Goal: Task Accomplishment & Management: Manage account settings

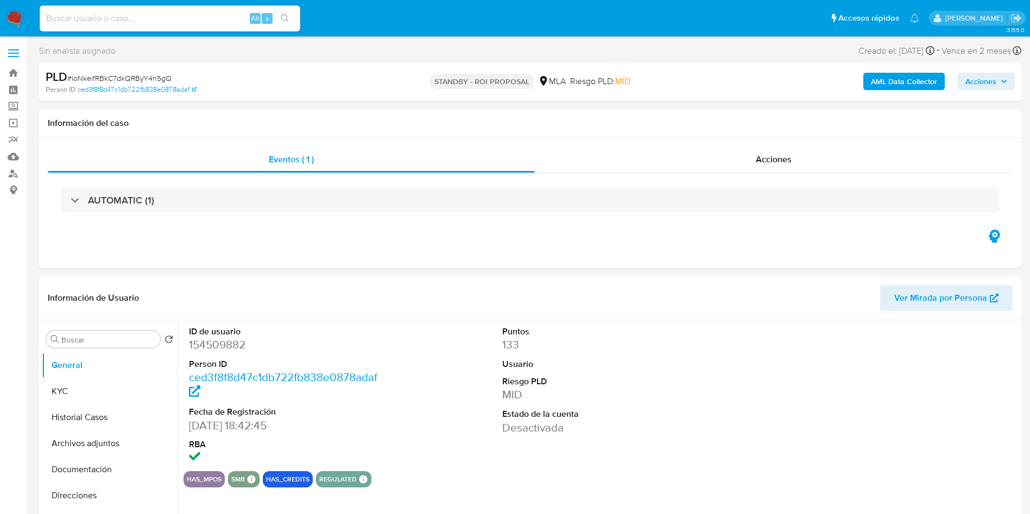
select select "10"
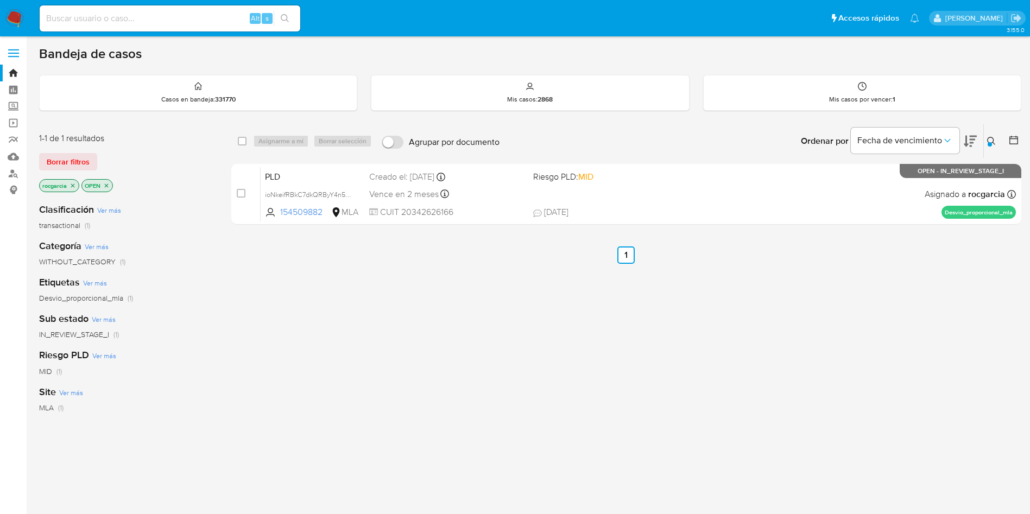
click at [993, 146] on button at bounding box center [993, 141] width 18 height 13
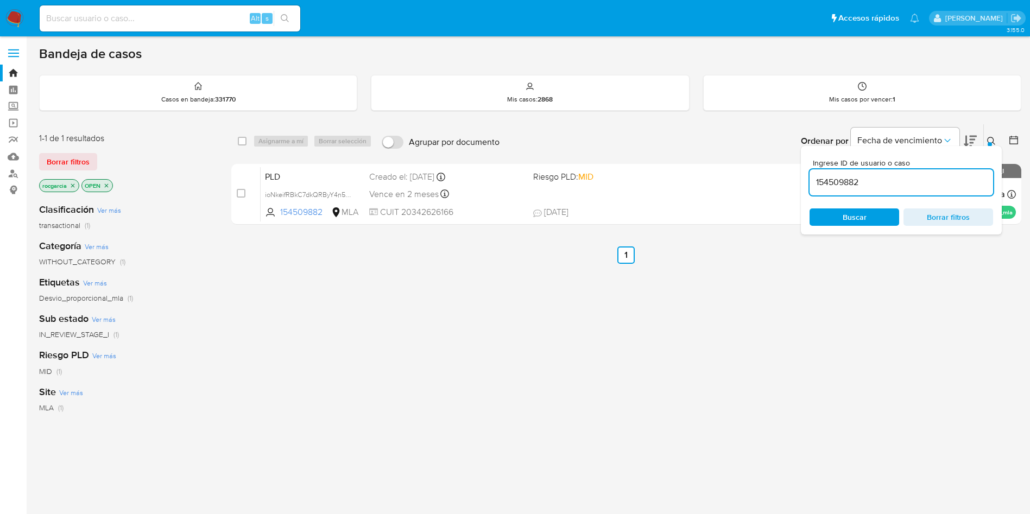
click at [891, 180] on input "154509882" at bounding box center [902, 182] width 184 height 14
type input "545829244"
click at [993, 135] on button at bounding box center [993, 141] width 18 height 13
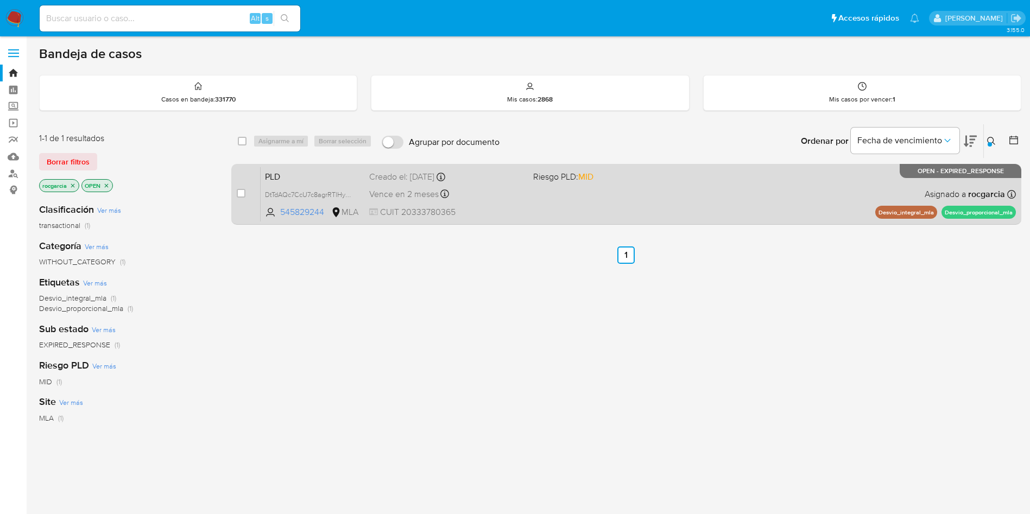
drag, startPoint x: 239, startPoint y: 192, endPoint x: 249, endPoint y: 182, distance: 14.2
click at [239, 193] on input "checkbox" at bounding box center [241, 193] width 9 height 9
checkbox input "true"
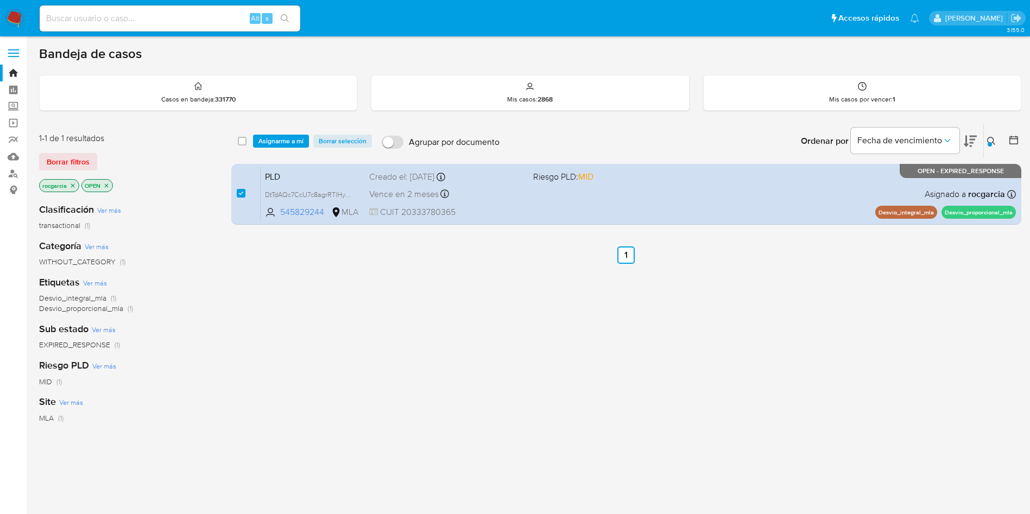
click at [281, 133] on div "select-all-cases-checkbox Asignarme a mí Borrar selección Agrupar por documento…" at bounding box center [626, 141] width 790 height 34
click at [283, 142] on span "Asignarme a mí" at bounding box center [280, 141] width 45 height 11
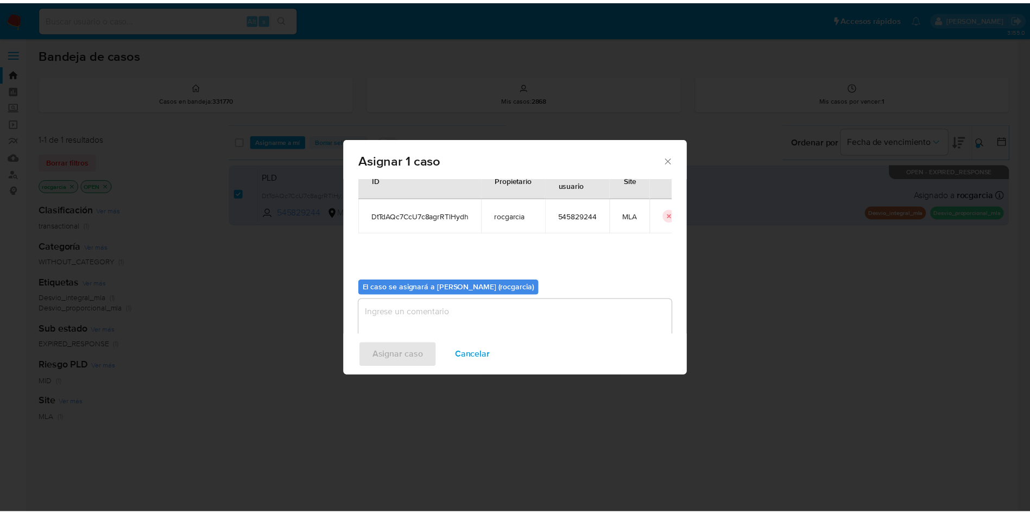
scroll to position [56, 0]
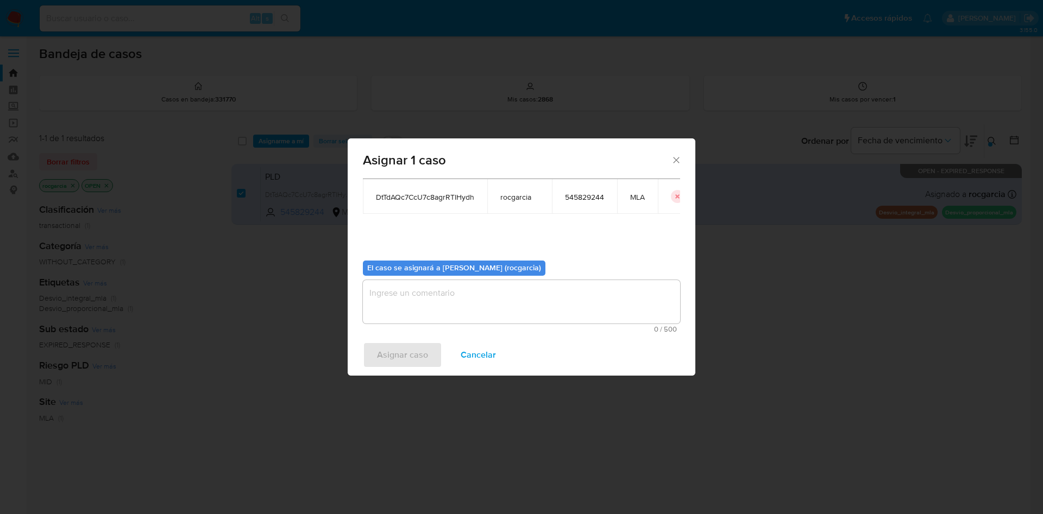
drag, startPoint x: 431, startPoint y: 305, endPoint x: 439, endPoint y: 322, distance: 19.4
click at [435, 304] on textarea "assign-modal" at bounding box center [521, 301] width 317 height 43
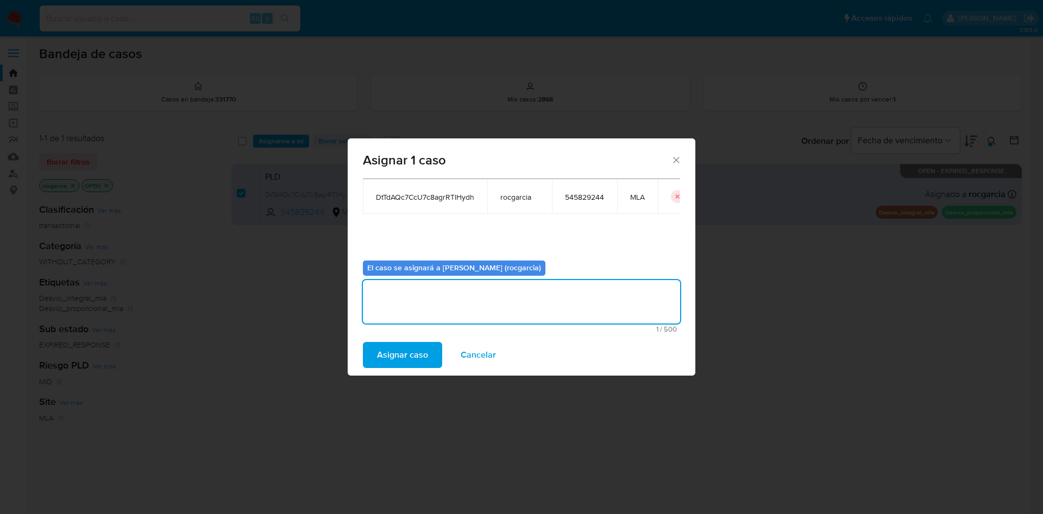
click at [414, 364] on span "Asignar caso" at bounding box center [402, 355] width 51 height 24
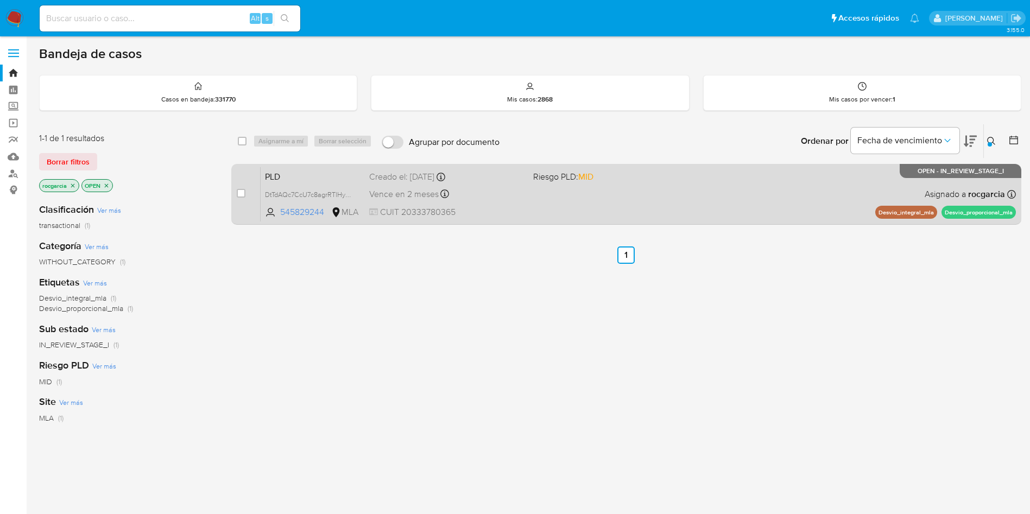
click at [548, 207] on div "PLD DtTdAQc7CcU7c8agrRTlHydh 545829244 MLA Riesgo PLD: MID Creado el: 12/08/202…" at bounding box center [638, 194] width 755 height 55
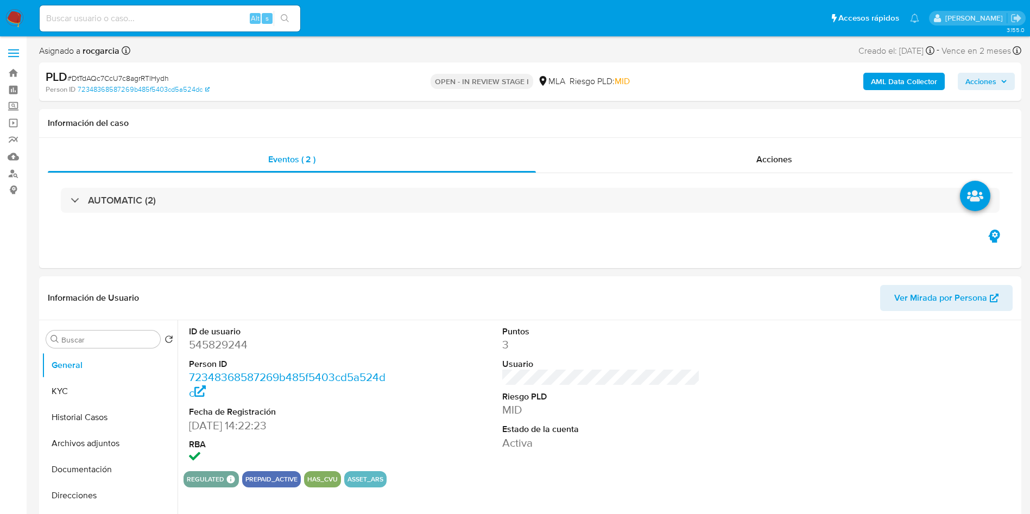
select select "10"
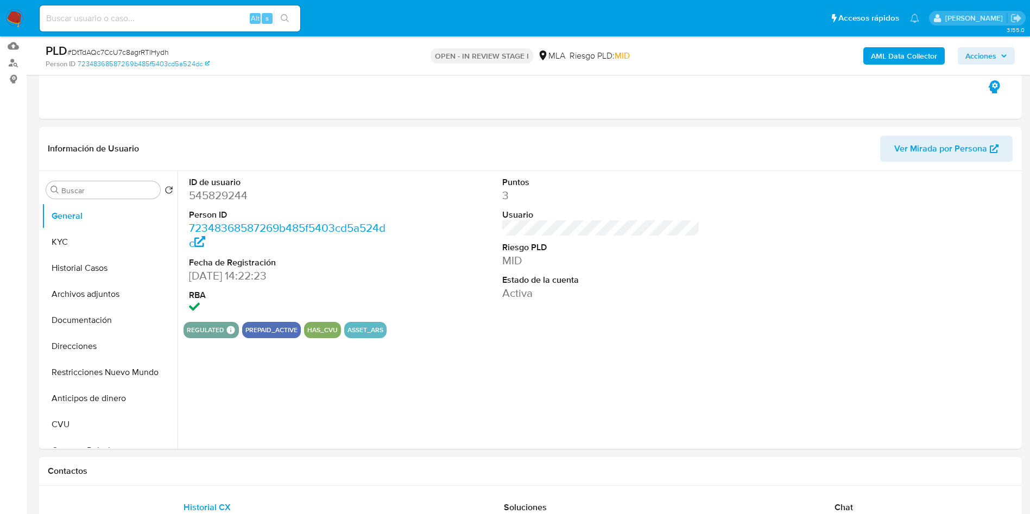
scroll to position [244, 0]
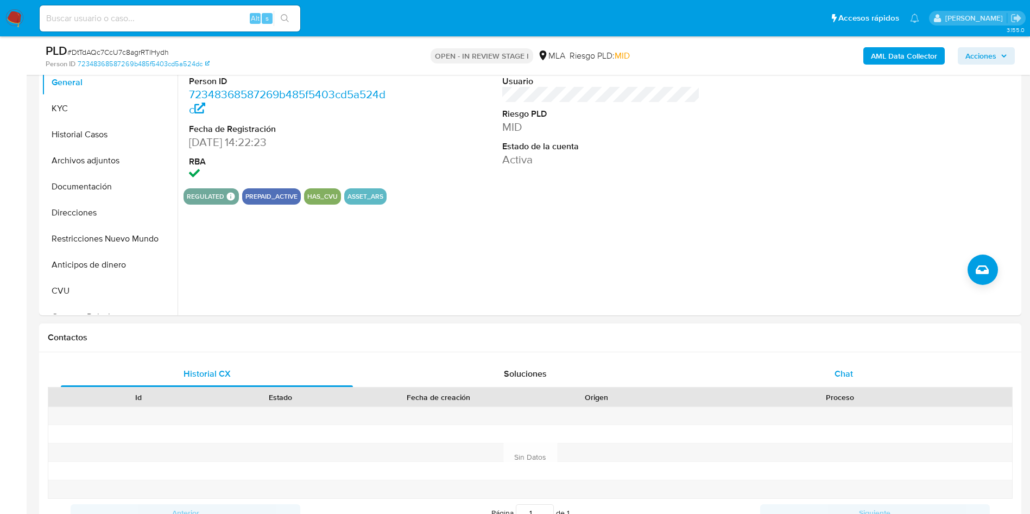
click at [849, 375] on span "Chat" at bounding box center [844, 374] width 18 height 12
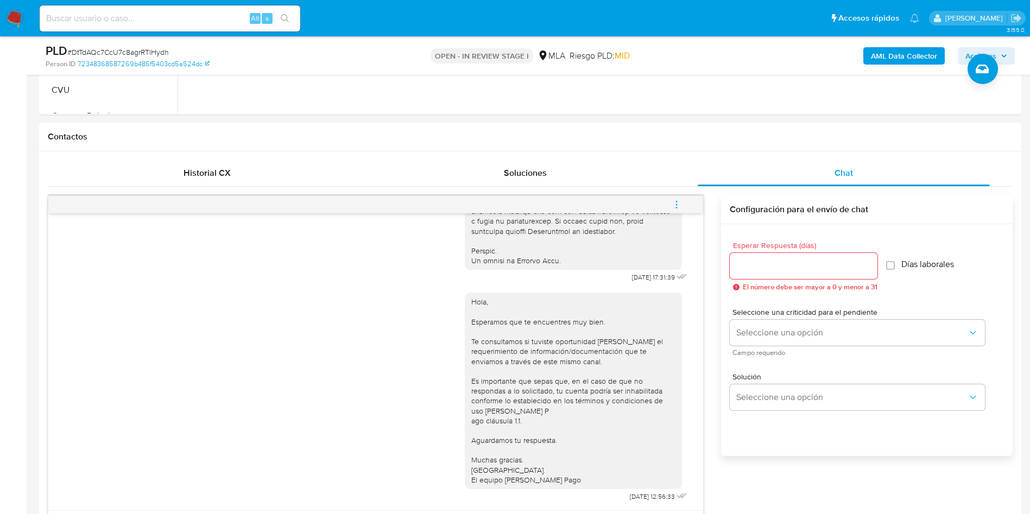
scroll to position [81, 0]
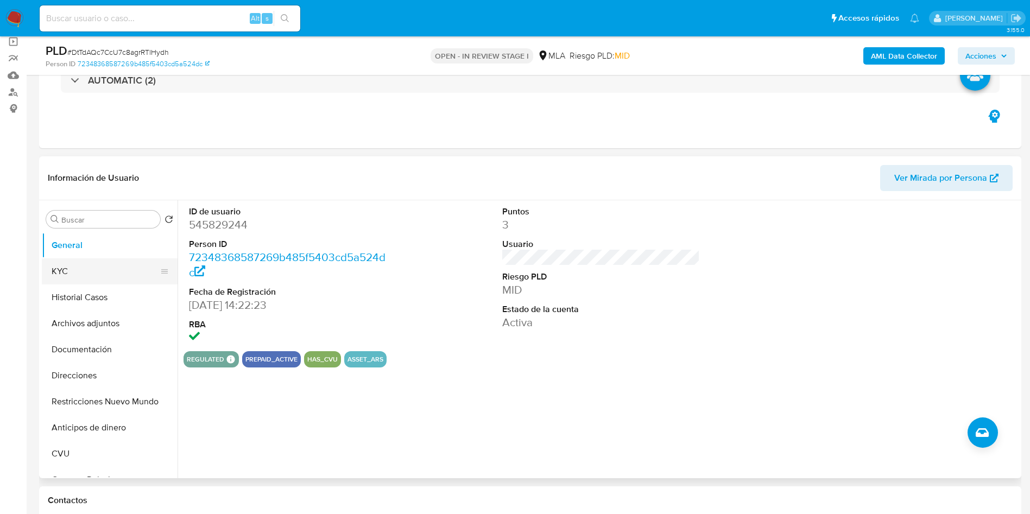
click at [87, 279] on button "KYC" at bounding box center [105, 271] width 127 height 26
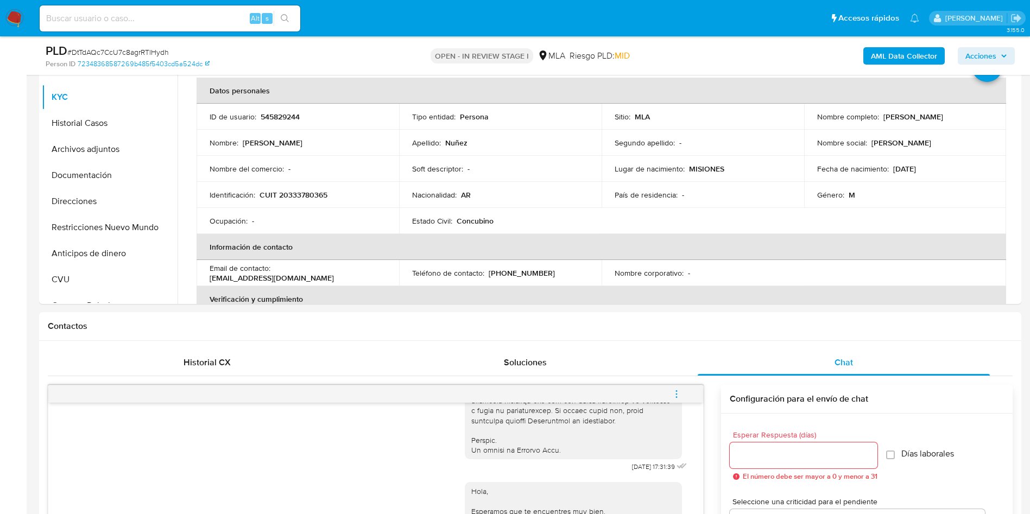
scroll to position [244, 0]
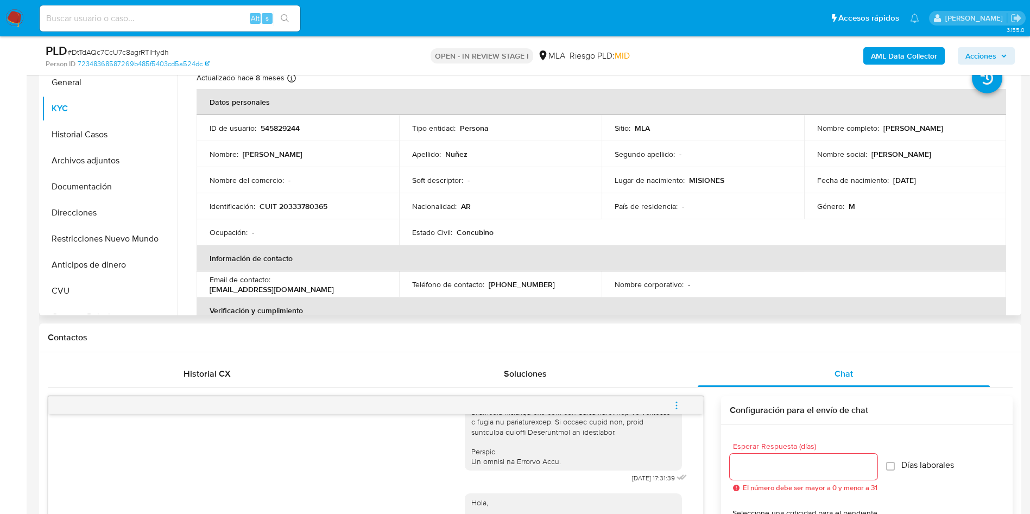
click at [316, 204] on p "CUIT 20333780365" at bounding box center [294, 206] width 68 height 10
copy p "20333780365"
click at [83, 243] on button "Restricciones Nuevo Mundo" at bounding box center [105, 239] width 127 height 26
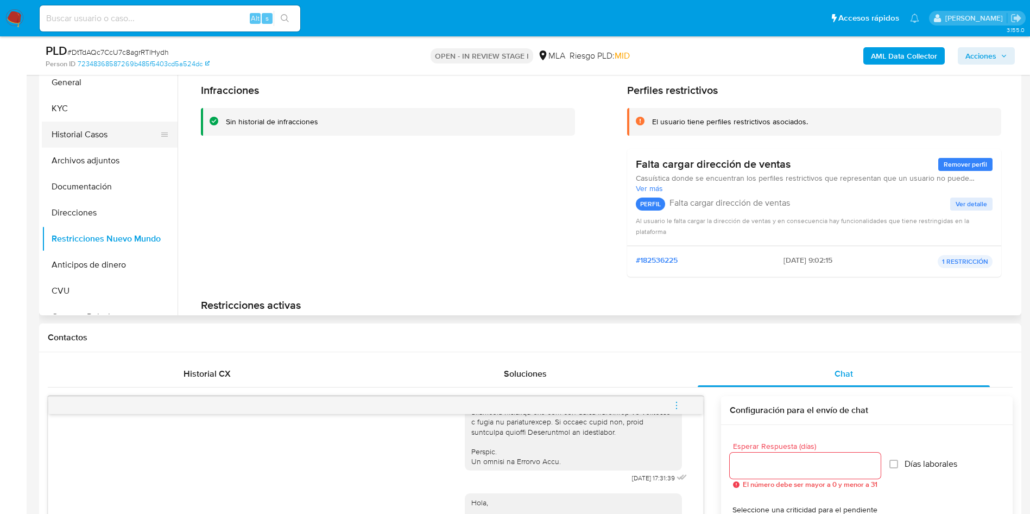
click at [105, 128] on button "Historial Casos" at bounding box center [105, 135] width 127 height 26
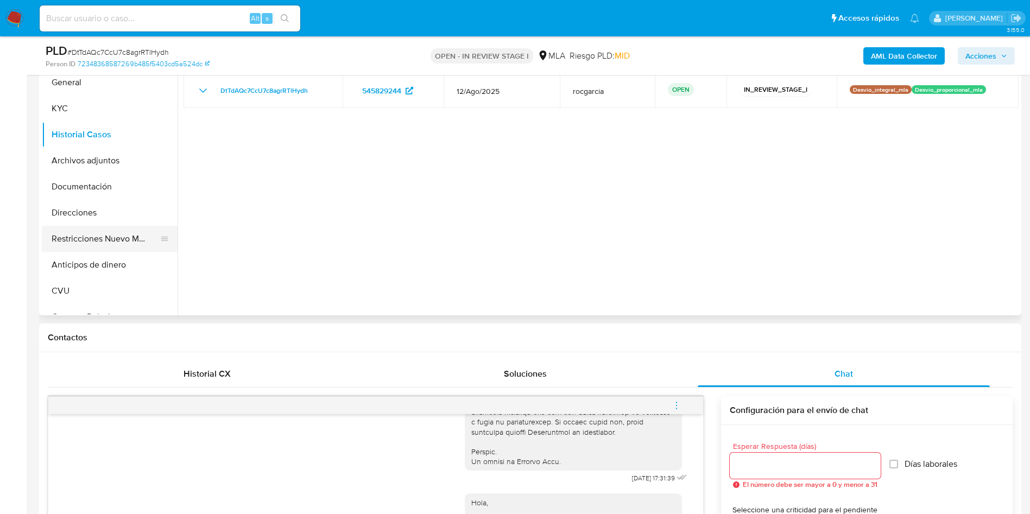
click at [83, 246] on button "Restricciones Nuevo Mundo" at bounding box center [105, 239] width 127 height 26
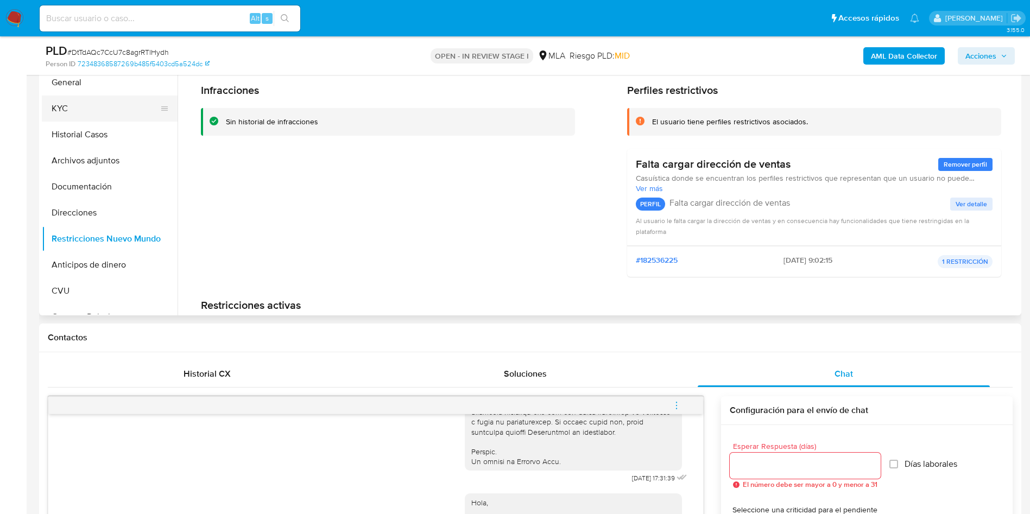
click at [81, 120] on button "KYC" at bounding box center [105, 109] width 127 height 26
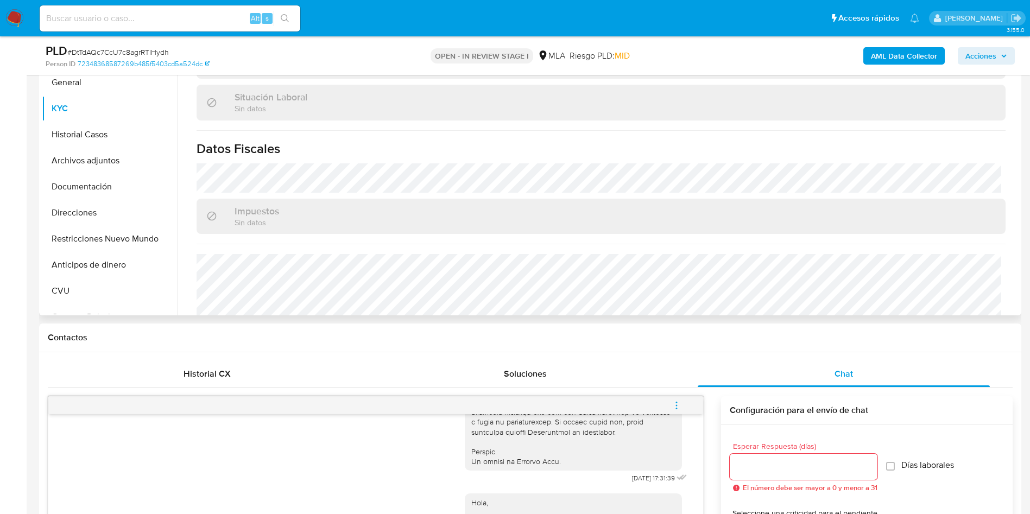
scroll to position [562, 0]
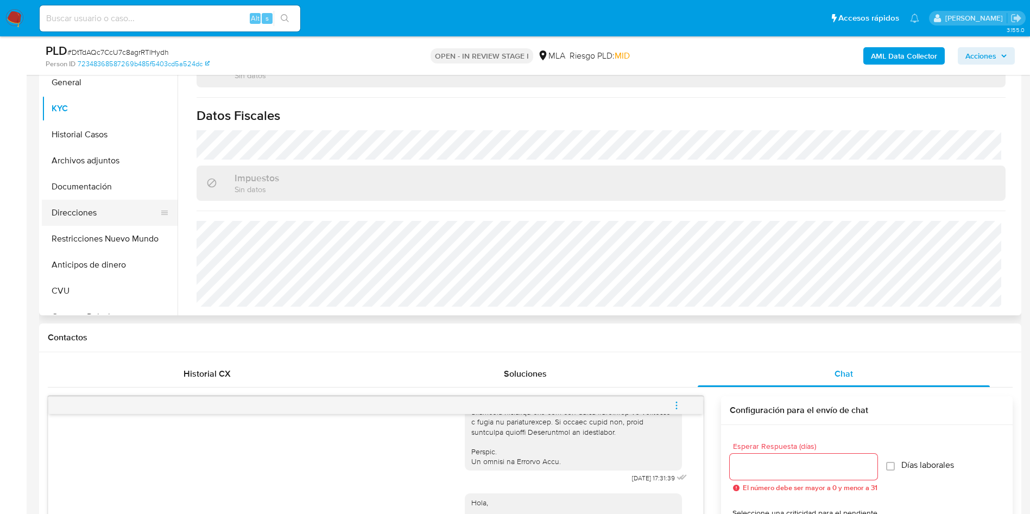
click at [97, 217] on button "Direcciones" at bounding box center [105, 213] width 127 height 26
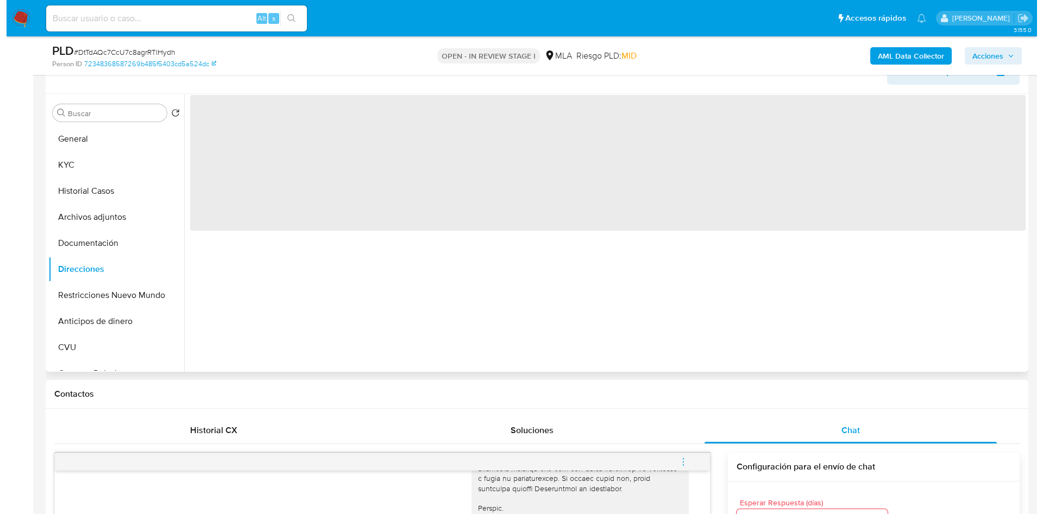
scroll to position [163, 0]
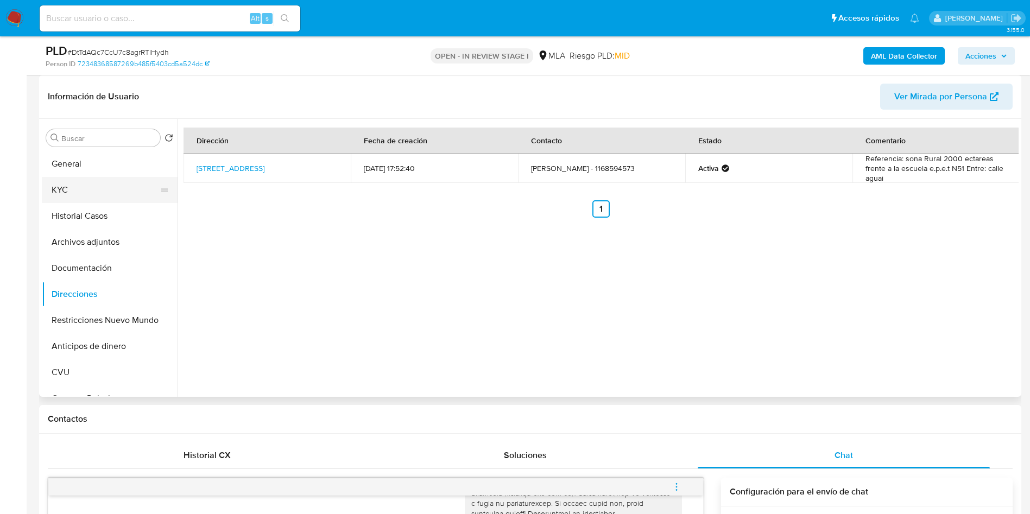
click at [71, 195] on button "KYC" at bounding box center [105, 190] width 127 height 26
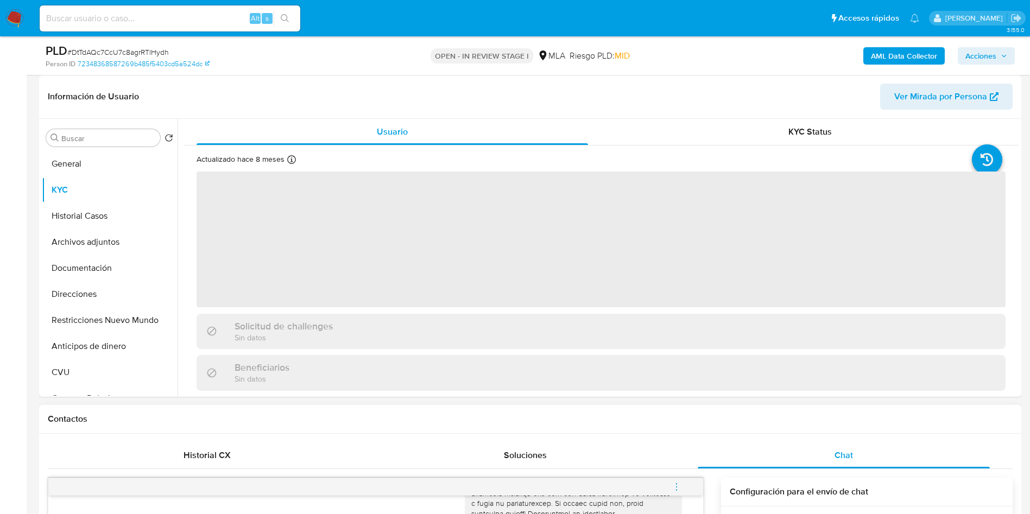
click at [672, 483] on icon "menu-action" at bounding box center [677, 487] width 10 height 10
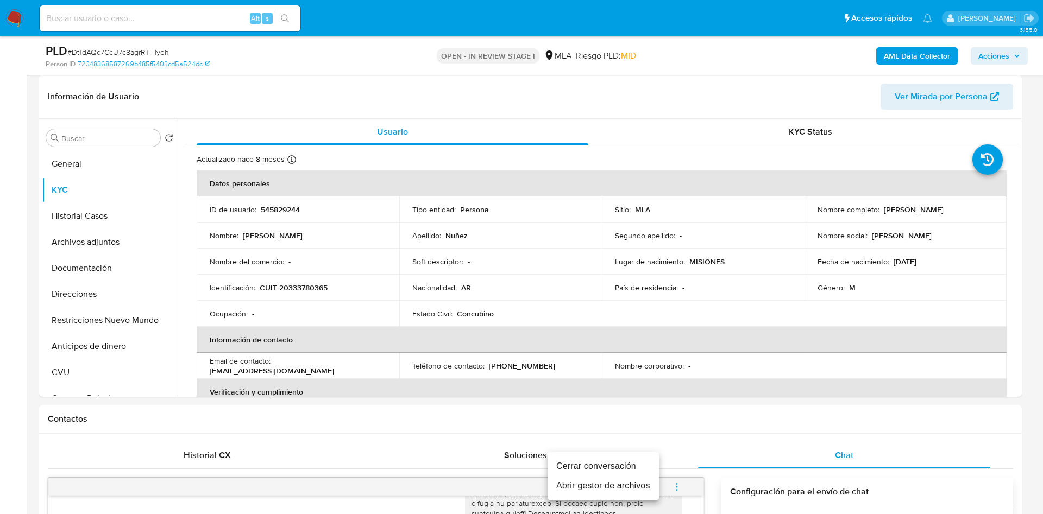
click at [639, 463] on li "Cerrar conversación" at bounding box center [602, 467] width 111 height 20
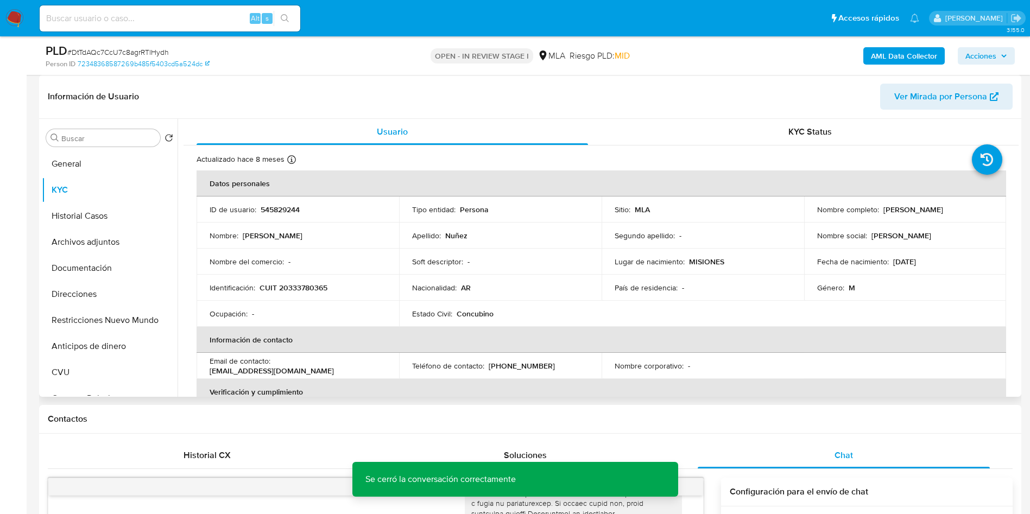
drag, startPoint x: 879, startPoint y: 210, endPoint x: 953, endPoint y: 212, distance: 74.4
click at [954, 213] on div "Nombre completo : Carlos Alberto Nuñez" at bounding box center [905, 210] width 176 height 10
copy p "Carlos Alberto Nuñez"
click at [887, 41] on div "PLD # DtTdAQc7CcU7c8agrRTlHydh Person ID 72348368587269b485f5403cd5a524dc OPEN …" at bounding box center [530, 55] width 982 height 39
click at [889, 52] on b "AML Data Collector" at bounding box center [904, 55] width 66 height 17
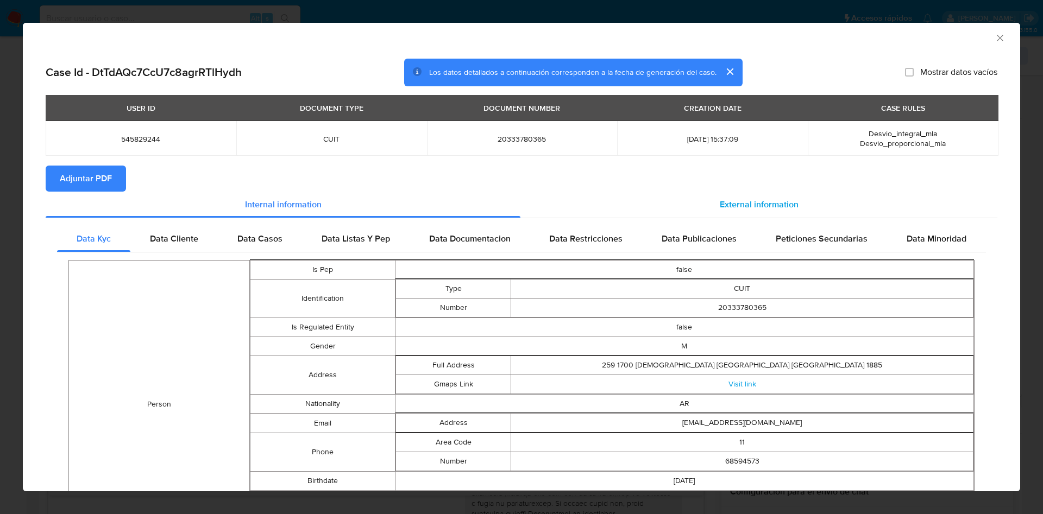
click at [740, 200] on span "External information" at bounding box center [758, 204] width 79 height 12
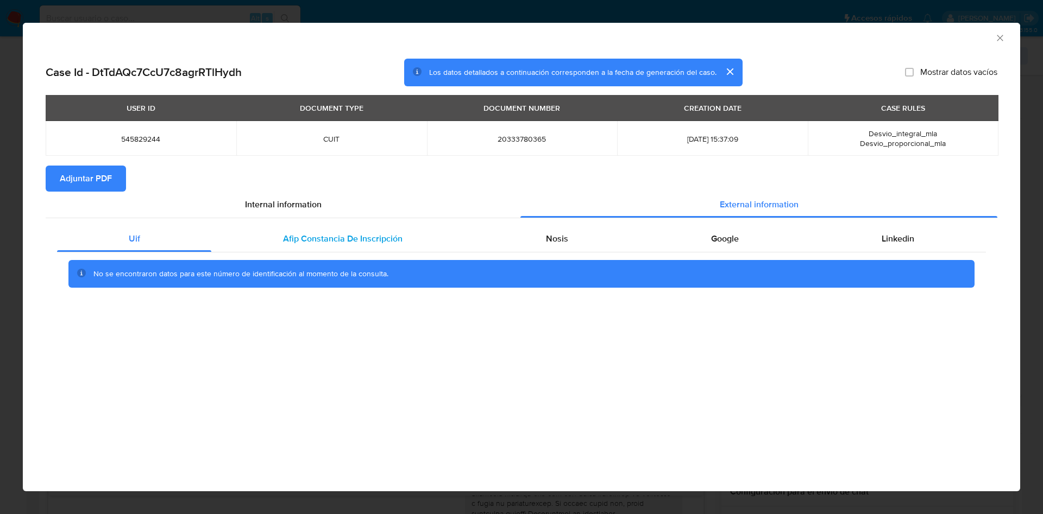
click at [353, 248] on div "Afip Constancia De Inscripción" at bounding box center [342, 239] width 262 height 26
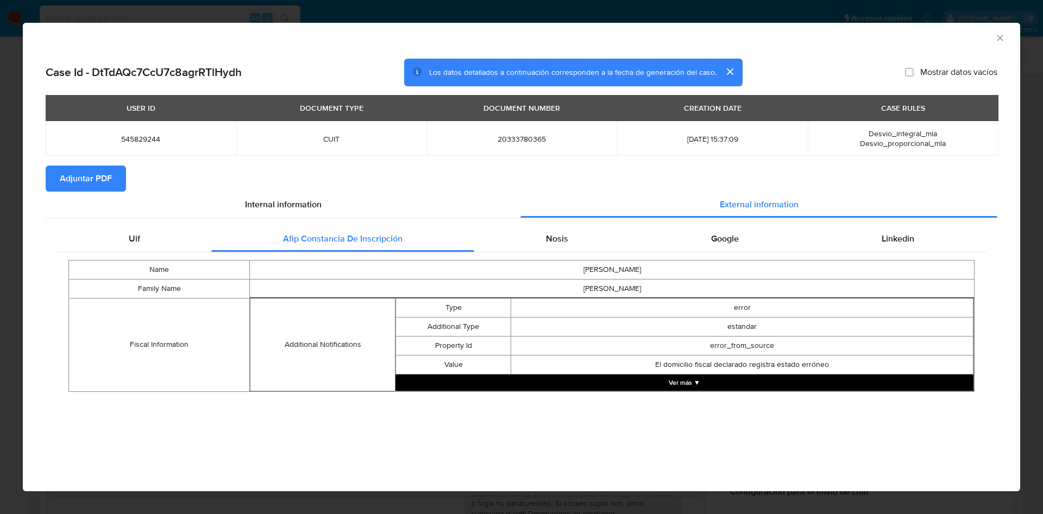
click at [504, 225] on div "Uif Afip Constancia De Inscripción Nosis Google Linkedin Name CARLOS ALBERTO Fa…" at bounding box center [521, 312] width 951 height 189
click at [529, 228] on div "Nosis" at bounding box center [556, 239] width 165 height 26
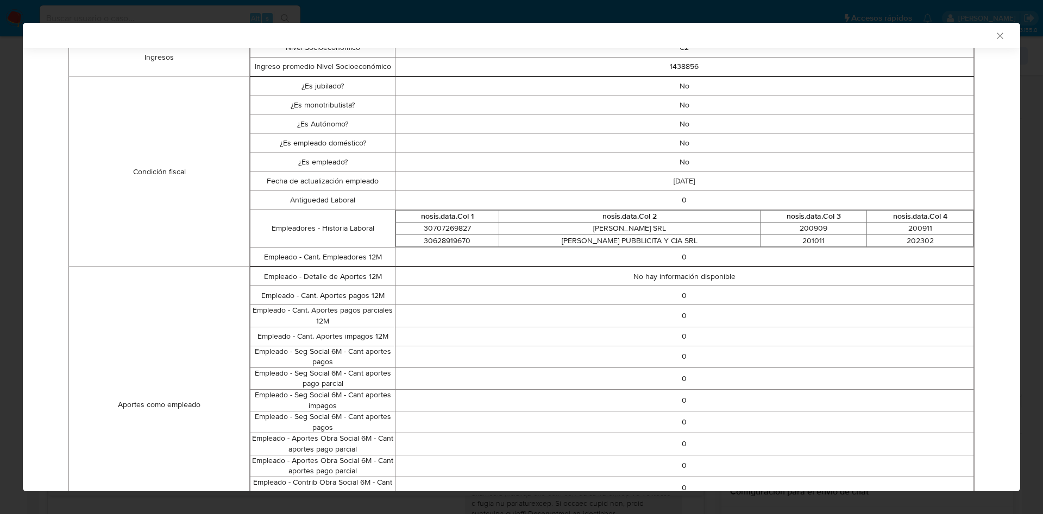
scroll to position [0, 0]
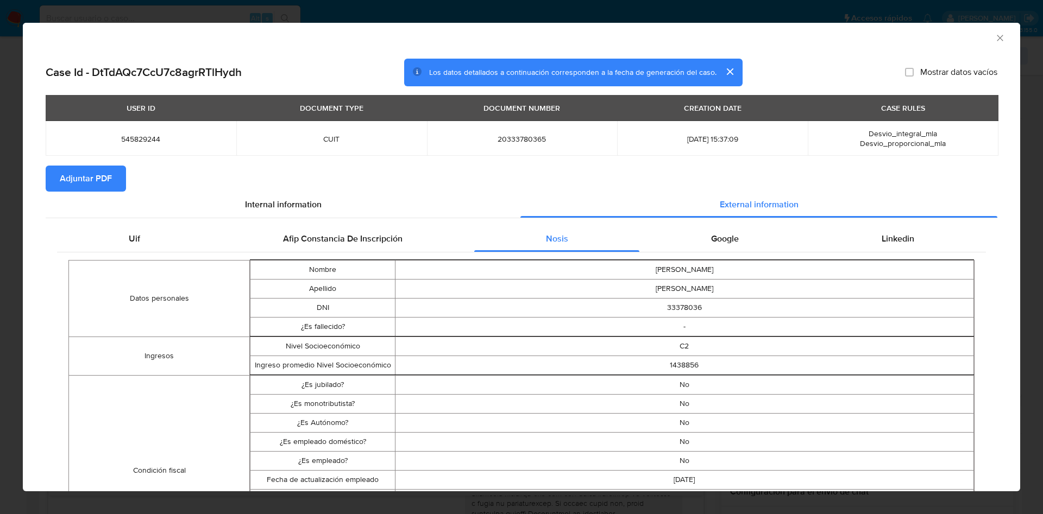
drag, startPoint x: 729, startPoint y: 235, endPoint x: 795, endPoint y: 245, distance: 67.0
click at [730, 235] on div "Google" at bounding box center [724, 239] width 170 height 26
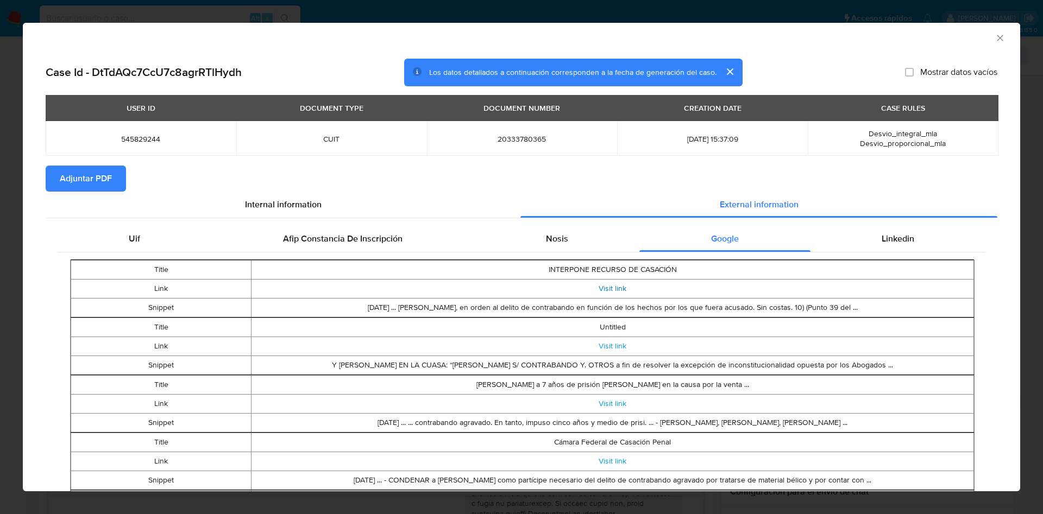
click at [605, 285] on link "Visit link" at bounding box center [612, 288] width 28 height 11
click at [606, 343] on link "Visit link" at bounding box center [612, 345] width 28 height 11
click at [598, 288] on link "Visit link" at bounding box center [612, 288] width 28 height 11
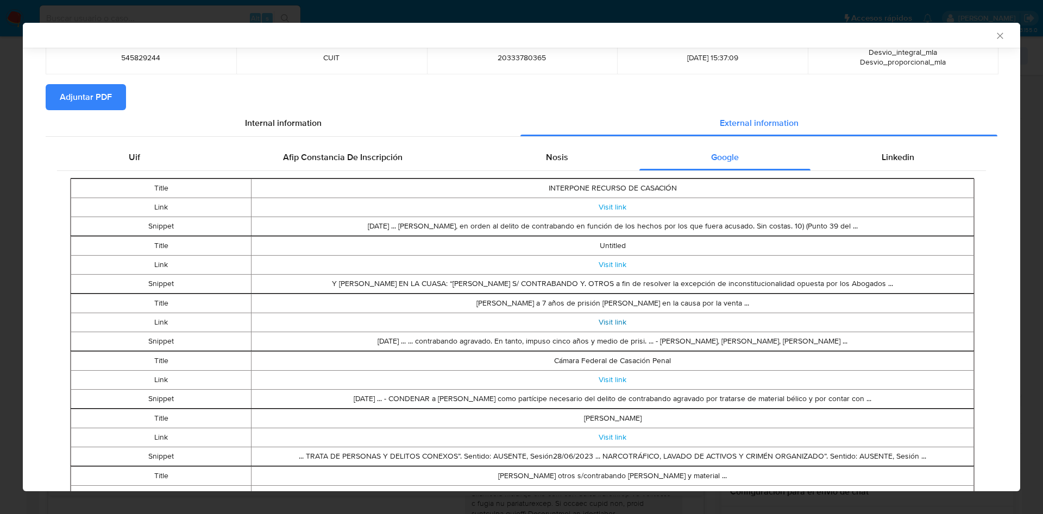
scroll to position [161, 0]
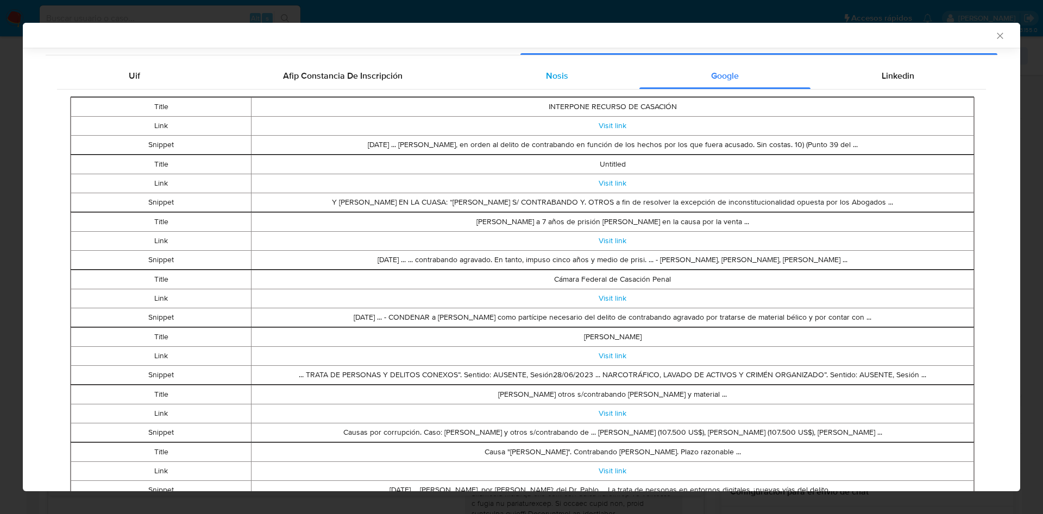
click at [565, 76] on div "Nosis" at bounding box center [556, 76] width 165 height 26
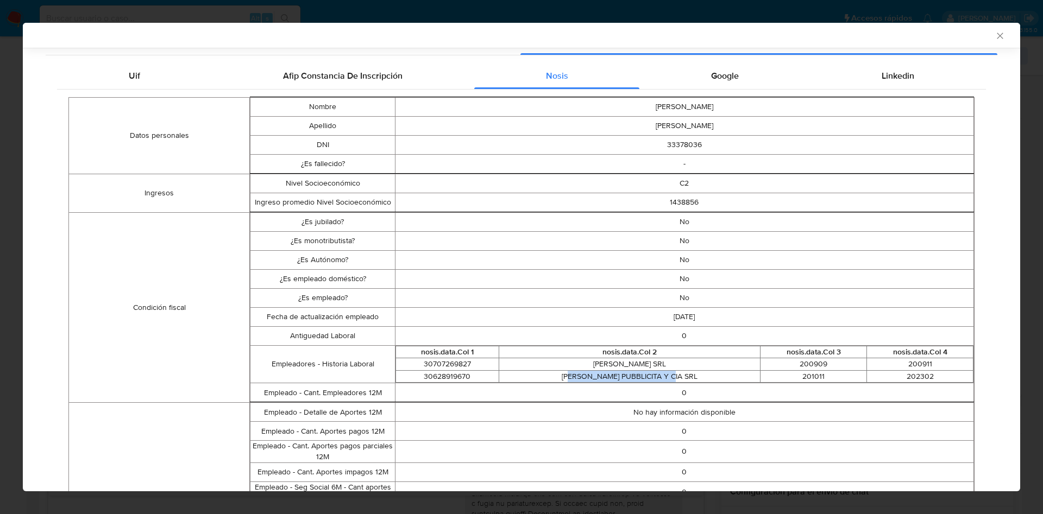
drag, startPoint x: 571, startPoint y: 374, endPoint x: 674, endPoint y: 373, distance: 103.2
click at [674, 373] on td "CORDINI PUBBLICITA Y CIA SRL" at bounding box center [628, 376] width 261 height 12
drag, startPoint x: 615, startPoint y: 361, endPoint x: 670, endPoint y: 374, distance: 56.4
click at [670, 374] on tbody "30707269827 ROBERTO CUIÑA SRL 200909 200911 30628919670 CORDINI PUBBLICITA Y CI…" at bounding box center [683, 370] width 577 height 24
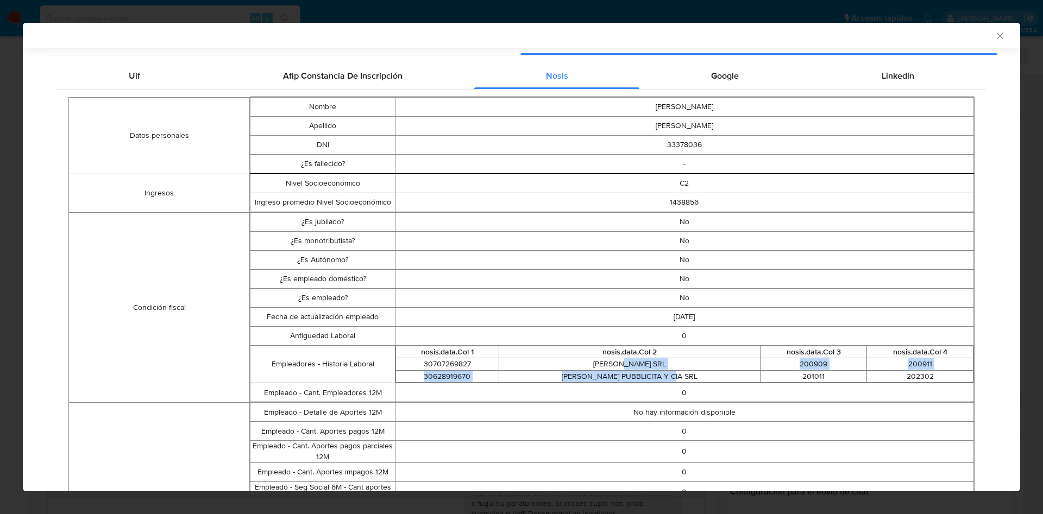
click at [670, 374] on td "CORDINI PUBBLICITA Y CIA SRL" at bounding box center [628, 376] width 261 height 12
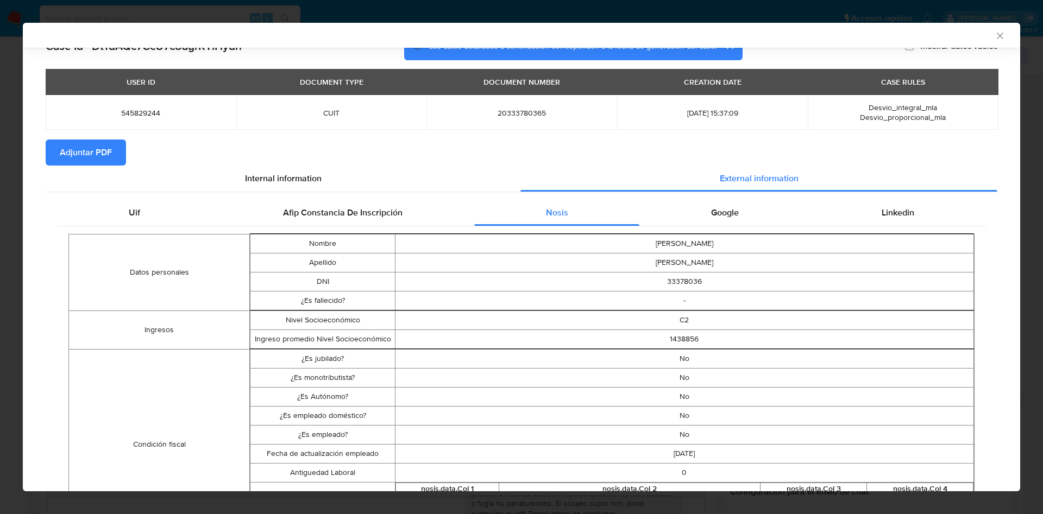
scroll to position [0, 0]
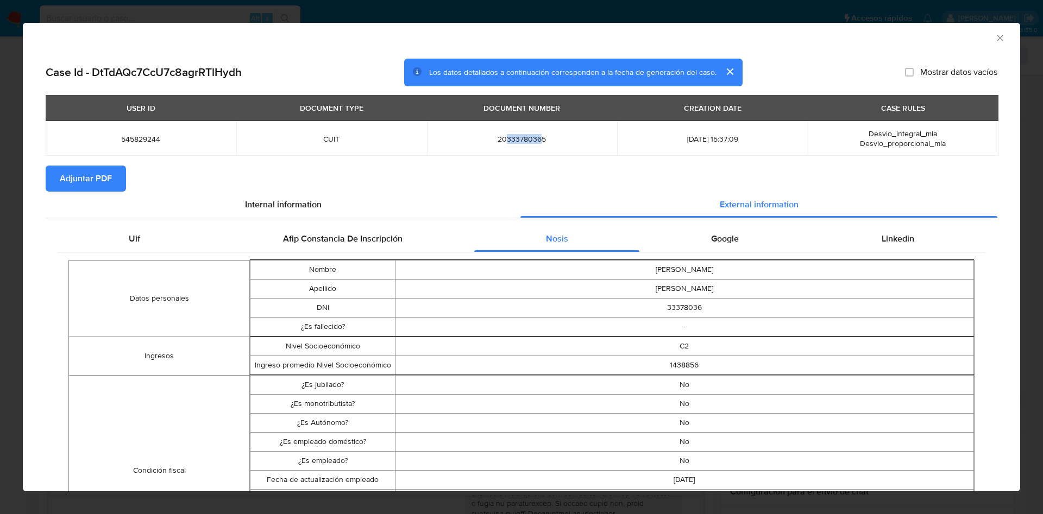
drag, startPoint x: 500, startPoint y: 138, endPoint x: 536, endPoint y: 135, distance: 36.5
click at [536, 135] on span "20333780365" at bounding box center [522, 139] width 165 height 10
copy span "33378036"
click at [153, 137] on span "545829244" at bounding box center [141, 139] width 165 height 10
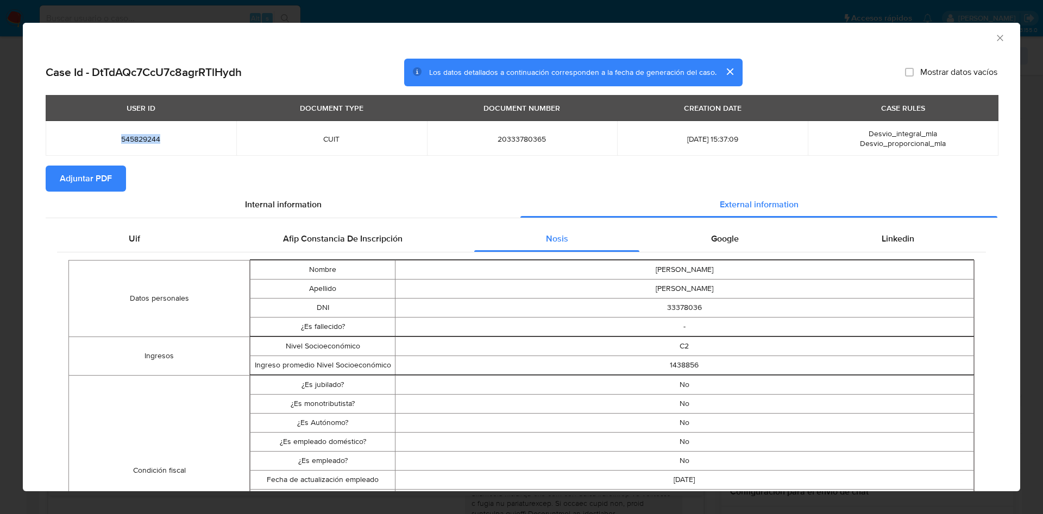
copy span "545829244"
click at [90, 175] on span "Adjuntar PDF" at bounding box center [86, 179] width 52 height 24
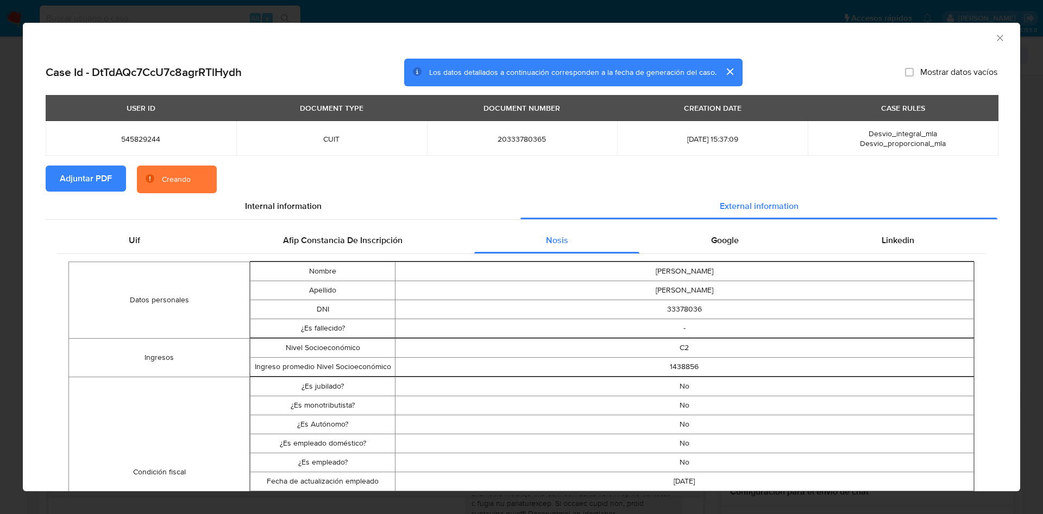
click at [988, 43] on div "AML Data Collector" at bounding box center [521, 36] width 997 height 27
click at [994, 39] on icon "Cerrar ventana" at bounding box center [999, 38] width 11 height 11
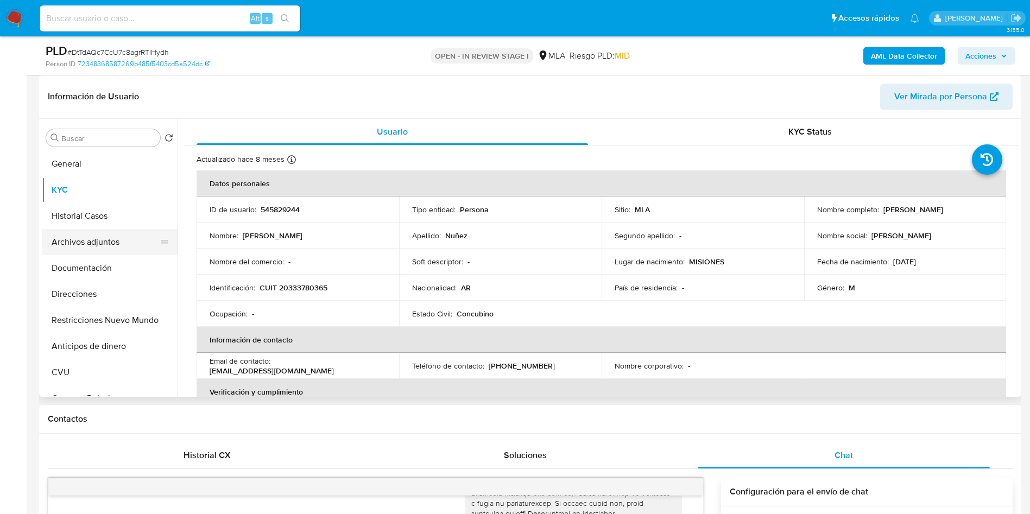
click at [102, 241] on button "Archivos adjuntos" at bounding box center [105, 242] width 127 height 26
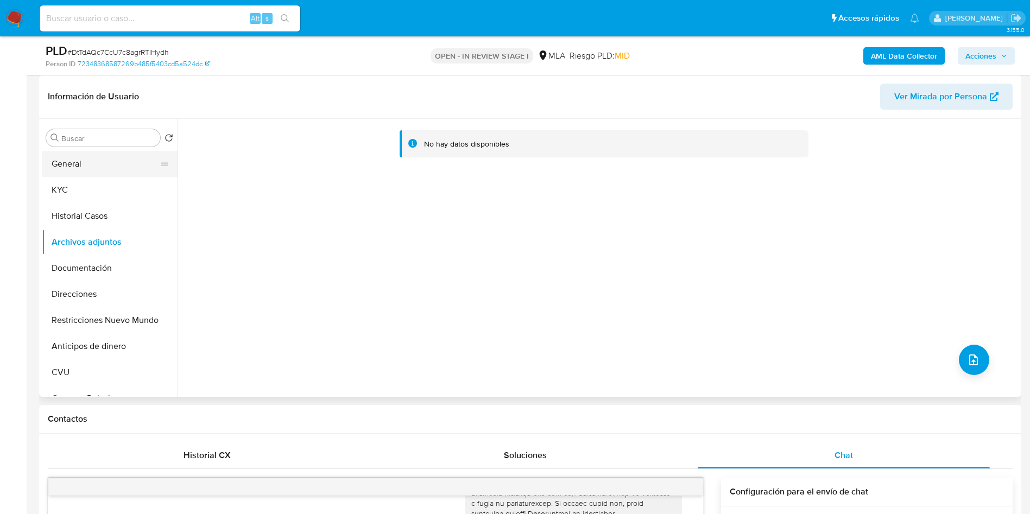
click at [77, 160] on button "General" at bounding box center [105, 164] width 127 height 26
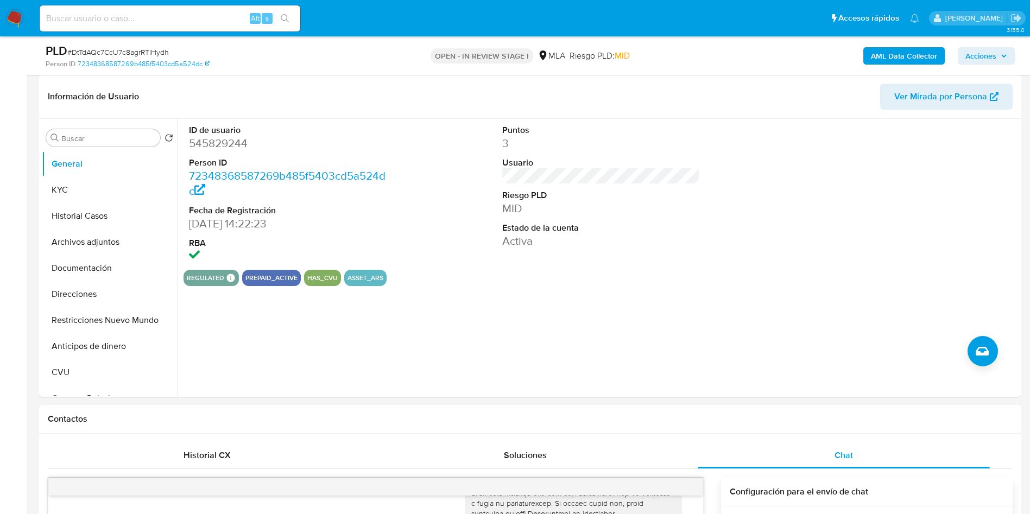
click at [894, 50] on b "AML Data Collector" at bounding box center [904, 55] width 66 height 17
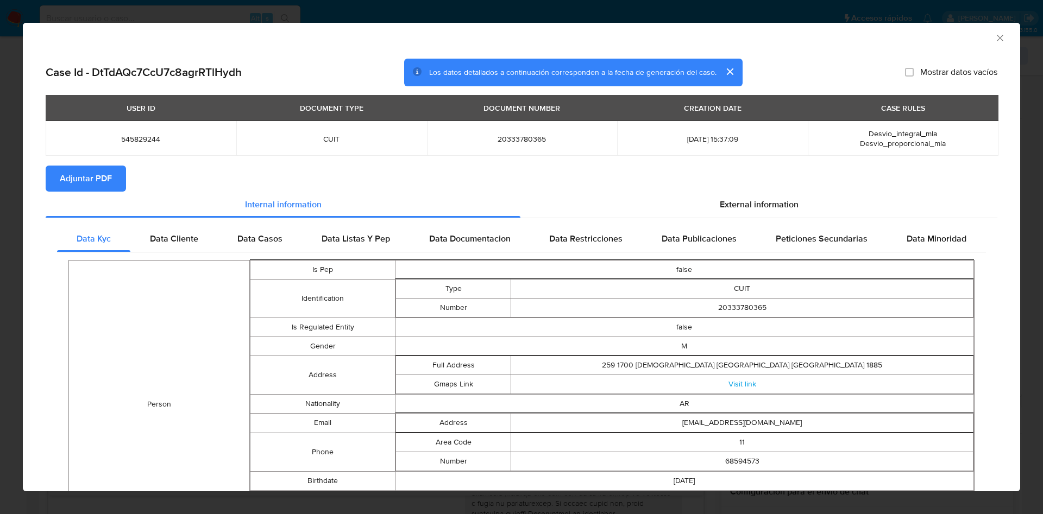
click at [80, 183] on span "Adjuntar PDF" at bounding box center [86, 179] width 52 height 24
click at [975, 36] on div "AML Data Collector" at bounding box center [512, 36] width 964 height 12
click at [994, 41] on icon "Cerrar ventana" at bounding box center [999, 38] width 11 height 11
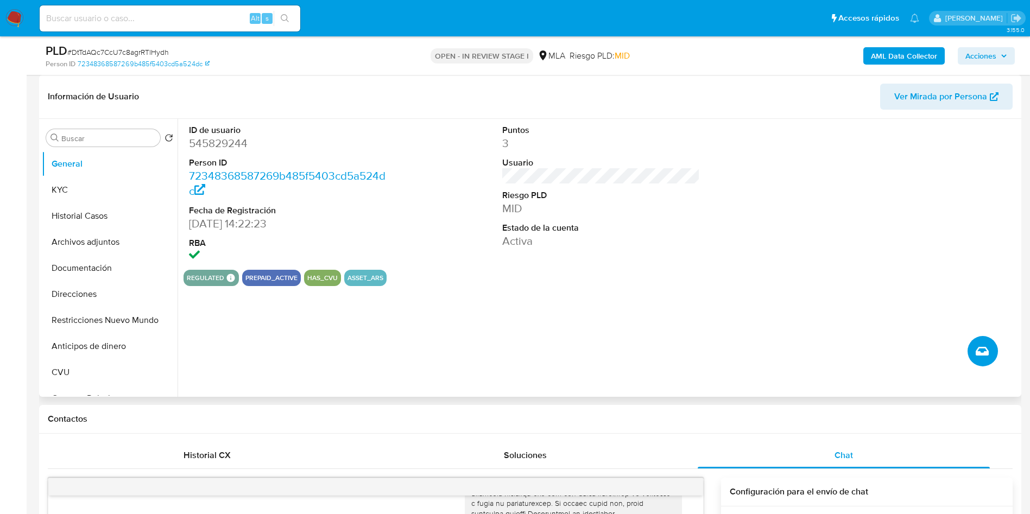
click at [975, 363] on button "Crear caso manual" at bounding box center [983, 351] width 30 height 30
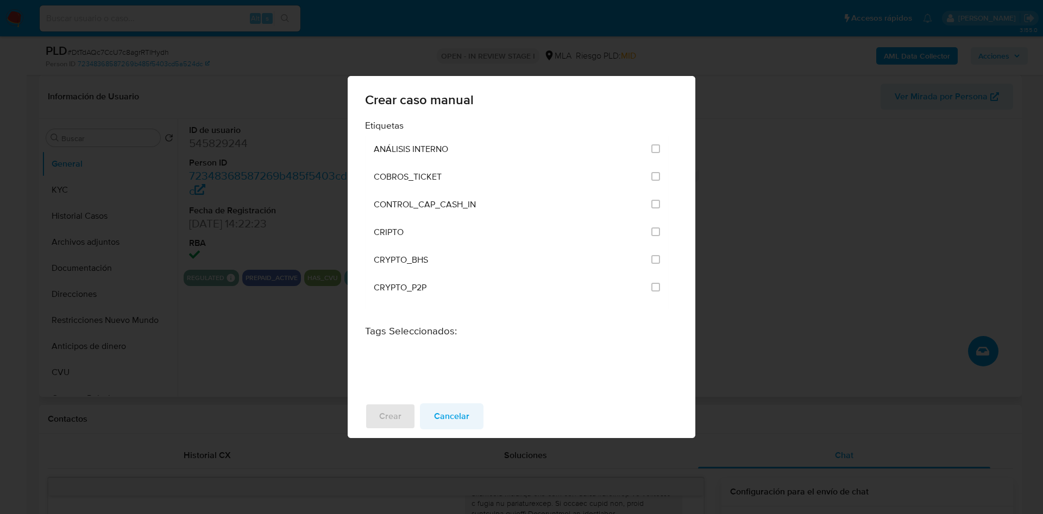
click at [460, 410] on span "Cancelar" at bounding box center [451, 417] width 35 height 24
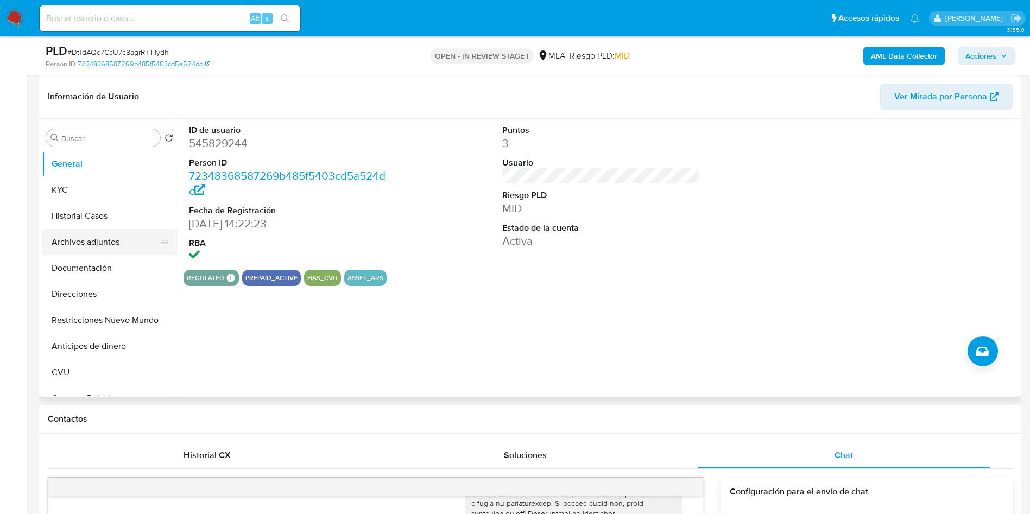
click at [115, 240] on button "Archivos adjuntos" at bounding box center [105, 242] width 127 height 26
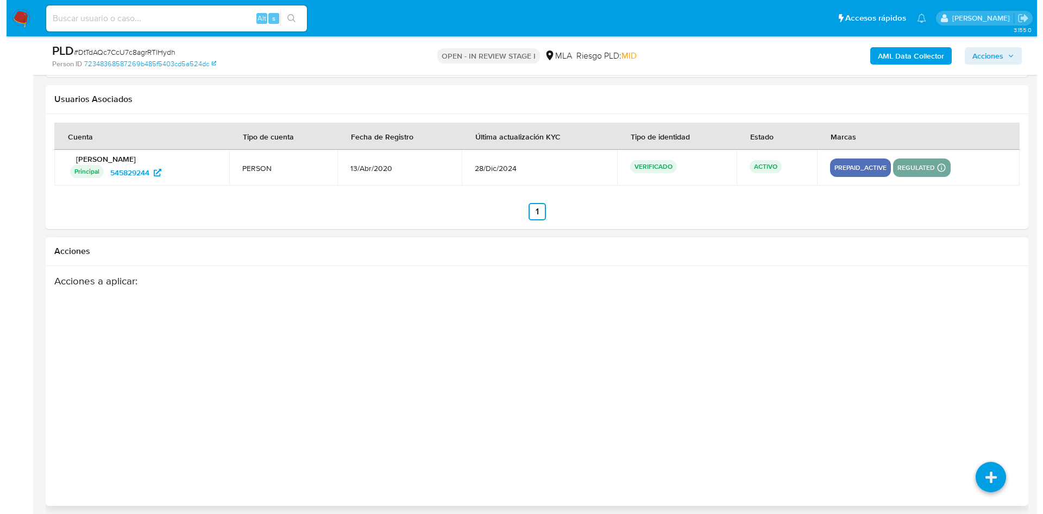
scroll to position [1930, 0]
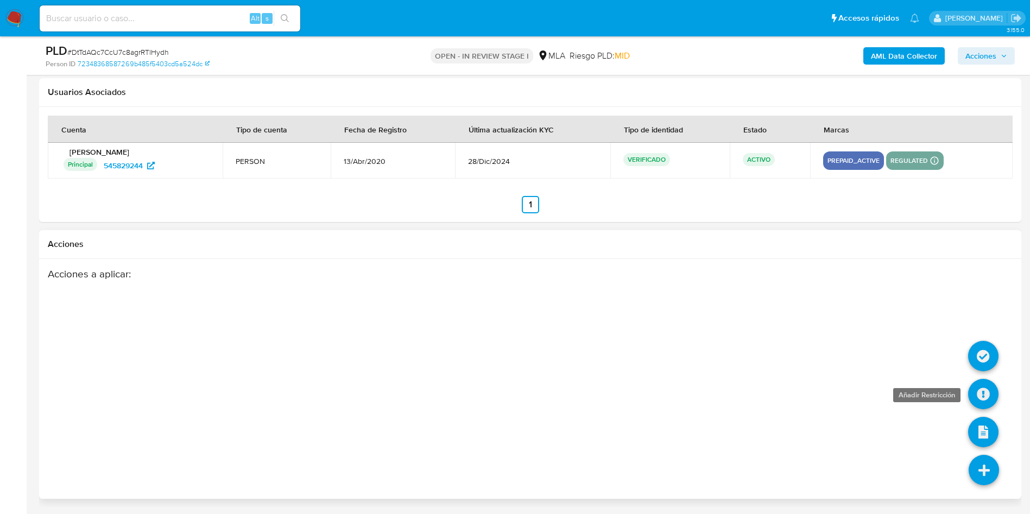
click at [980, 406] on icon at bounding box center [983, 394] width 30 height 30
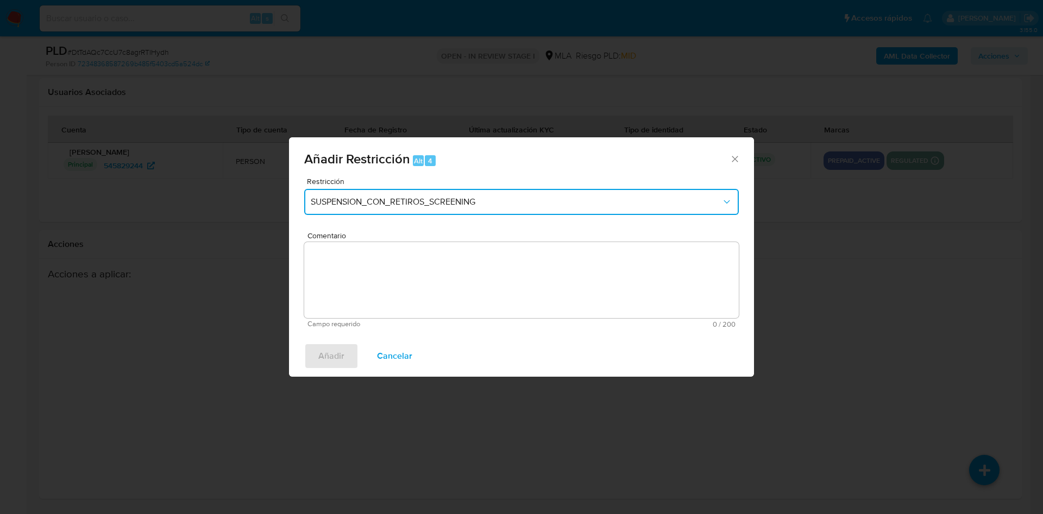
click at [398, 202] on span "SUSPENSION_CON_RETIROS_SCREENING" at bounding box center [516, 202] width 410 height 11
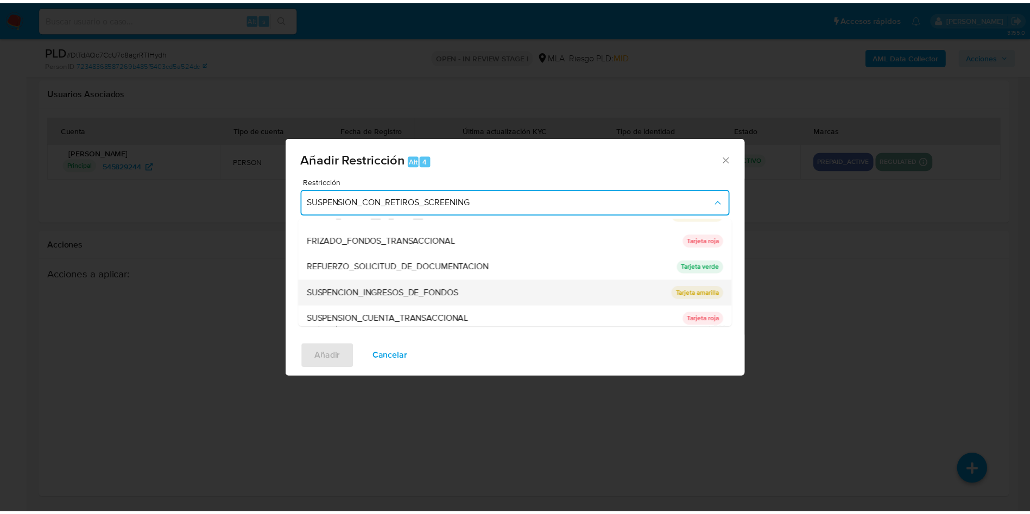
scroll to position [230, 0]
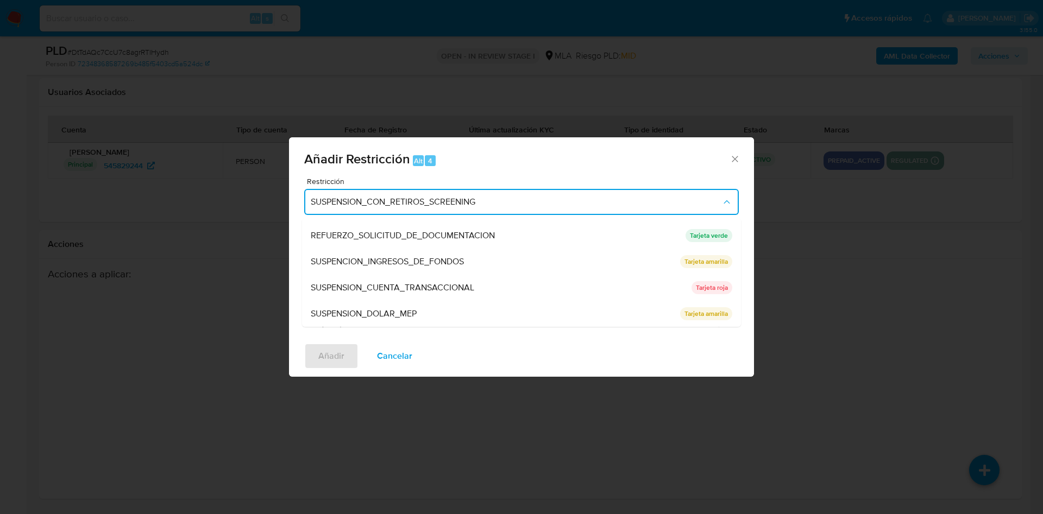
click at [403, 294] on div "SUSPENSION_CUENTA_TRANSACCIONAL" at bounding box center [498, 288] width 374 height 26
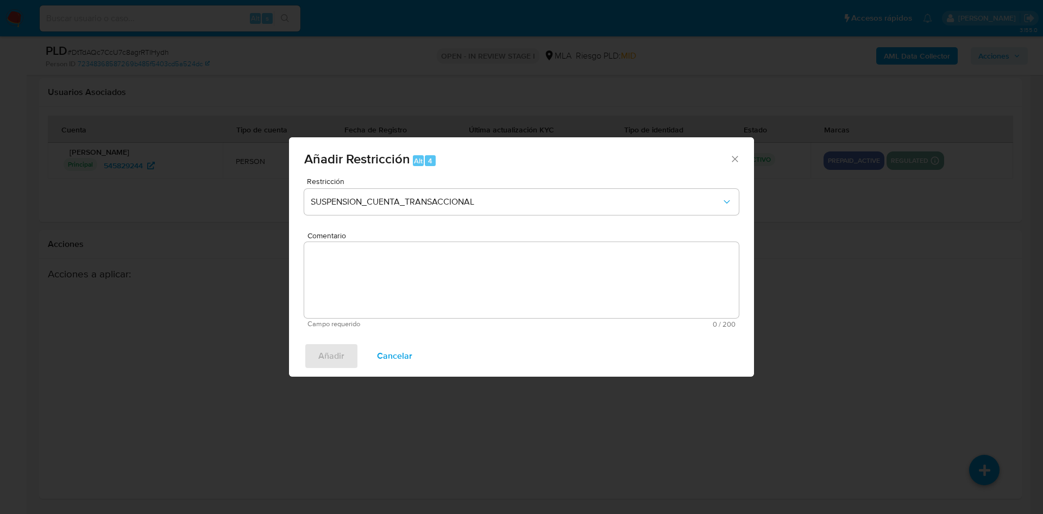
click at [402, 296] on textarea "Comentario" at bounding box center [521, 280] width 434 height 76
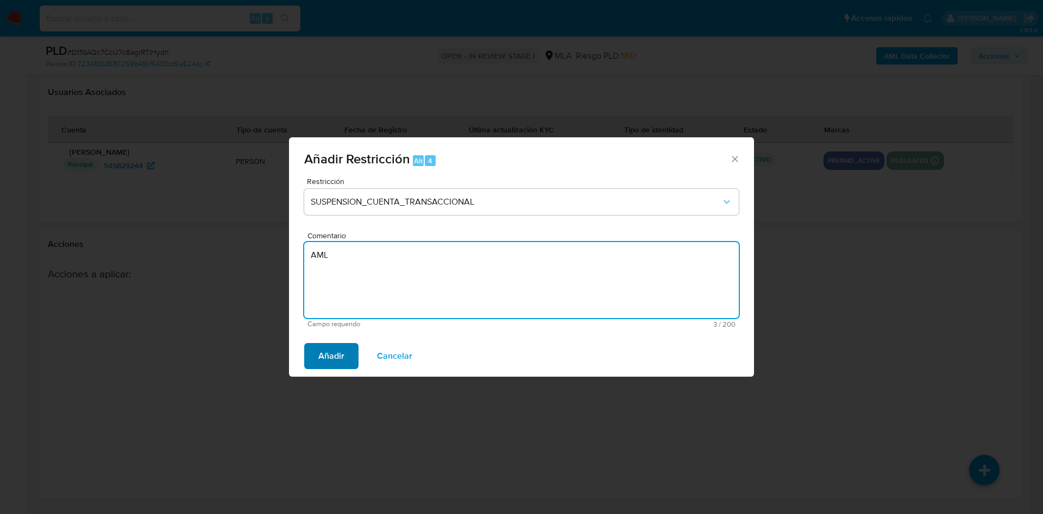
type textarea "AML"
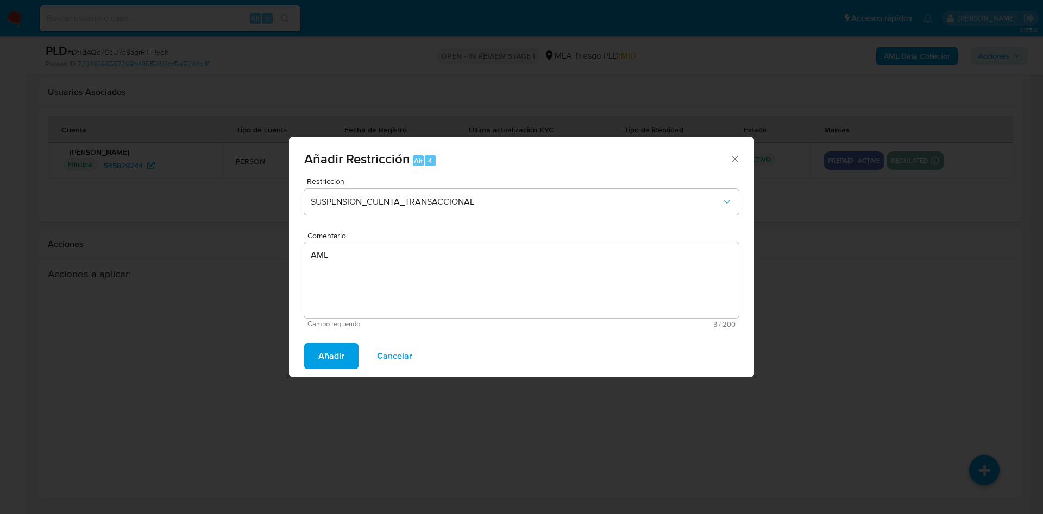
click at [320, 358] on span "Añadir" at bounding box center [331, 356] width 26 height 24
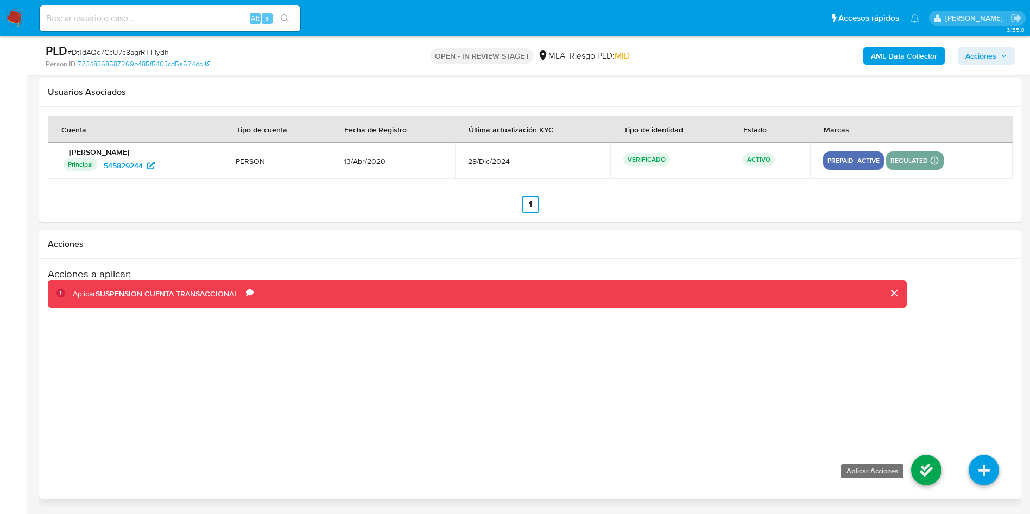
click at [924, 478] on icon at bounding box center [926, 470] width 30 height 30
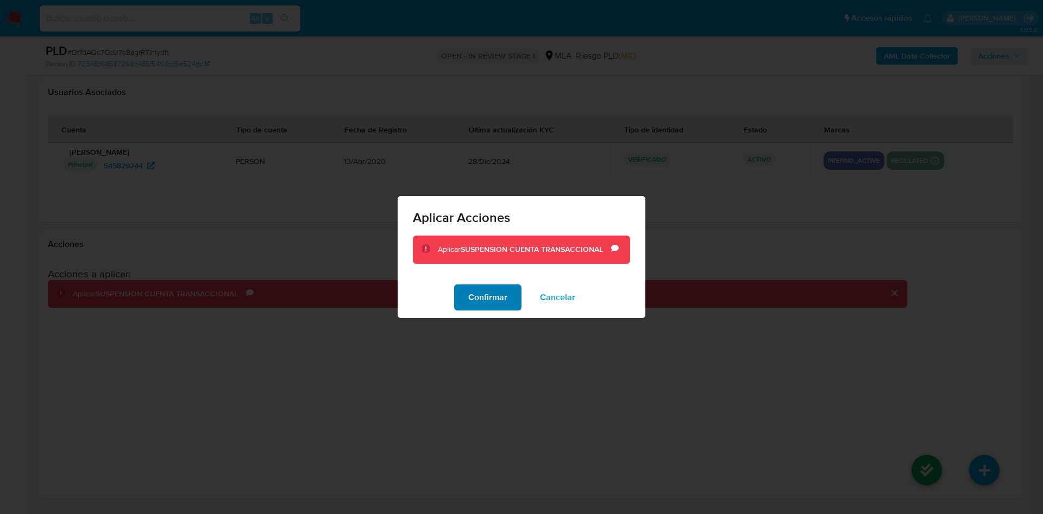
click at [500, 297] on span "Confirmar" at bounding box center [487, 298] width 39 height 24
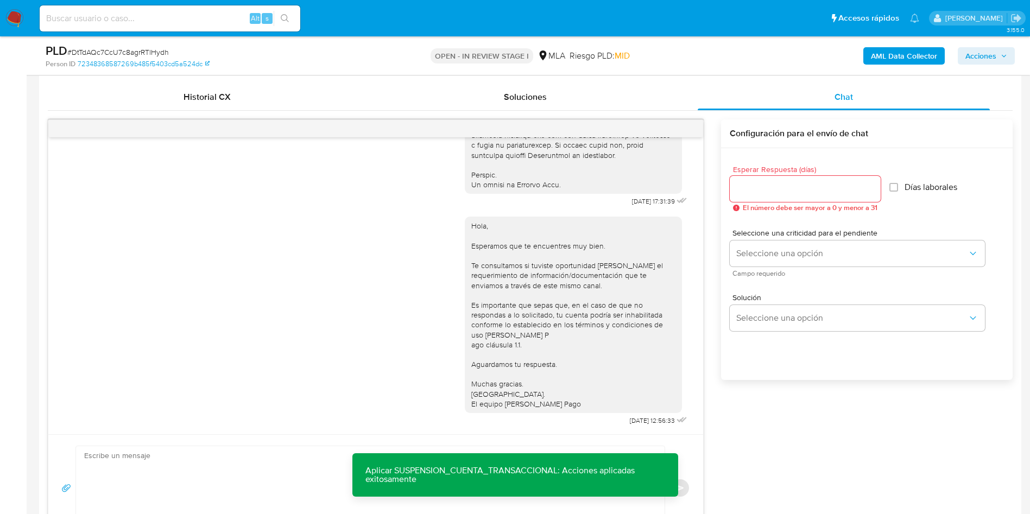
scroll to position [546, 0]
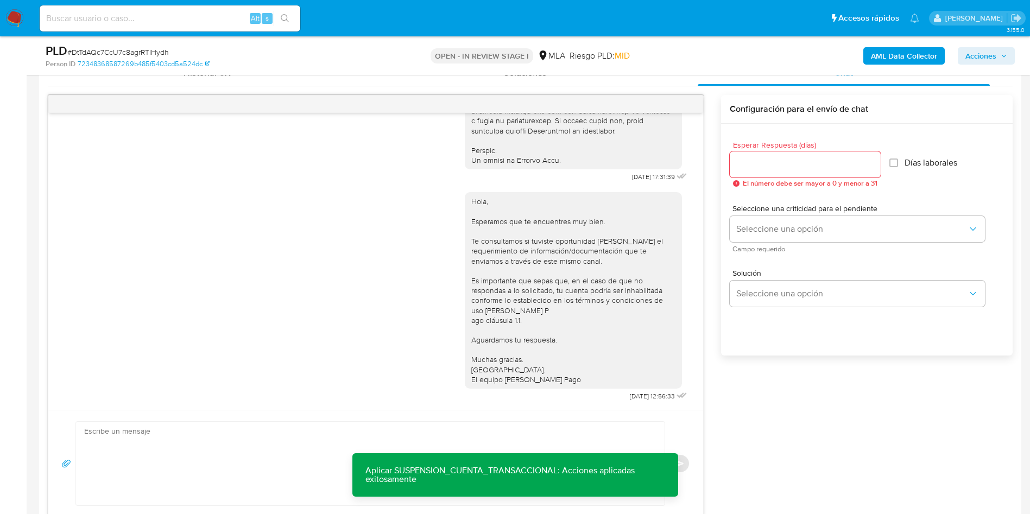
drag, startPoint x: 0, startPoint y: 298, endPoint x: 112, endPoint y: 172, distance: 168.5
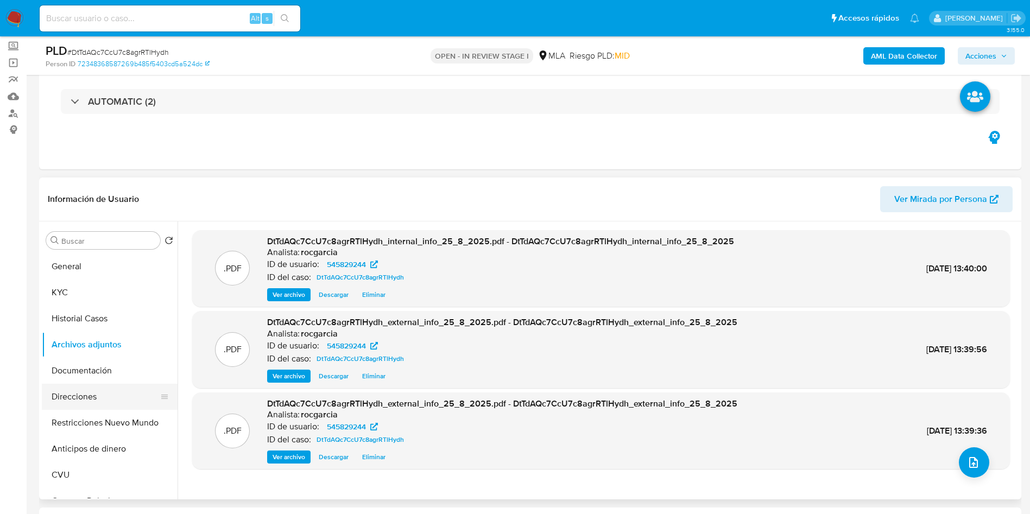
scroll to position [57, 0]
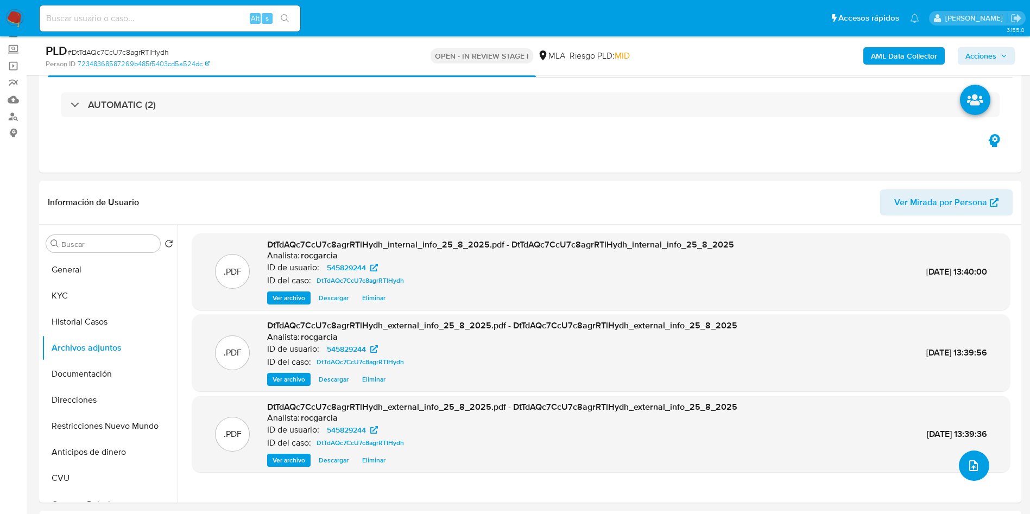
click at [973, 462] on icon "upload-file" at bounding box center [973, 465] width 13 height 13
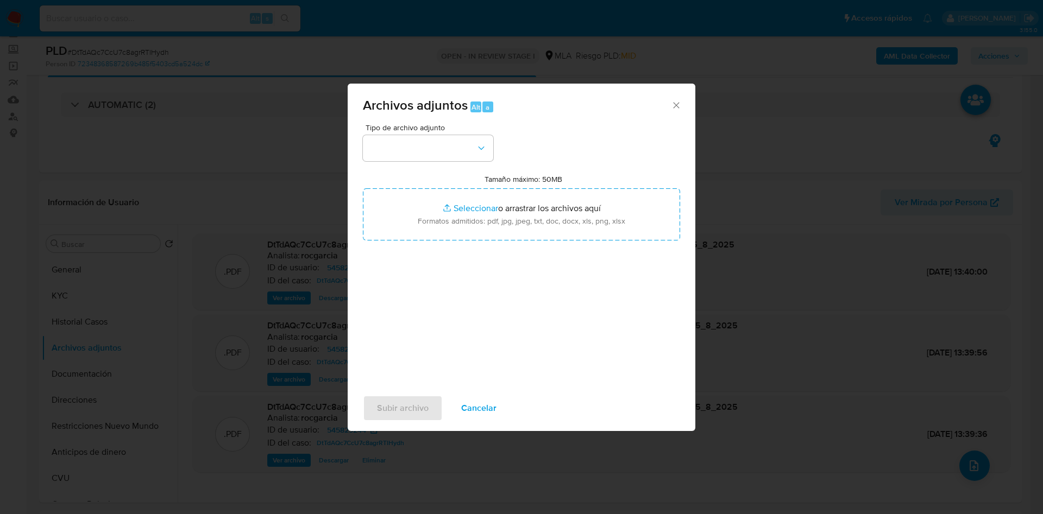
click at [497, 405] on button "Cancelar" at bounding box center [479, 408] width 64 height 26
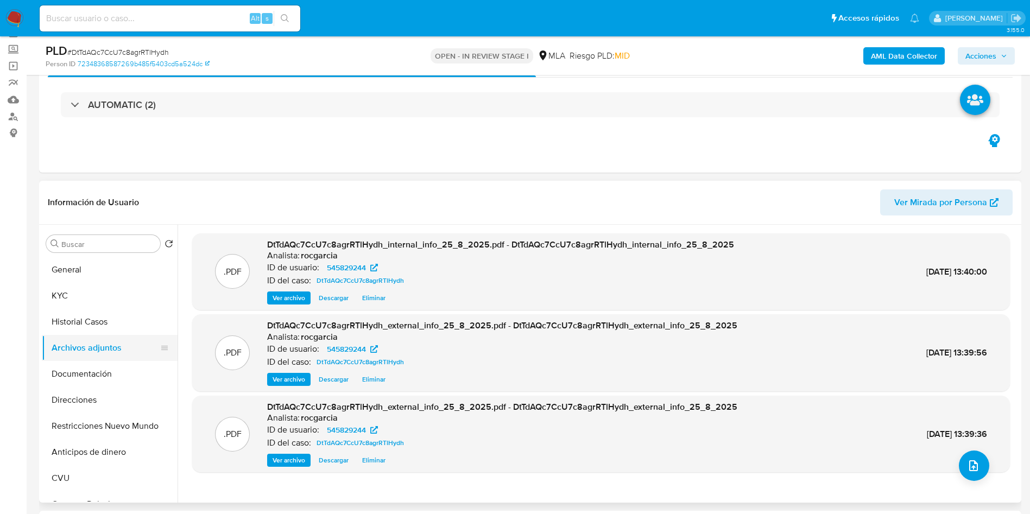
drag, startPoint x: 71, startPoint y: 331, endPoint x: 73, endPoint y: 337, distance: 6.2
click at [71, 332] on button "Historial Casos" at bounding box center [110, 322] width 136 height 26
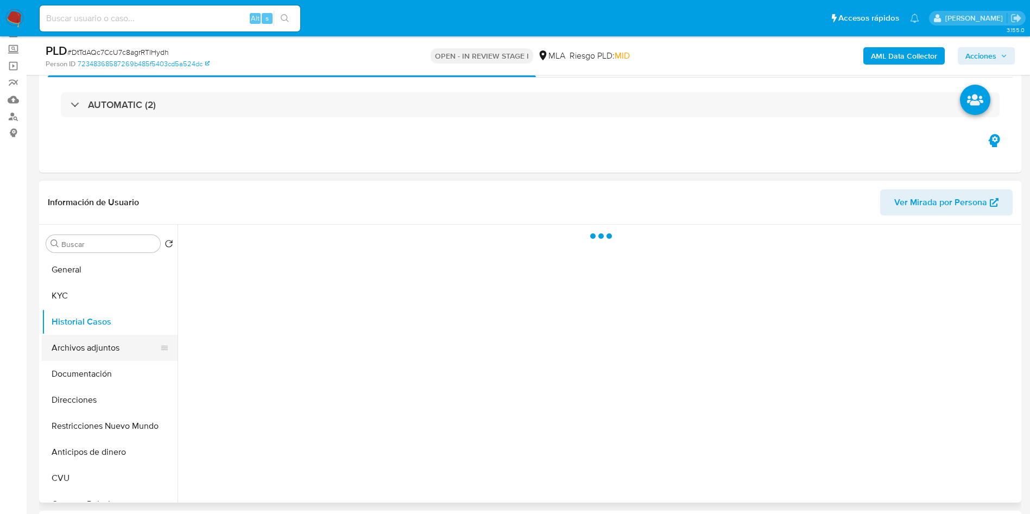
click at [77, 341] on button "Archivos adjuntos" at bounding box center [105, 348] width 127 height 26
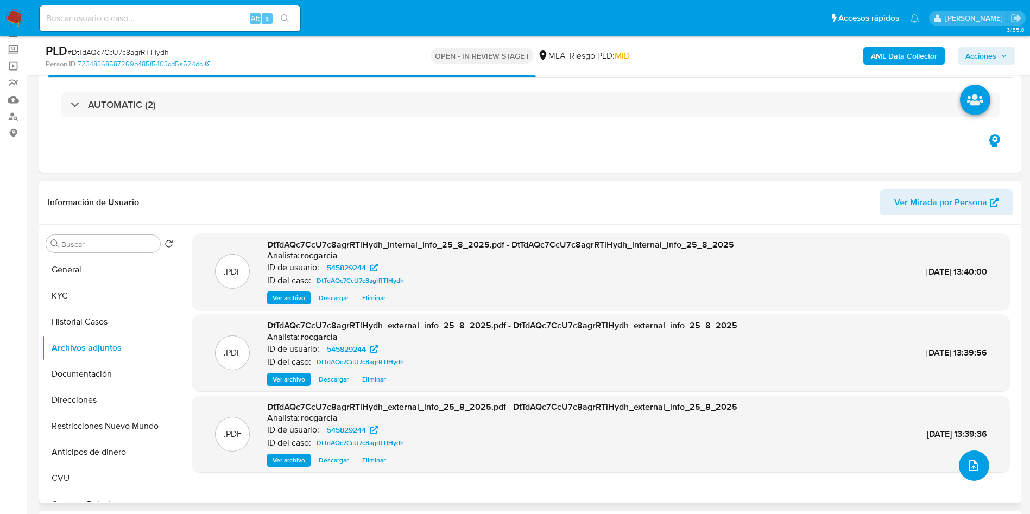
click at [976, 473] on button "upload-file" at bounding box center [974, 466] width 30 height 30
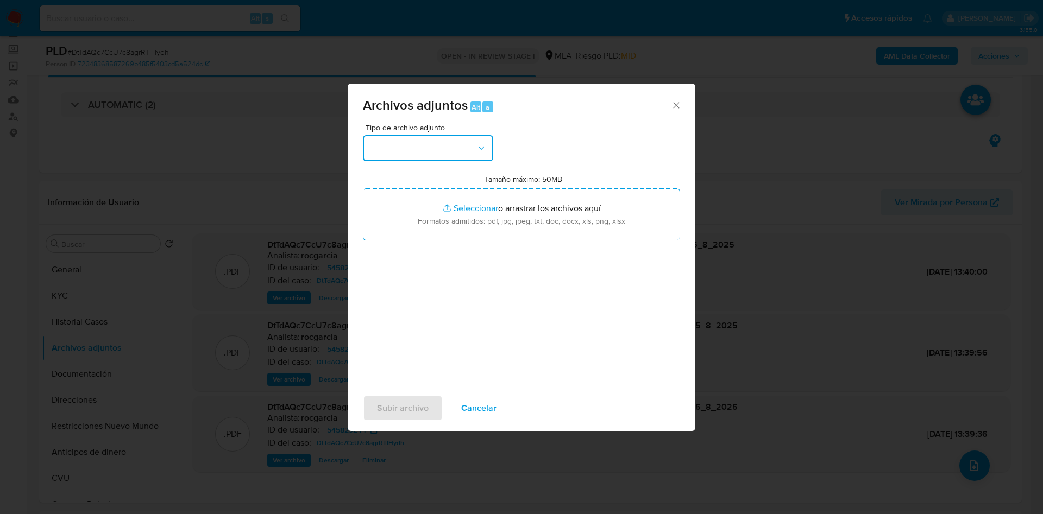
drag, startPoint x: 376, startPoint y: 146, endPoint x: 369, endPoint y: 157, distance: 13.7
click at [377, 143] on button "button" at bounding box center [428, 148] width 130 height 26
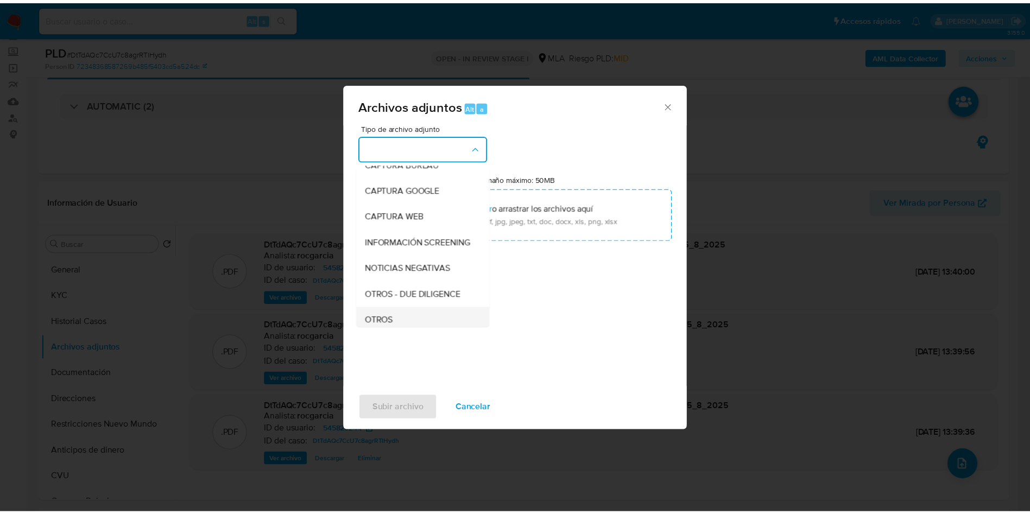
scroll to position [163, 0]
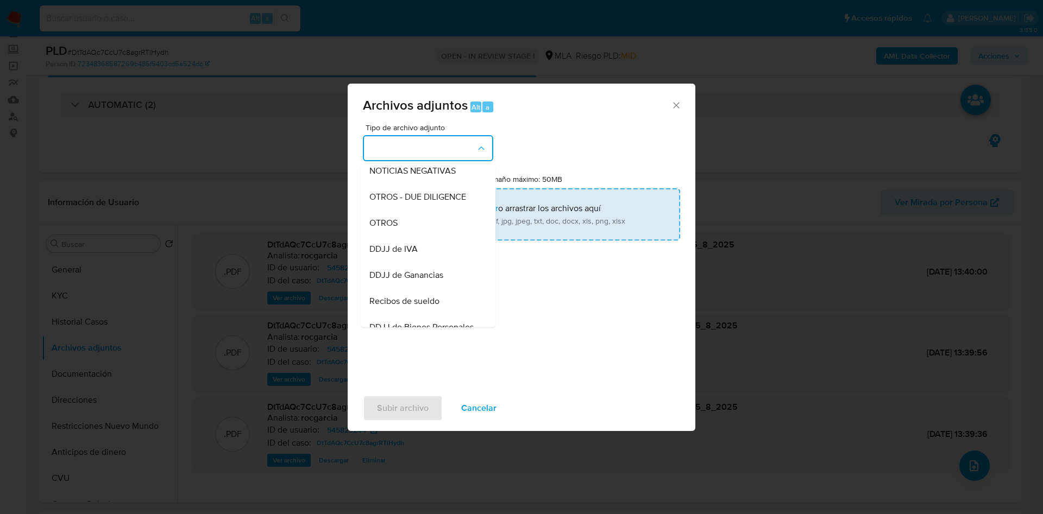
drag, startPoint x: 416, startPoint y: 239, endPoint x: 441, endPoint y: 217, distance: 33.9
click at [416, 236] on div "OTROS" at bounding box center [424, 223] width 111 height 26
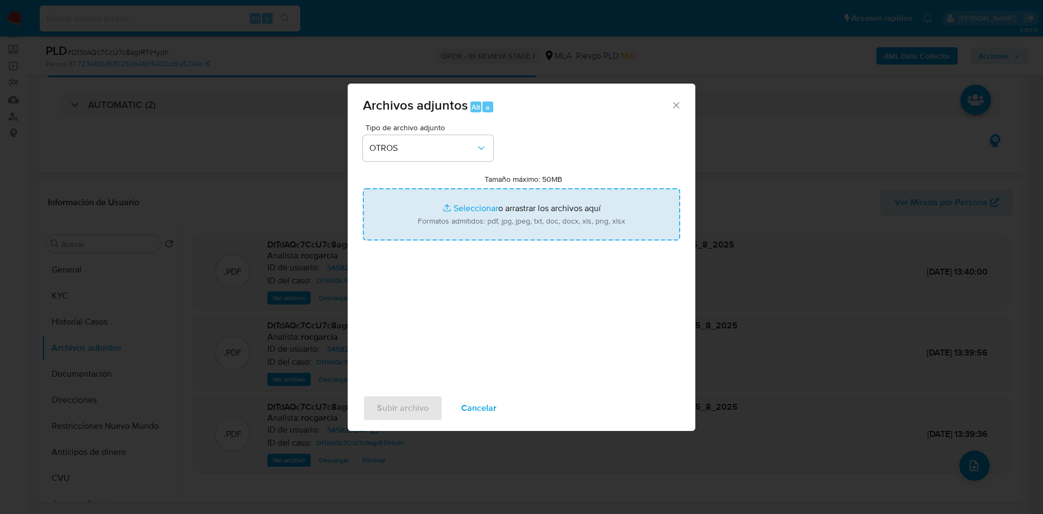
click at [458, 209] on input "Tamaño máximo: 50MB Seleccionar archivos" at bounding box center [521, 214] width 317 height 52
type input "C:\fakepath\Caselog DtTdAQc7CcU7c8agrRTlHydh - 545829244.docx"
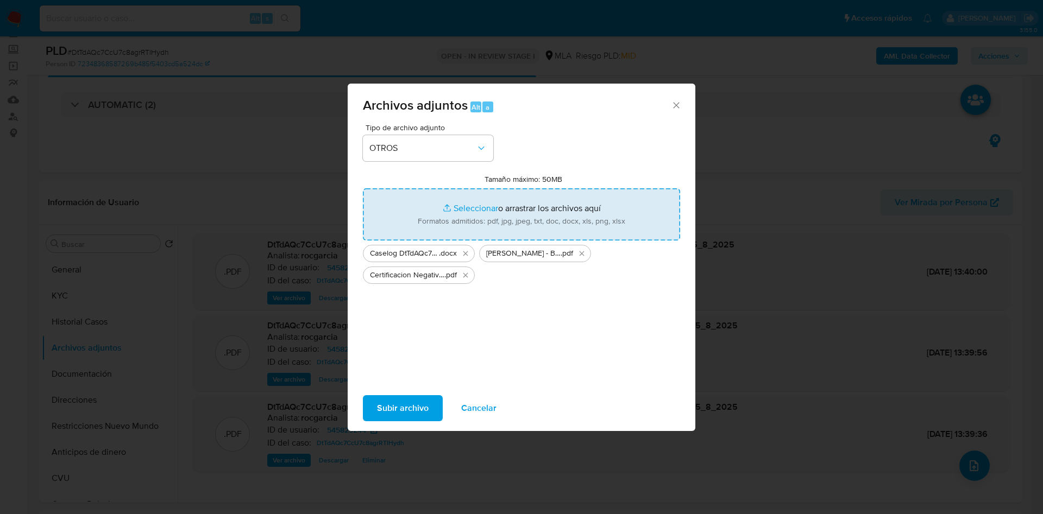
click at [442, 210] on input "Tamaño máximo: 50MB Seleccionar archivos" at bounding box center [521, 214] width 317 height 52
type input "C:\fakepath\Movimientos 545829244.xlsx"
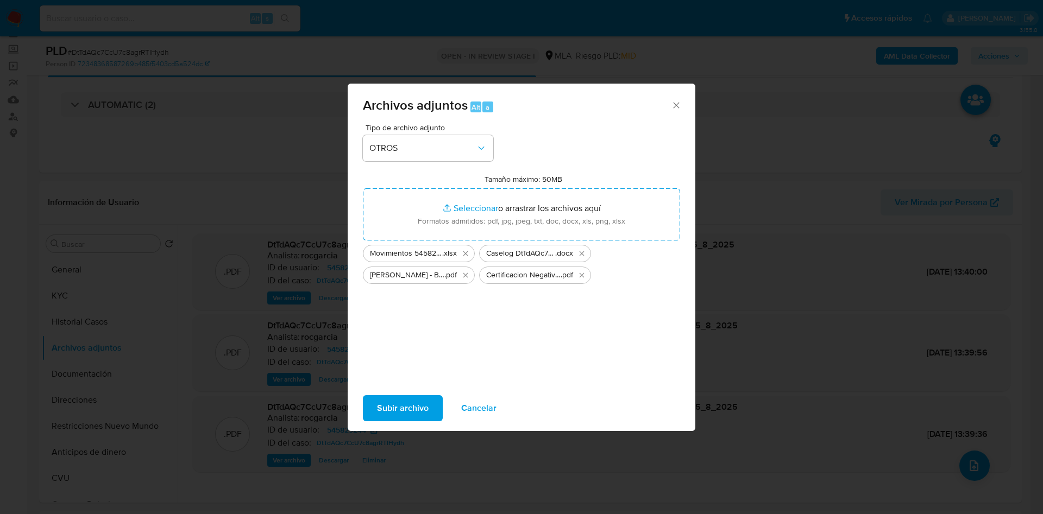
click at [413, 410] on span "Subir archivo" at bounding box center [403, 408] width 52 height 24
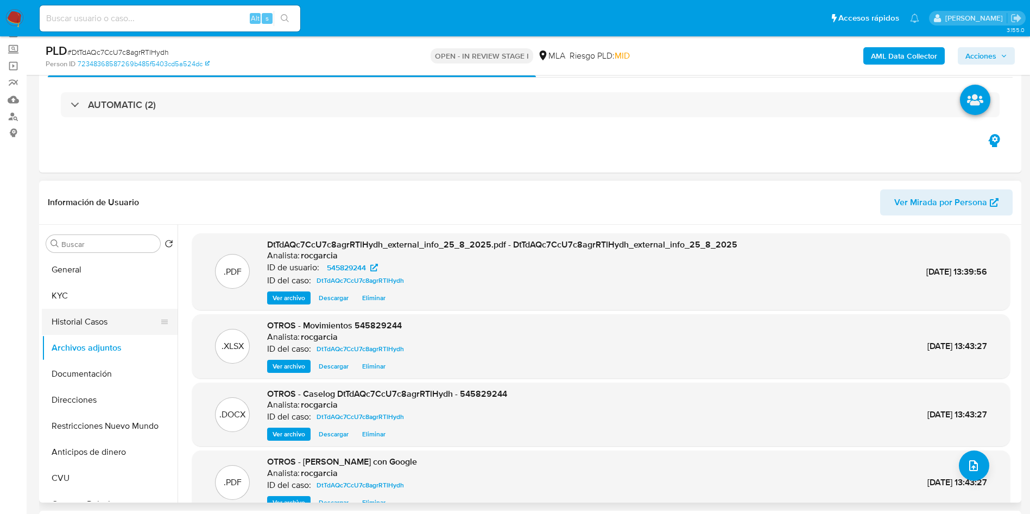
click at [80, 326] on button "Historial Casos" at bounding box center [105, 322] width 127 height 26
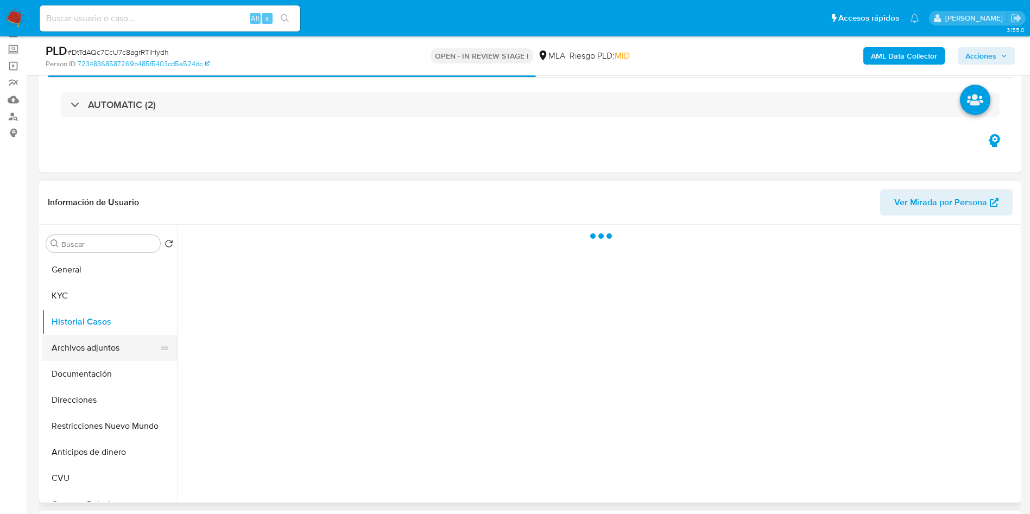
click at [84, 346] on button "Archivos adjuntos" at bounding box center [105, 348] width 127 height 26
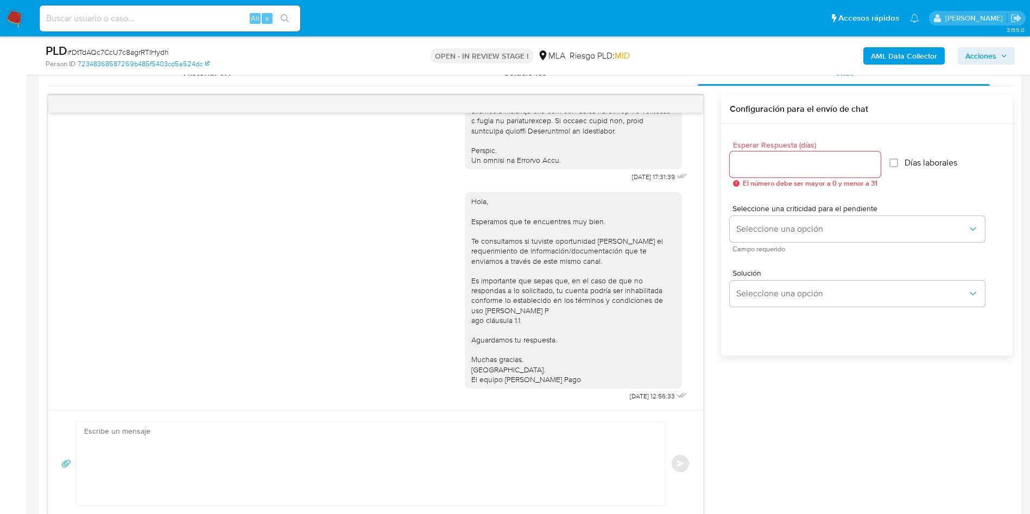
scroll to position [57, 0]
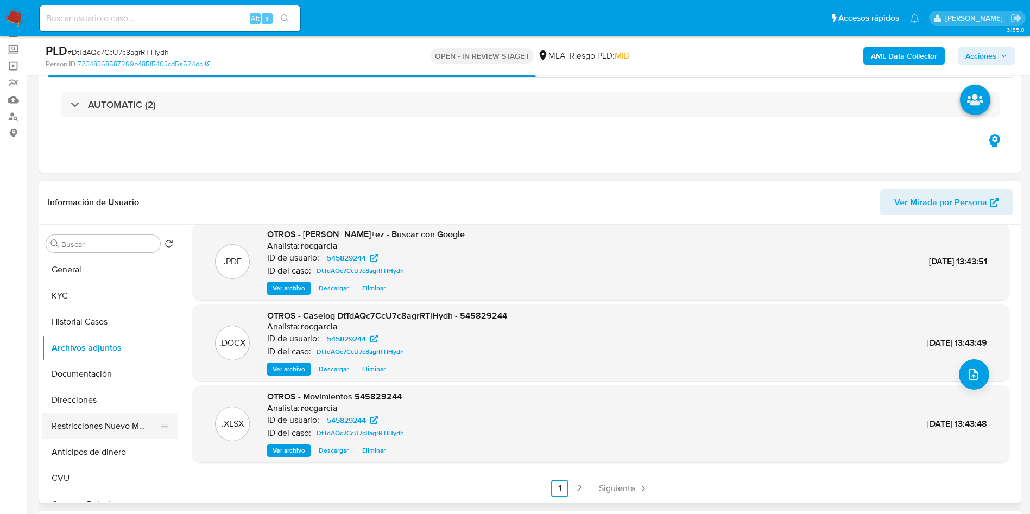
click at [86, 431] on button "Restricciones Nuevo Mundo" at bounding box center [105, 426] width 127 height 26
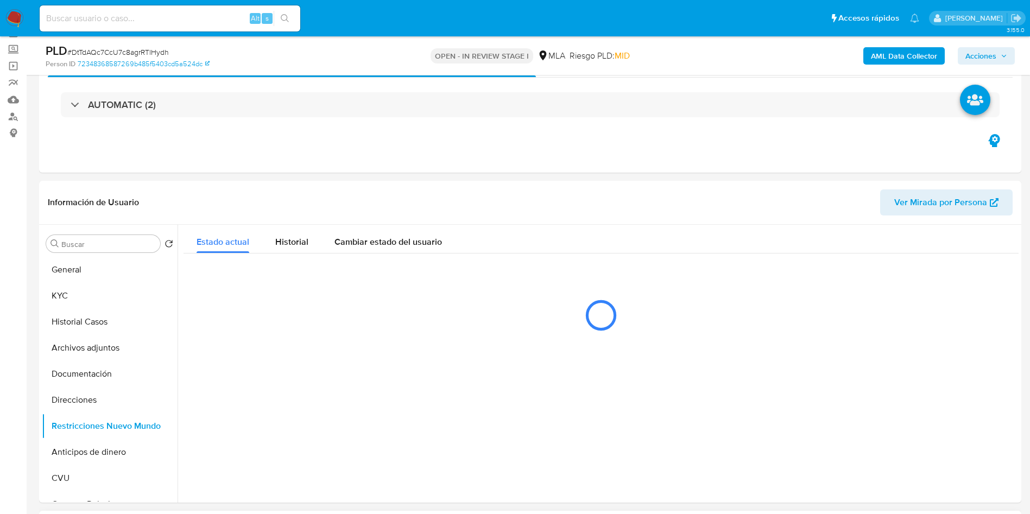
scroll to position [0, 0]
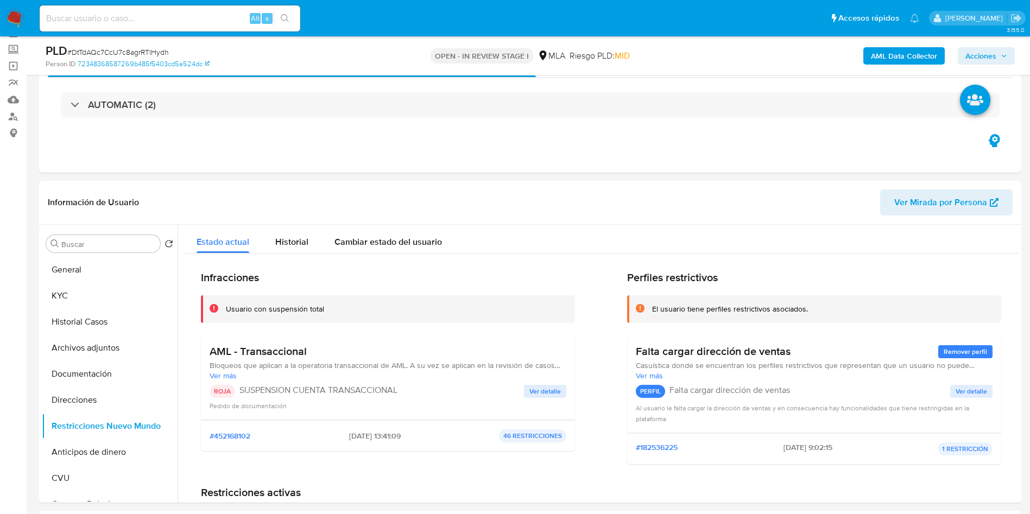
click at [996, 46] on div "AML Data Collector Acciones" at bounding box center [854, 56] width 320 height 26
click at [994, 57] on span "Acciones" at bounding box center [980, 55] width 31 height 17
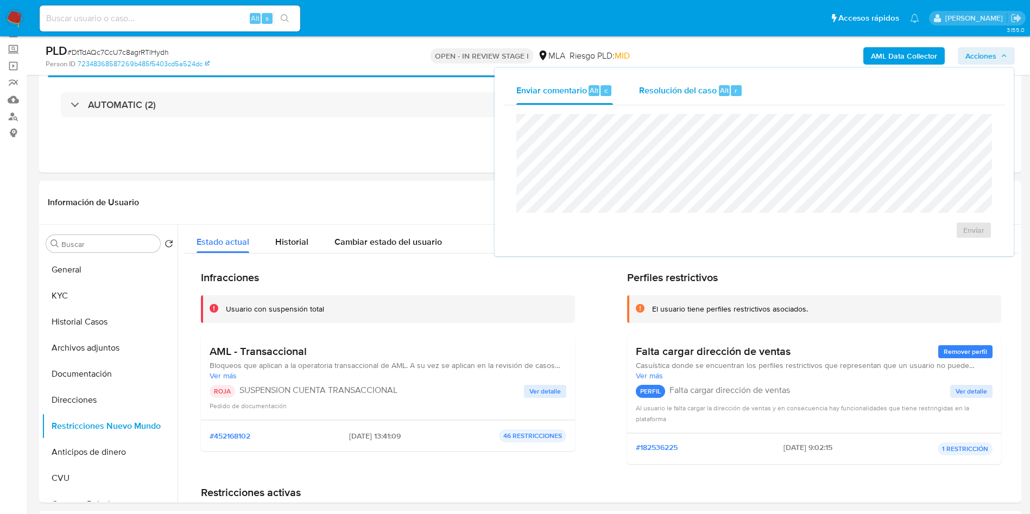
click at [640, 102] on div "Resolución del caso Alt r" at bounding box center [691, 91] width 104 height 28
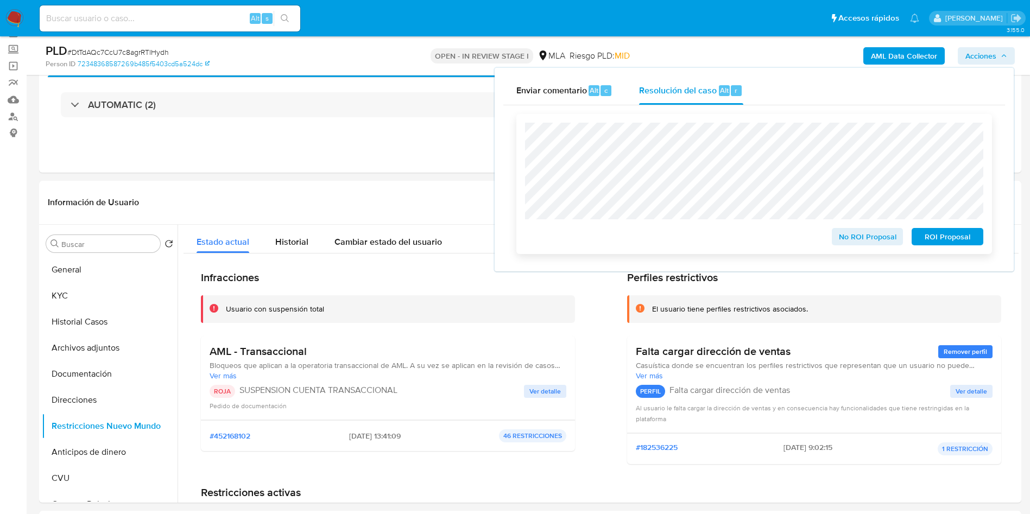
click at [932, 237] on span "ROI Proposal" at bounding box center [947, 236] width 56 height 15
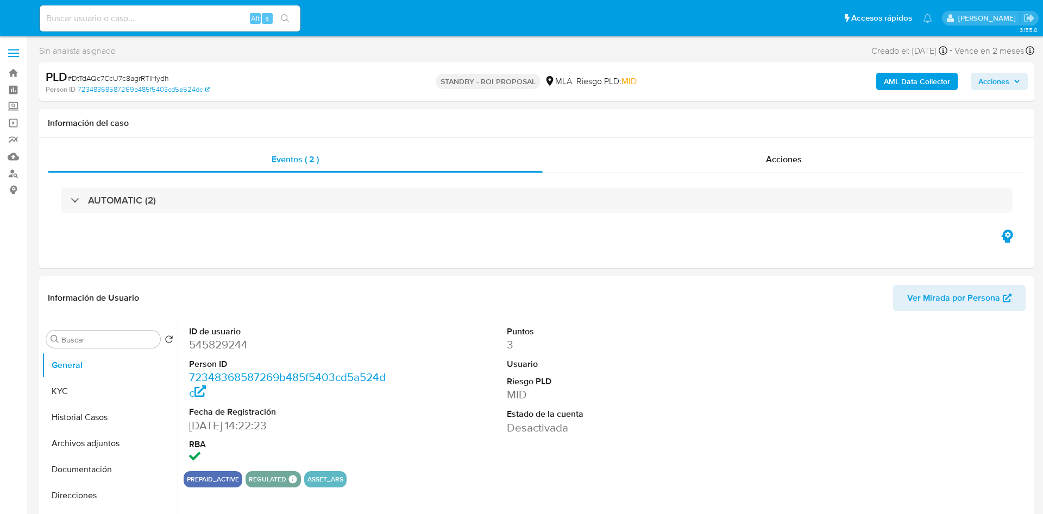
select select "10"
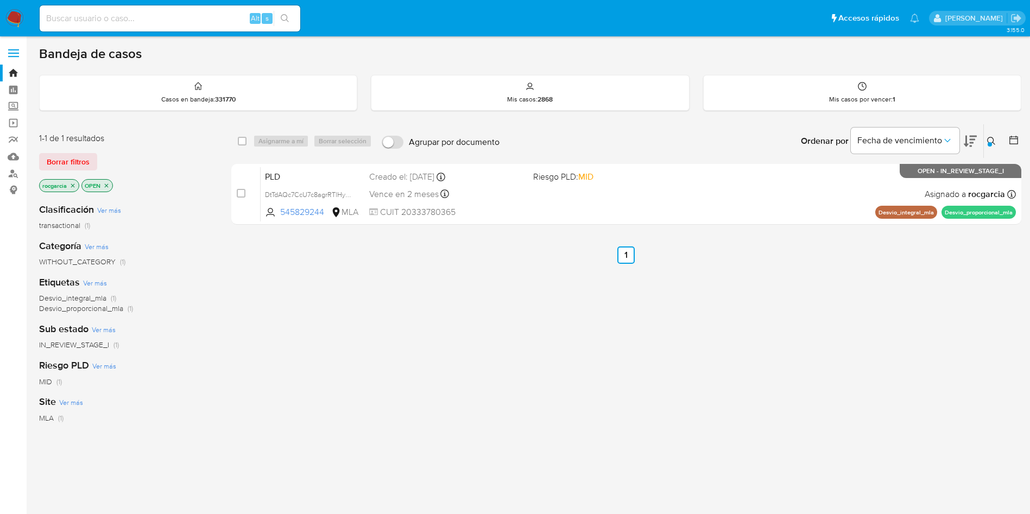
click at [991, 138] on icon at bounding box center [991, 141] width 9 height 9
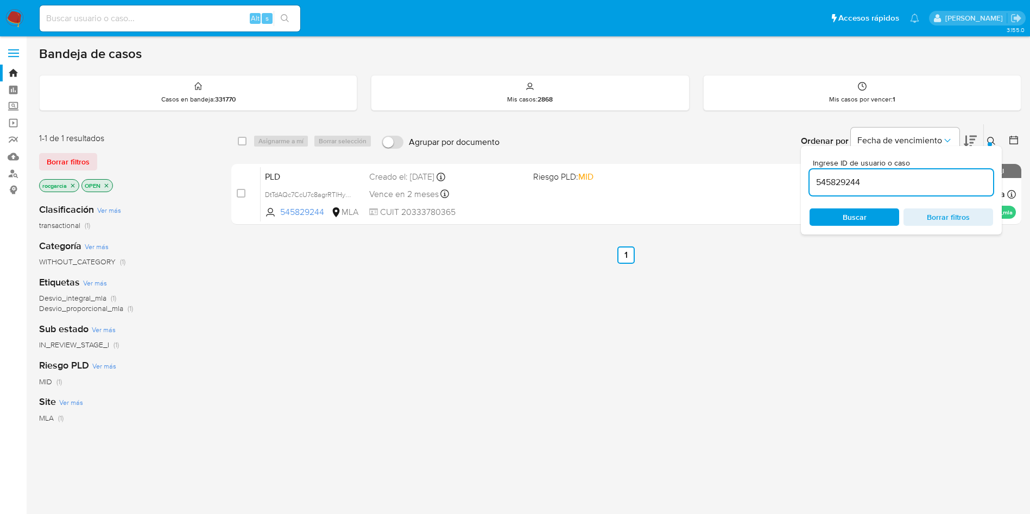
click at [890, 181] on input "545829244" at bounding box center [902, 182] width 184 height 14
type input "1101153062"
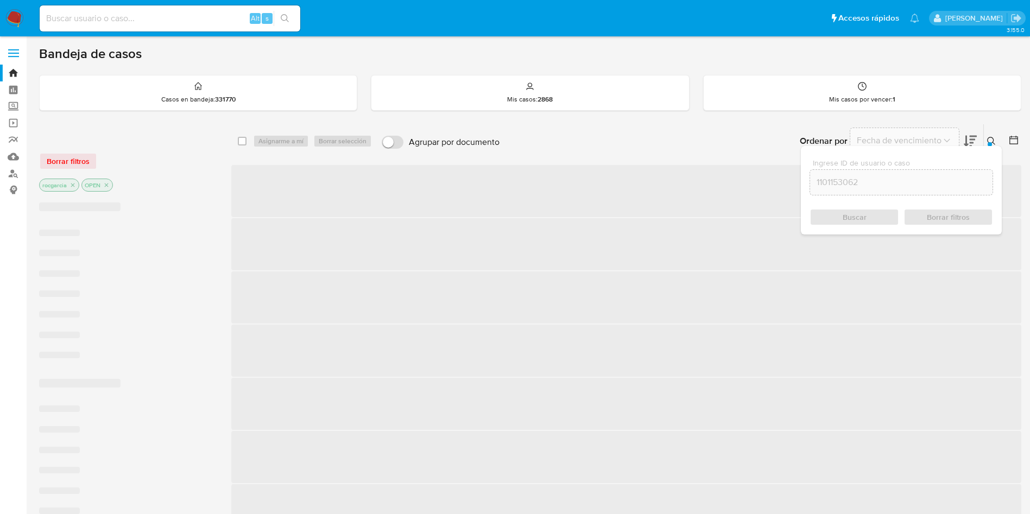
click at [991, 137] on icon at bounding box center [991, 141] width 8 height 8
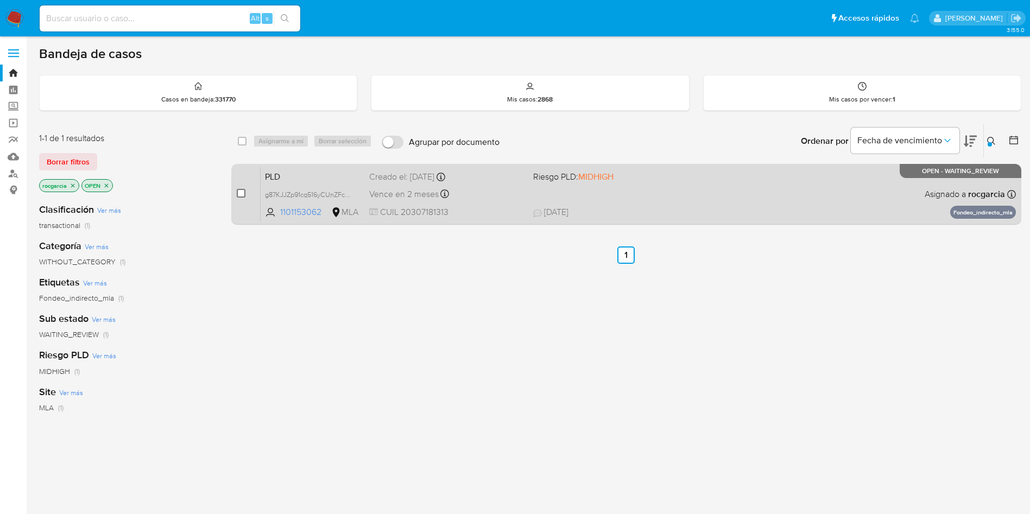
click at [237, 194] on input "checkbox" at bounding box center [241, 193] width 9 height 9
checkbox input "true"
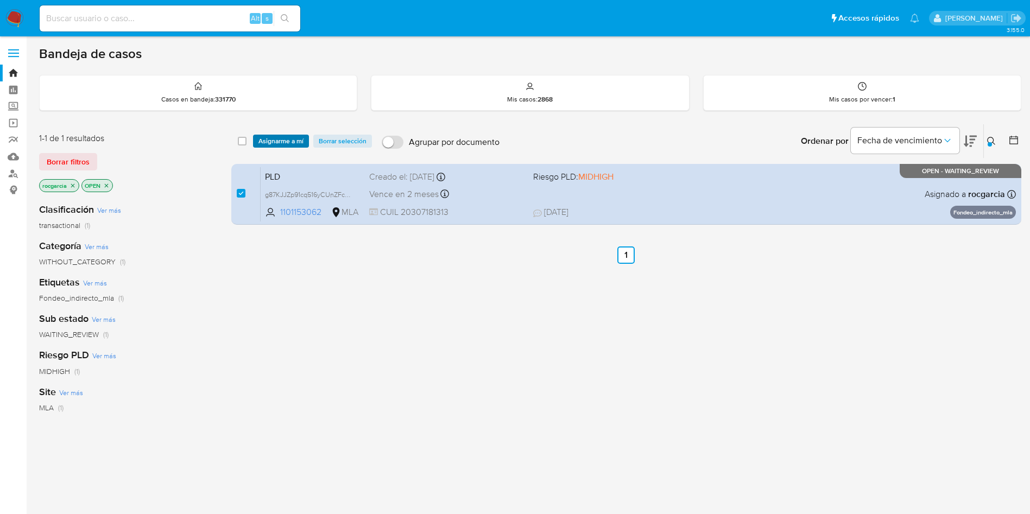
click at [281, 143] on span "Asignarme a mí" at bounding box center [280, 141] width 45 height 11
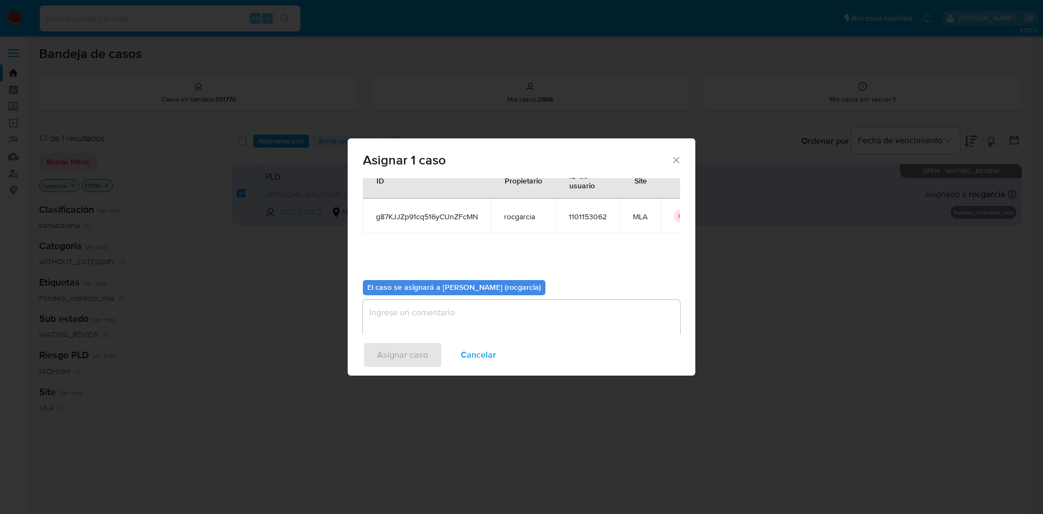
scroll to position [56, 0]
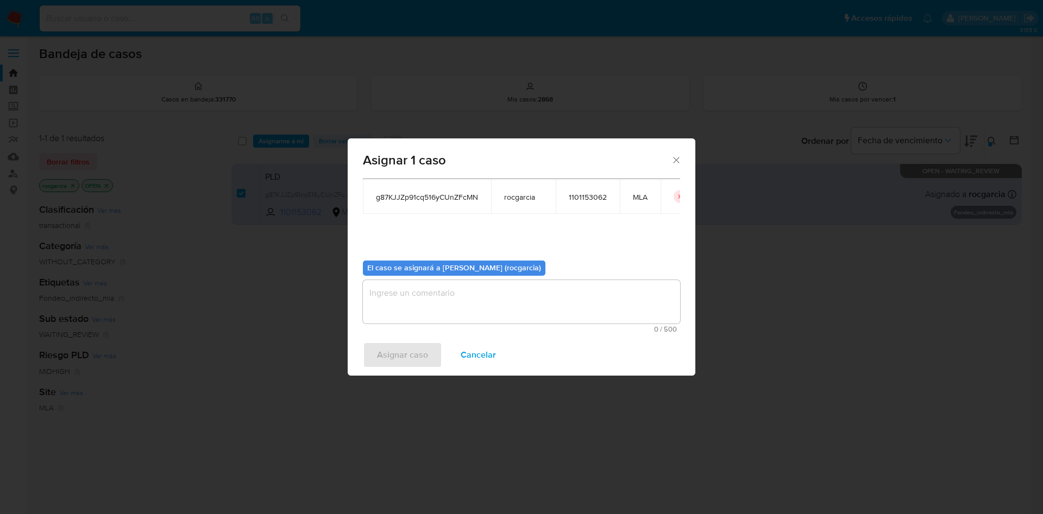
click at [449, 304] on textarea "assign-modal" at bounding box center [521, 301] width 317 height 43
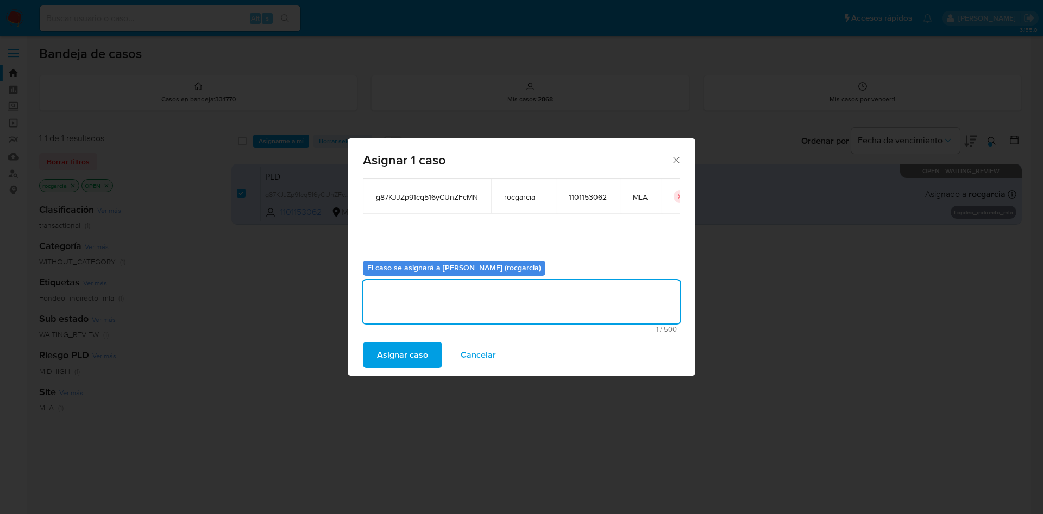
click at [408, 352] on span "Asignar caso" at bounding box center [402, 355] width 51 height 24
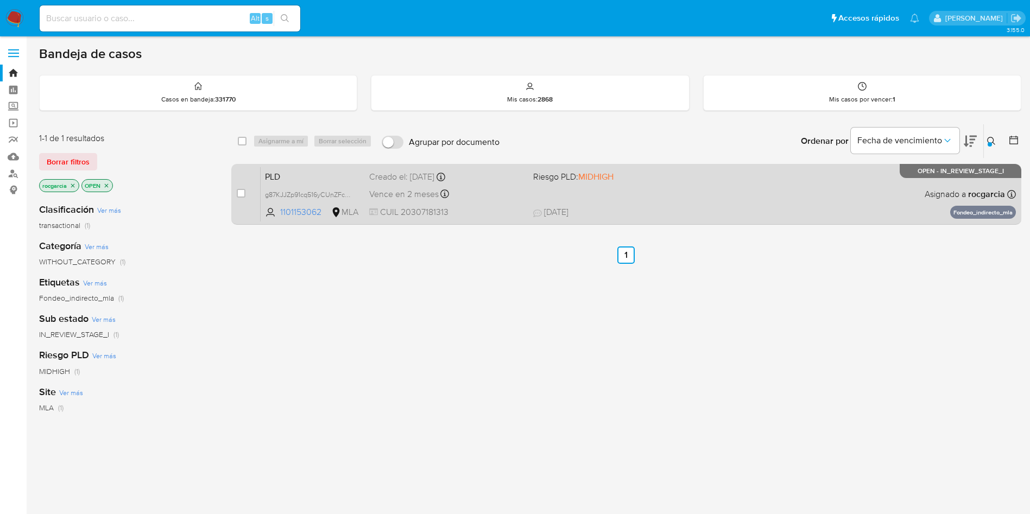
click at [673, 214] on span "21/08/2025 21/08/2025 15:22" at bounding box center [692, 212] width 319 height 12
click at [238, 194] on input "checkbox" at bounding box center [241, 193] width 9 height 9
checkbox input "true"
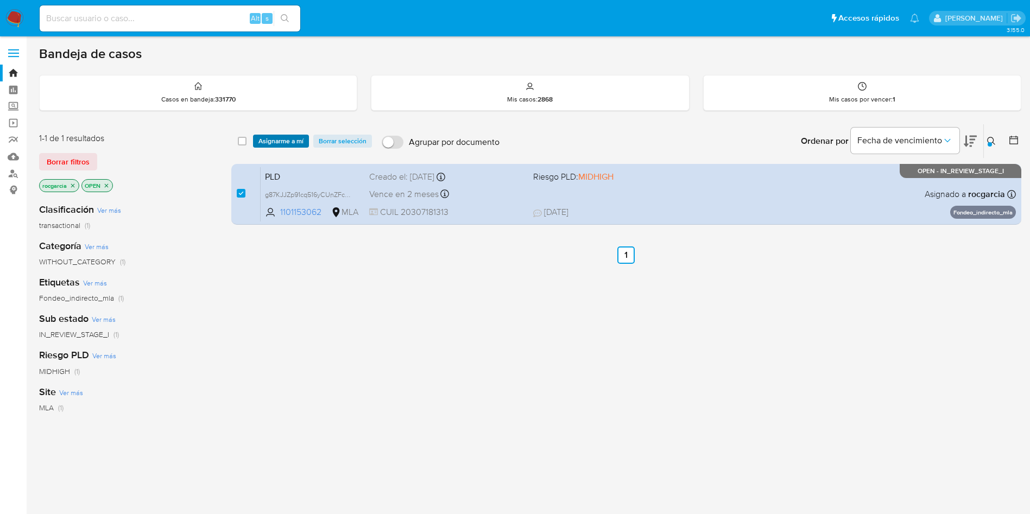
drag, startPoint x: 280, startPoint y: 132, endPoint x: 280, endPoint y: 141, distance: 8.1
click at [280, 134] on div "select-all-cases-checkbox Asignarme a mí Borrar selección Agrupar por documento…" at bounding box center [626, 141] width 790 height 34
click at [280, 142] on span "Asignarme a mí" at bounding box center [280, 141] width 45 height 11
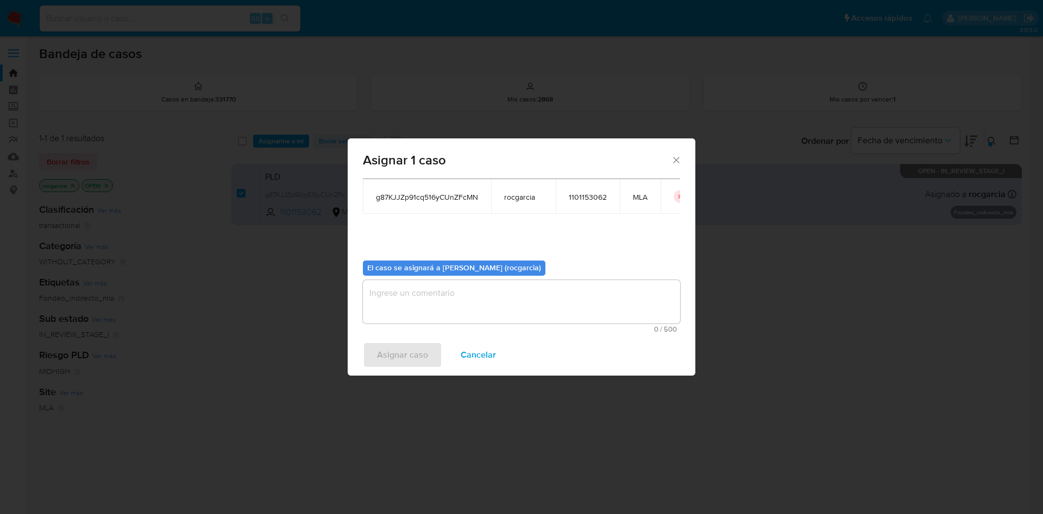
click at [446, 317] on textarea "assign-modal" at bounding box center [521, 301] width 317 height 43
click at [423, 365] on span "Asignar caso" at bounding box center [402, 355] width 51 height 24
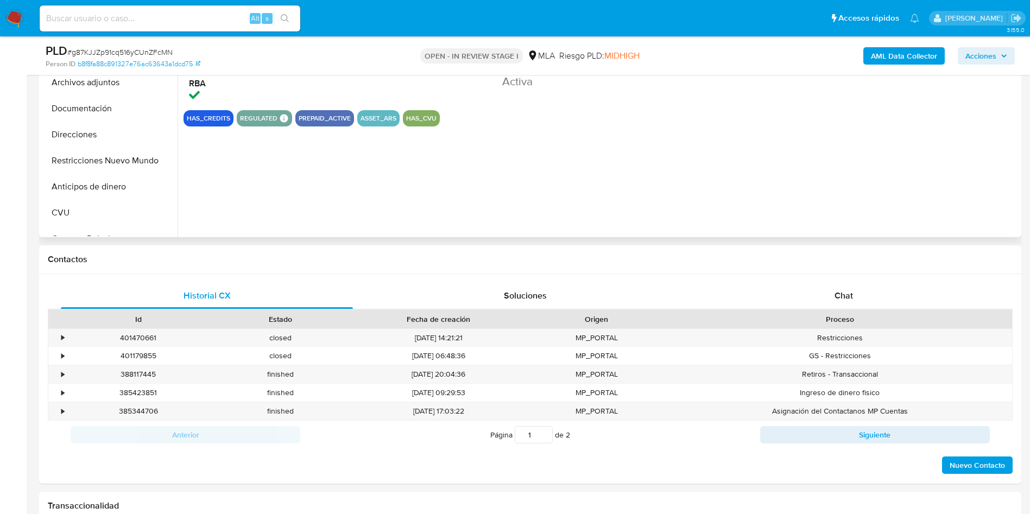
scroll to position [326, 0]
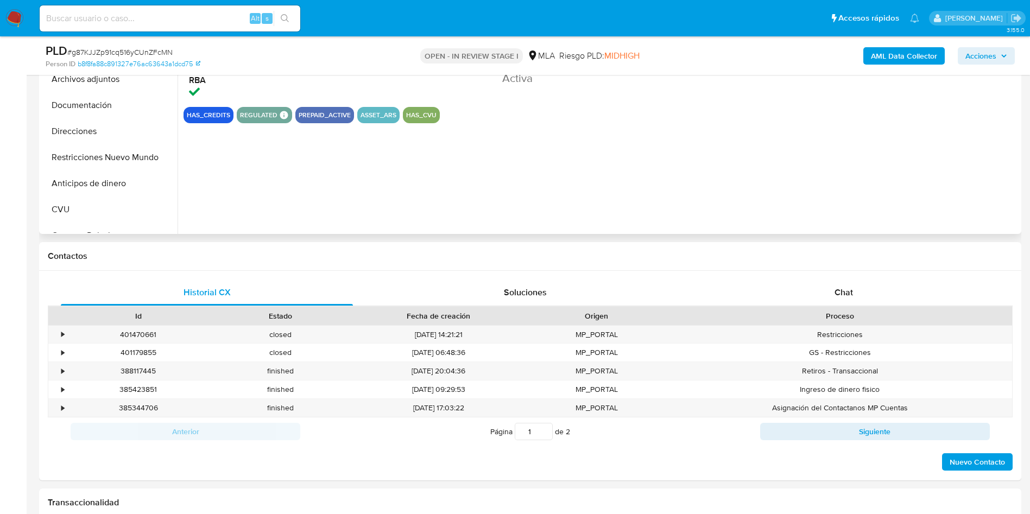
select select "10"
click at [863, 293] on div "Chat" at bounding box center [844, 293] width 292 height 26
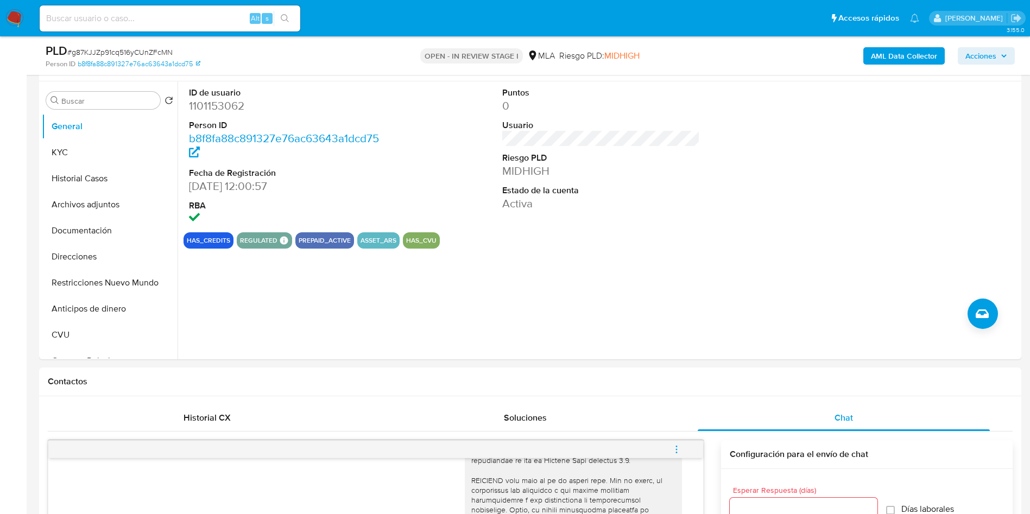
scroll to position [81, 0]
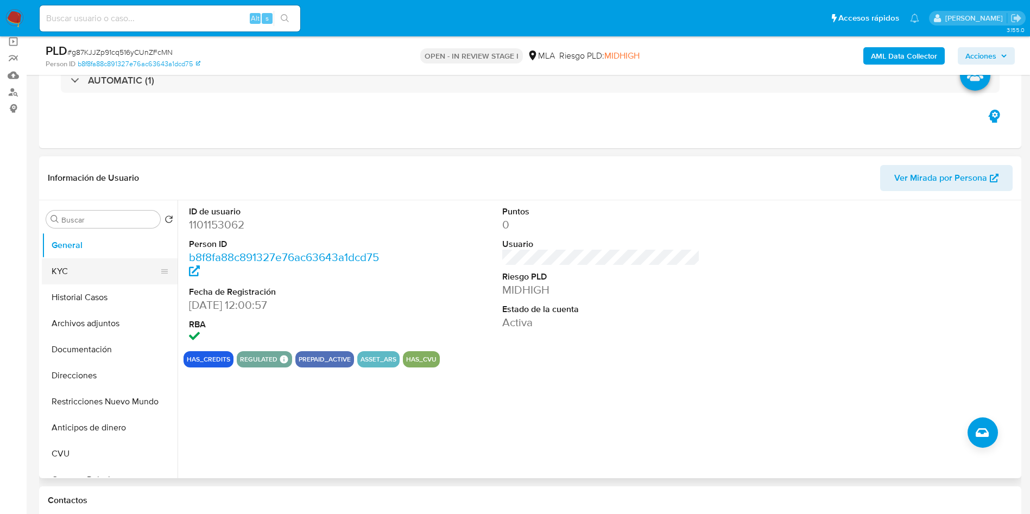
click at [77, 272] on button "KYC" at bounding box center [105, 271] width 127 height 26
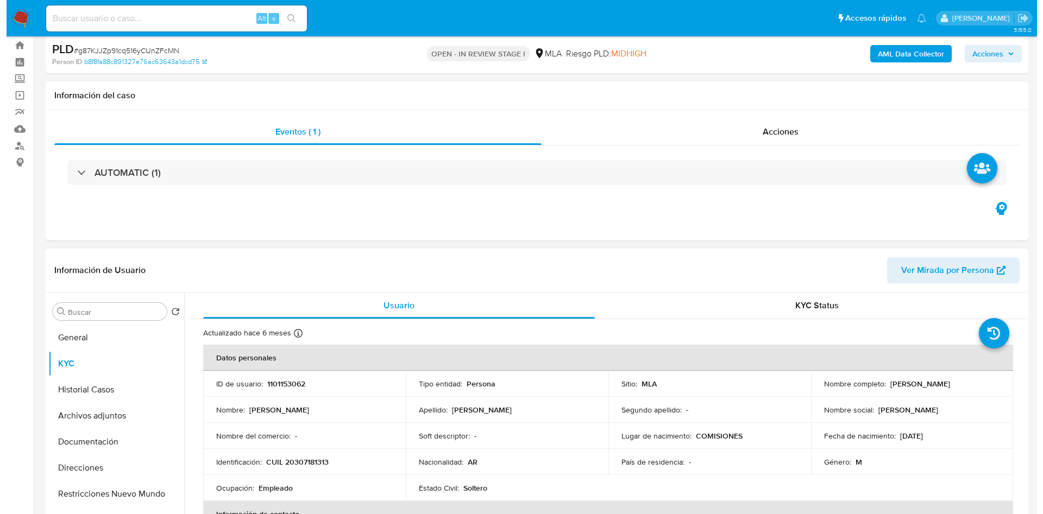
scroll to position [0, 0]
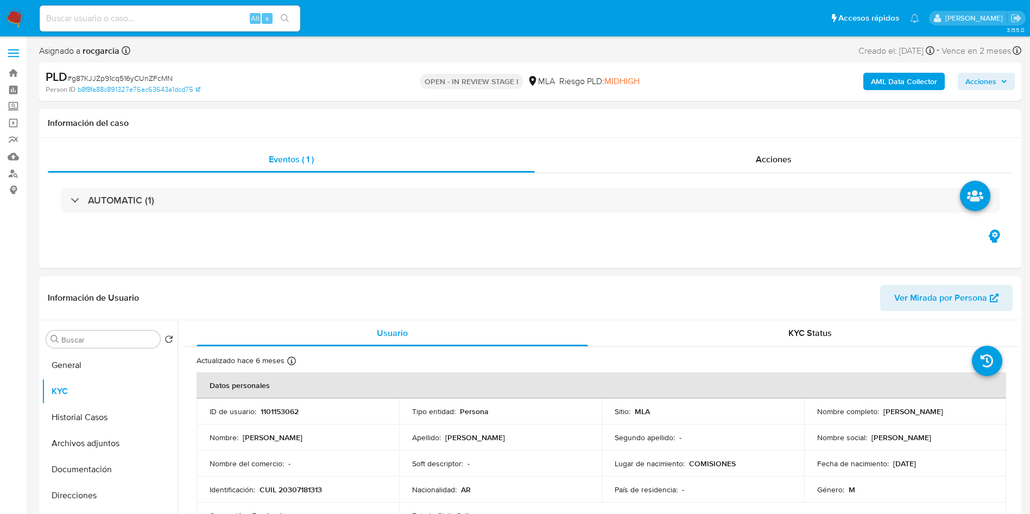
click at [896, 66] on div "PLD # g87KJJZp91cq516yCUnZFcMN Person ID b8f8fa88c891327e76ac63643a1dcd75 OPEN …" at bounding box center [530, 81] width 982 height 39
click at [901, 79] on b "AML Data Collector" at bounding box center [904, 81] width 66 height 17
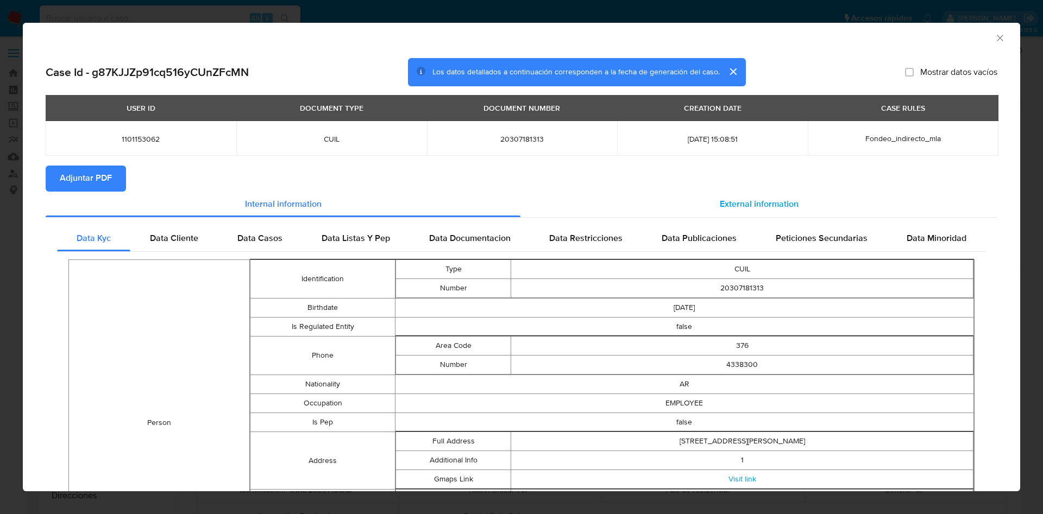
click at [741, 203] on span "External information" at bounding box center [758, 204] width 79 height 12
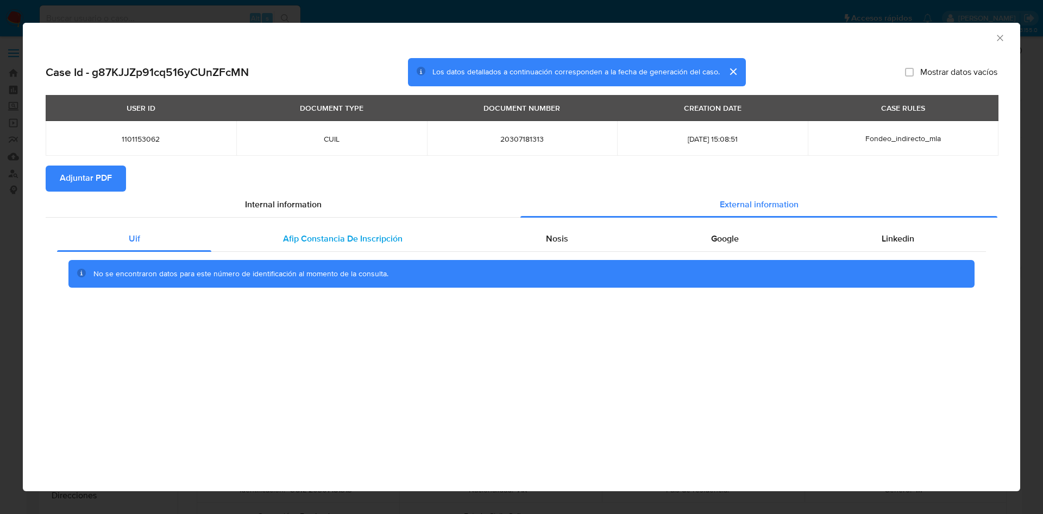
click at [408, 229] on div "Afip Constancia De Inscripción" at bounding box center [342, 239] width 262 height 26
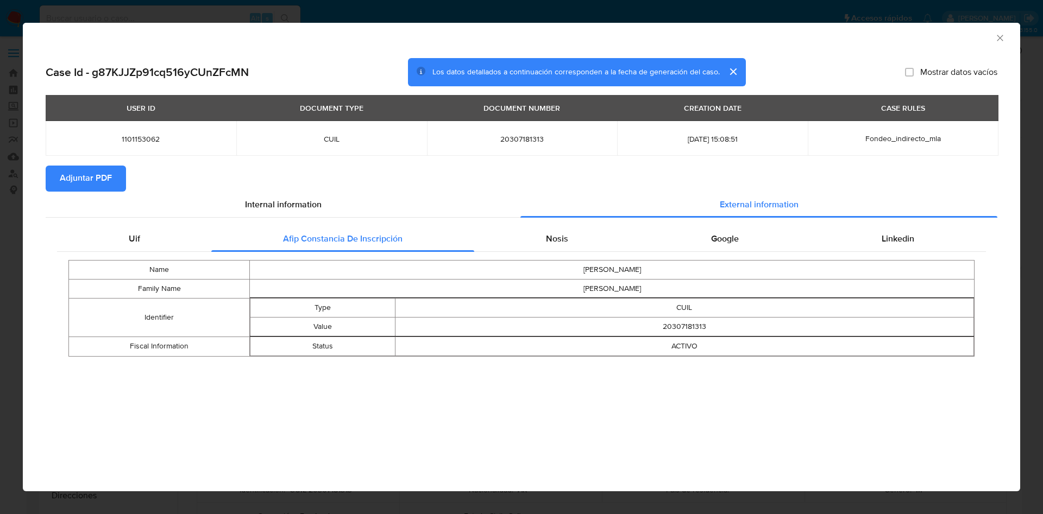
click at [575, 255] on div "Name [PERSON_NAME] Family Name [PERSON_NAME] Identifier Type CUIL Value 2030718…" at bounding box center [521, 308] width 929 height 112
click at [561, 245] on div "Nosis" at bounding box center [556, 239] width 165 height 26
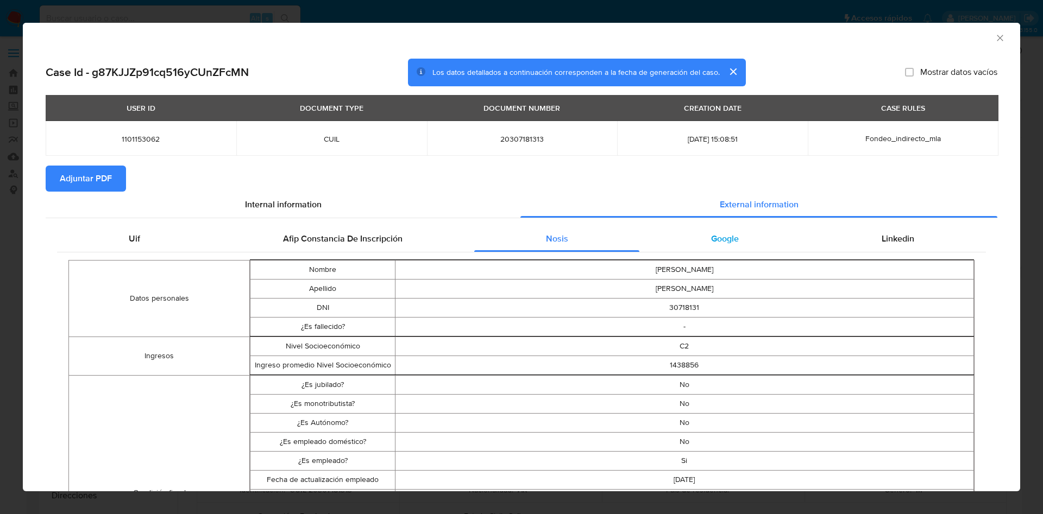
click at [694, 240] on div "Google" at bounding box center [724, 239] width 170 height 26
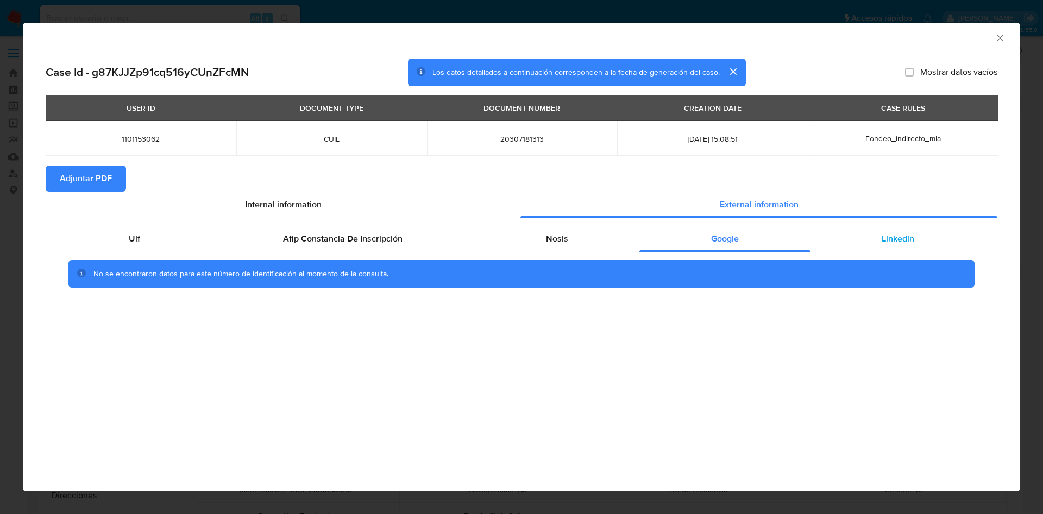
click at [914, 243] on div "Linkedin" at bounding box center [897, 239] width 175 height 26
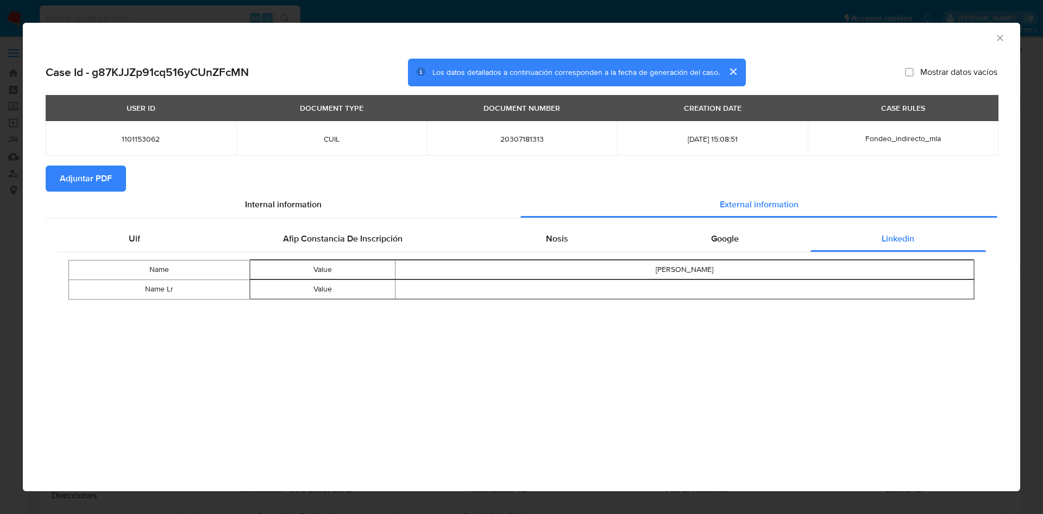
click at [90, 175] on span "Adjuntar PDF" at bounding box center [86, 179] width 52 height 24
click at [1004, 39] on icon "Cerrar ventana" at bounding box center [999, 38] width 11 height 11
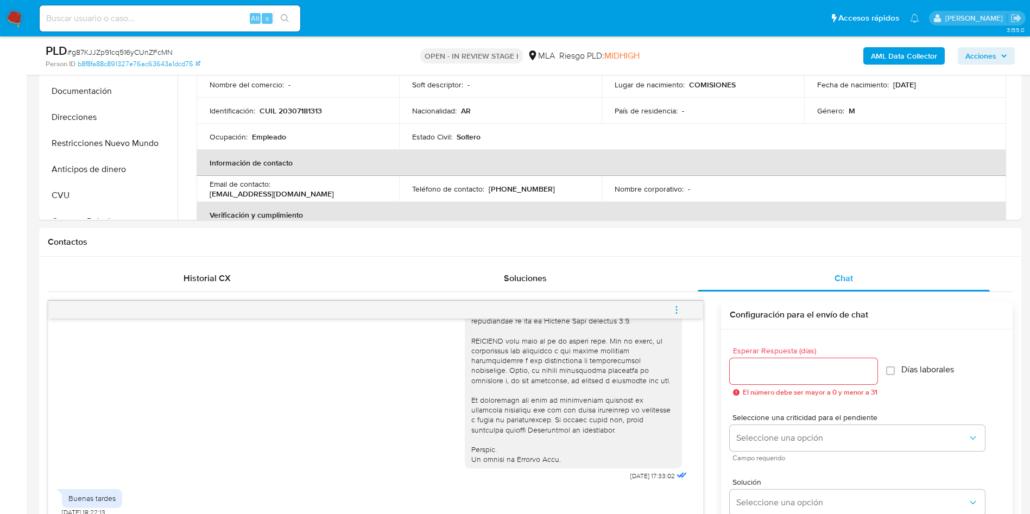
scroll to position [489, 0]
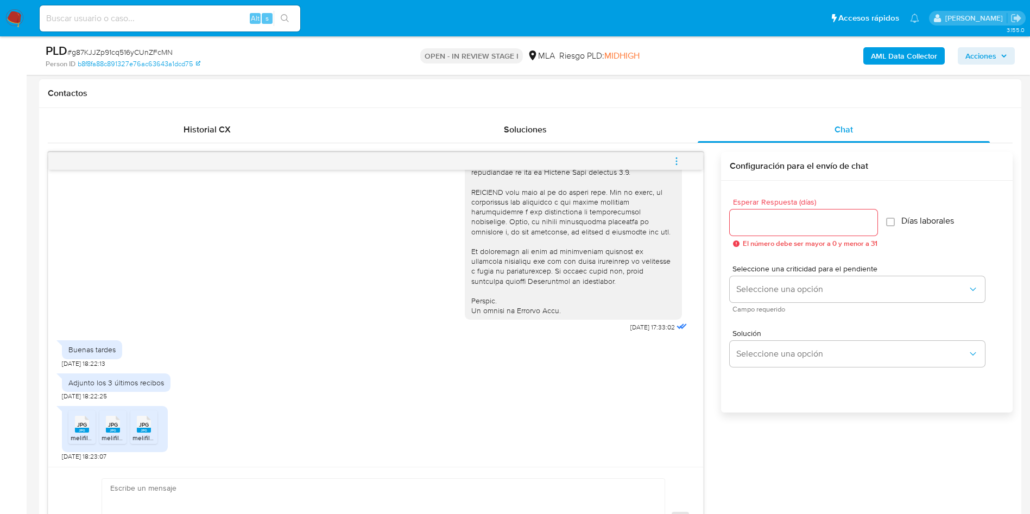
click at [84, 432] on icon "JPG" at bounding box center [82, 424] width 14 height 19
click at [105, 434] on span "melifile4599645108969340767.jpg" at bounding box center [152, 437] width 101 height 9
click at [147, 441] on span "melifile1526781711654375632.jpg" at bounding box center [180, 437] width 96 height 9
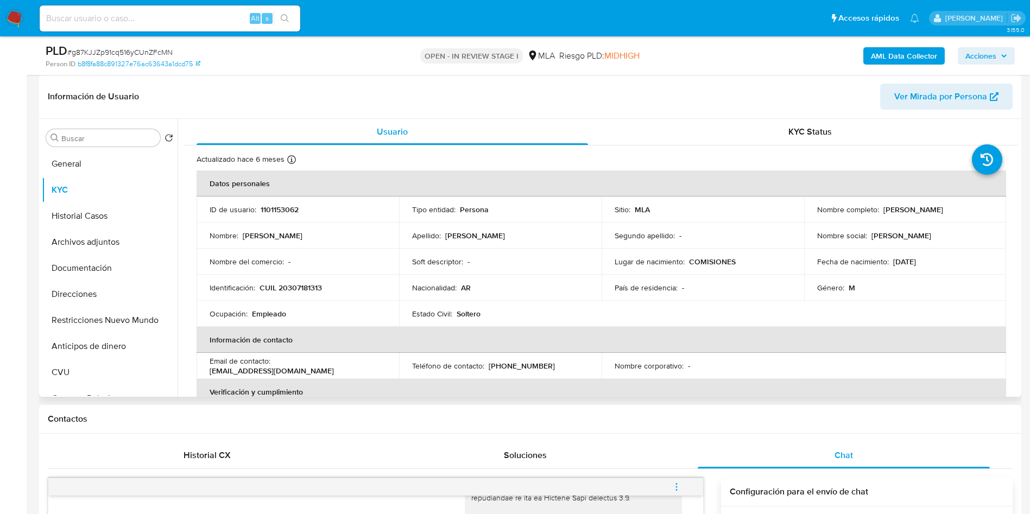
click at [289, 207] on p "1101153062" at bounding box center [280, 210] width 38 height 10
copy p "1101153062"
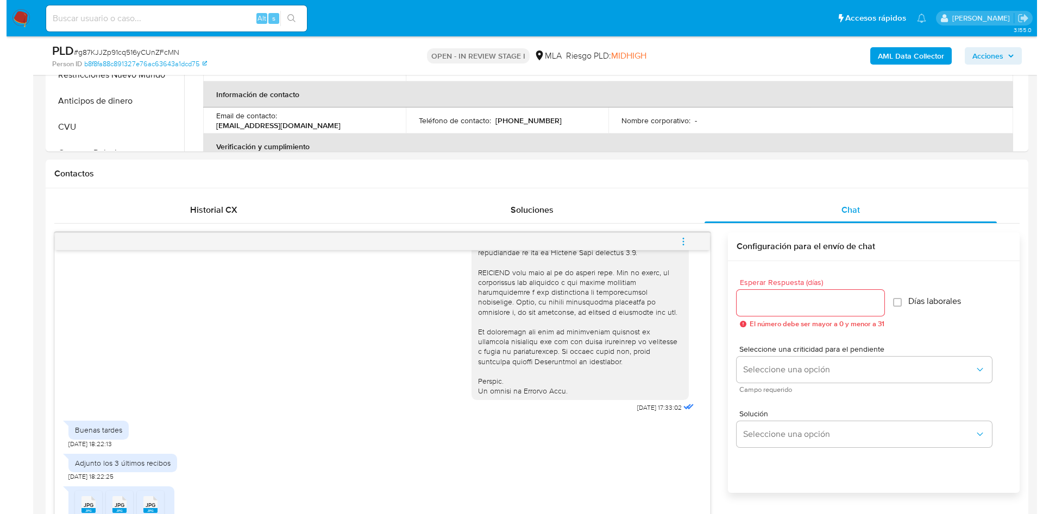
scroll to position [489, 0]
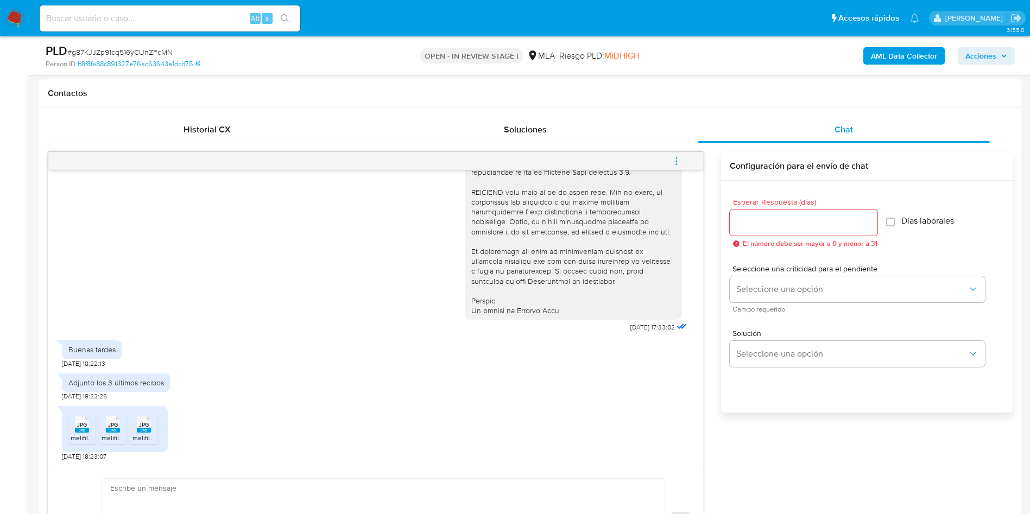
click at [675, 151] on span "menu-action" at bounding box center [677, 161] width 10 height 26
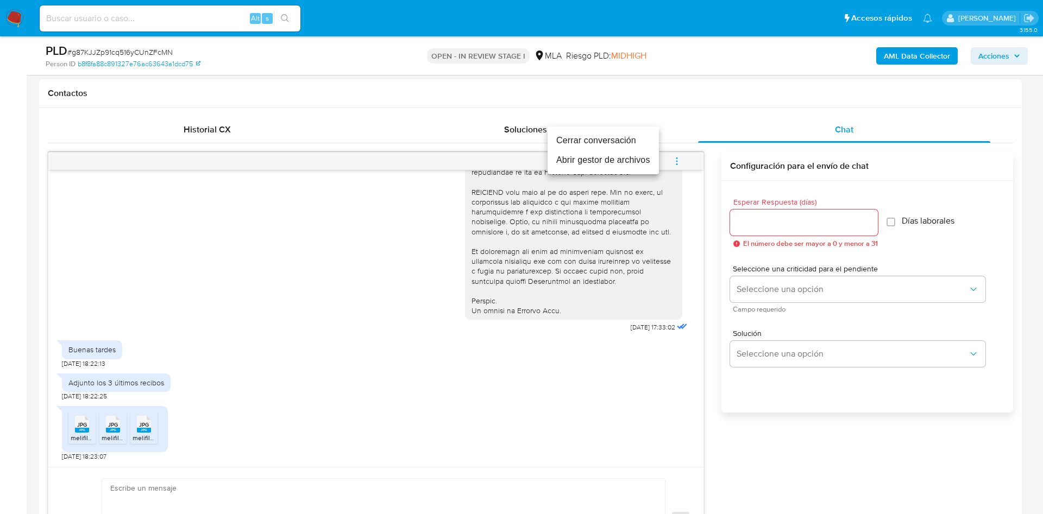
click at [583, 154] on li "Abrir gestor de archivos" at bounding box center [602, 160] width 111 height 20
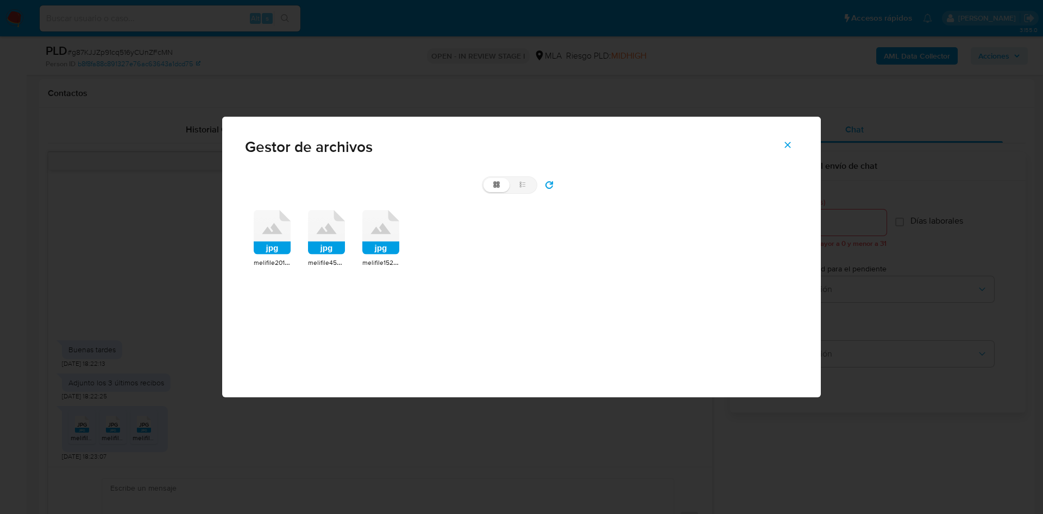
click at [275, 249] on rect at bounding box center [272, 248] width 37 height 13
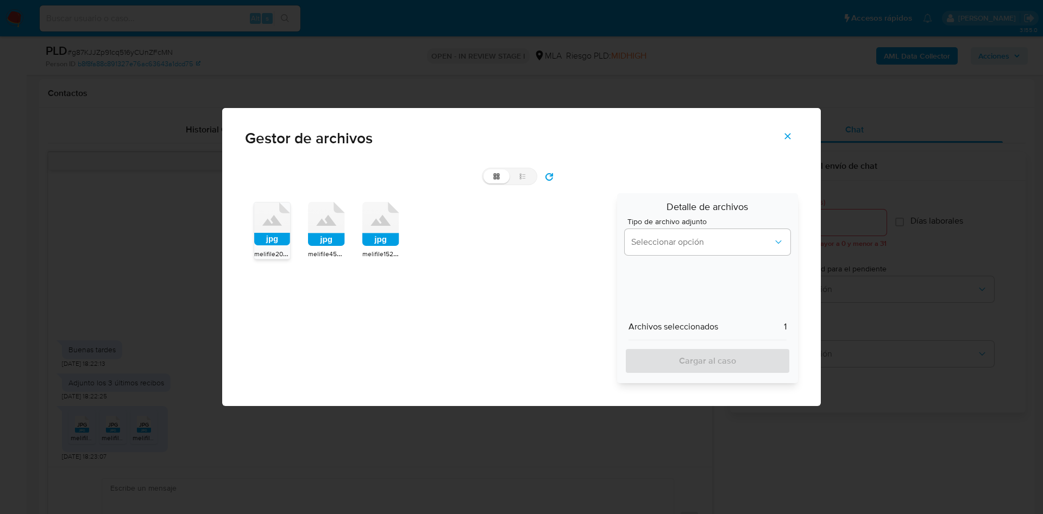
drag, startPoint x: 316, startPoint y: 243, endPoint x: 345, endPoint y: 245, distance: 29.4
click at [317, 243] on rect at bounding box center [326, 239] width 37 height 13
click at [369, 246] on div "jpg" at bounding box center [380, 225] width 37 height 47
click at [665, 245] on span "Seleccionar opción" at bounding box center [702, 242] width 142 height 11
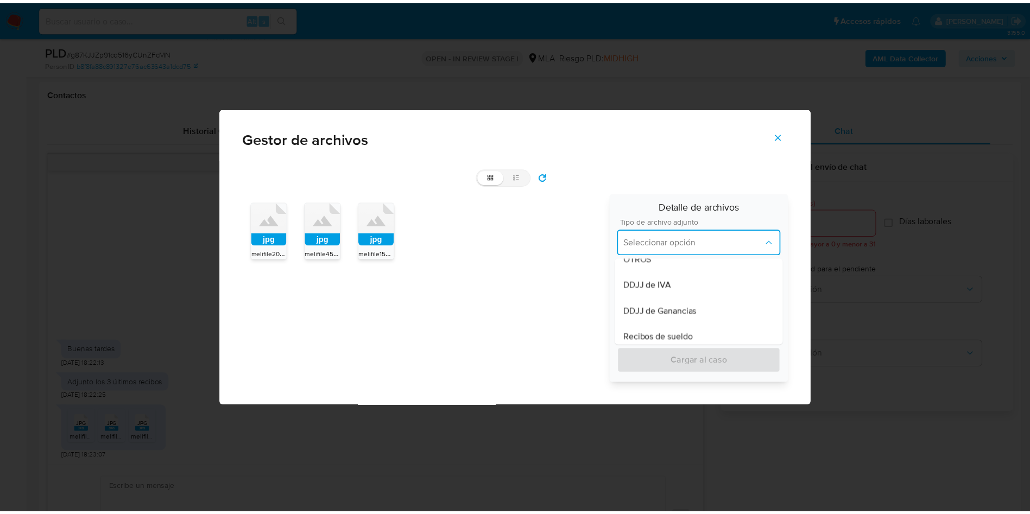
scroll to position [244, 0]
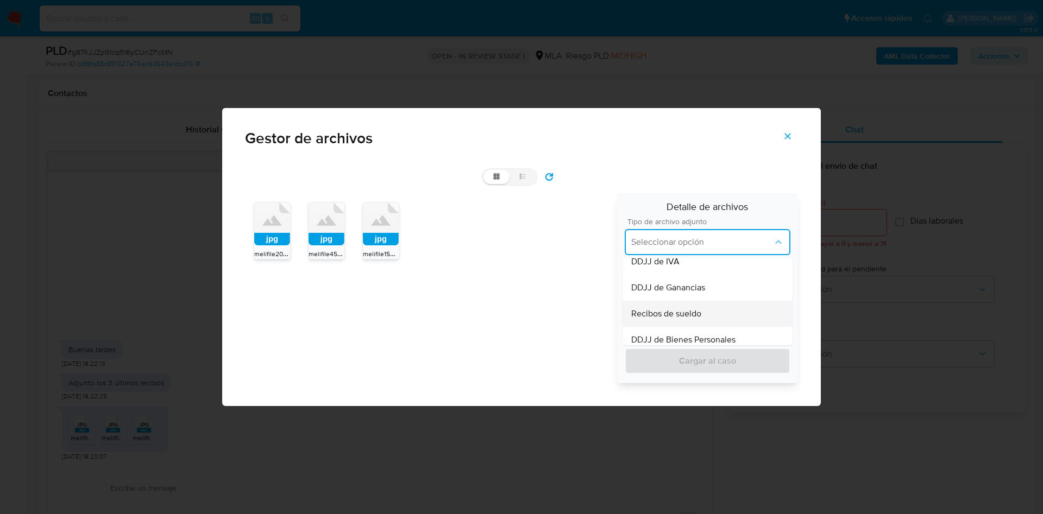
click at [667, 310] on span "Recibos de sueldo" at bounding box center [666, 313] width 70 height 11
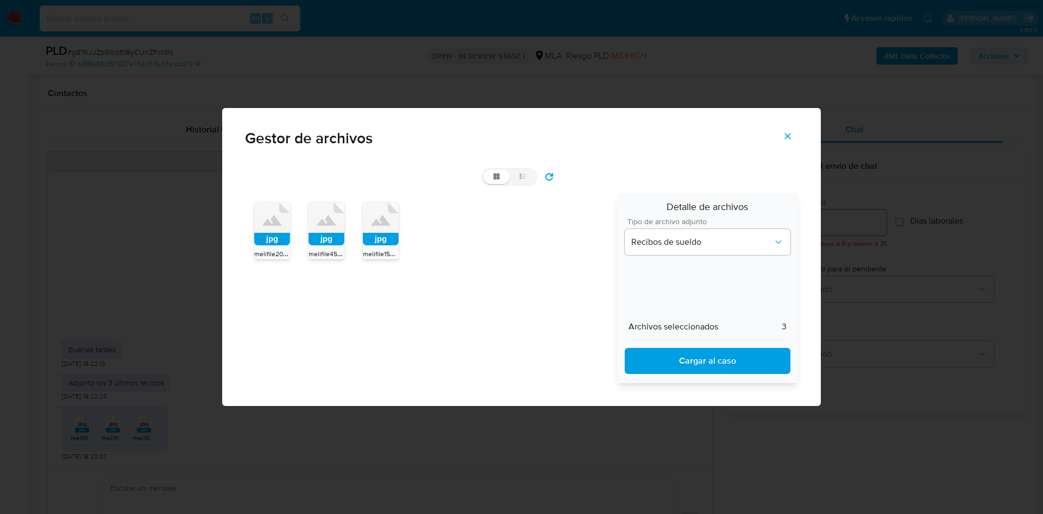
click at [676, 369] on span "Cargar al caso" at bounding box center [707, 361] width 137 height 24
click at [788, 132] on icon "Cerrar" at bounding box center [787, 136] width 10 height 10
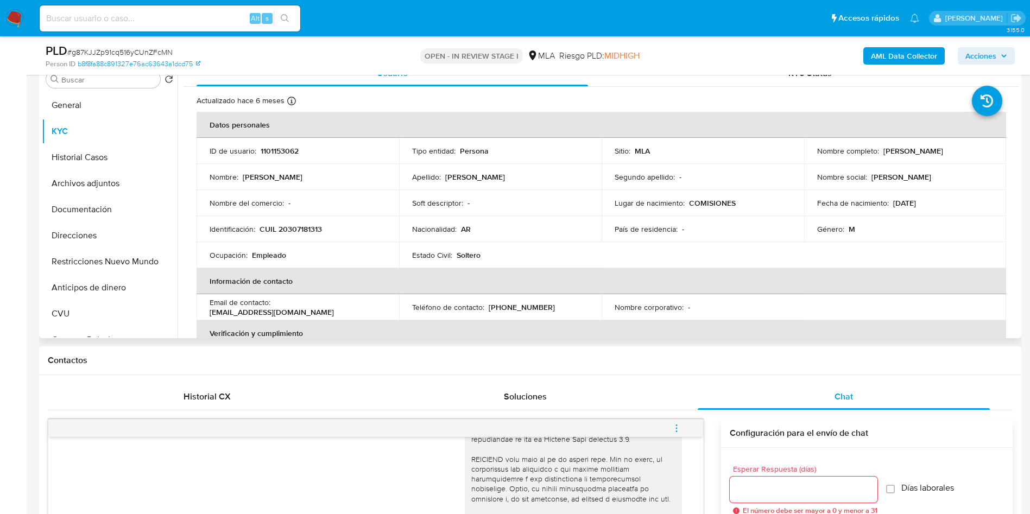
scroll to position [163, 0]
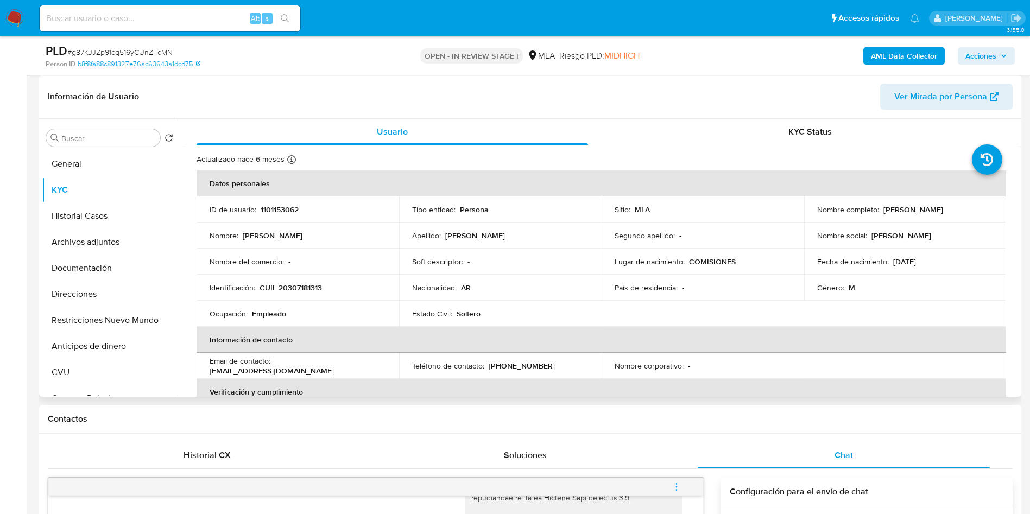
click at [265, 209] on p "1101153062" at bounding box center [280, 210] width 38 height 10
copy p "1101153062"
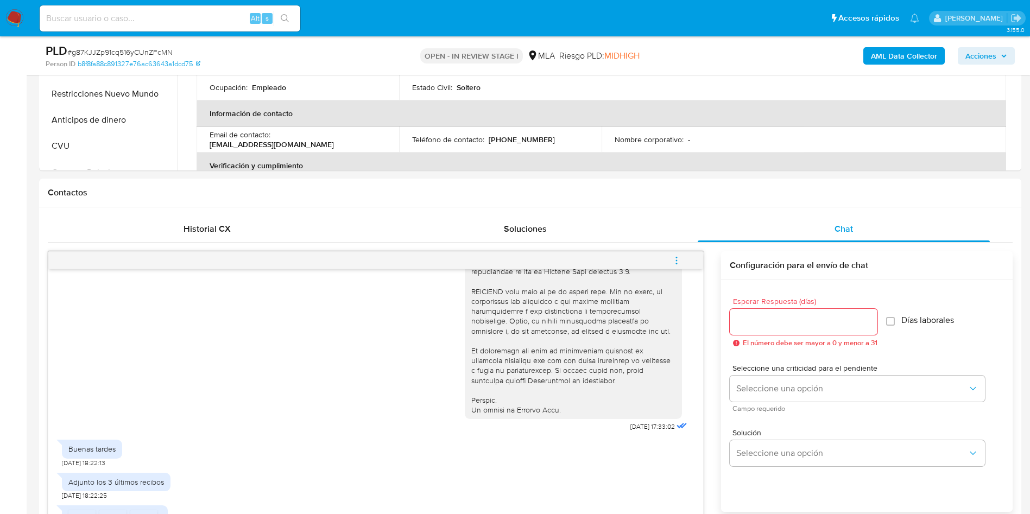
scroll to position [733, 0]
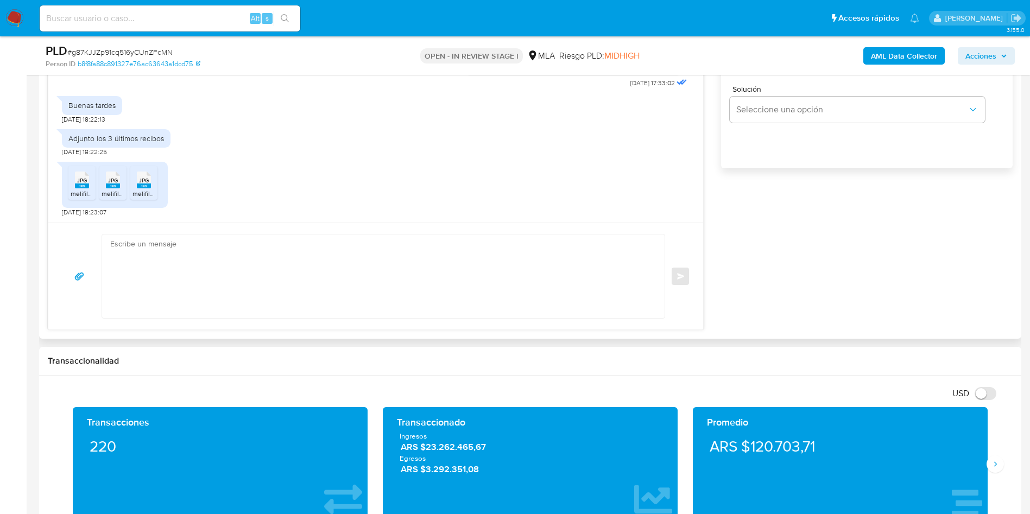
click at [172, 280] on textarea at bounding box center [380, 277] width 541 height 84
paste textarea "Muchas gracias por la respuesta. Analizamos tu caso y notamos que la informació…"
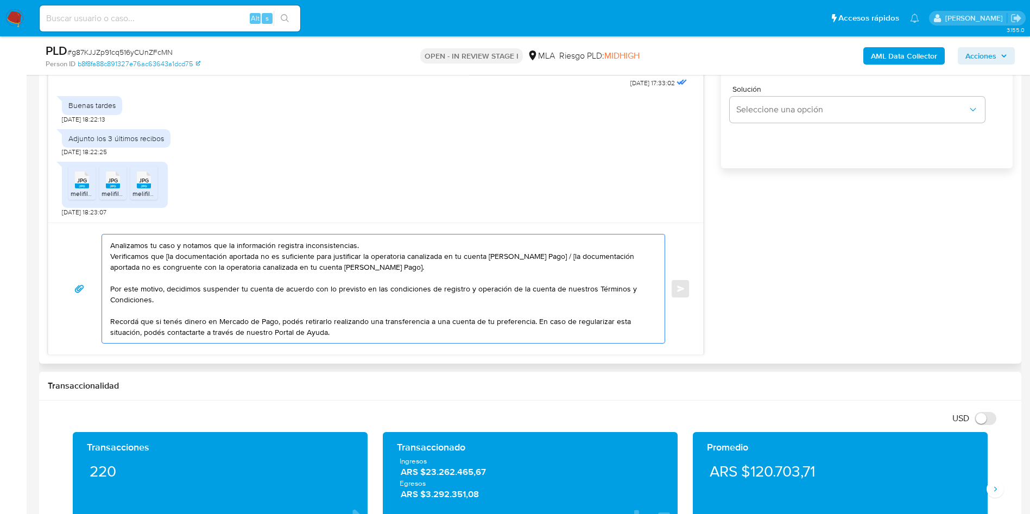
scroll to position [0, 0]
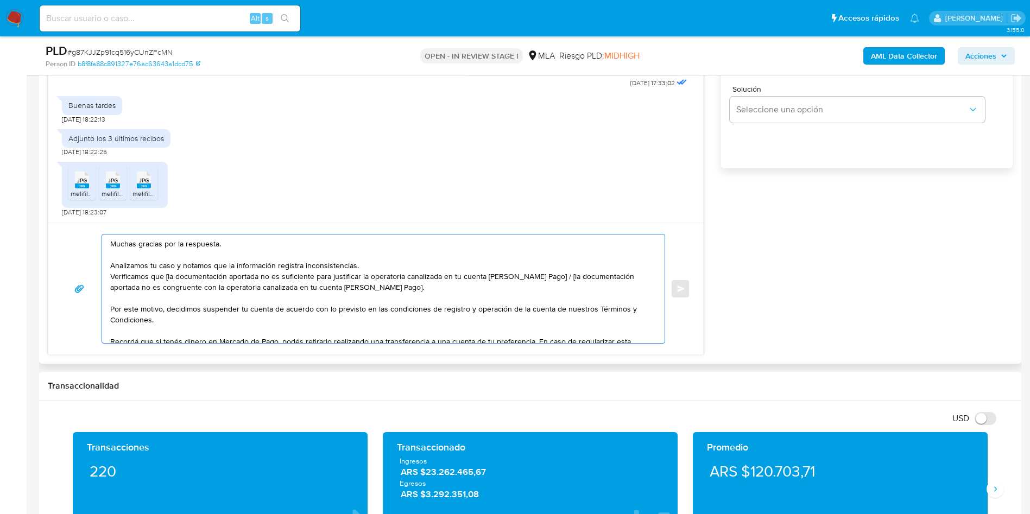
drag, startPoint x: 165, startPoint y: 277, endPoint x: 554, endPoint y: 277, distance: 389.3
click at [554, 277] on textarea "Muchas gracias por la respuesta. Analizamos tu caso y notamos que la informació…" at bounding box center [380, 289] width 541 height 109
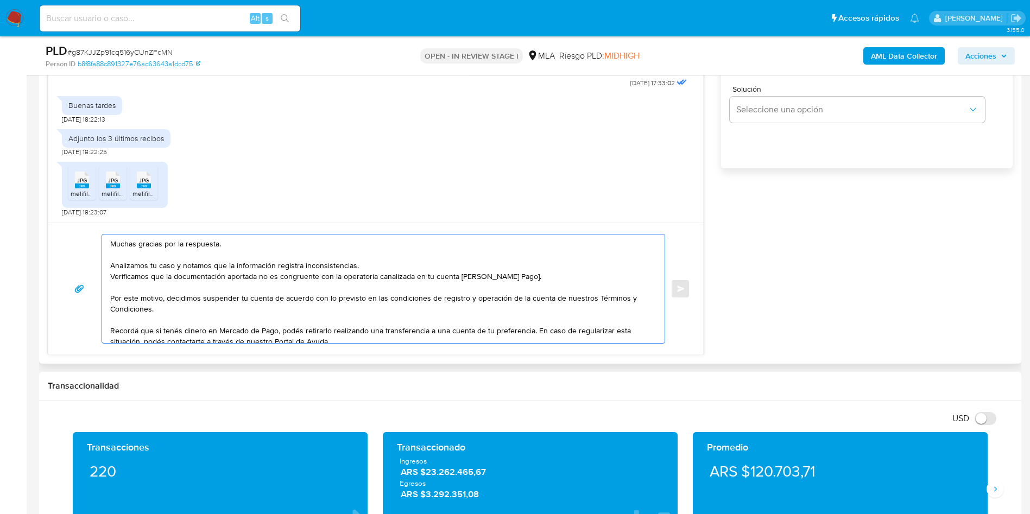
click at [519, 278] on textarea "Muchas gracias por la respuesta. Analizamos tu caso y notamos que la informació…" at bounding box center [380, 289] width 541 height 109
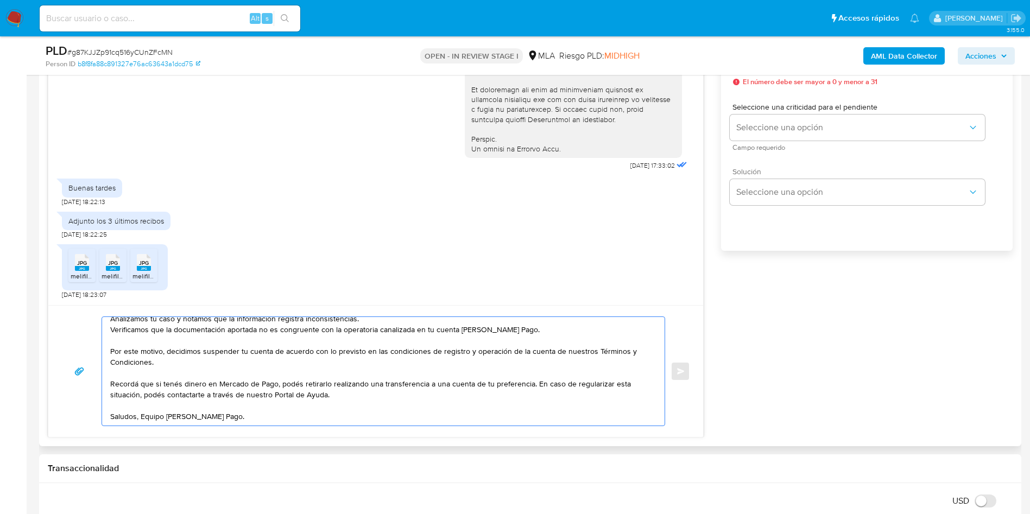
scroll to position [570, 0]
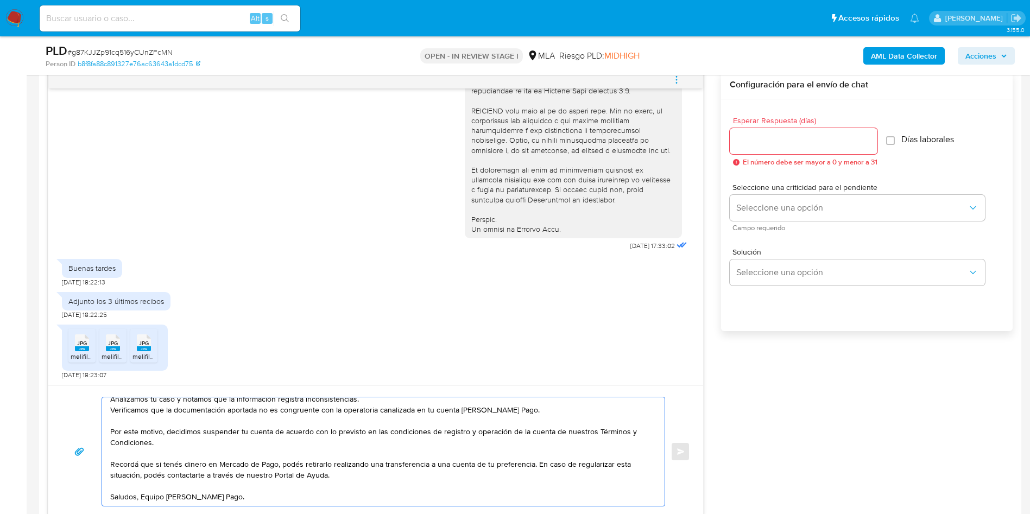
type textarea "Muchas gracias por la respuesta. Analizamos tu caso y notamos que la informació…"
click at [763, 147] on input "Esperar Respuesta (días)" at bounding box center [804, 141] width 148 height 14
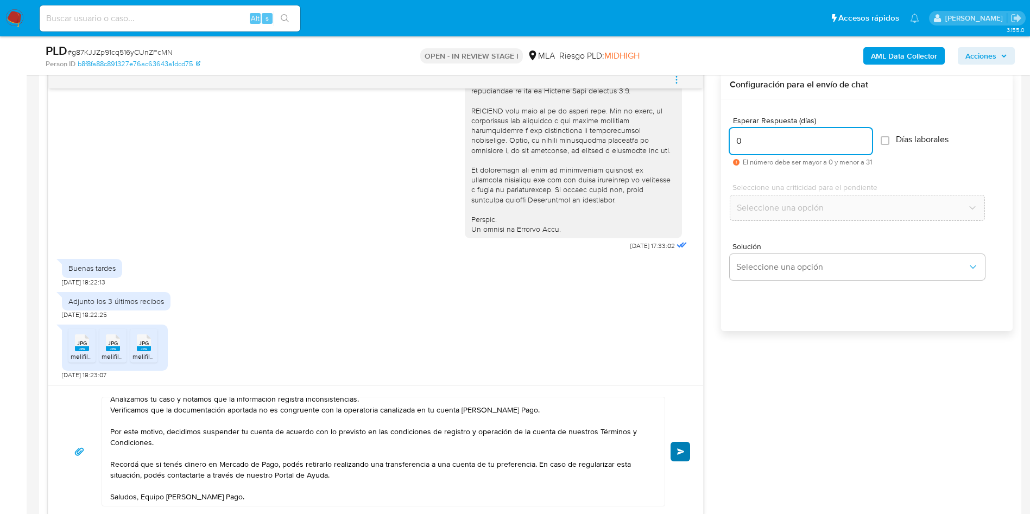
type input "0"
drag, startPoint x: 679, startPoint y: 446, endPoint x: 708, endPoint y: 440, distance: 29.0
click at [680, 447] on button "Enviar" at bounding box center [681, 452] width 20 height 20
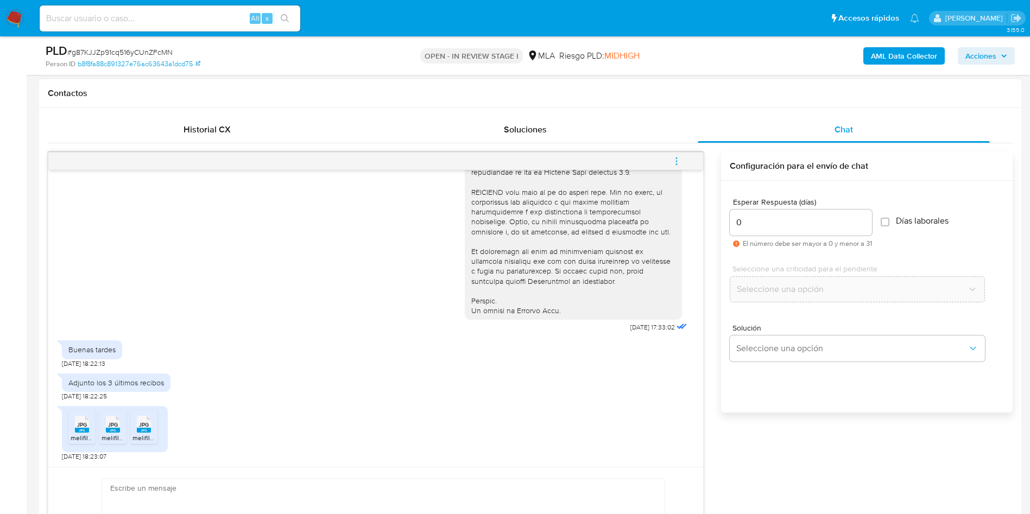
scroll to position [673, 0]
click at [665, 158] on button "menu-action" at bounding box center [677, 161] width 36 height 26
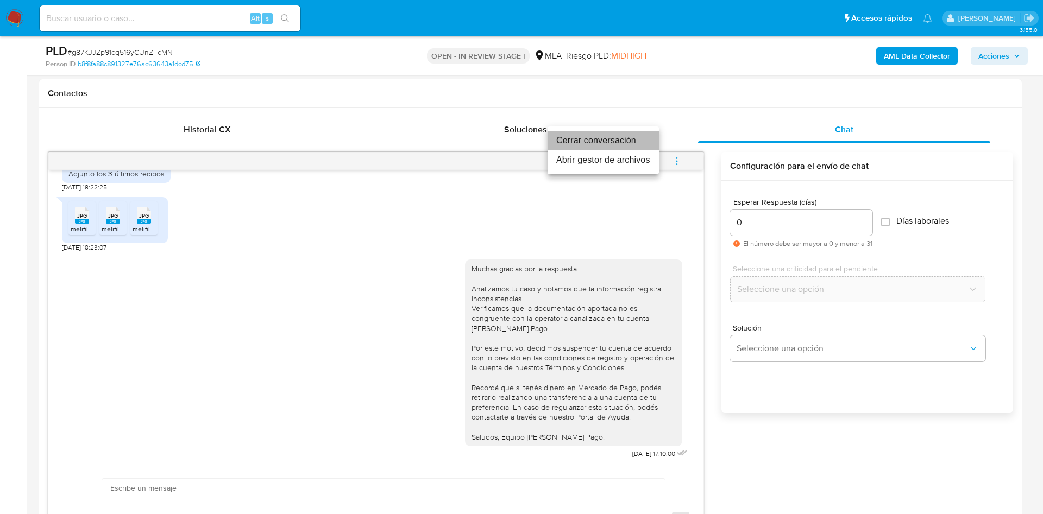
click at [634, 144] on li "Cerrar conversación" at bounding box center [602, 141] width 111 height 20
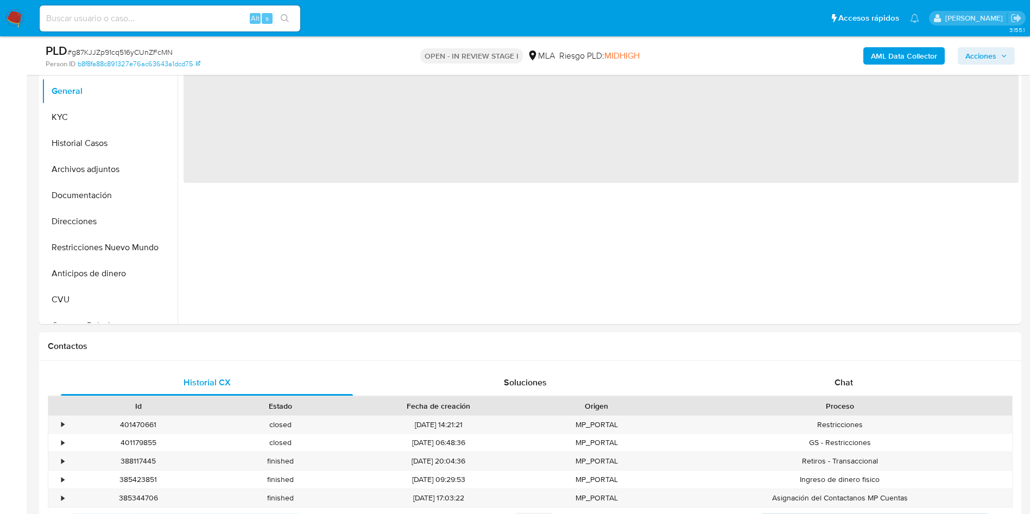
scroll to position [244, 0]
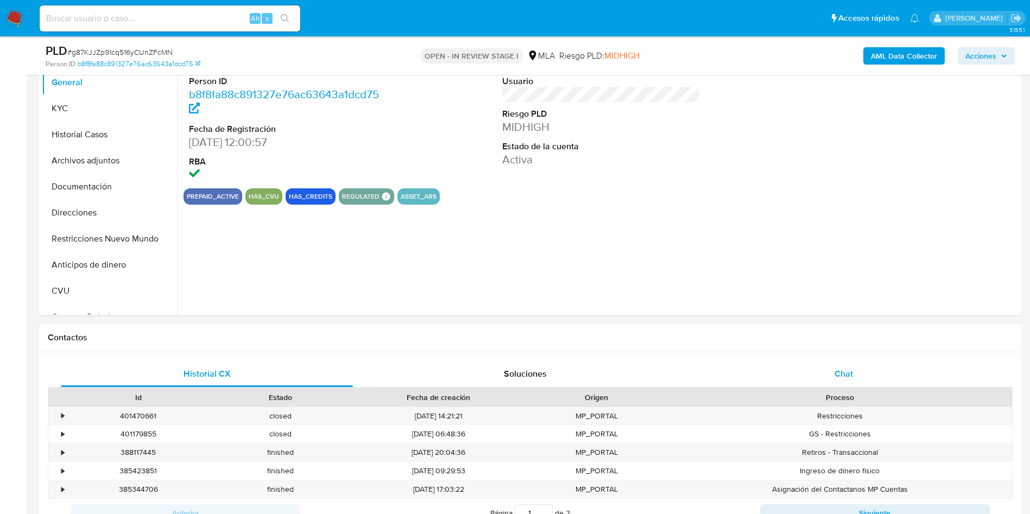
click at [842, 377] on span "Chat" at bounding box center [844, 374] width 18 height 12
select select "10"
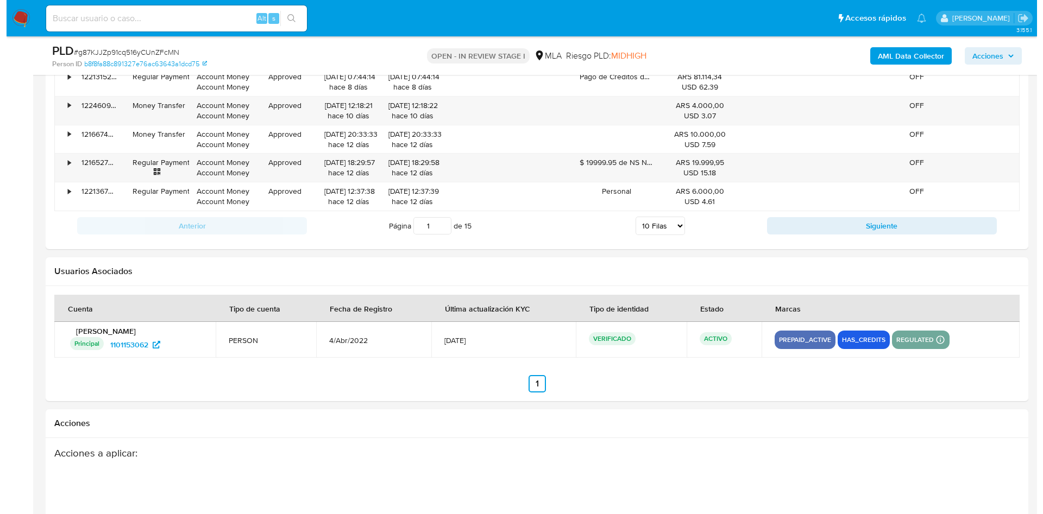
scroll to position [1848, 0]
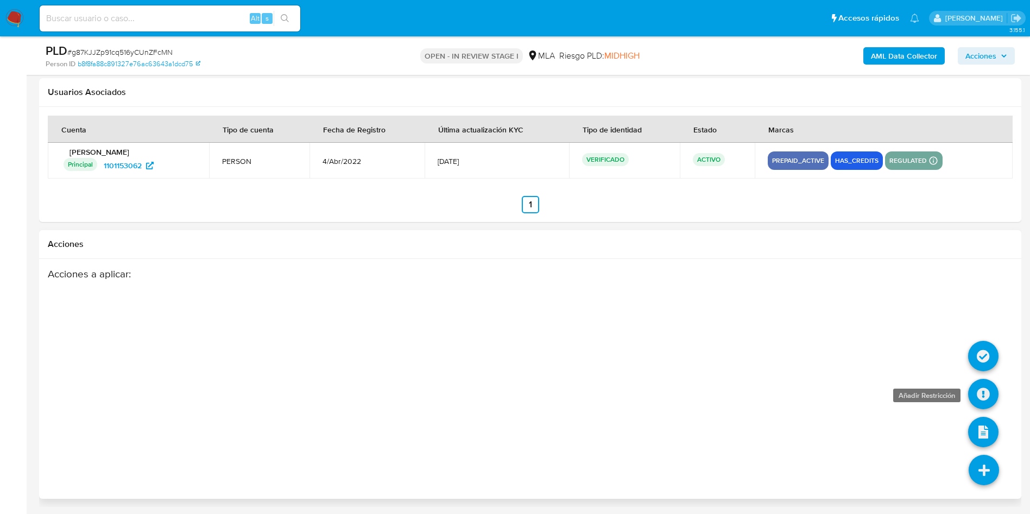
click at [986, 404] on icon at bounding box center [983, 394] width 30 height 30
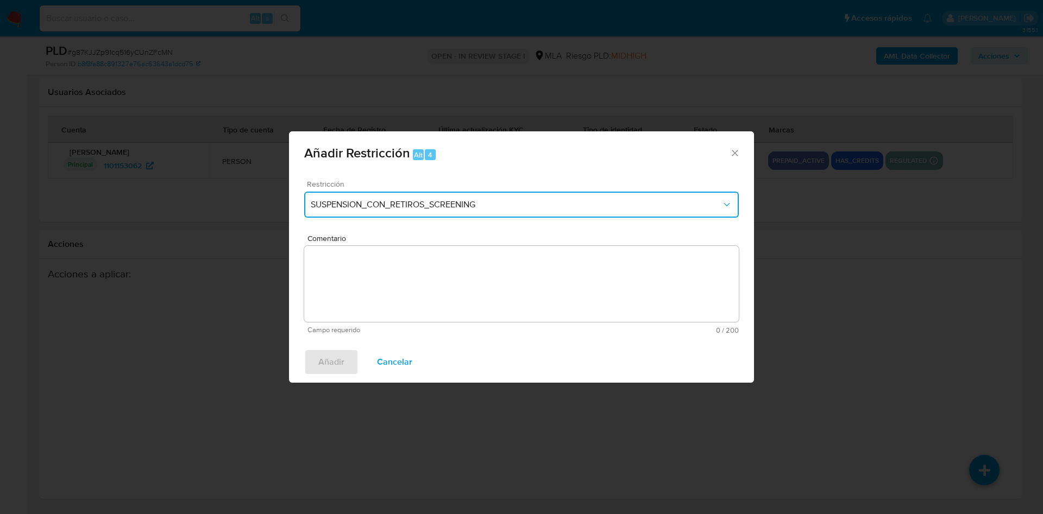
click at [418, 212] on button "SUSPENSION_CON_RETIROS_SCREENING" at bounding box center [521, 205] width 434 height 26
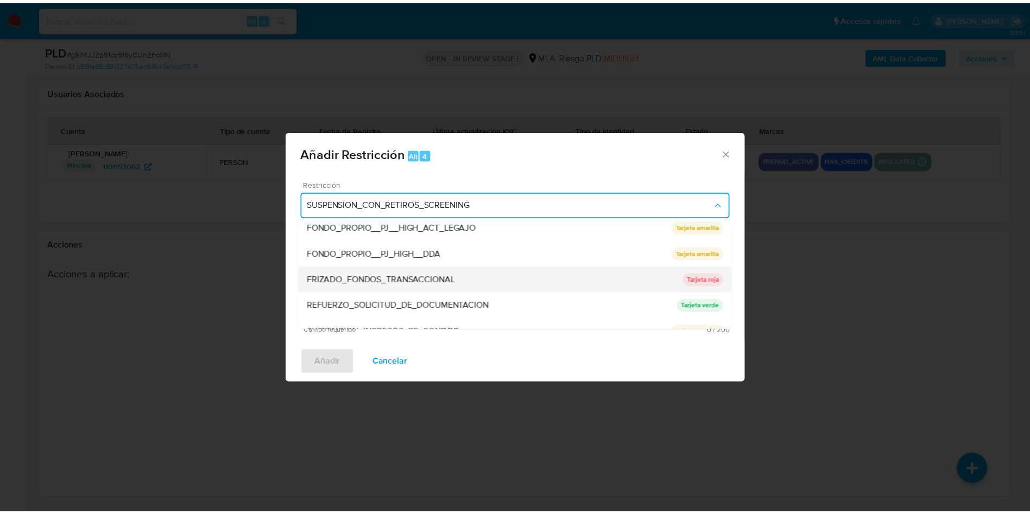
scroll to position [230, 0]
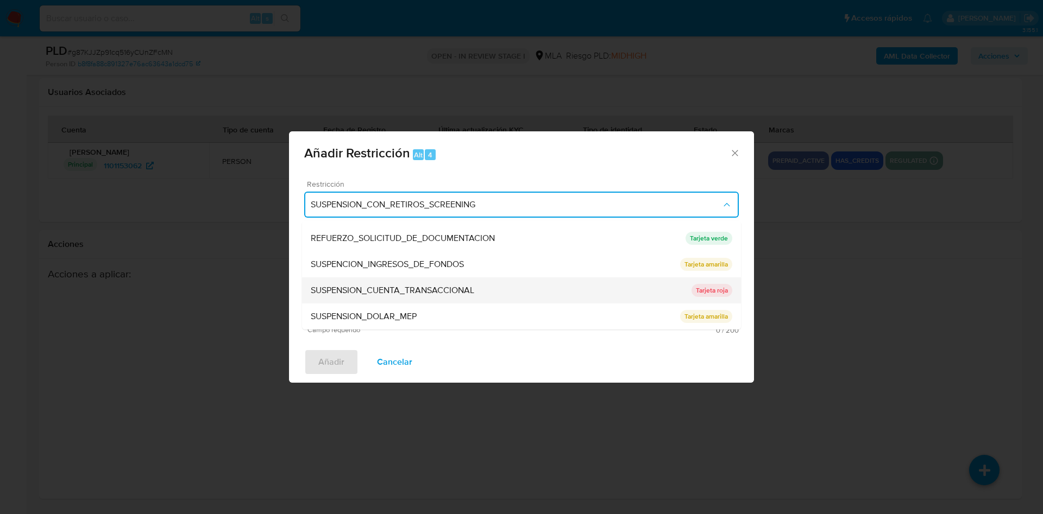
click at [432, 291] on span "SUSPENSION_CUENTA_TRANSACCIONAL" at bounding box center [392, 290] width 163 height 11
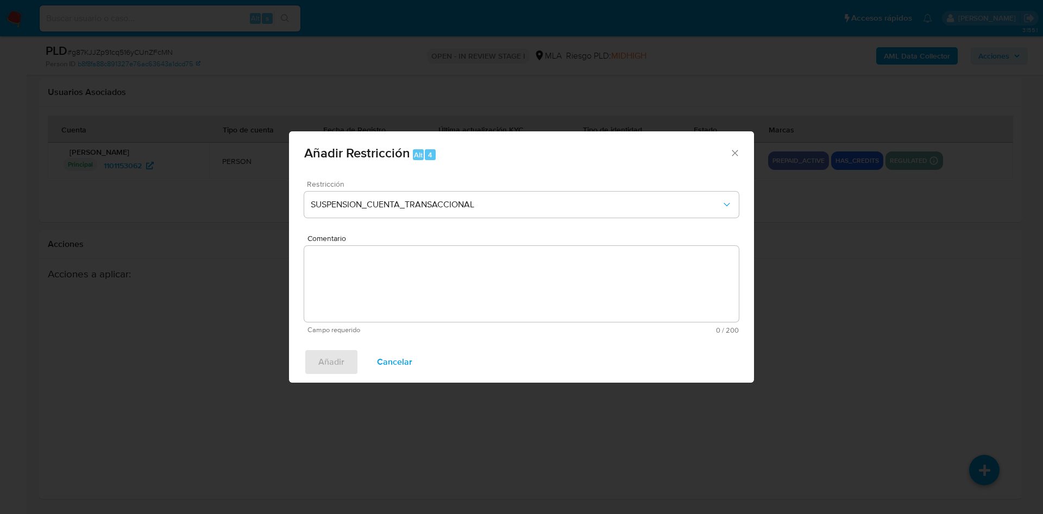
click at [432, 291] on textarea "Comentario" at bounding box center [521, 284] width 434 height 76
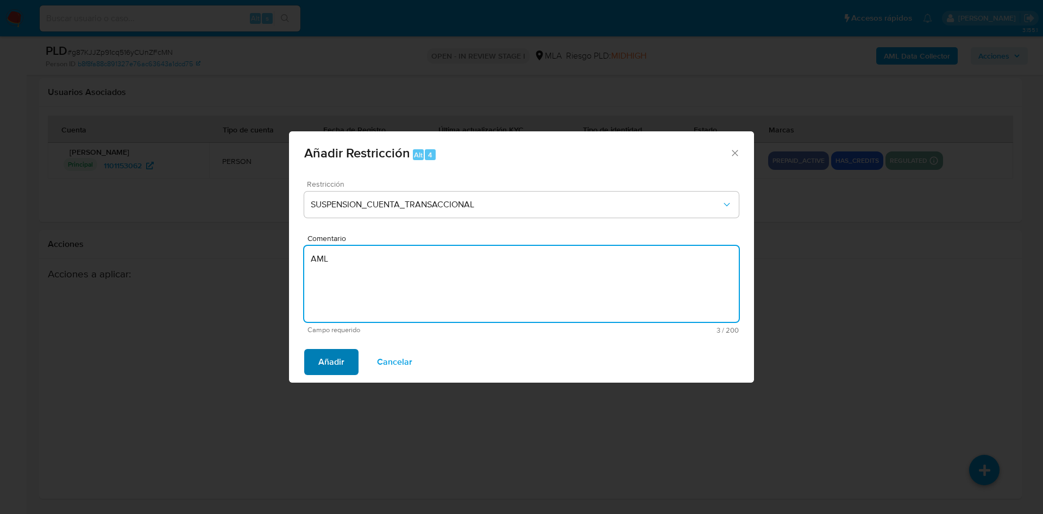
type textarea "AML"
click at [327, 362] on span "Añadir" at bounding box center [331, 362] width 26 height 24
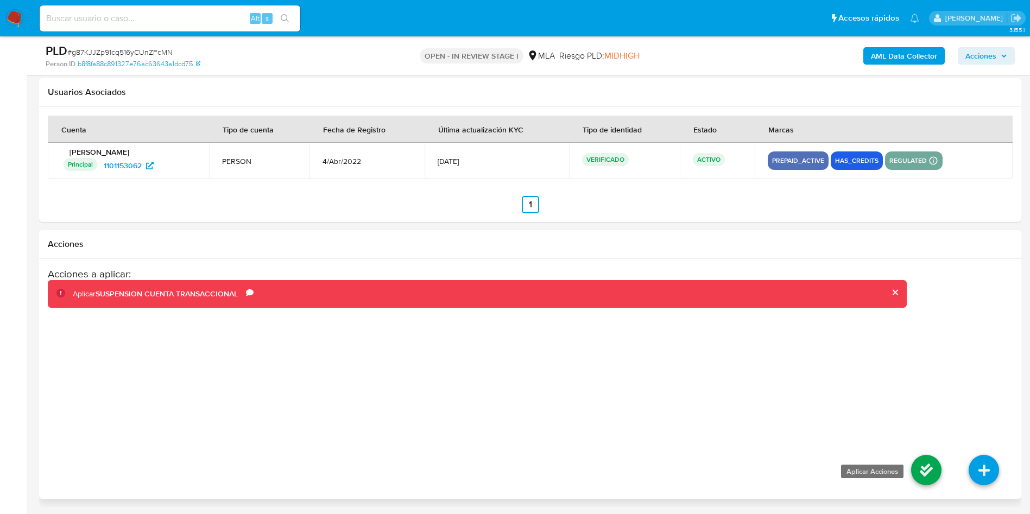
click at [921, 479] on icon at bounding box center [926, 470] width 30 height 30
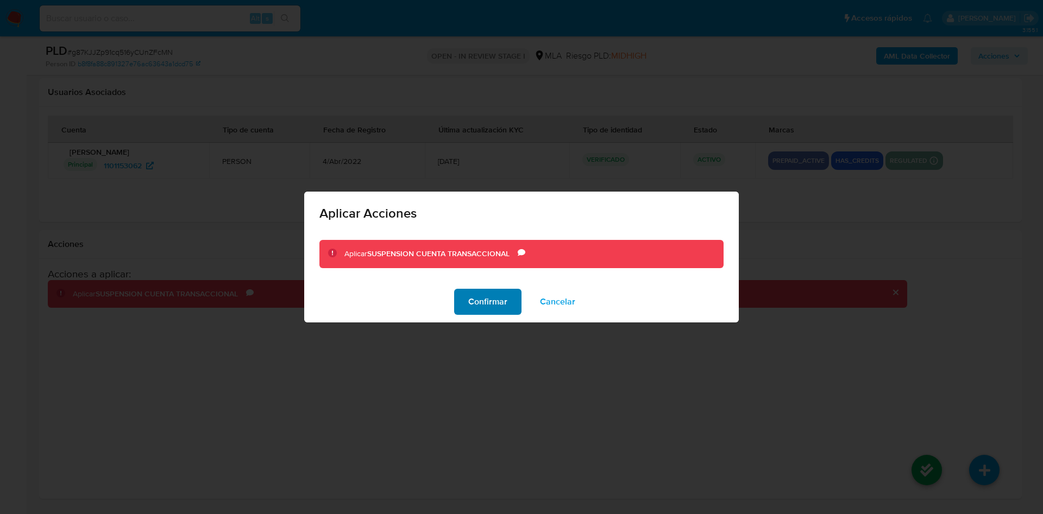
click at [498, 304] on span "Confirmar" at bounding box center [487, 302] width 39 height 24
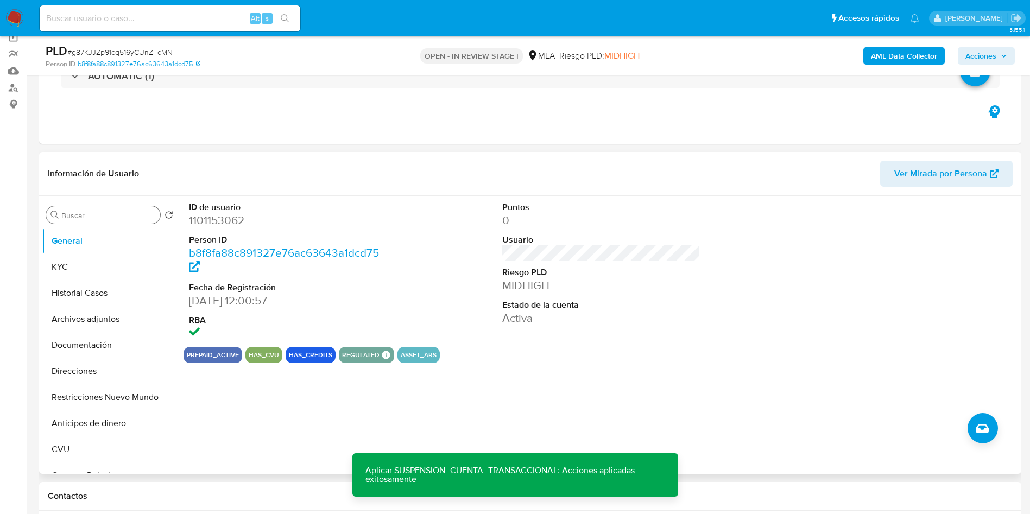
scroll to position [56, 0]
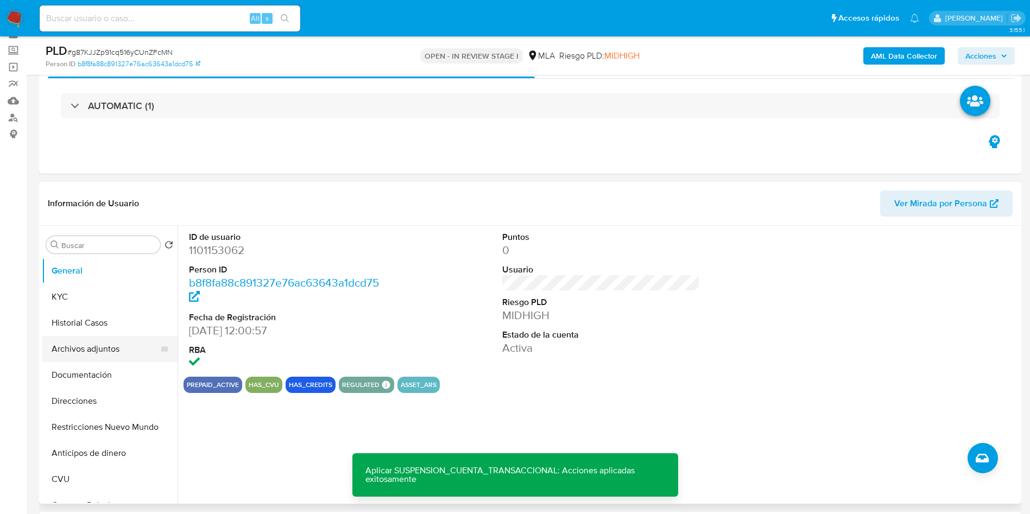
click at [97, 357] on button "Archivos adjuntos" at bounding box center [105, 349] width 127 height 26
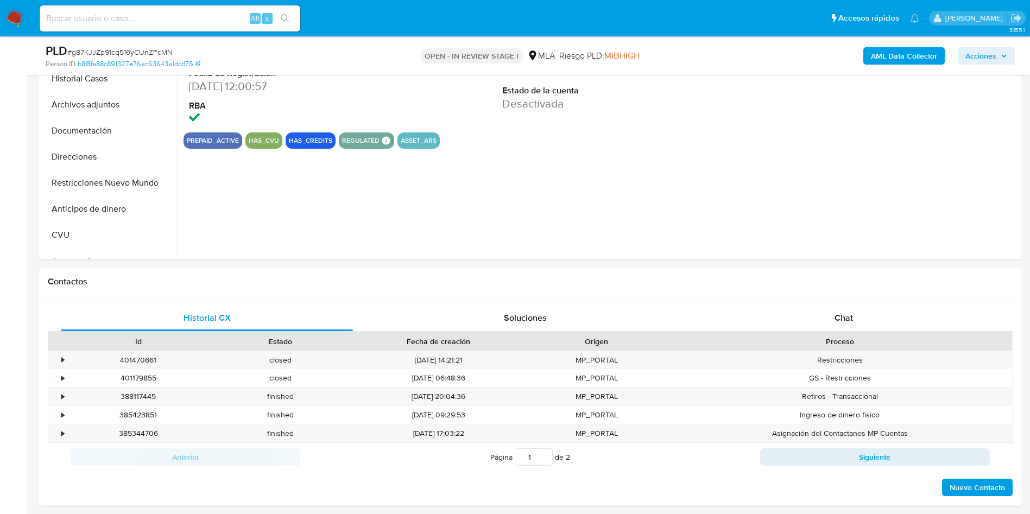
scroll to position [326, 0]
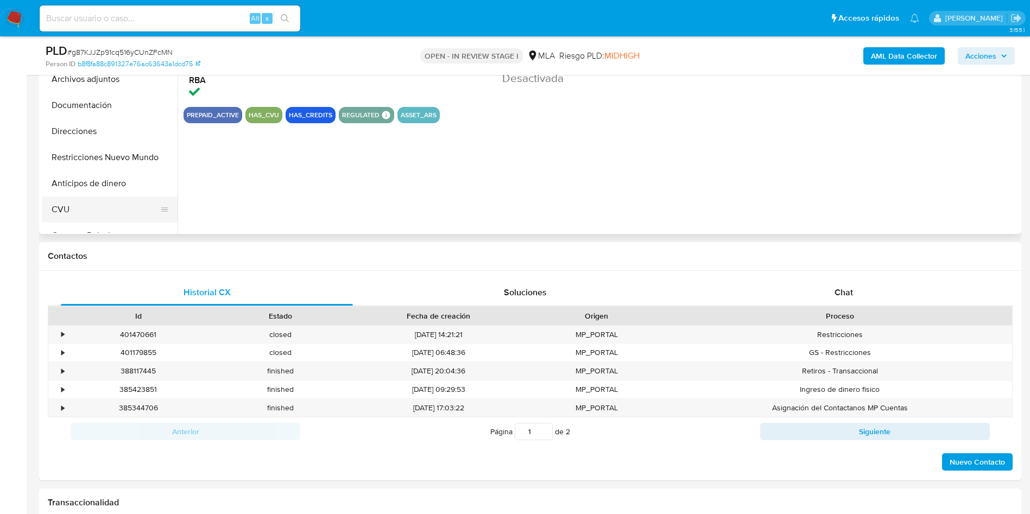
select select "10"
click at [854, 295] on div "Chat" at bounding box center [844, 293] width 292 height 26
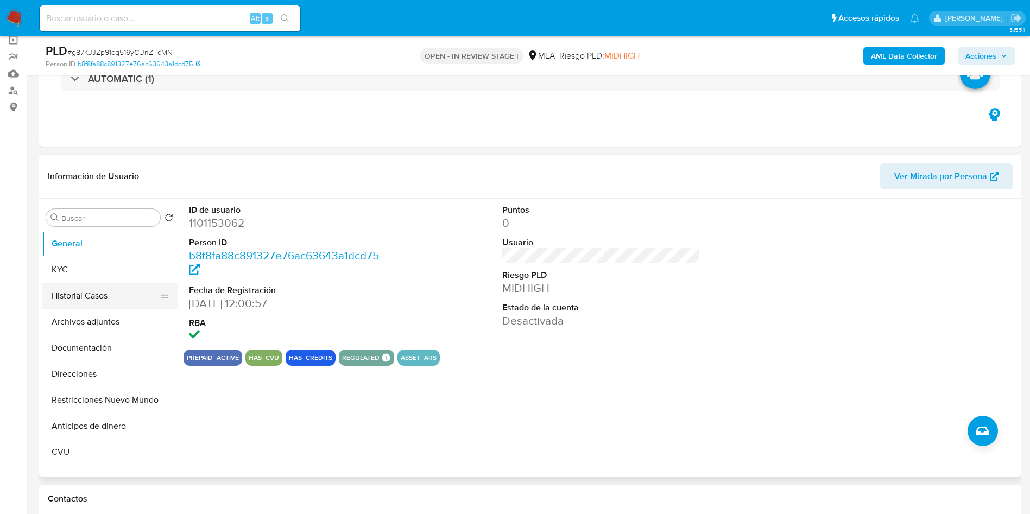
scroll to position [81, 0]
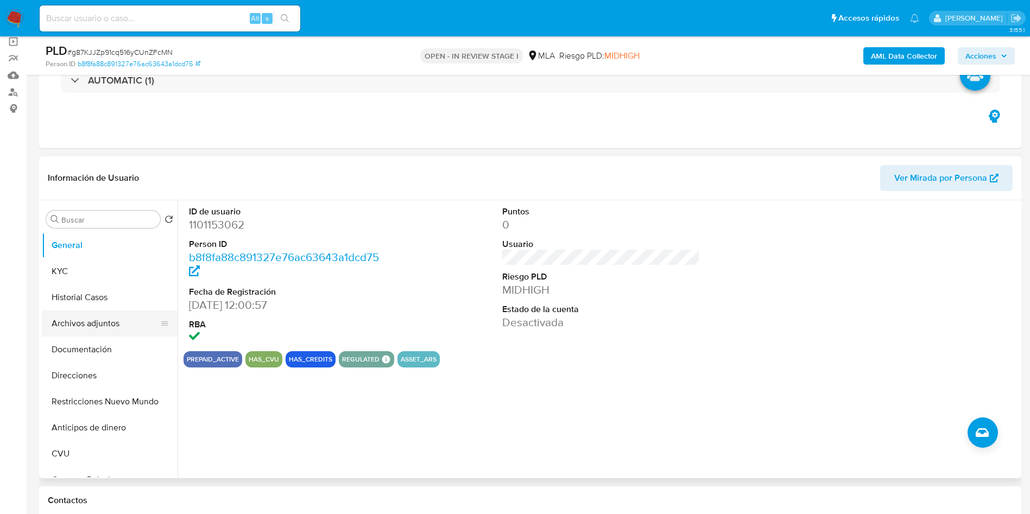
click at [83, 326] on button "Archivos adjuntos" at bounding box center [105, 324] width 127 height 26
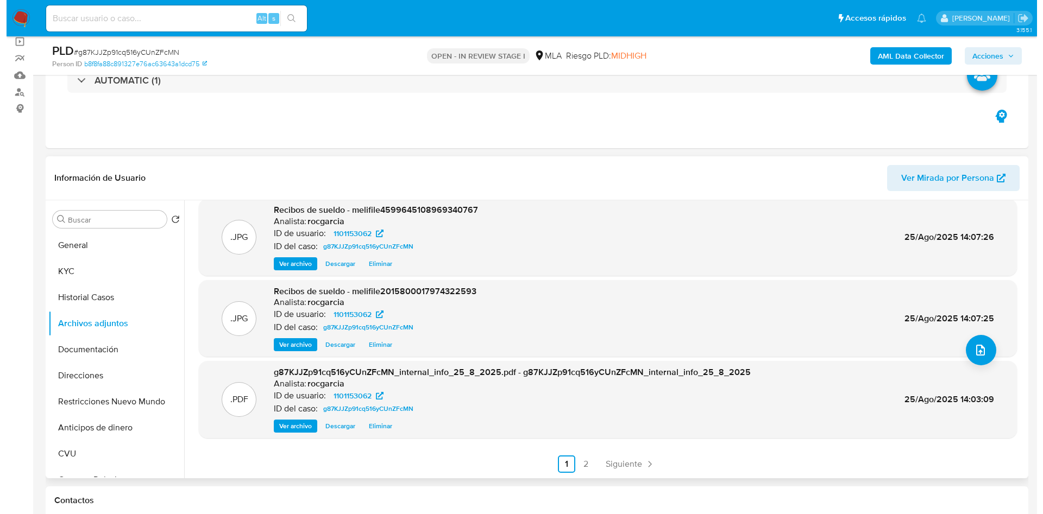
scroll to position [244, 0]
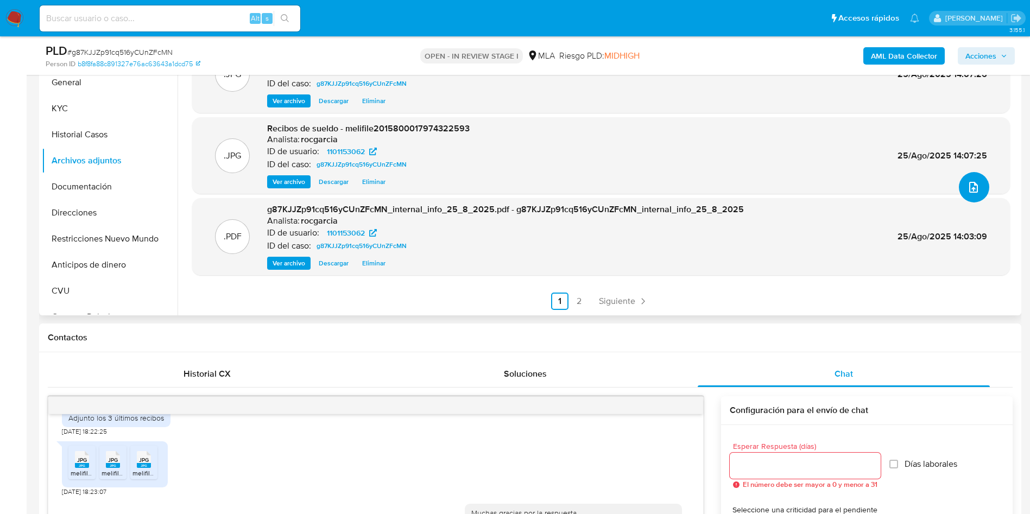
click at [976, 184] on button "upload-file" at bounding box center [974, 187] width 30 height 30
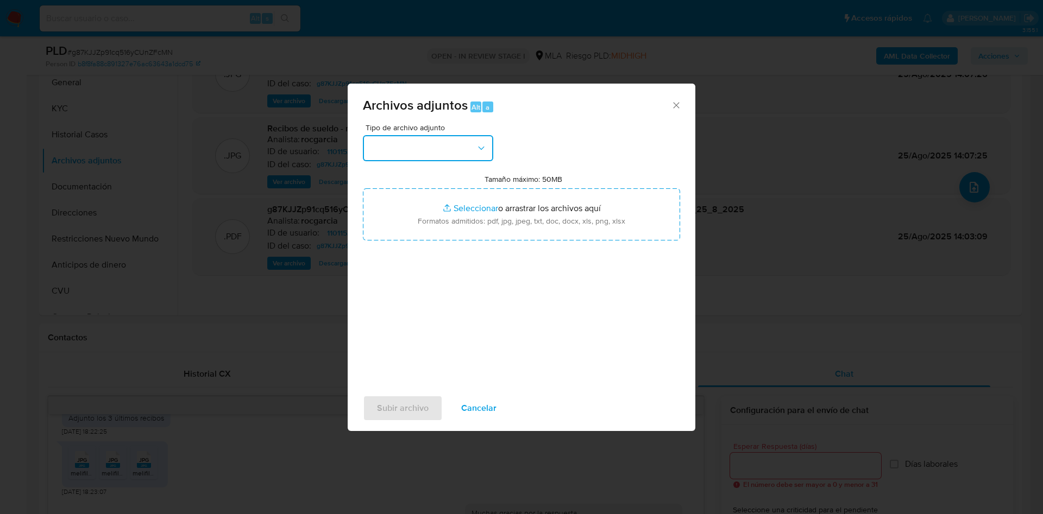
click at [403, 153] on button "button" at bounding box center [428, 148] width 130 height 26
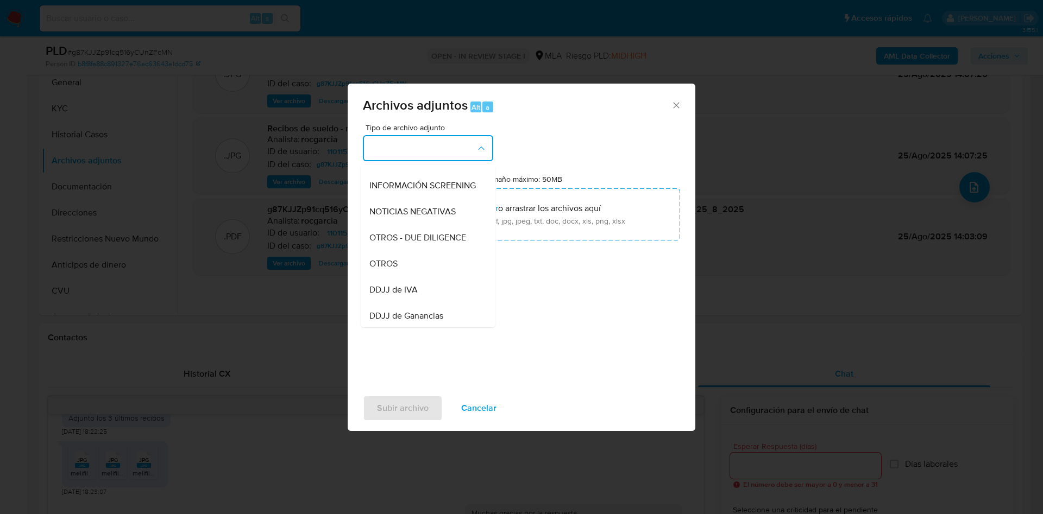
scroll to position [163, 0]
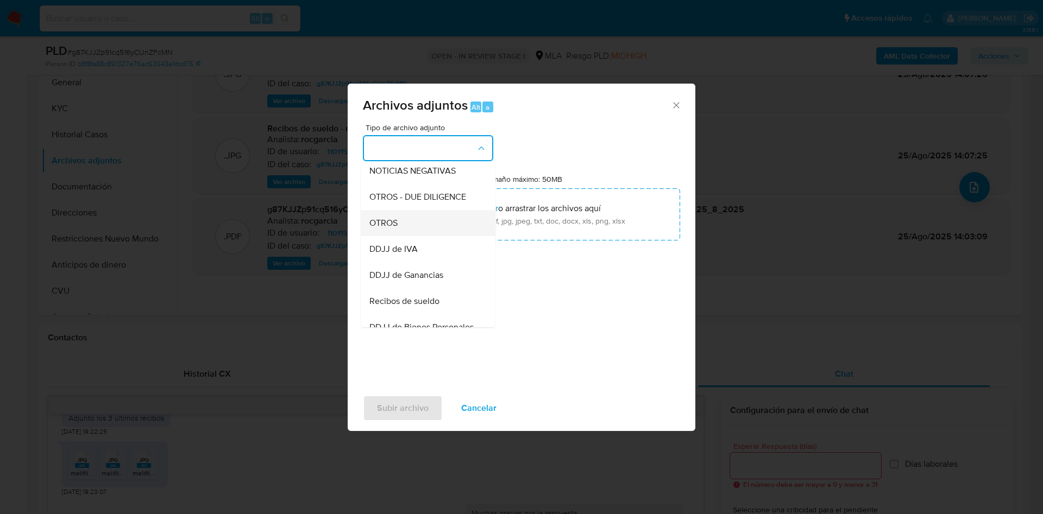
click at [382, 229] on span "OTROS" at bounding box center [383, 223] width 28 height 11
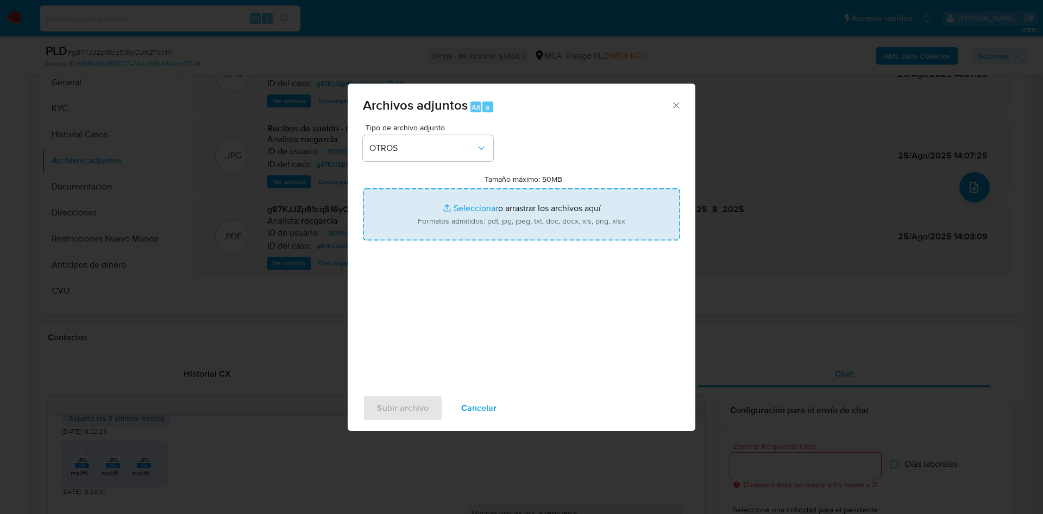
click at [473, 201] on input "Tamaño máximo: 50MB Seleccionar archivos" at bounding box center [521, 214] width 317 height 52
type input "C:\fakepath\Movimientos 1101153062.xlsx"
click at [450, 211] on input "Tamaño máximo: 50MB Seleccionar archivos" at bounding box center [521, 214] width 317 height 52
click at [461, 198] on input "Tamaño máximo: 50MB Seleccionar archivos" at bounding box center [521, 214] width 317 height 52
type input "C:\fakepath\Caselog g87KJJZp91cq516yCUnZFcMN - 1101153062.docx"
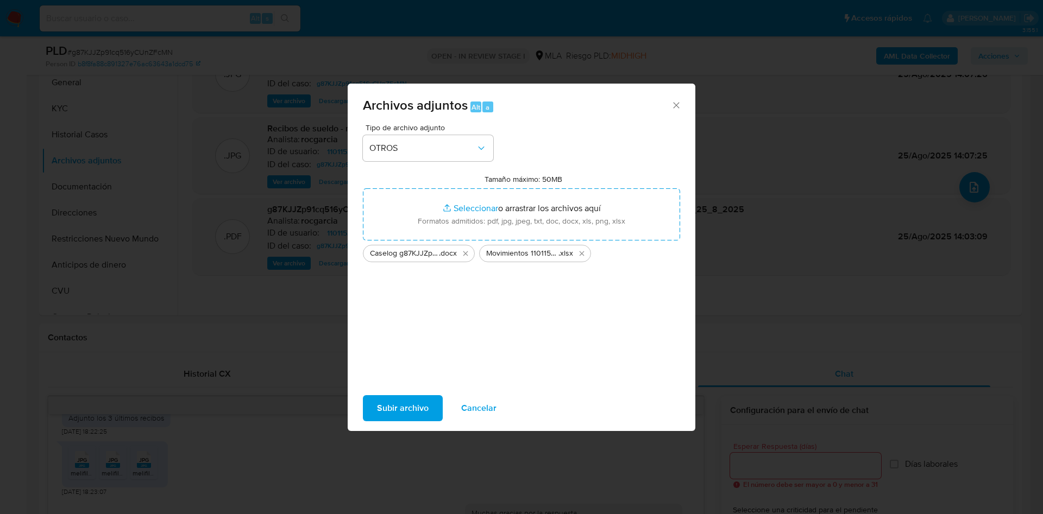
click at [393, 414] on span "Subir archivo" at bounding box center [403, 408] width 52 height 24
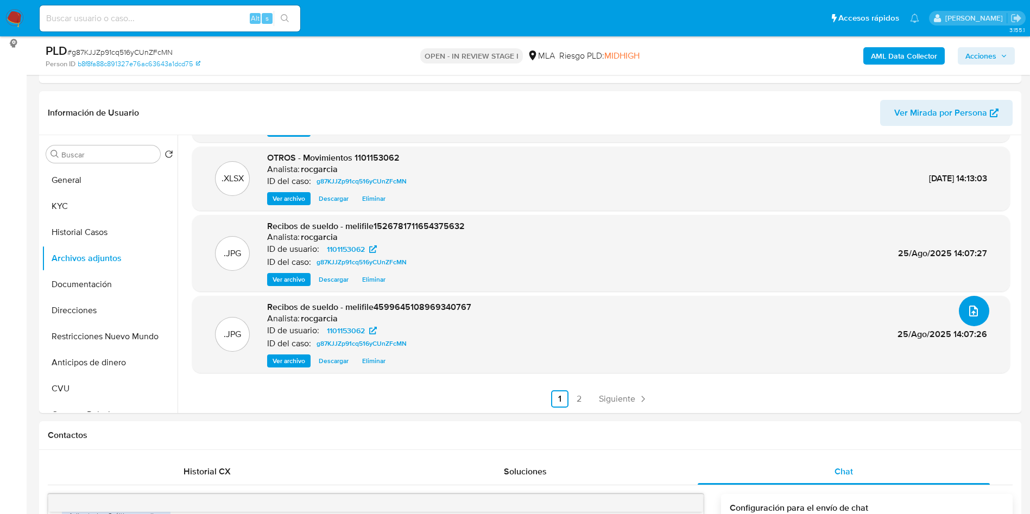
scroll to position [81, 0]
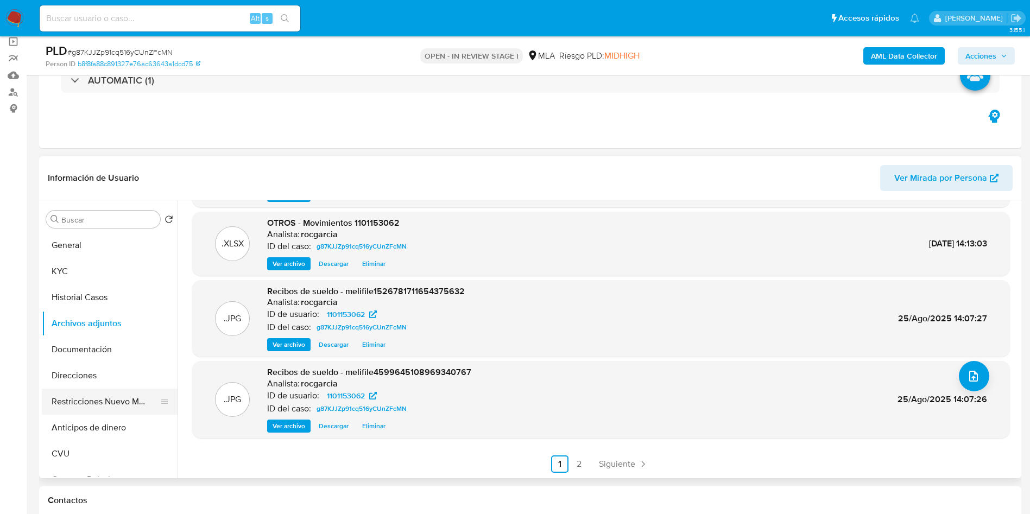
click at [98, 395] on button "Restricciones Nuevo Mundo" at bounding box center [105, 402] width 127 height 26
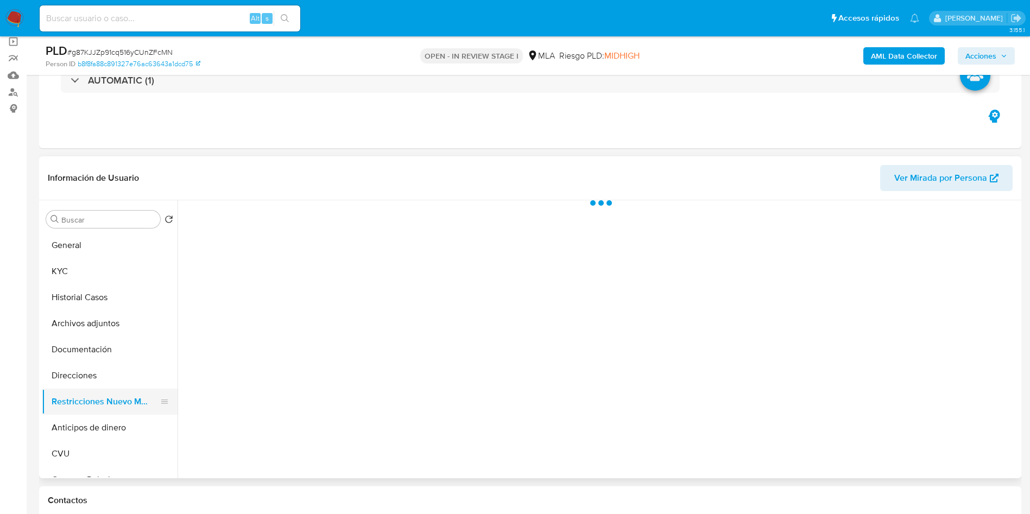
scroll to position [0, 0]
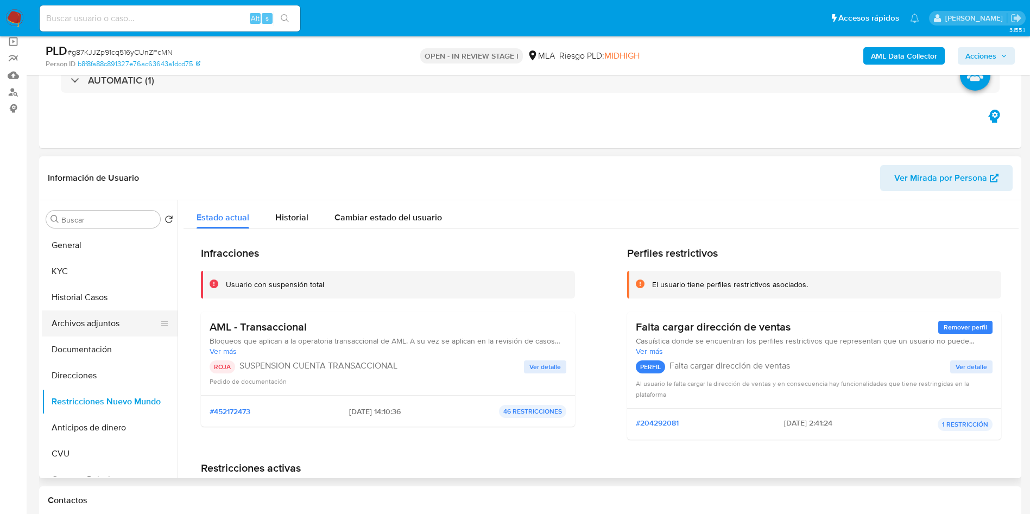
click at [97, 318] on button "Archivos adjuntos" at bounding box center [105, 324] width 127 height 26
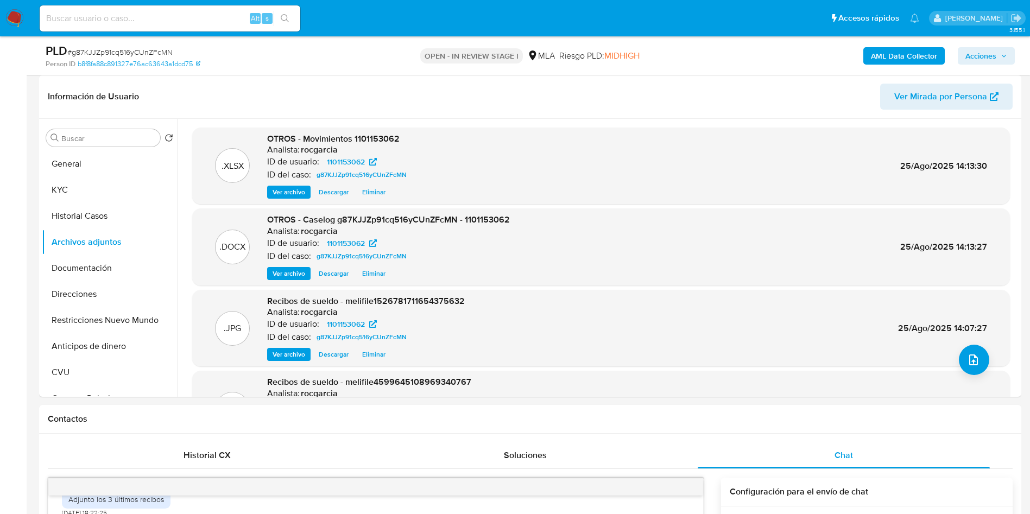
click at [981, 54] on span "Acciones" at bounding box center [980, 55] width 31 height 17
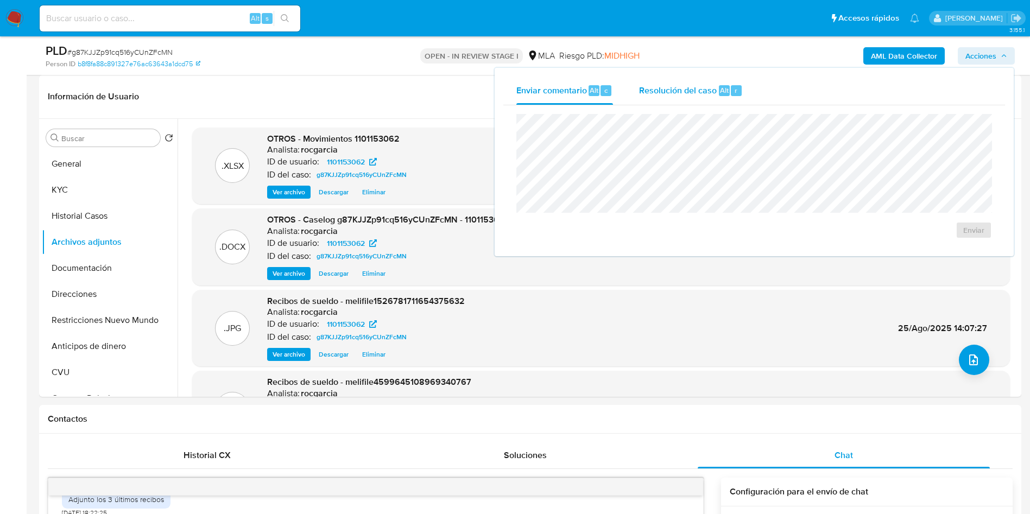
click at [696, 90] on span "Resolución del caso" at bounding box center [678, 90] width 78 height 12
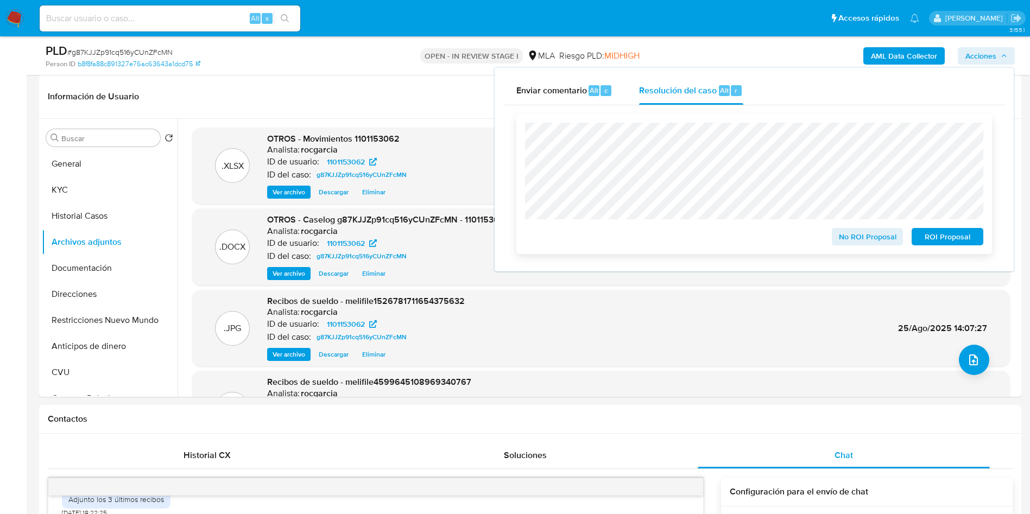
click at [951, 244] on span "ROI Proposal" at bounding box center [947, 236] width 56 height 15
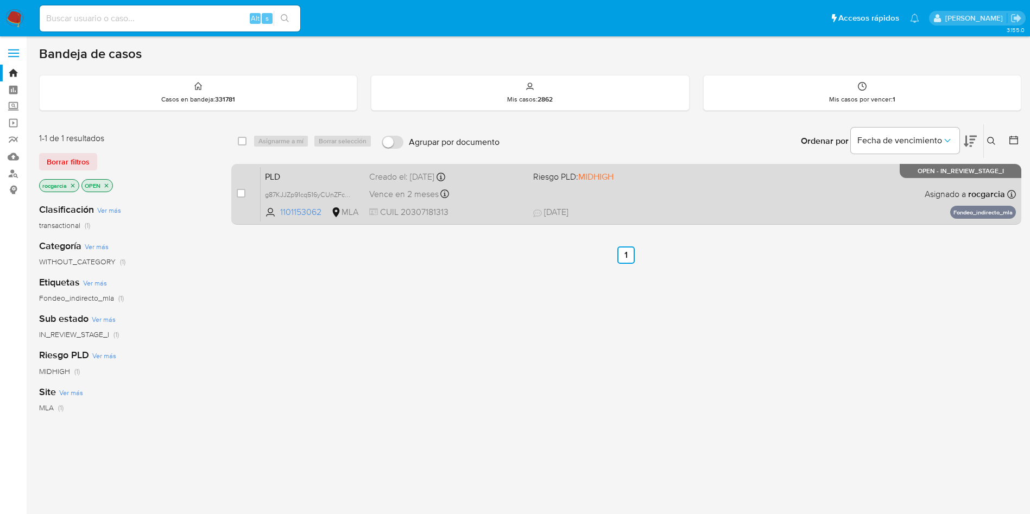
click at [653, 203] on div "PLD g87KJJZp91cq516yCUnZFcMN 1101153062 MLA Riesgo PLD: MIDHIGH Creado el: [DAT…" at bounding box center [638, 194] width 755 height 55
click at [238, 195] on input "checkbox" at bounding box center [241, 193] width 9 height 9
checkbox input "true"
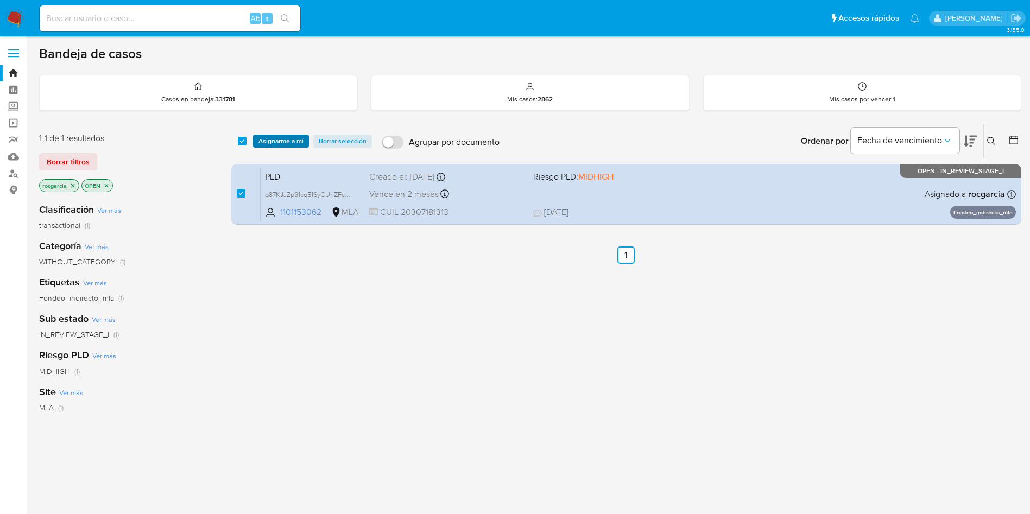
click at [281, 137] on span "Asignarme a mí" at bounding box center [280, 141] width 45 height 11
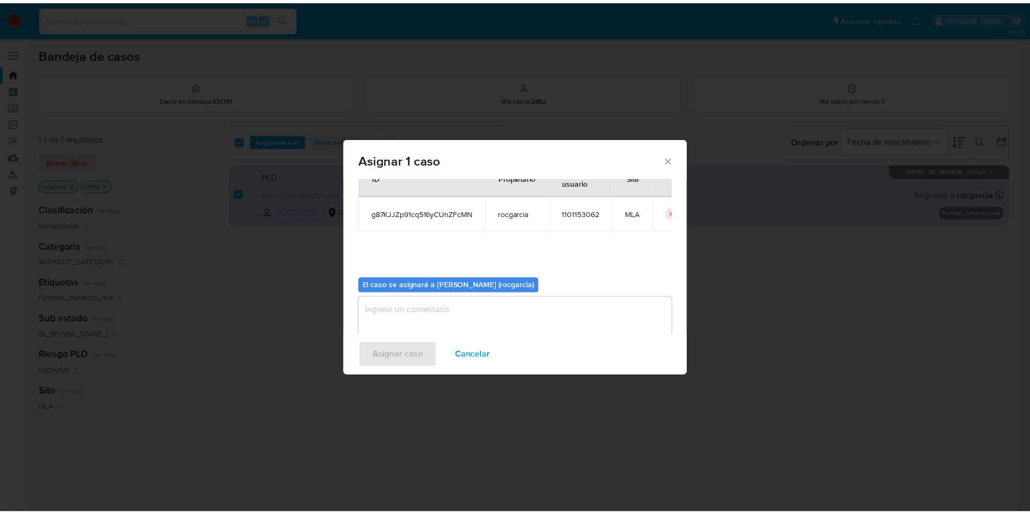
scroll to position [56, 0]
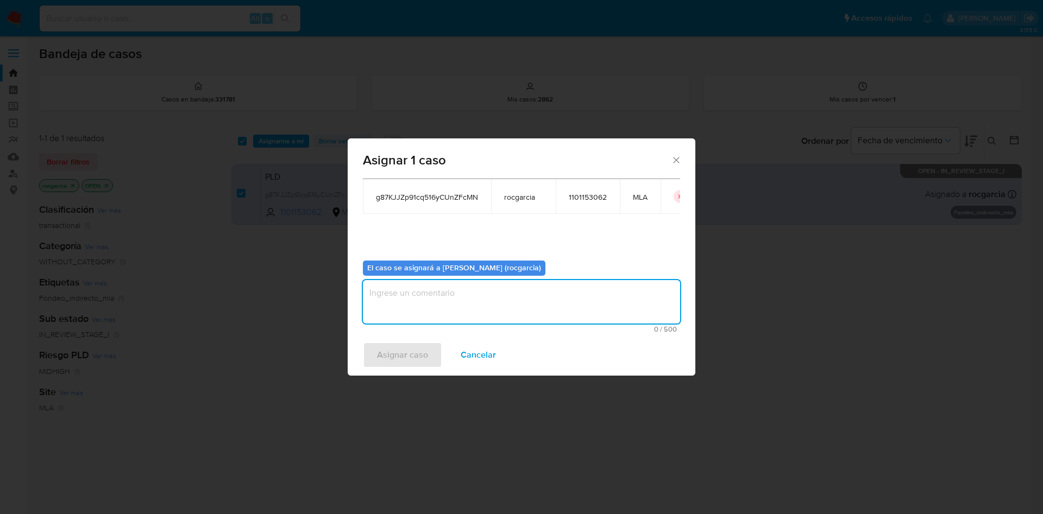
click at [415, 302] on textarea "assign-modal" at bounding box center [521, 301] width 317 height 43
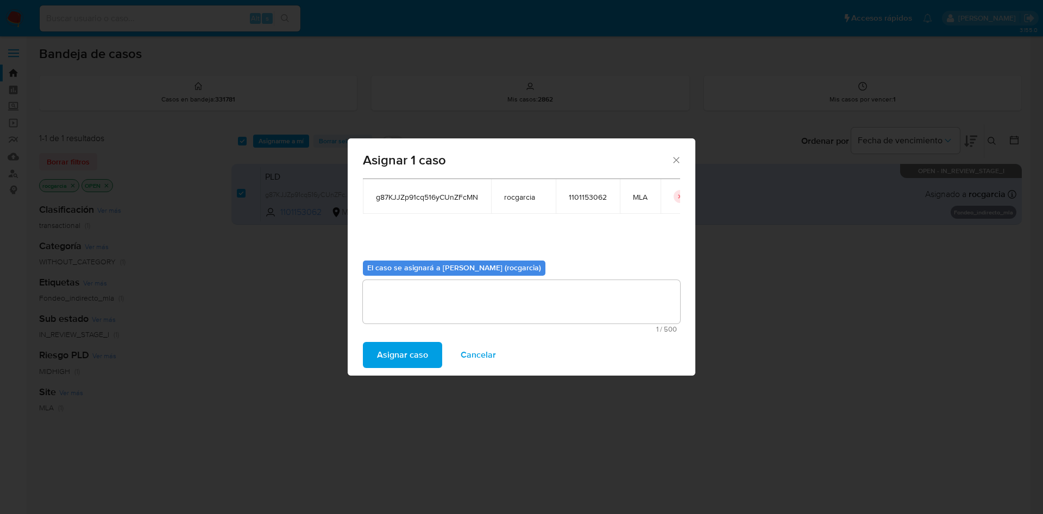
click at [405, 348] on span "Asignar caso" at bounding box center [402, 355] width 51 height 24
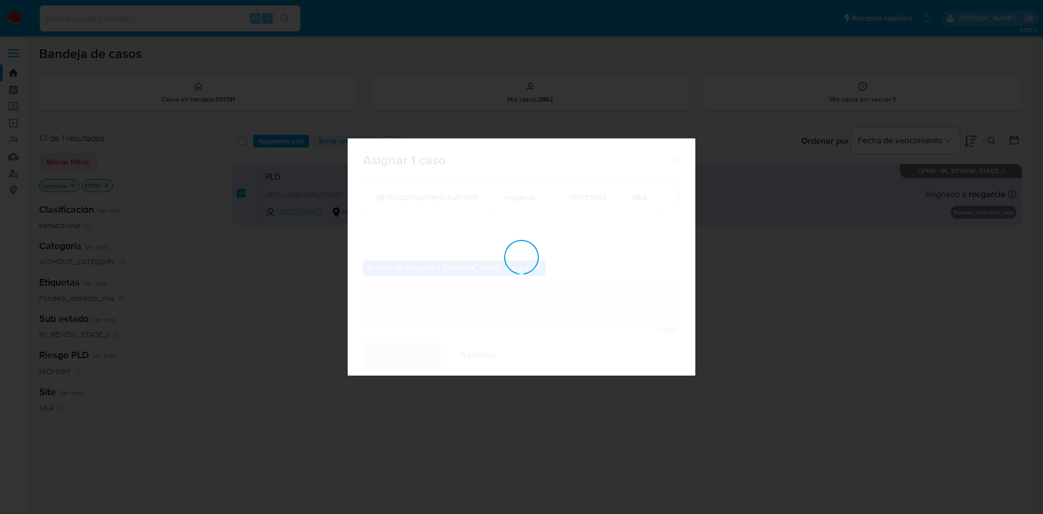
checkbox input "false"
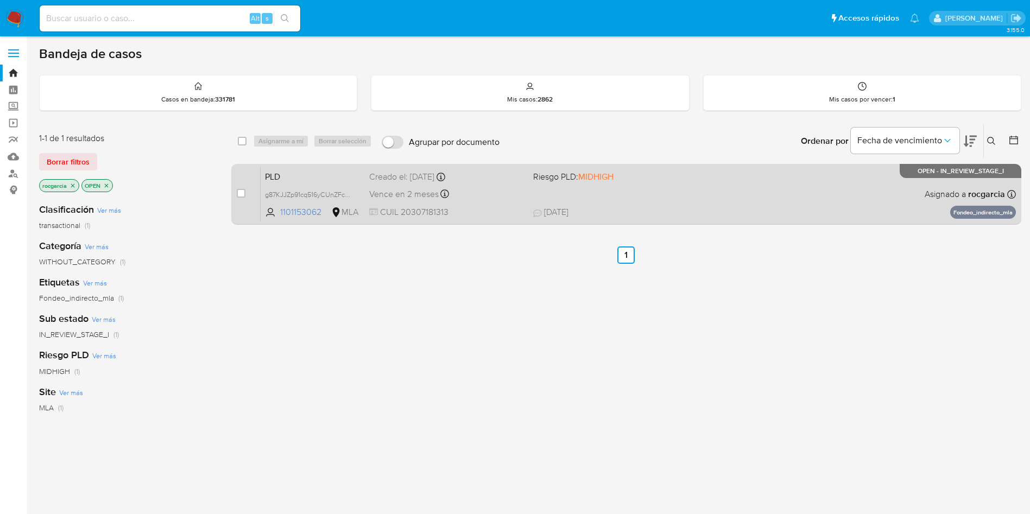
click at [676, 201] on div "PLD g87KJJZp91cq516yCUnZFcMN 1101153062 MLA Riesgo PLD: MIDHIGH Creado el: [DAT…" at bounding box center [638, 194] width 755 height 55
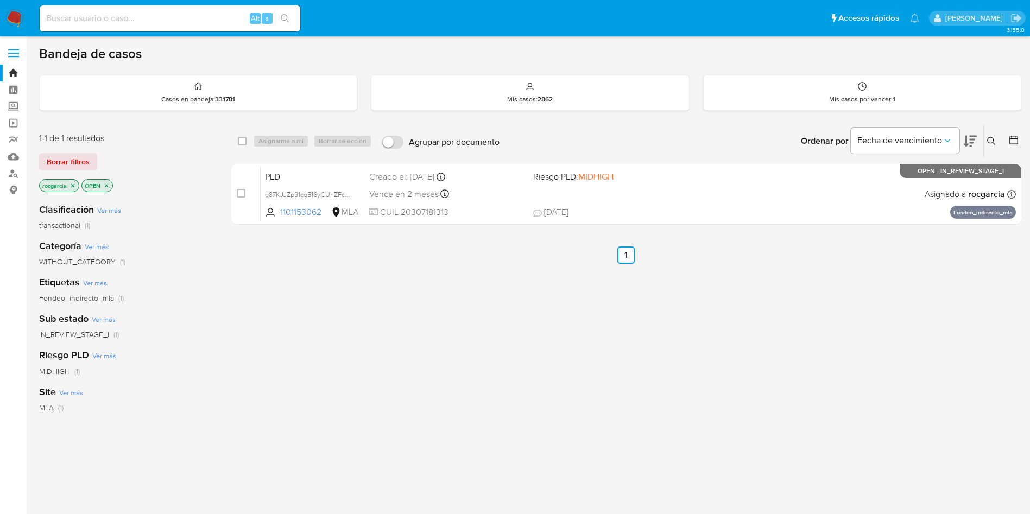
click at [15, 17] on img at bounding box center [14, 18] width 18 height 18
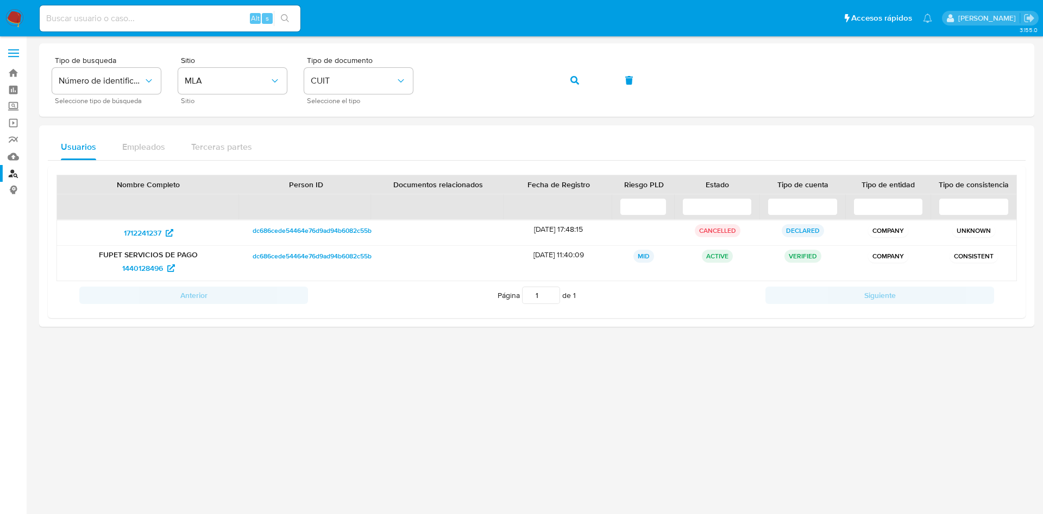
click at [17, 21] on img at bounding box center [14, 18] width 18 height 18
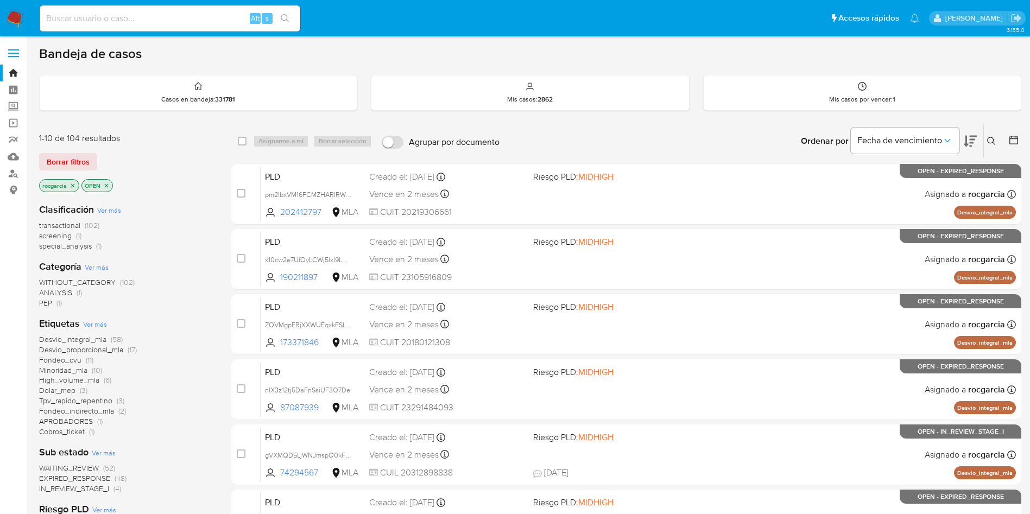
click at [990, 138] on icon at bounding box center [991, 141] width 9 height 9
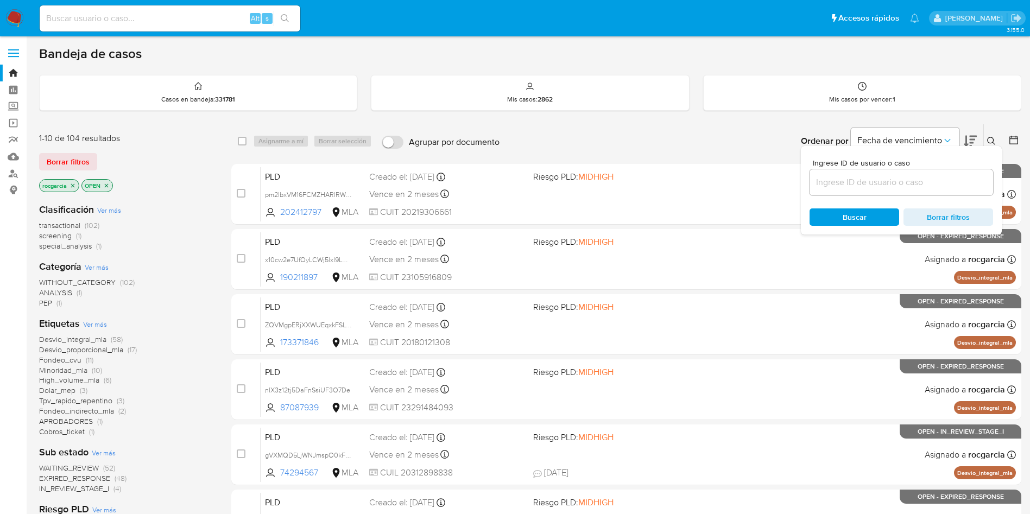
click at [888, 176] on input at bounding box center [902, 182] width 184 height 14
type input "1101153062"
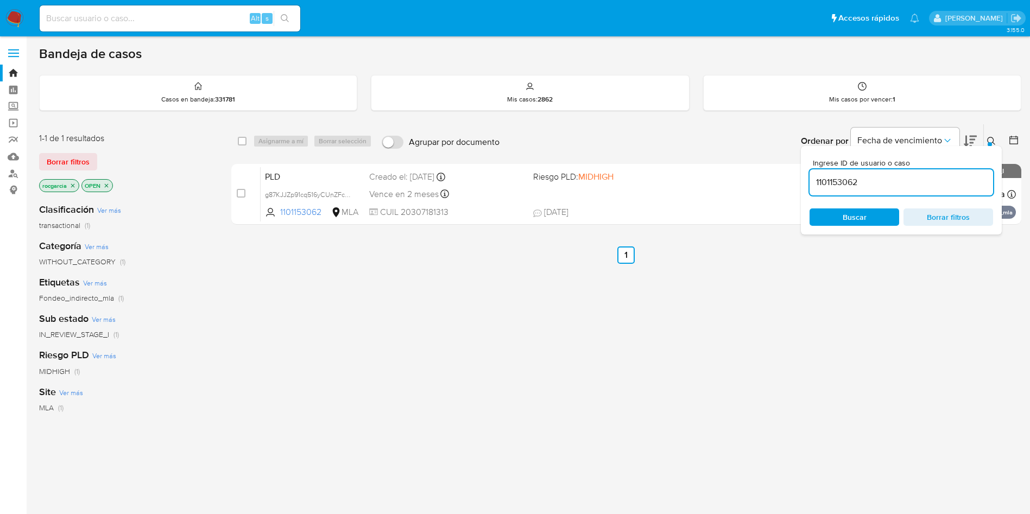
click at [990, 142] on div at bounding box center [990, 144] width 4 height 4
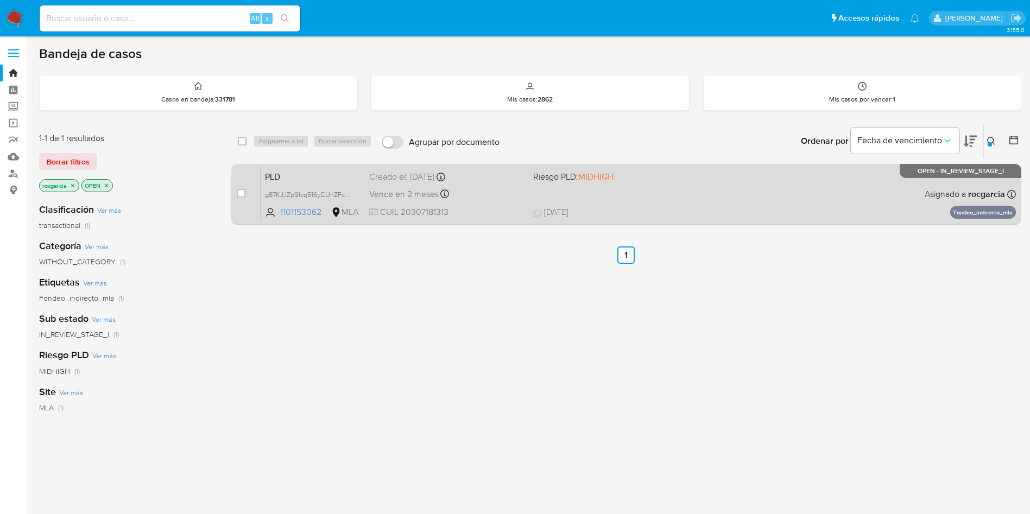
click at [711, 174] on div "PLD g87KJJZp91cq516yCUnZFcMN 1101153062 MLA Riesgo PLD: MIDHIGH Creado el: 12/0…" at bounding box center [638, 194] width 755 height 55
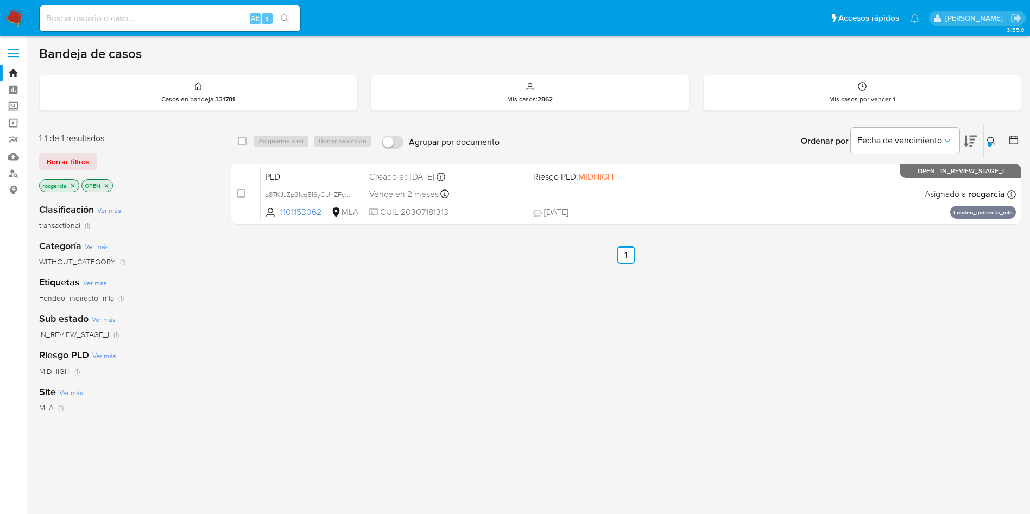
click at [15, 22] on img at bounding box center [14, 18] width 18 height 18
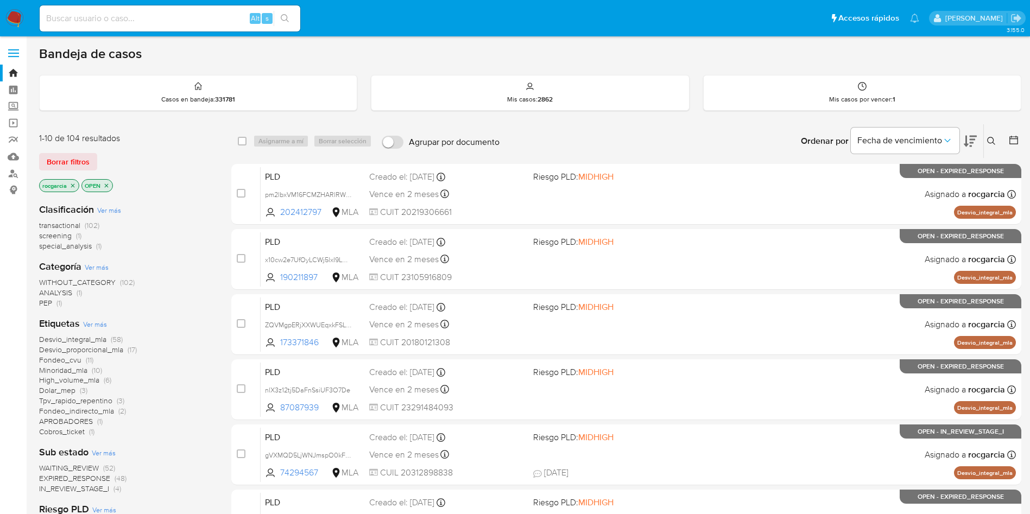
click at [993, 135] on button at bounding box center [993, 141] width 18 height 13
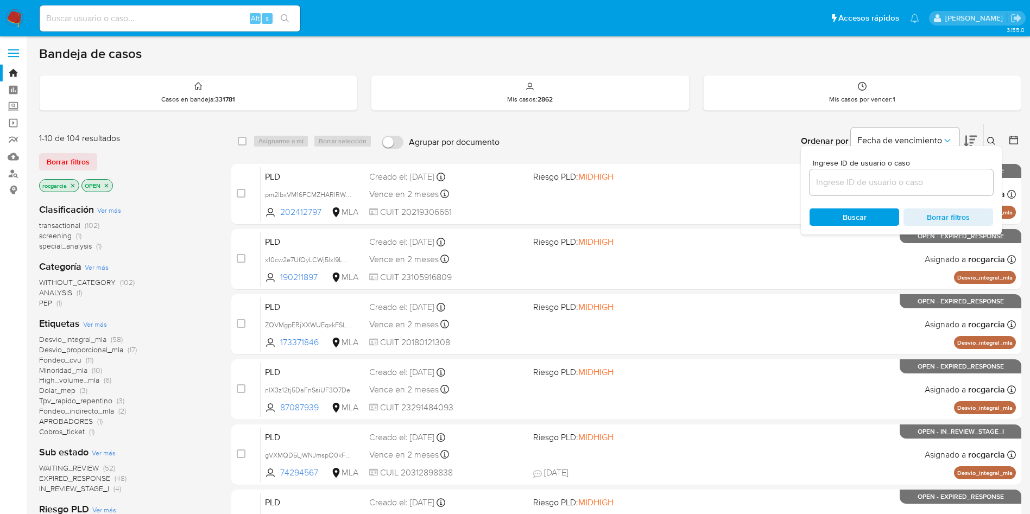
click at [907, 179] on input at bounding box center [902, 182] width 184 height 14
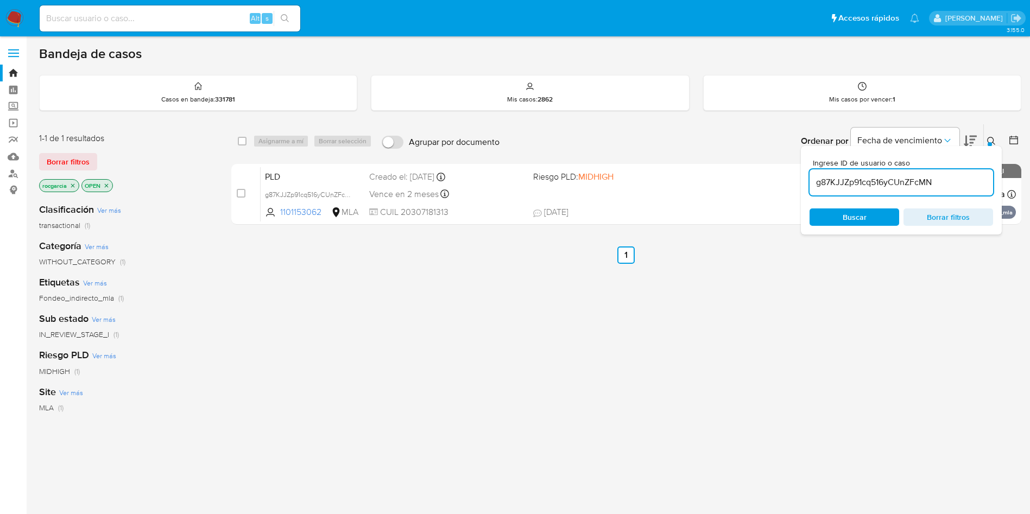
click at [989, 141] on icon at bounding box center [991, 141] width 9 height 9
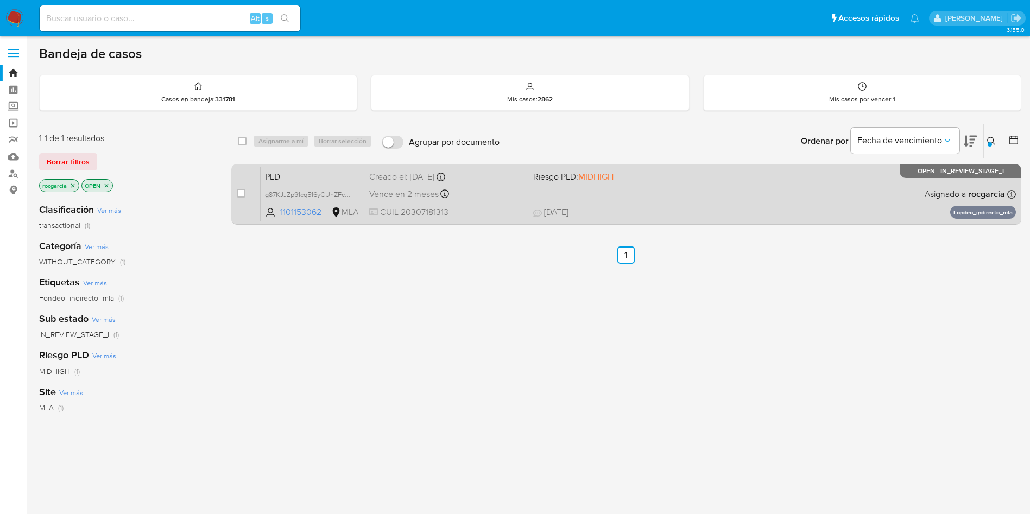
click at [776, 190] on div "PLD g87KJJZp91cq516yCUnZFcMN 1101153062 MLA Riesgo PLD: MIDHIGH Creado el: 12/0…" at bounding box center [638, 194] width 755 height 55
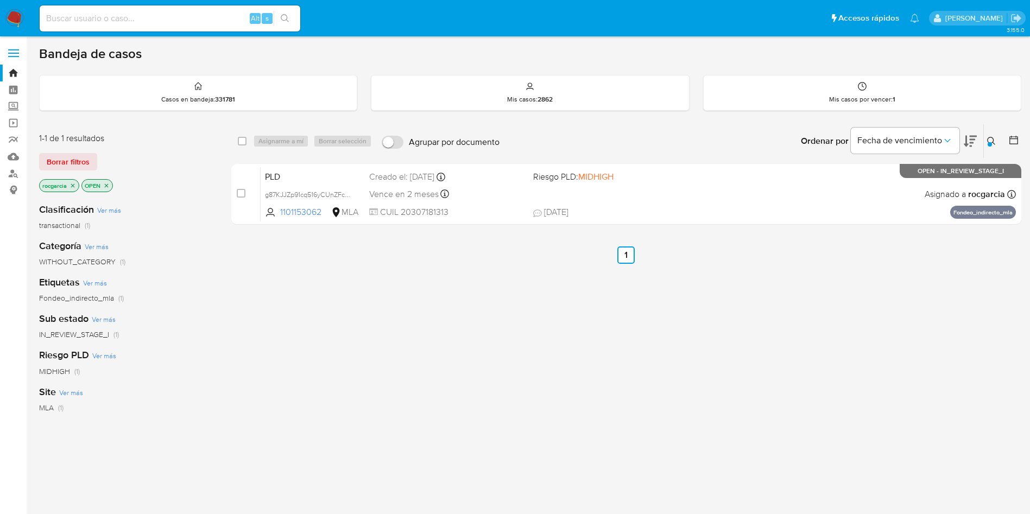
click at [996, 142] on button at bounding box center [993, 141] width 18 height 13
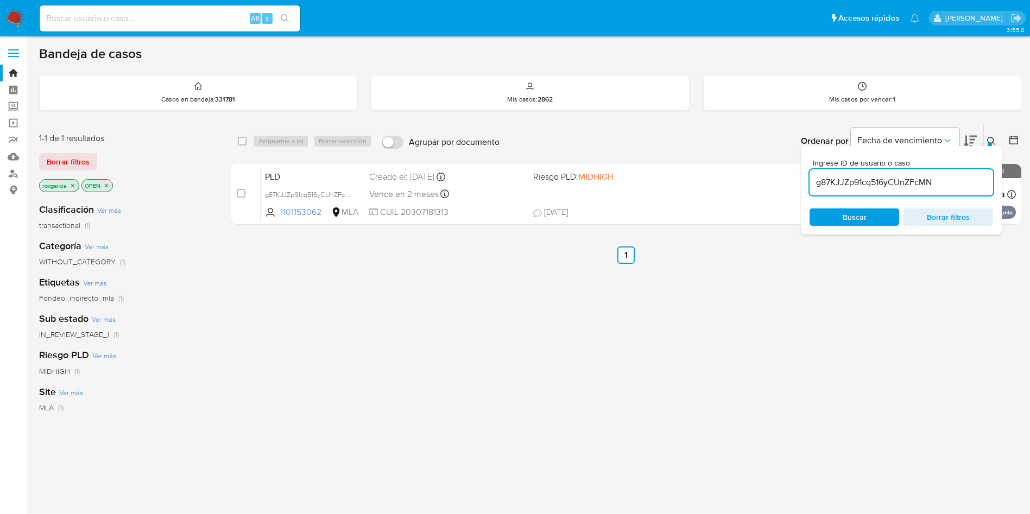
click at [923, 179] on input "g87KJJZp91cq516yCUnZFcMN" at bounding box center [902, 182] width 184 height 14
type input "19963231"
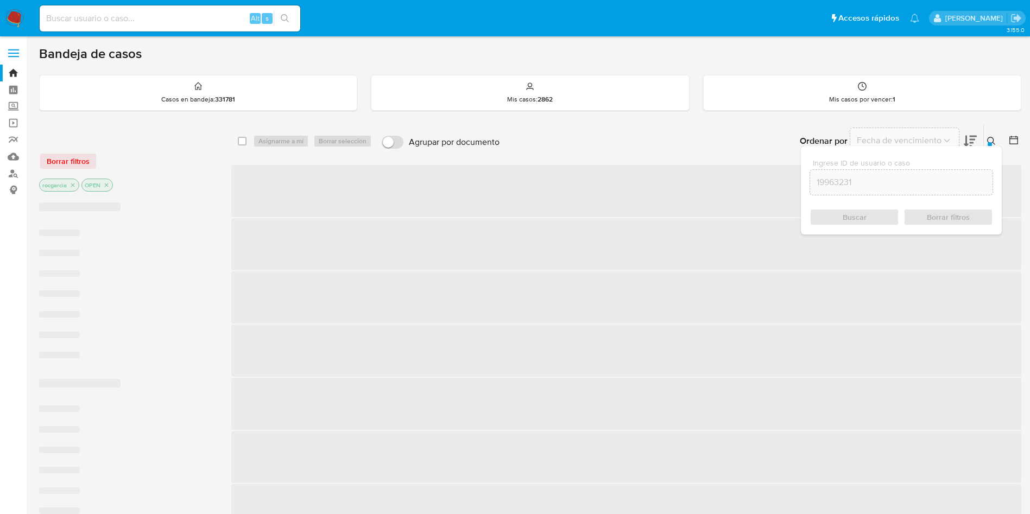
click at [994, 138] on icon at bounding box center [991, 141] width 9 height 9
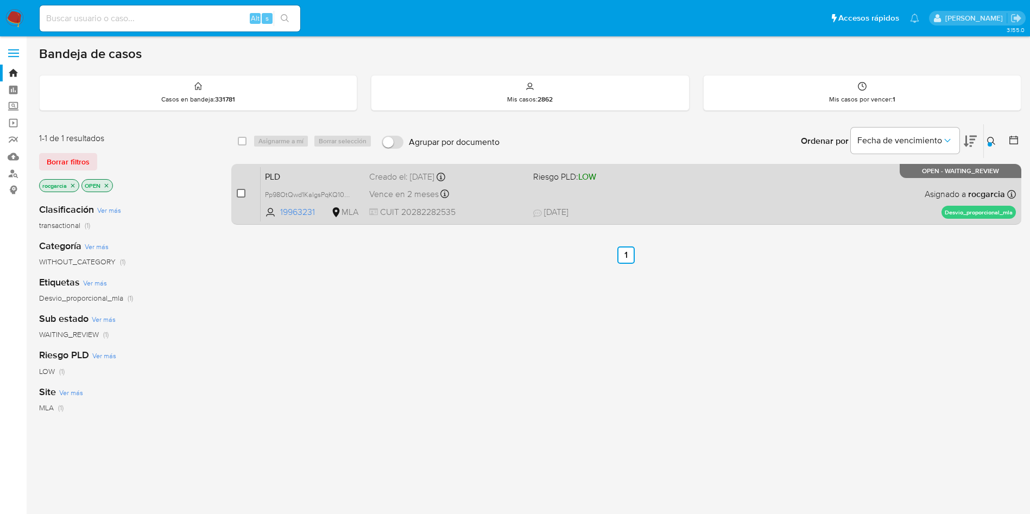
click at [238, 190] on input "checkbox" at bounding box center [241, 193] width 9 height 9
checkbox input "true"
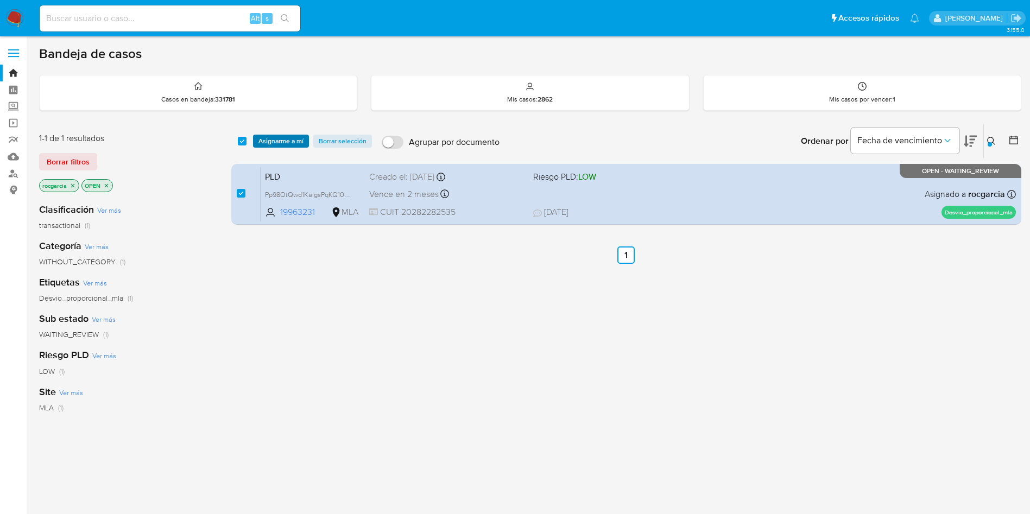
click at [277, 143] on span "Asignarme a mí" at bounding box center [280, 141] width 45 height 11
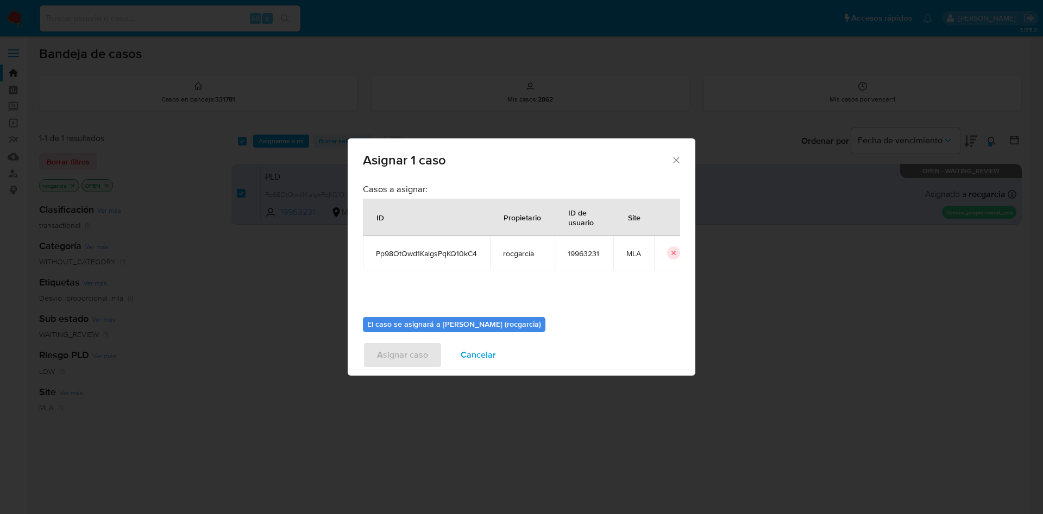
scroll to position [56, 0]
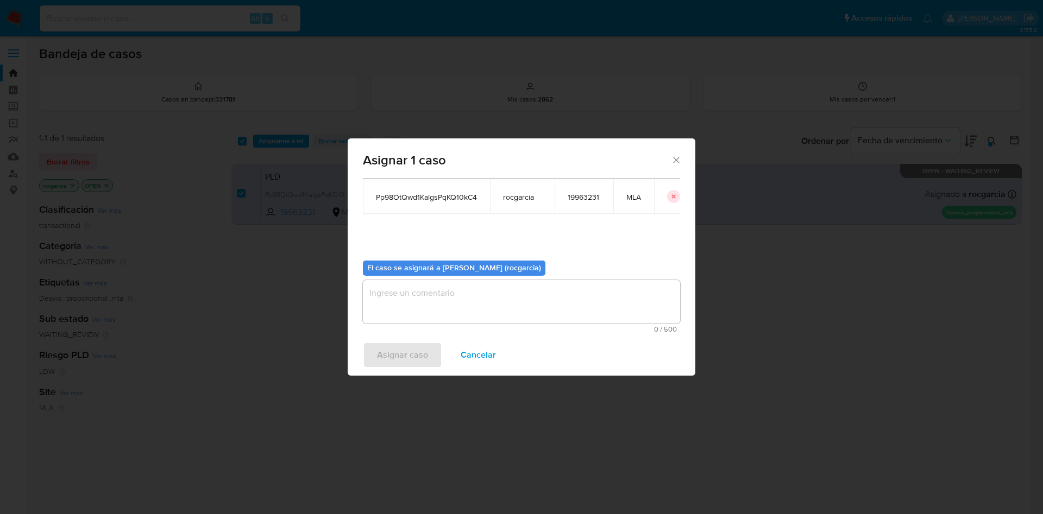
click at [400, 301] on textarea "assign-modal" at bounding box center [521, 301] width 317 height 43
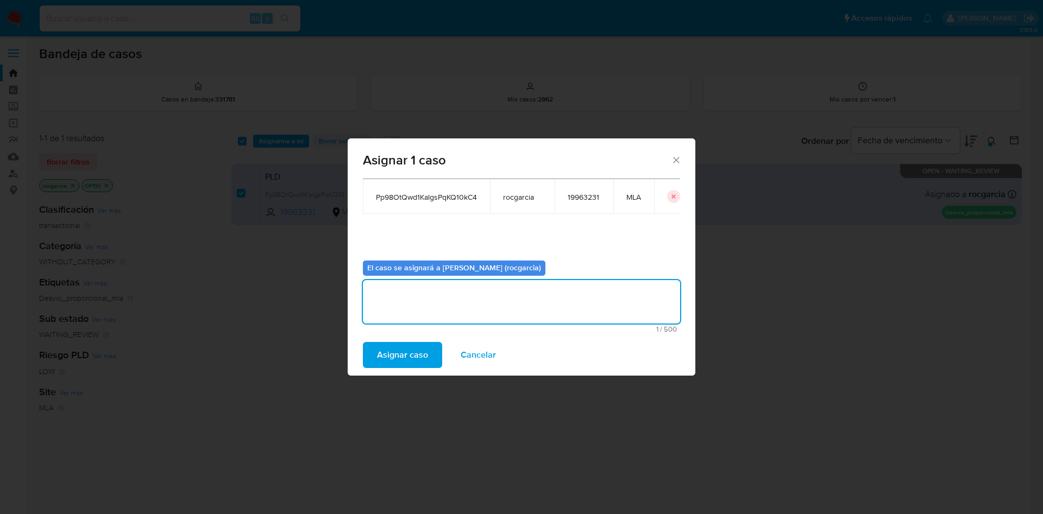
click at [393, 350] on span "Asignar caso" at bounding box center [402, 355] width 51 height 24
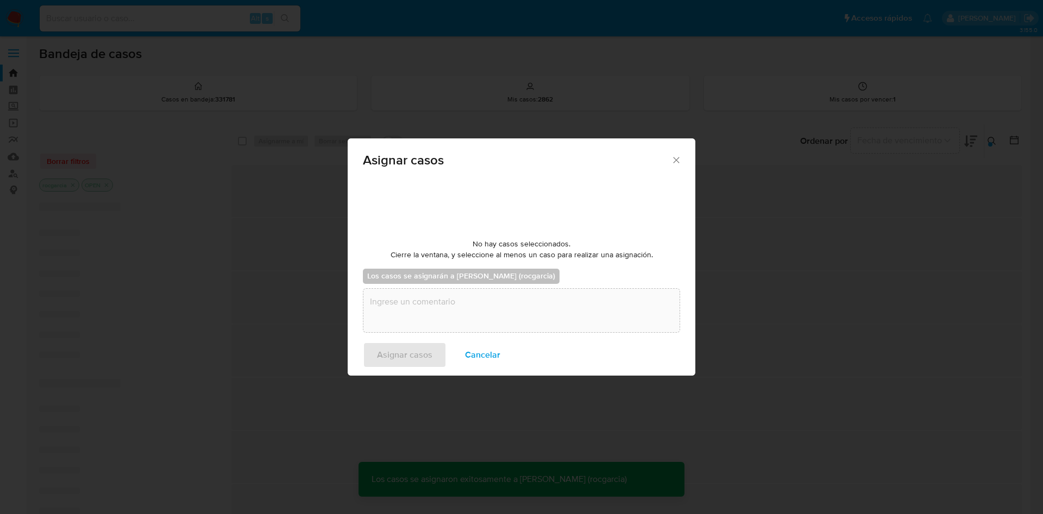
checkbox input "false"
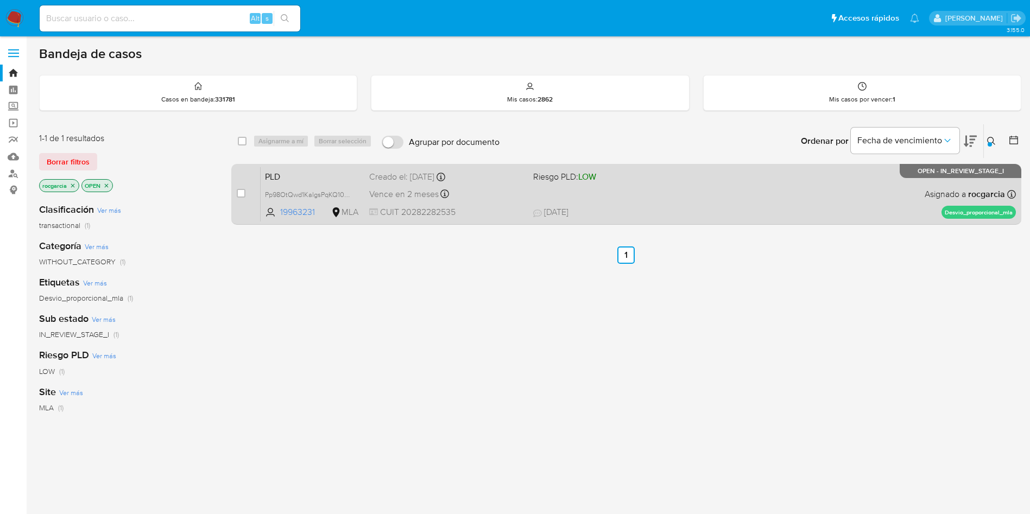
click at [678, 175] on span "Riesgo PLD: LOW" at bounding box center [610, 176] width 155 height 14
click at [238, 192] on input "checkbox" at bounding box center [241, 193] width 9 height 9
checkbox input "true"
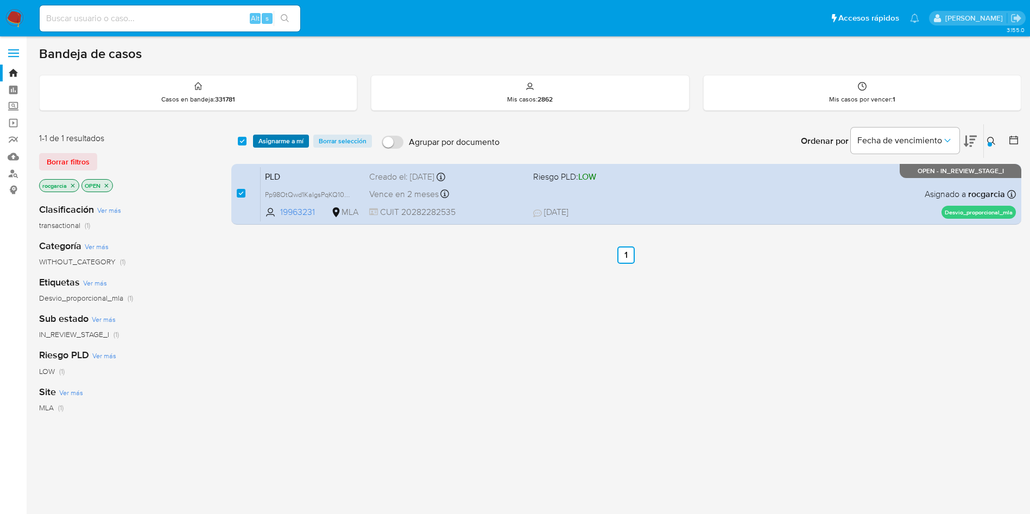
drag, startPoint x: 266, startPoint y: 136, endPoint x: 270, endPoint y: 141, distance: 6.9
click at [266, 136] on span "Asignarme a mí" at bounding box center [280, 141] width 45 height 11
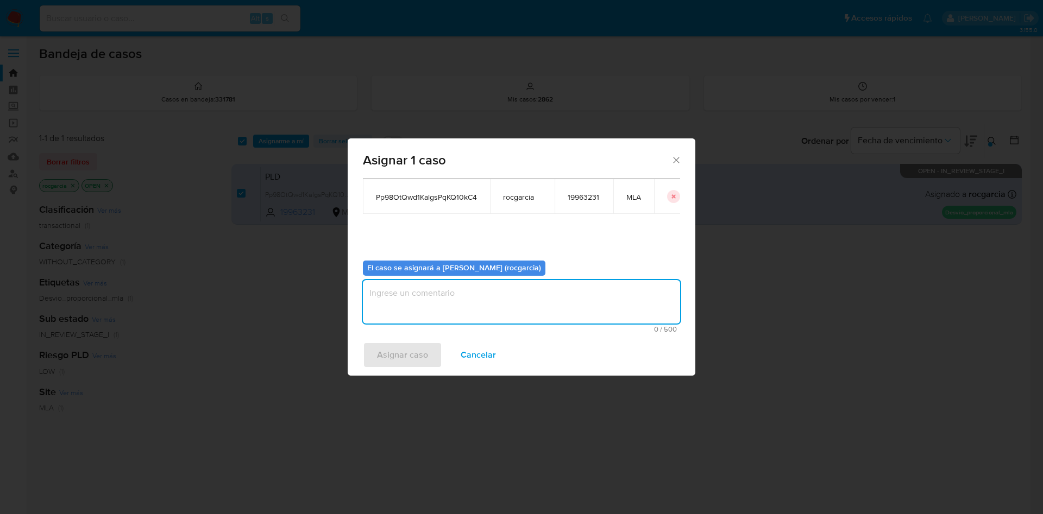
click at [463, 302] on textarea "assign-modal" at bounding box center [521, 301] width 317 height 43
click at [381, 348] on span "Asignar caso" at bounding box center [402, 355] width 51 height 24
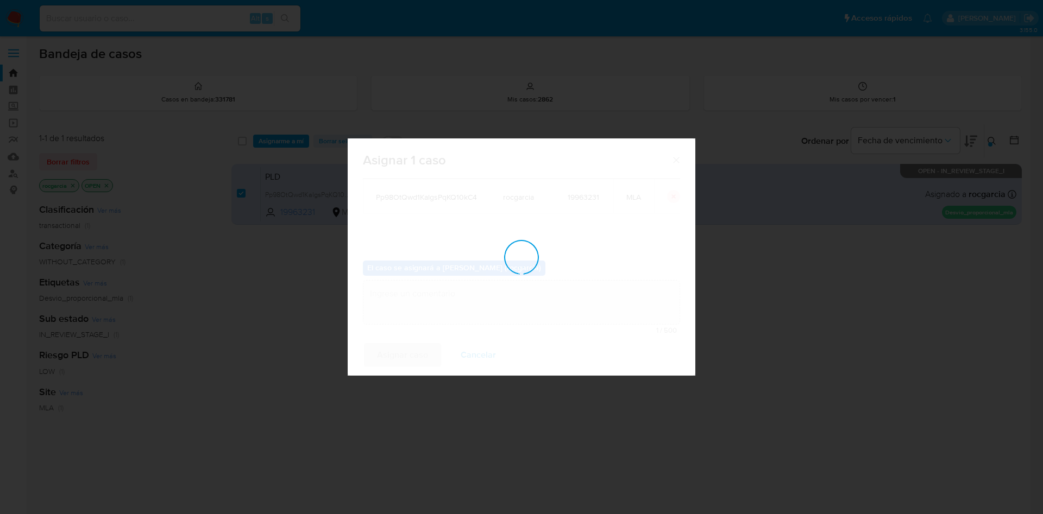
checkbox input "false"
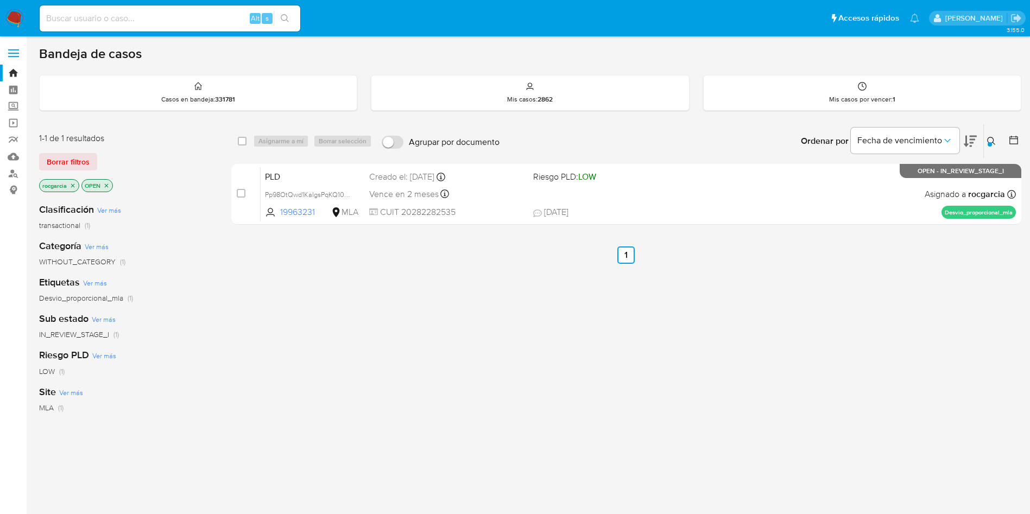
click at [163, 21] on input at bounding box center [170, 18] width 261 height 14
paste input "59398841"
type input "59398841"
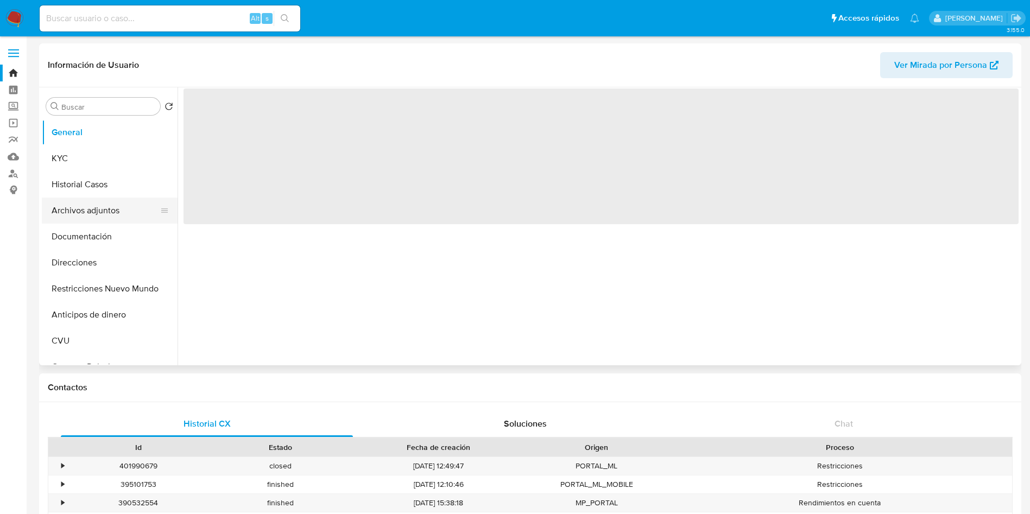
click at [102, 205] on button "Archivos adjuntos" at bounding box center [105, 211] width 127 height 26
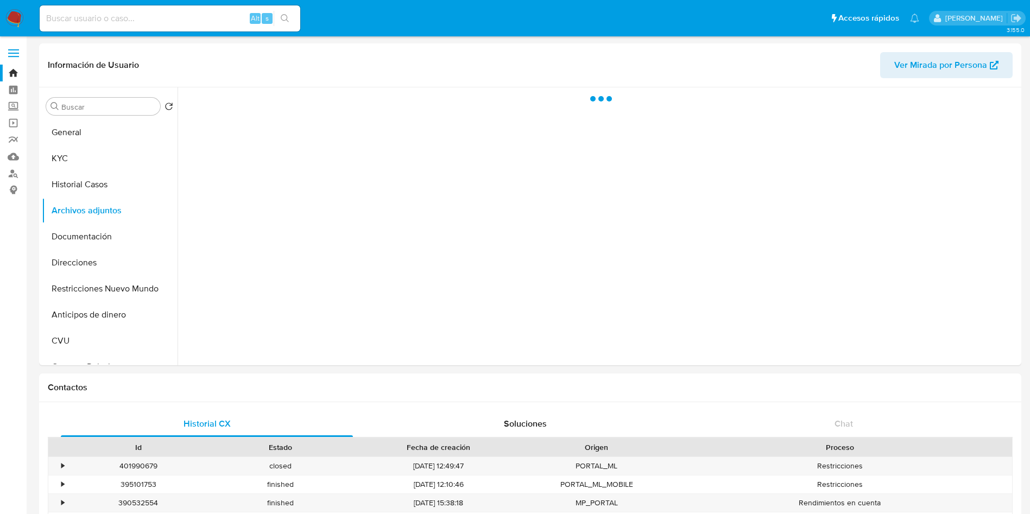
select select "10"
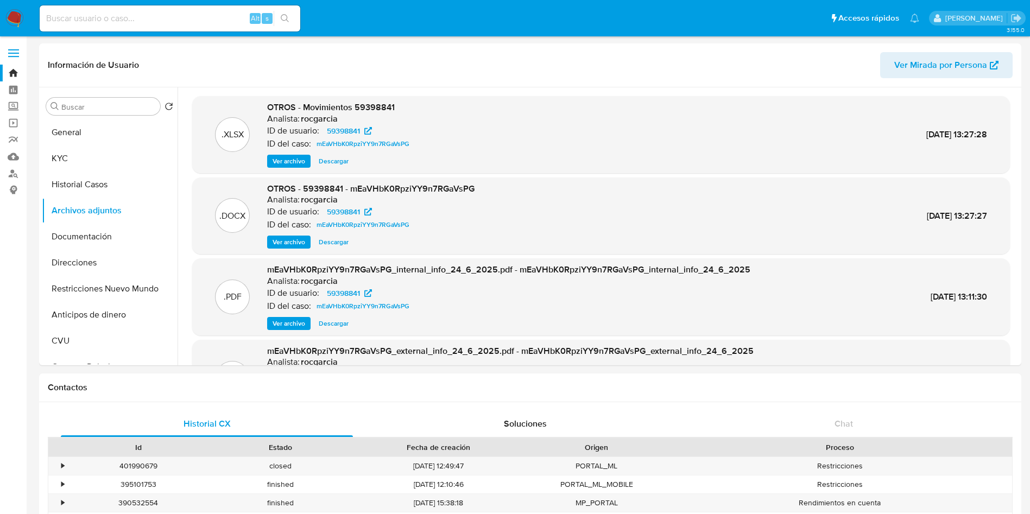
click at [116, 15] on input at bounding box center [170, 18] width 261 height 14
paste input "79216167"
type input "79216167"
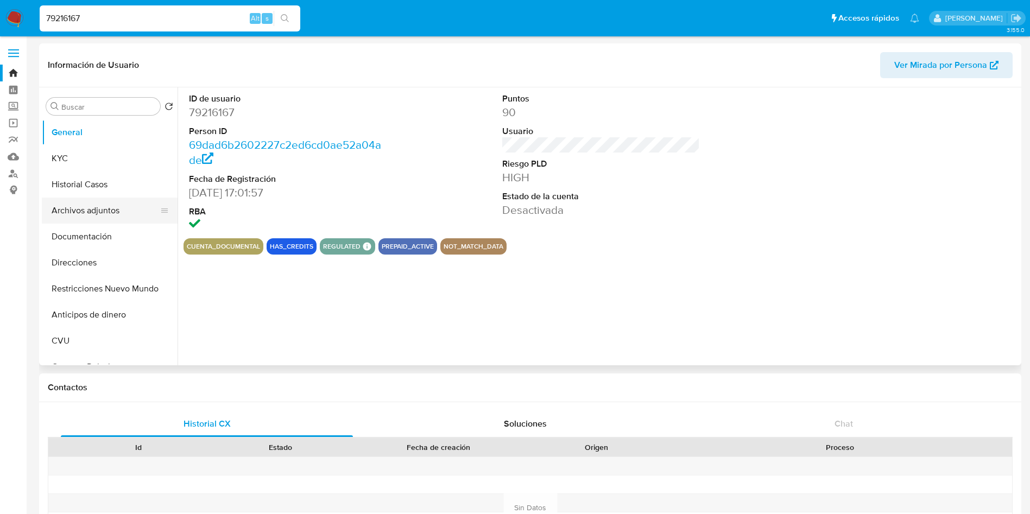
select select "10"
click at [73, 208] on button "Archivos adjuntos" at bounding box center [105, 211] width 127 height 26
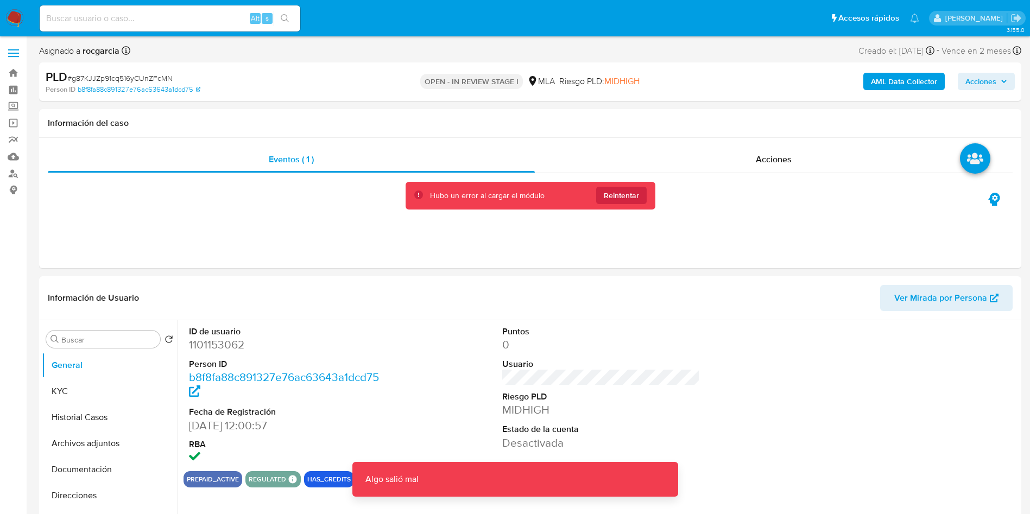
select select "10"
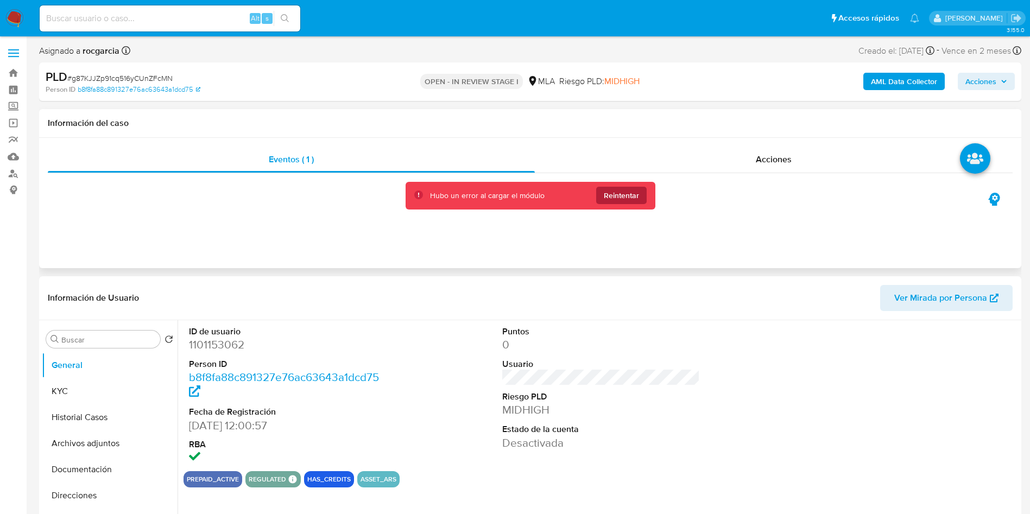
click at [624, 198] on span "Reintentar" at bounding box center [621, 195] width 35 height 17
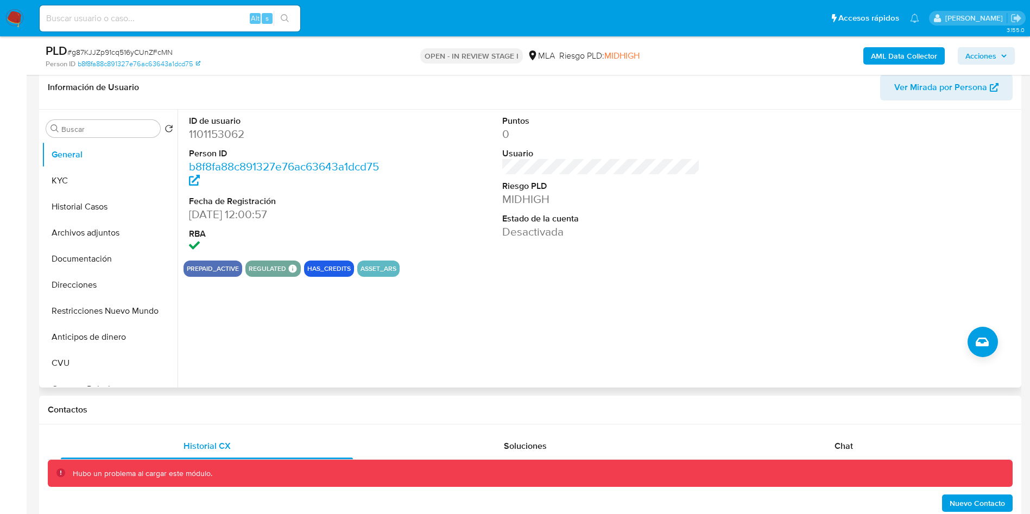
scroll to position [163, 0]
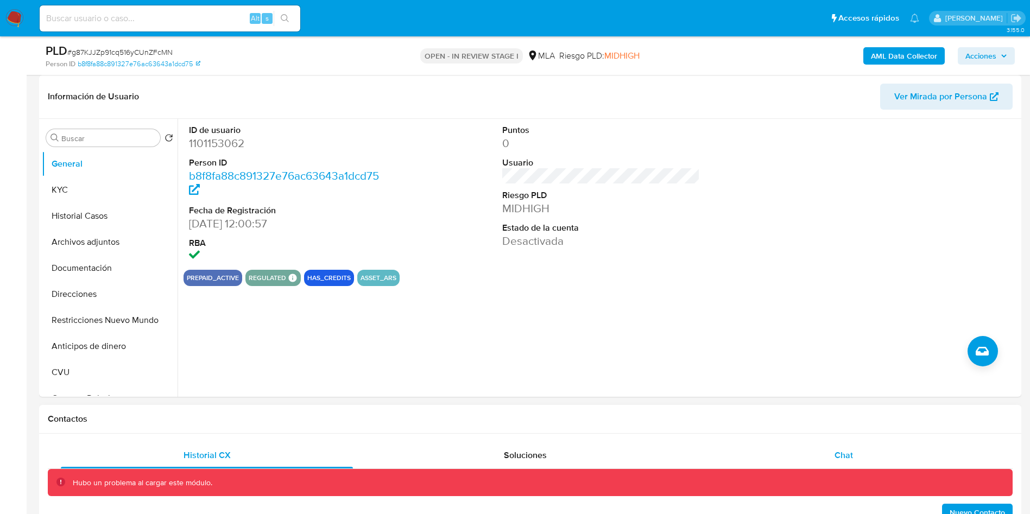
click at [847, 452] on span "Chat" at bounding box center [844, 455] width 18 height 12
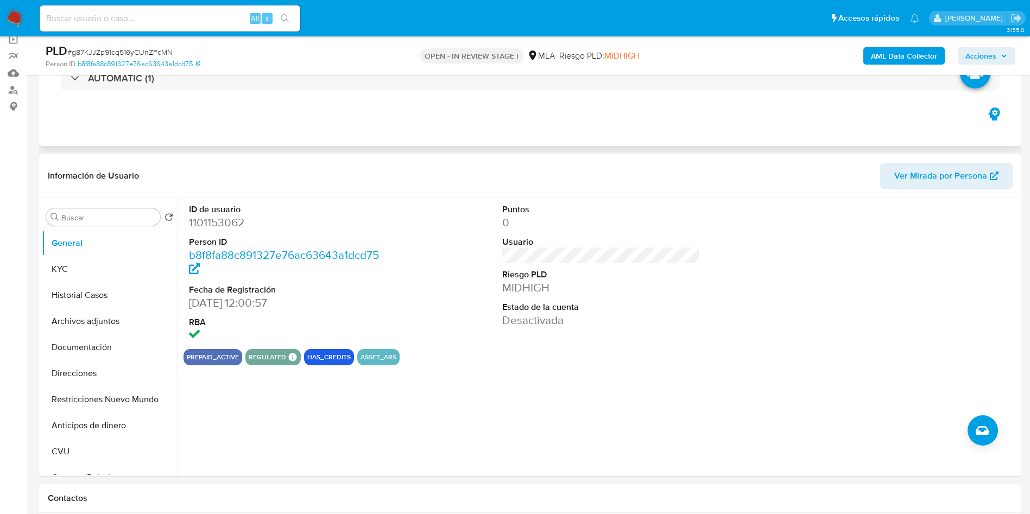
scroll to position [81, 0]
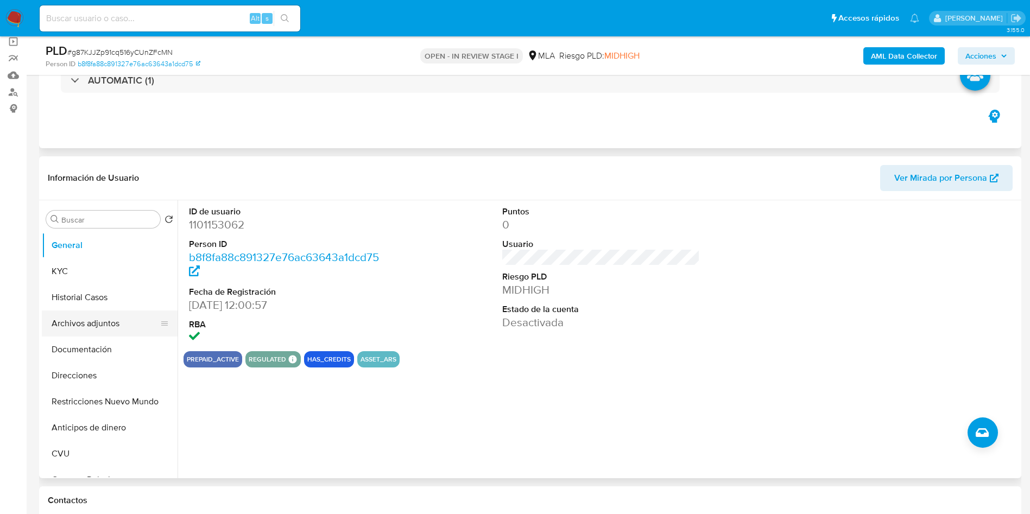
click at [89, 326] on button "Archivos adjuntos" at bounding box center [105, 324] width 127 height 26
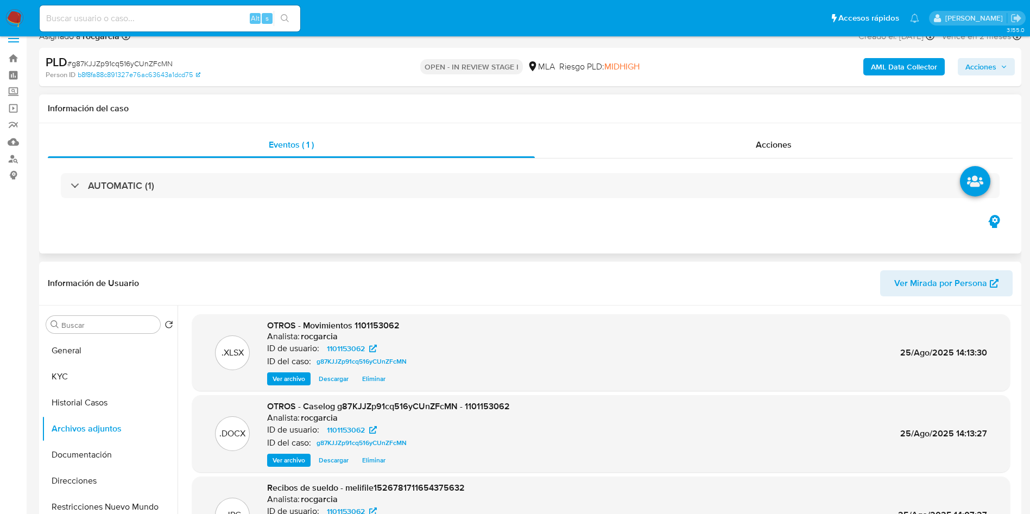
scroll to position [0, 0]
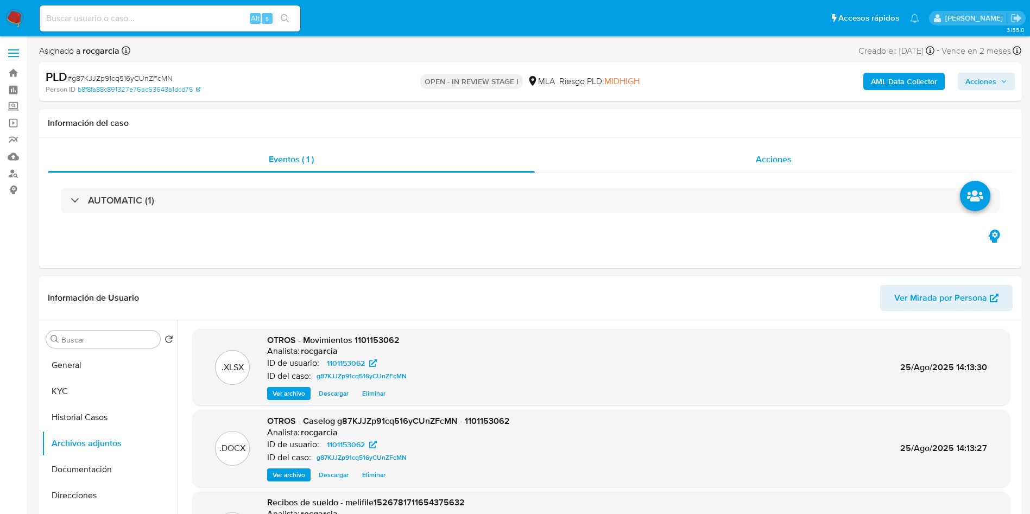
click at [771, 163] on span "Acciones" at bounding box center [774, 159] width 36 height 12
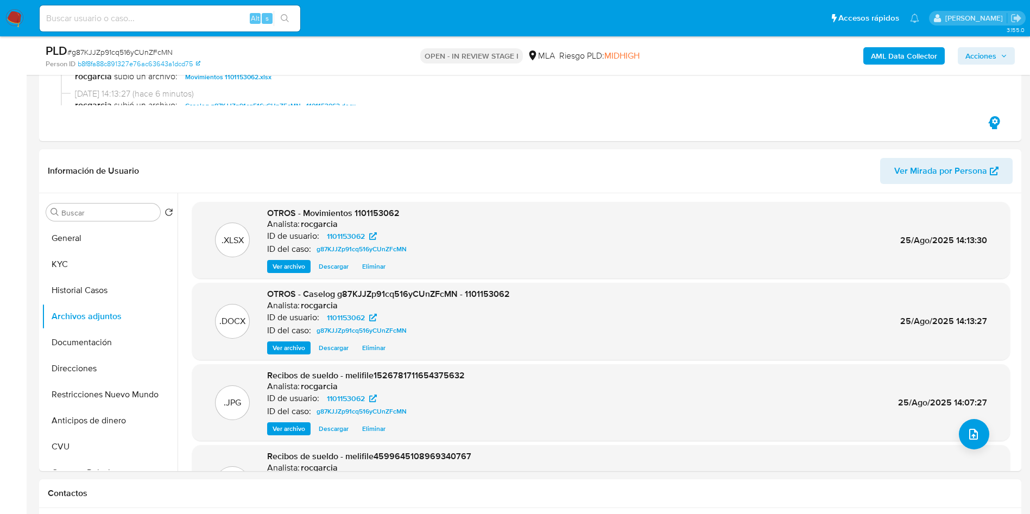
scroll to position [81, 0]
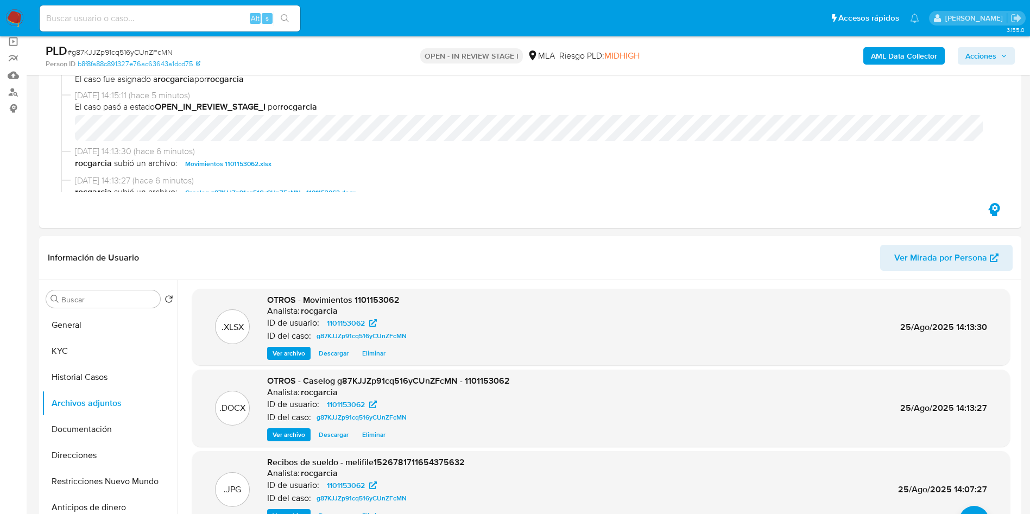
drag, startPoint x: 1002, startPoint y: 62, endPoint x: 984, endPoint y: 64, distance: 18.0
click at [1002, 62] on span "Acciones" at bounding box center [986, 55] width 42 height 15
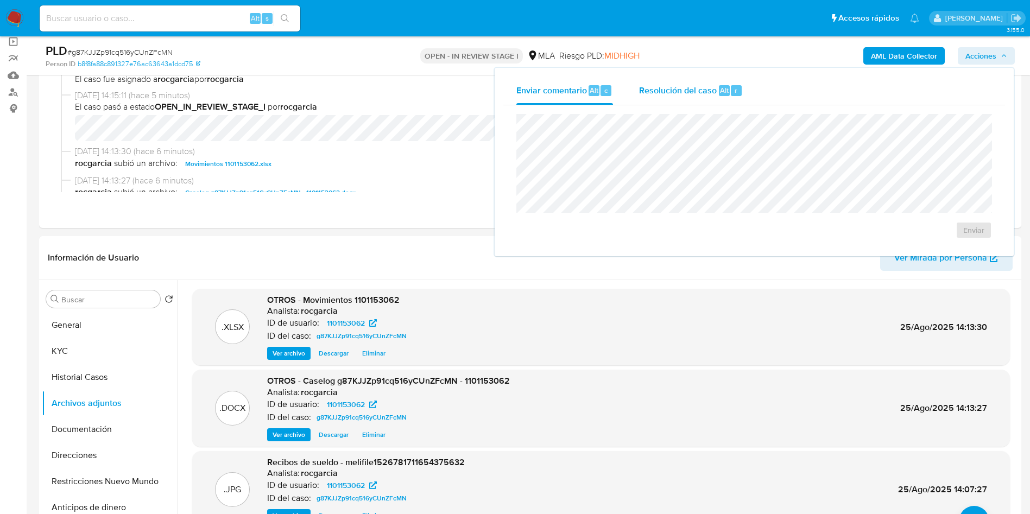
click at [694, 94] on span "Resolución del caso" at bounding box center [678, 90] width 78 height 12
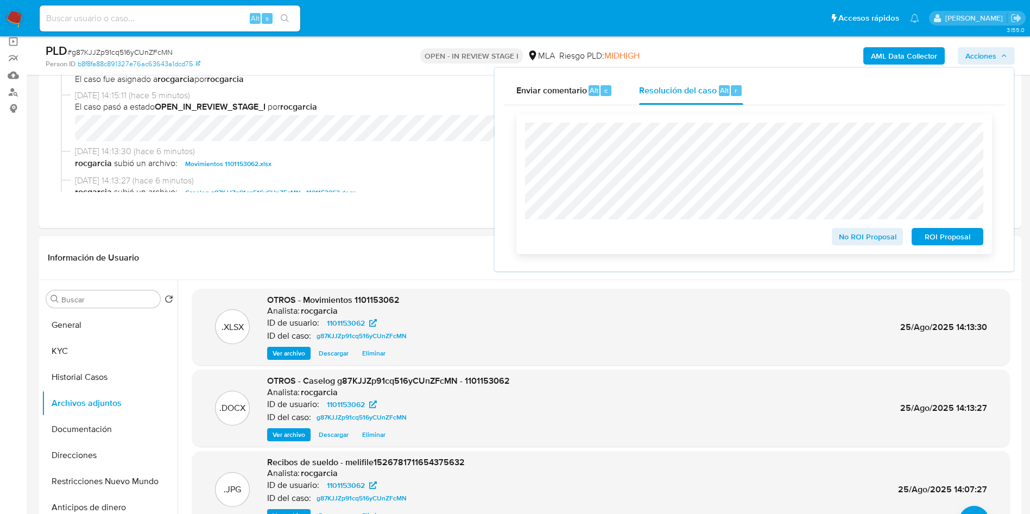
click at [970, 243] on span "ROI Proposal" at bounding box center [947, 236] width 56 height 15
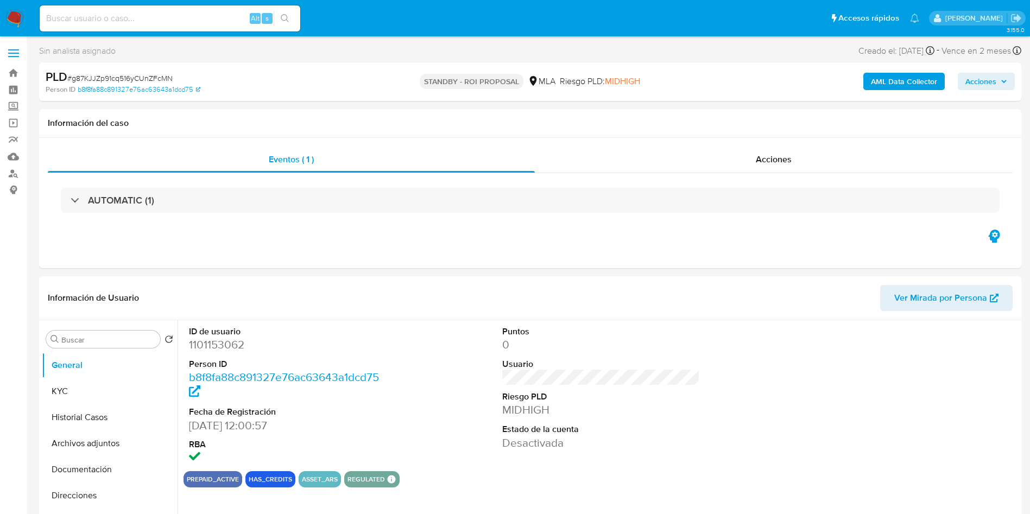
select select "10"
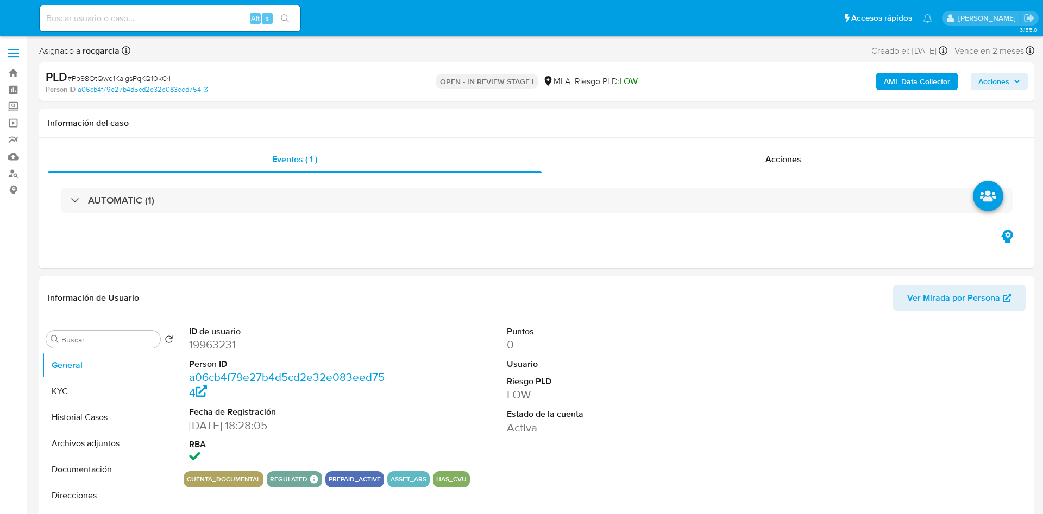
select select "10"
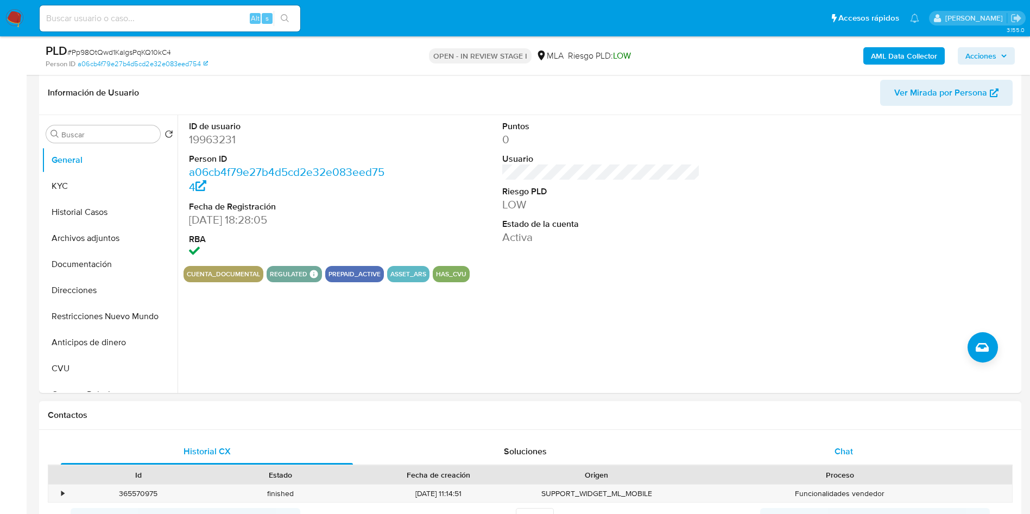
scroll to position [326, 0]
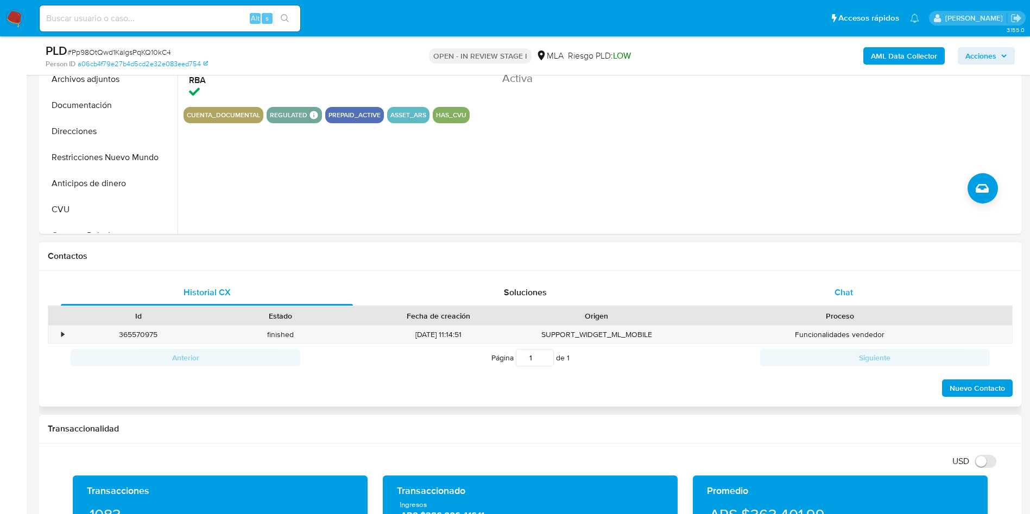
drag, startPoint x: 814, startPoint y: 293, endPoint x: 778, endPoint y: 295, distance: 36.4
click at [814, 293] on div "Chat" at bounding box center [844, 293] width 292 height 26
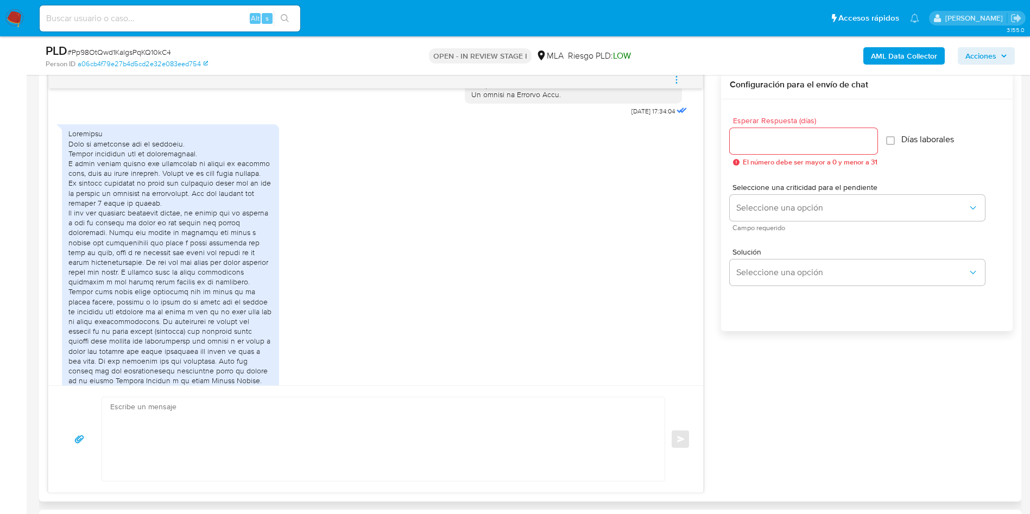
scroll to position [651, 0]
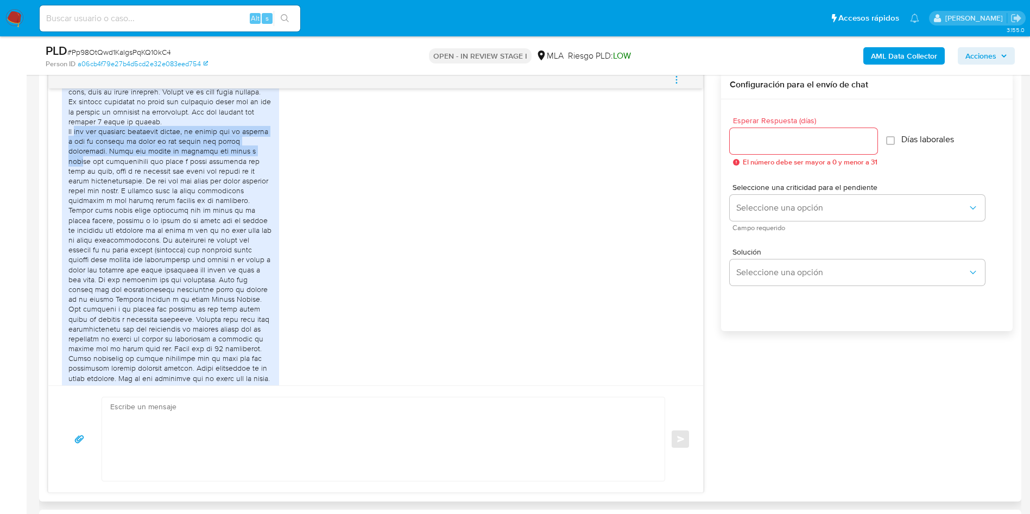
drag, startPoint x: 76, startPoint y: 161, endPoint x: 256, endPoint y: 179, distance: 181.2
click at [256, 179] on div at bounding box center [170, 244] width 204 height 395
click at [115, 185] on div at bounding box center [170, 244] width 204 height 395
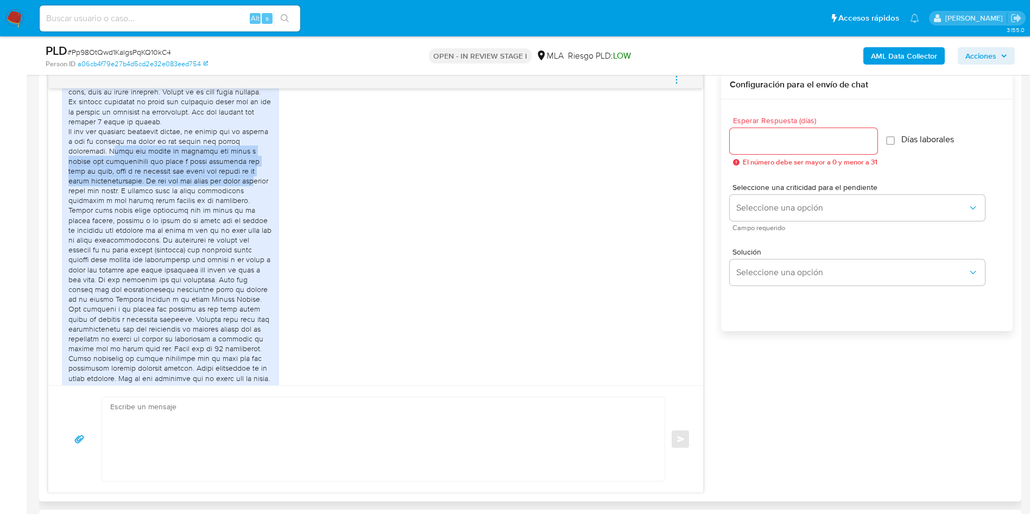
drag, startPoint x: 109, startPoint y: 182, endPoint x: 243, endPoint y: 209, distance: 137.3
click at [243, 209] on div at bounding box center [170, 244] width 204 height 395
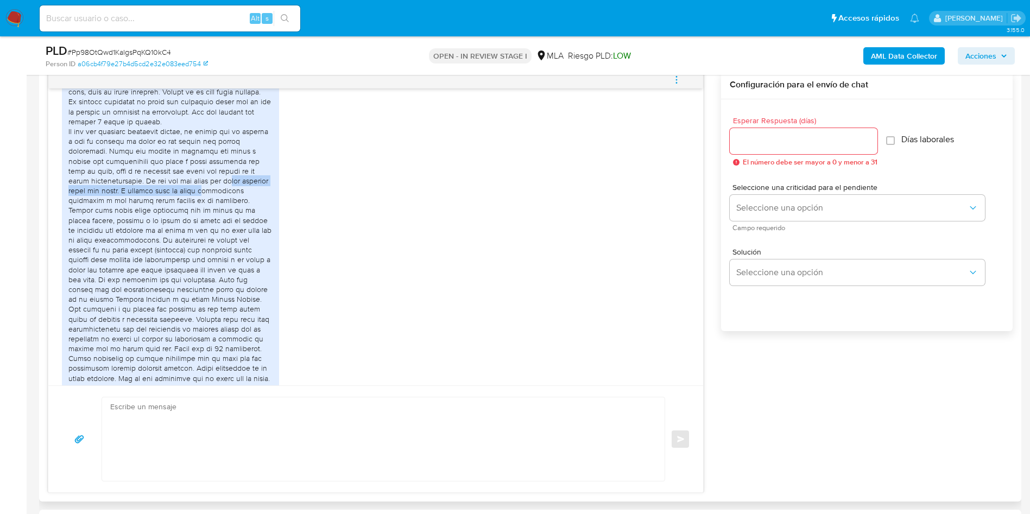
drag, startPoint x: 222, startPoint y: 209, endPoint x: 221, endPoint y: 220, distance: 11.5
click at [221, 220] on div at bounding box center [170, 244] width 204 height 395
drag, startPoint x: 211, startPoint y: 220, endPoint x: 213, endPoint y: 229, distance: 9.5
click at [213, 229] on div at bounding box center [170, 244] width 204 height 395
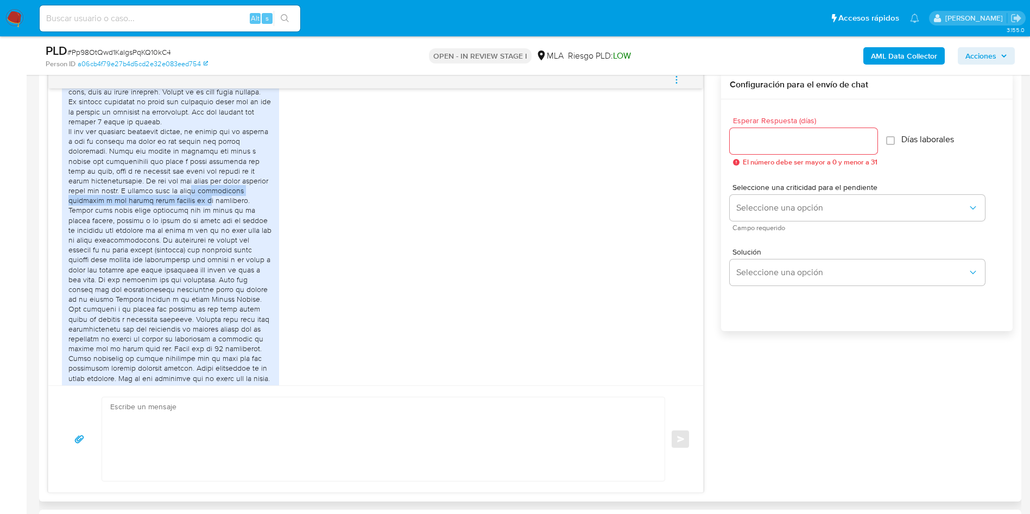
click at [186, 228] on div at bounding box center [170, 244] width 204 height 395
drag, startPoint x: 97, startPoint y: 244, endPoint x: 141, endPoint y: 244, distance: 44.5
click at [141, 244] on div at bounding box center [170, 244] width 204 height 395
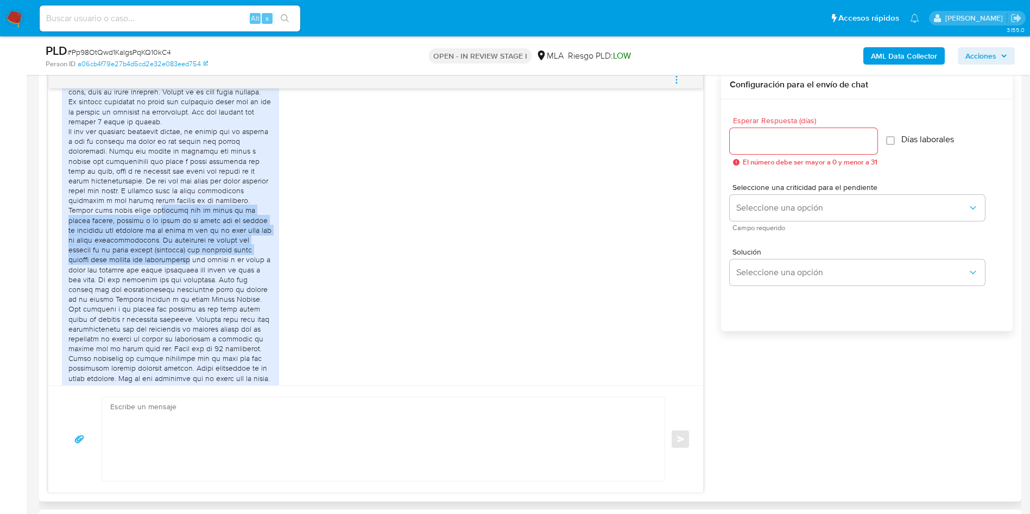
drag, startPoint x: 165, startPoint y: 239, endPoint x: 194, endPoint y: 290, distance: 58.9
click at [194, 290] on div at bounding box center [170, 244] width 204 height 395
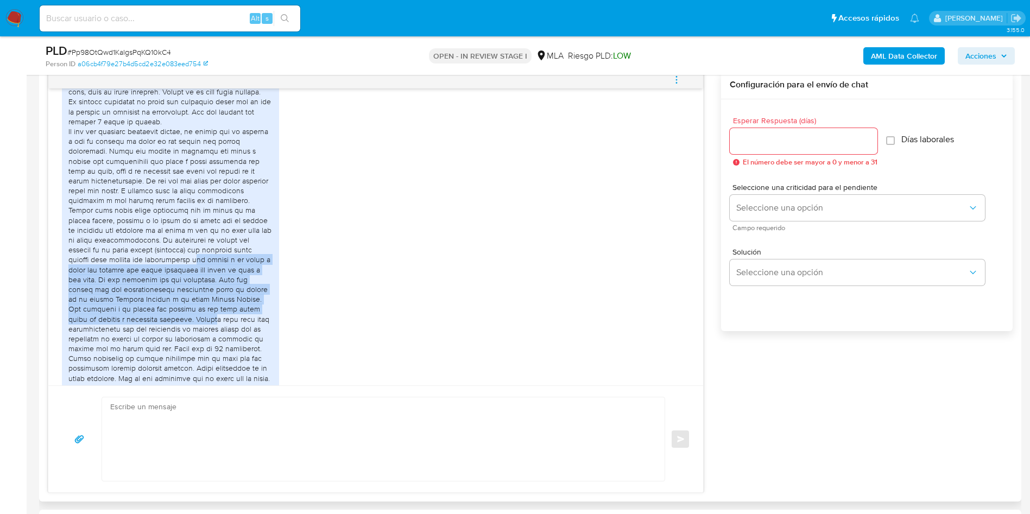
drag, startPoint x: 203, startPoint y: 290, endPoint x: 228, endPoint y: 349, distance: 63.5
click at [228, 349] on div at bounding box center [170, 244] width 204 height 395
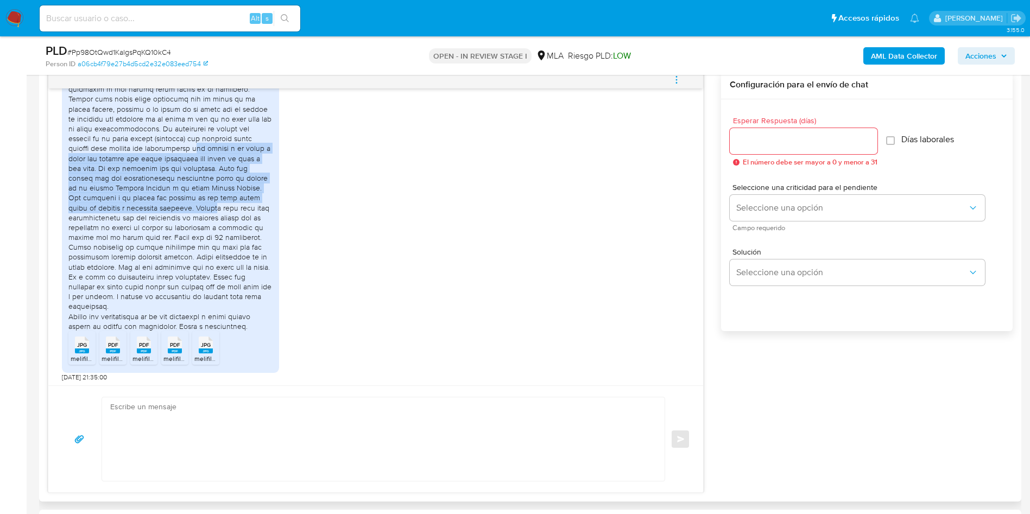
scroll to position [766, 0]
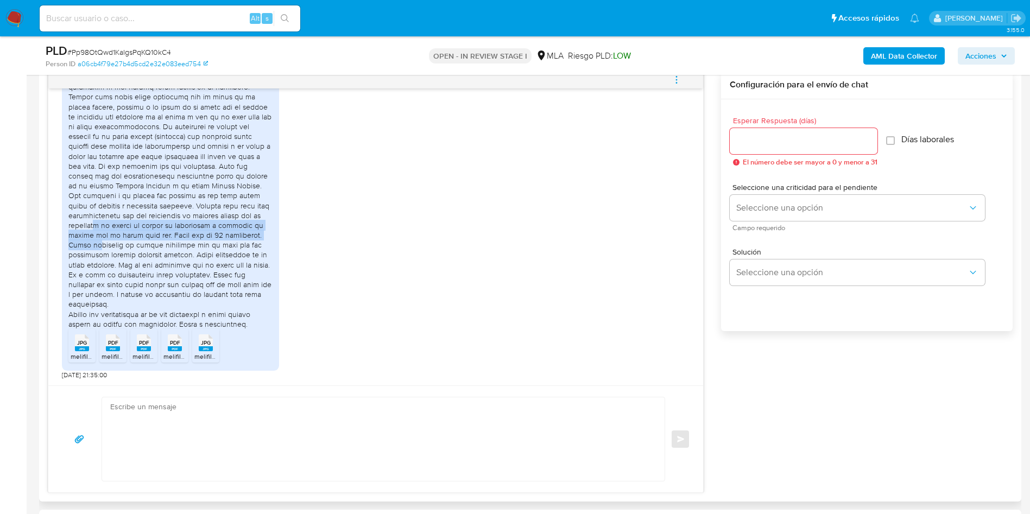
drag, startPoint x: 121, startPoint y: 255, endPoint x: 138, endPoint y: 268, distance: 22.2
click at [138, 268] on div at bounding box center [170, 131] width 204 height 395
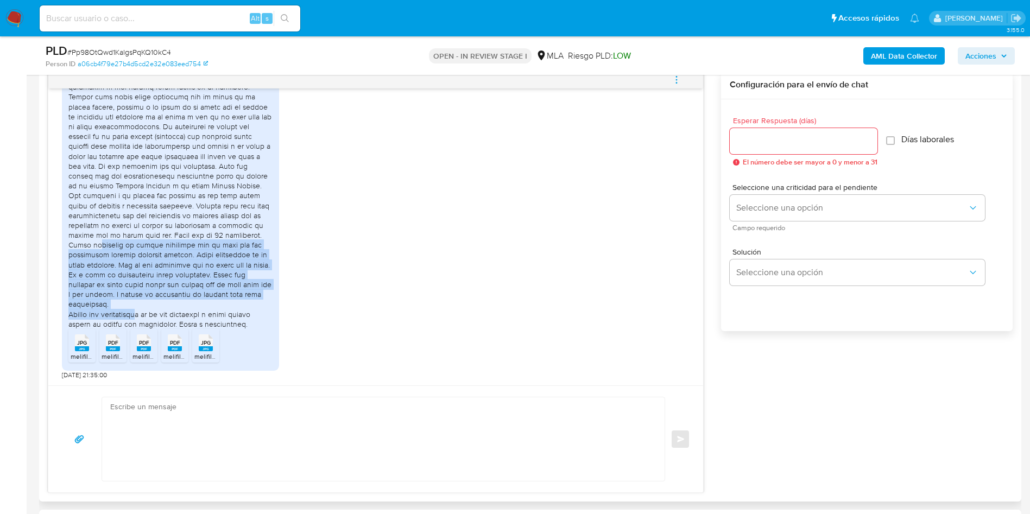
drag, startPoint x: 138, startPoint y: 272, endPoint x: 141, endPoint y: 336, distance: 64.1
click at [141, 329] on div at bounding box center [170, 131] width 204 height 395
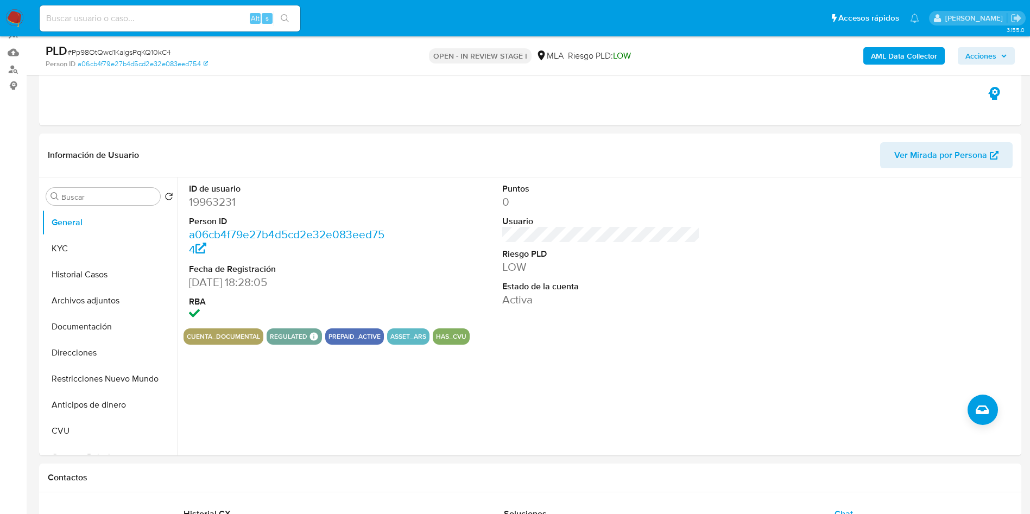
scroll to position [81, 0]
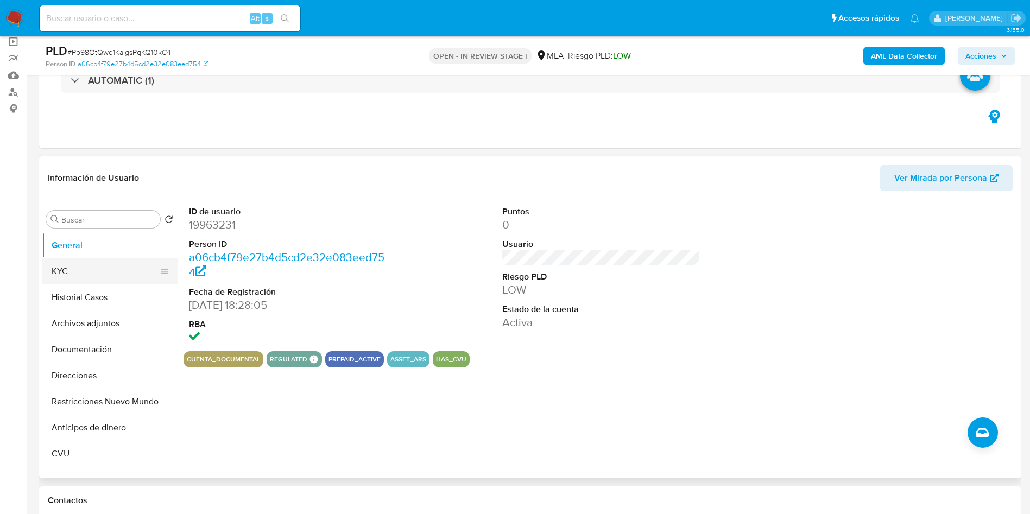
click at [71, 271] on button "KYC" at bounding box center [105, 271] width 127 height 26
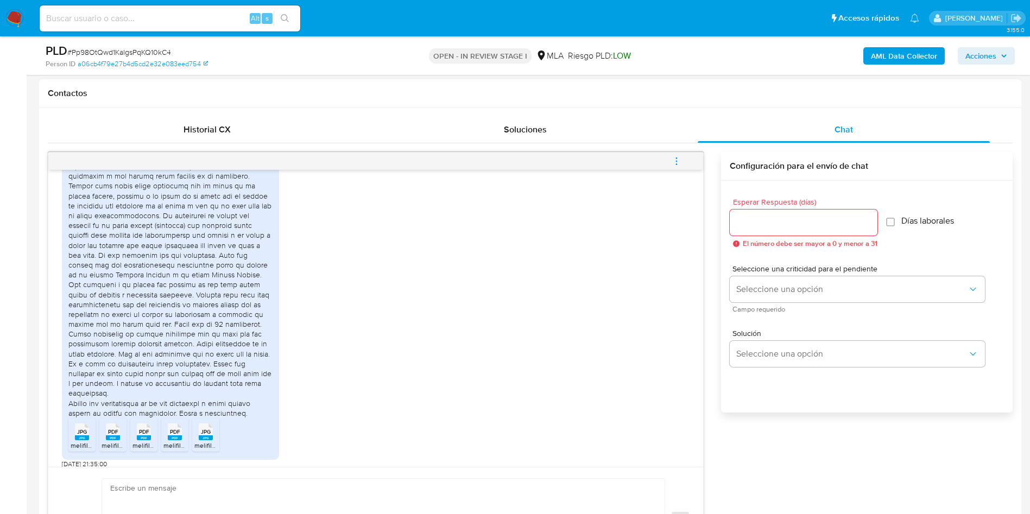
scroll to position [731, 0]
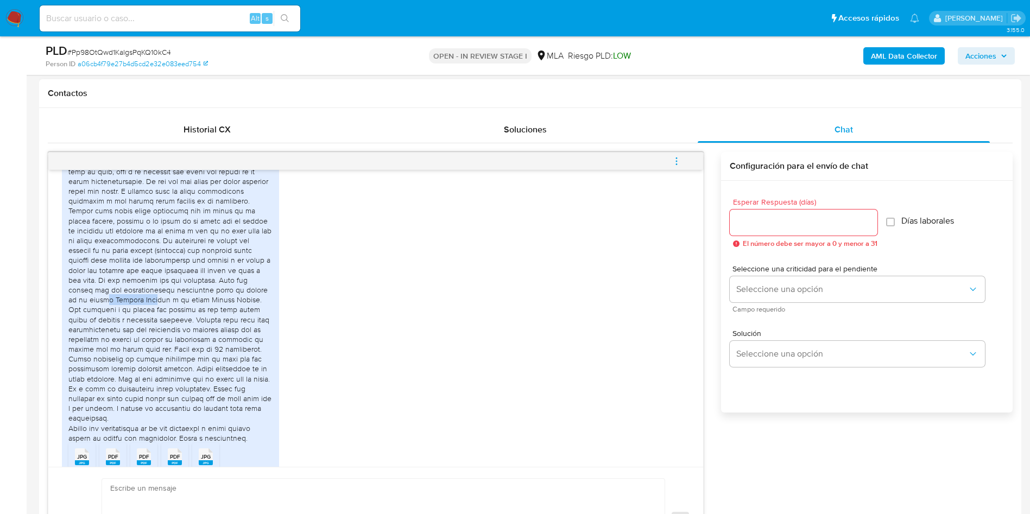
drag, startPoint x: 119, startPoint y: 329, endPoint x: 159, endPoint y: 332, distance: 39.8
click at [159, 332] on div at bounding box center [170, 245] width 204 height 395
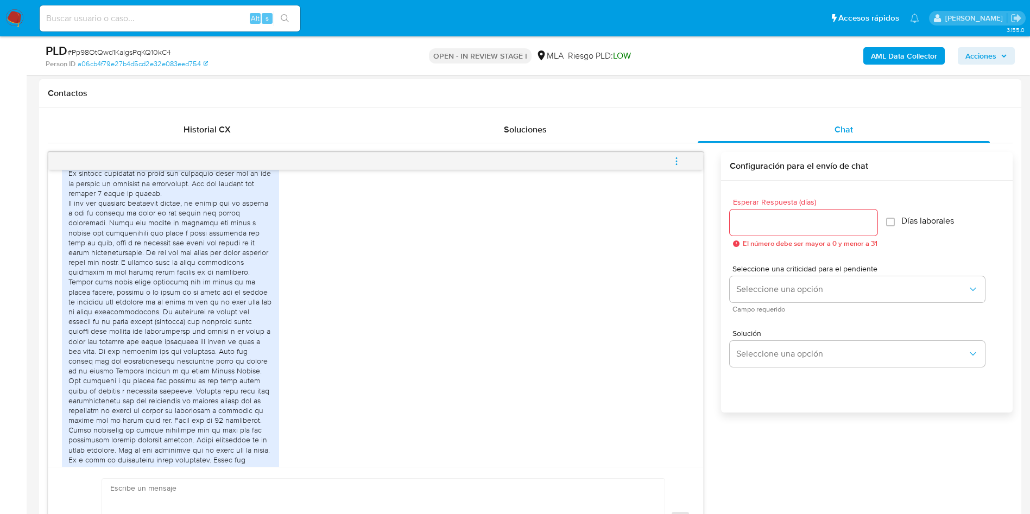
scroll to position [487, 0]
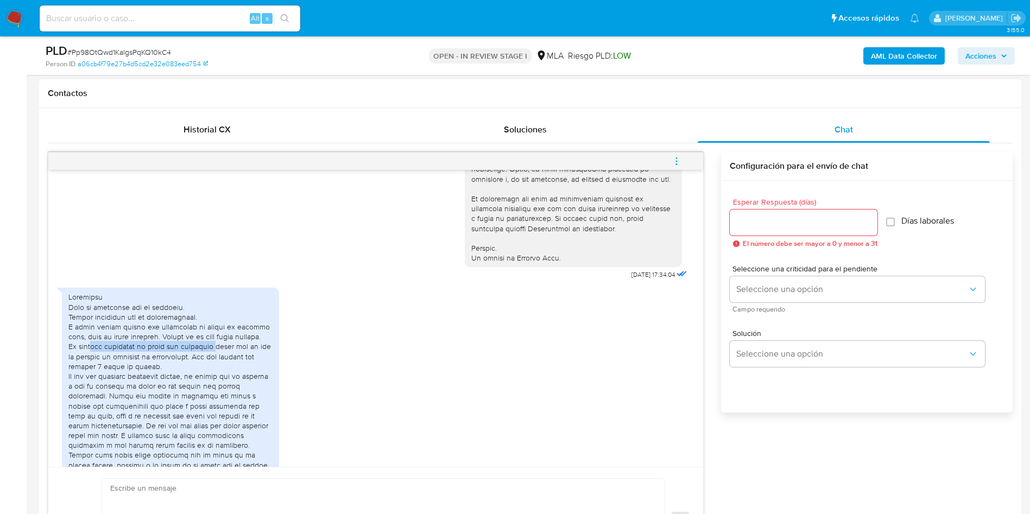
drag, startPoint x: 95, startPoint y: 377, endPoint x: 213, endPoint y: 381, distance: 117.9
click at [213, 381] on div at bounding box center [170, 489] width 204 height 395
drag, startPoint x: 212, startPoint y: 405, endPoint x: 206, endPoint y: 415, distance: 11.9
click at [206, 415] on div at bounding box center [170, 489] width 204 height 395
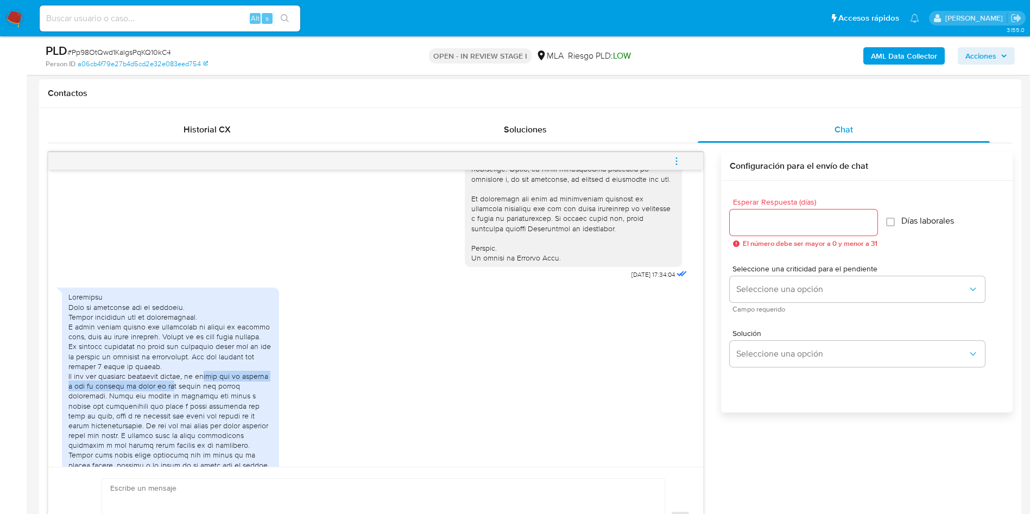
click at [205, 416] on div at bounding box center [170, 489] width 204 height 395
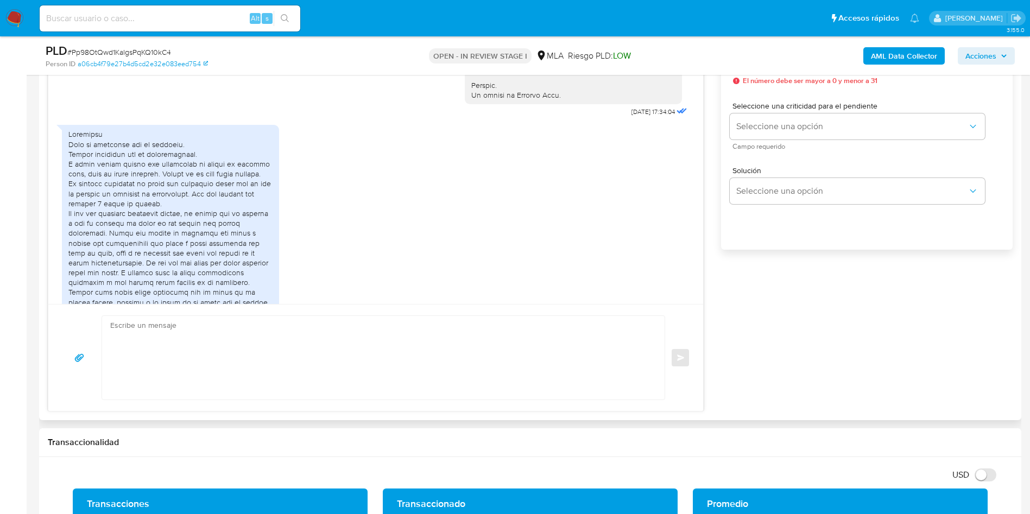
scroll to position [569, 0]
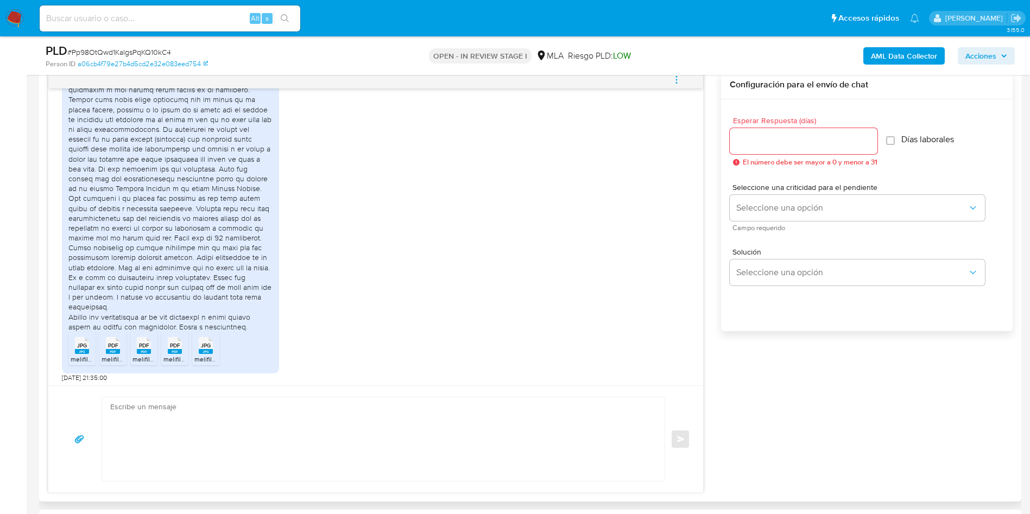
scroll to position [813, 0]
click at [86, 358] on span "melifile3278247898586257974.jpg" at bounding box center [122, 356] width 102 height 9
click at [112, 348] on rect at bounding box center [113, 348] width 14 height 5
click at [134, 349] on div "PDF PDF" at bounding box center [143, 341] width 23 height 21
click at [175, 356] on span "melifile1897426289158156215.pdf" at bounding box center [211, 356] width 97 height 9
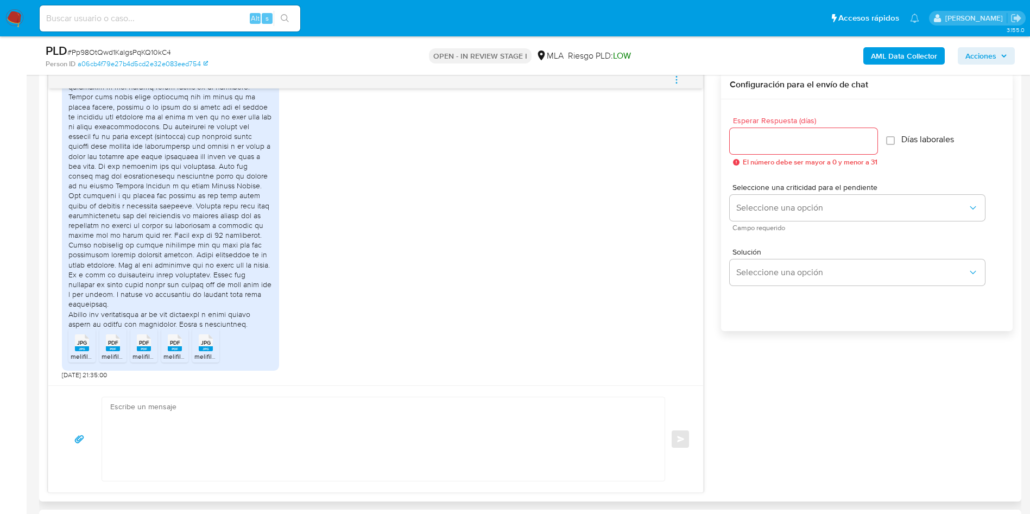
click at [203, 356] on span "melifile1669256528411575278.jpg" at bounding box center [243, 356] width 98 height 9
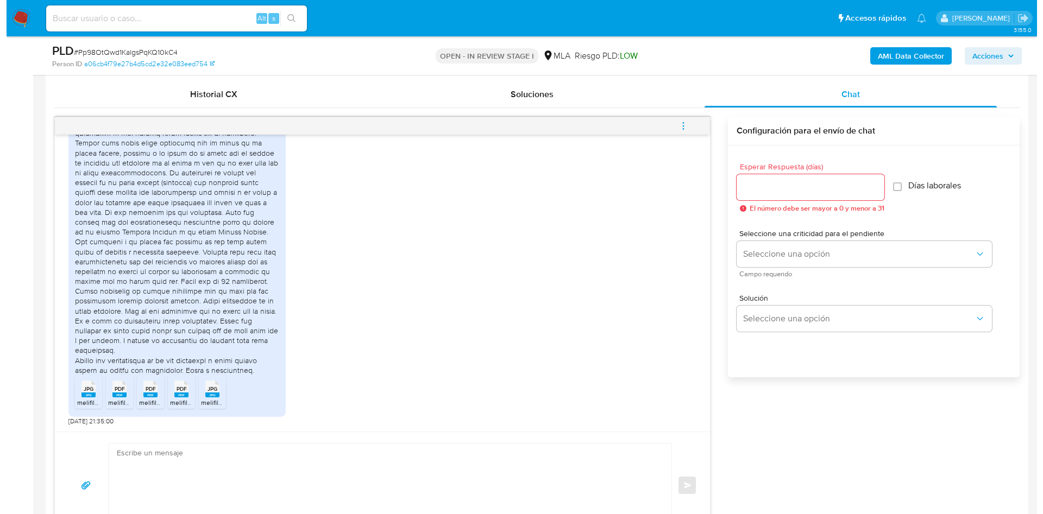
scroll to position [489, 0]
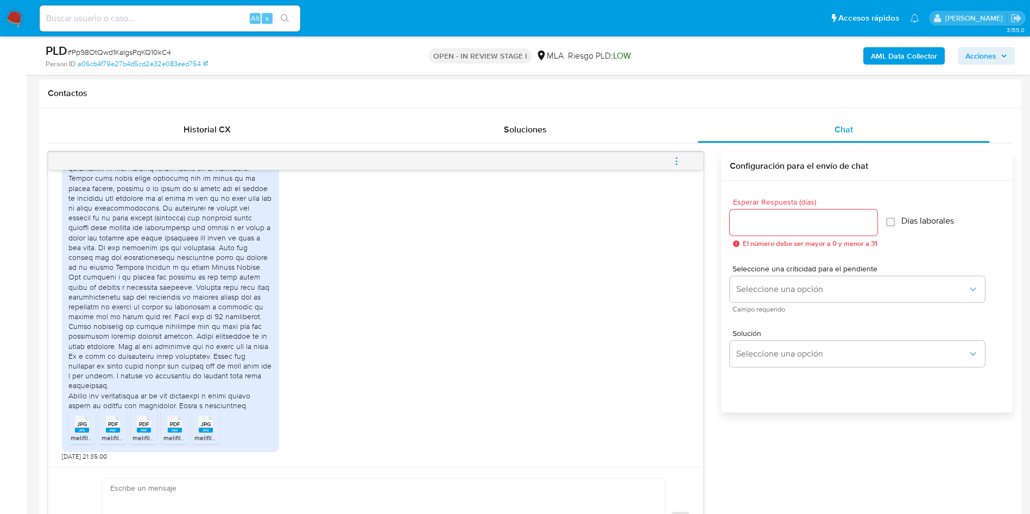
click at [678, 163] on icon "menu-action" at bounding box center [677, 161] width 10 height 10
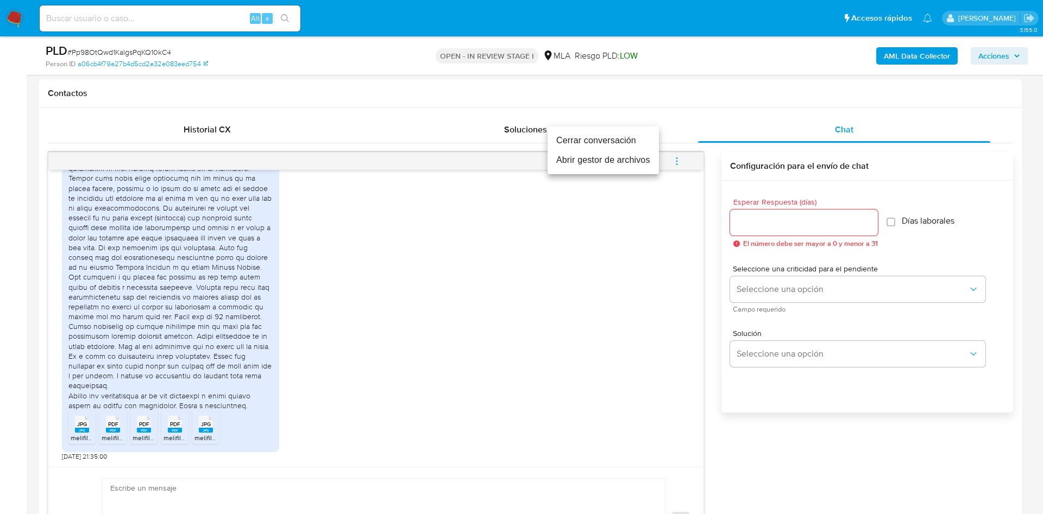
click at [638, 159] on li "Abrir gestor de archivos" at bounding box center [602, 160] width 111 height 20
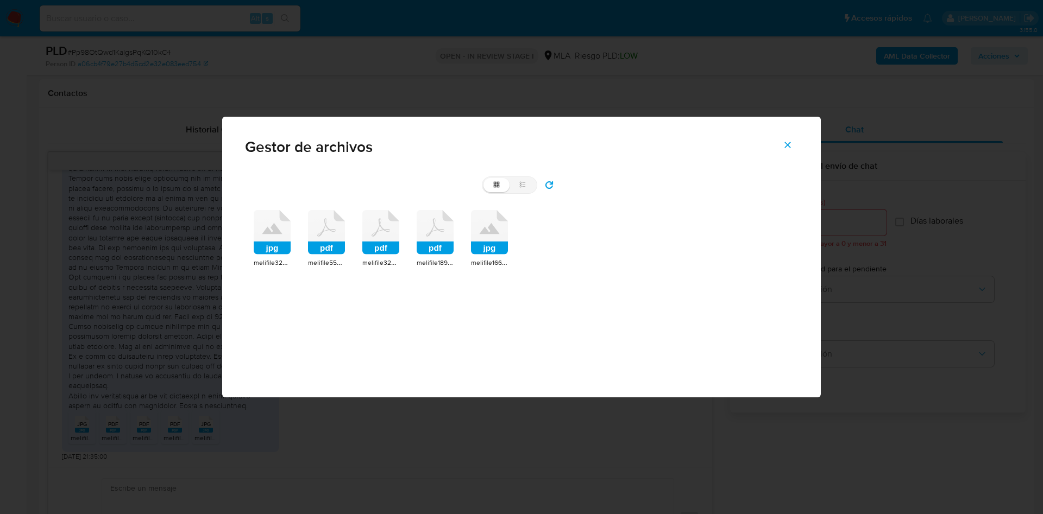
click at [321, 260] on span "melifile5553494158885504843.pdf" at bounding box center [359, 262] width 103 height 11
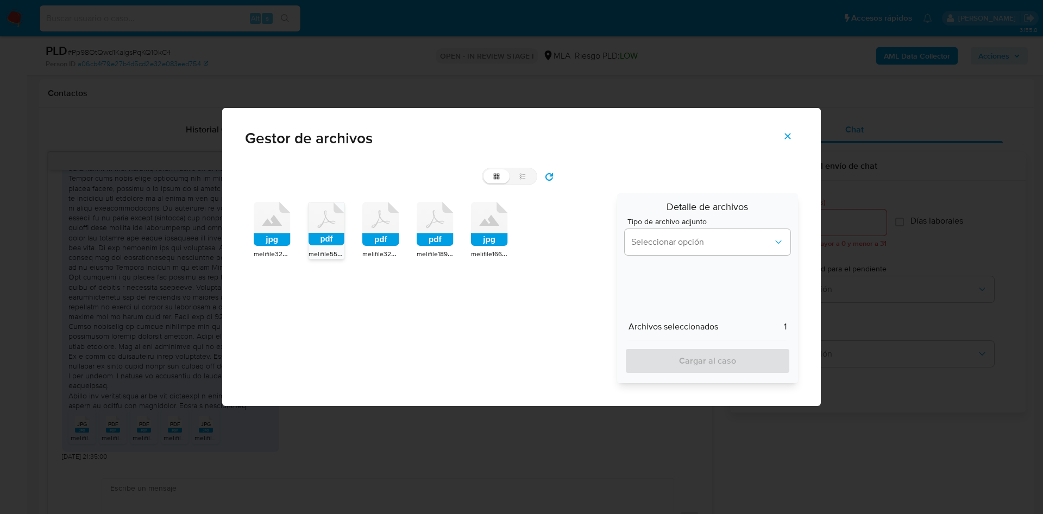
click at [363, 241] on rect at bounding box center [380, 239] width 37 height 13
click at [437, 241] on rect at bounding box center [434, 239] width 37 height 13
click at [670, 245] on span "Seleccionar opción" at bounding box center [702, 242] width 142 height 11
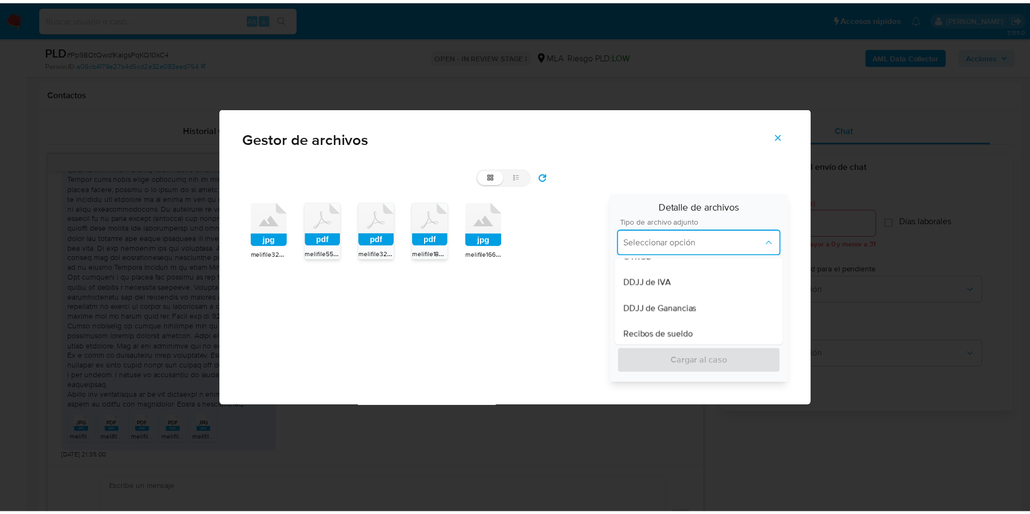
scroll to position [244, 0]
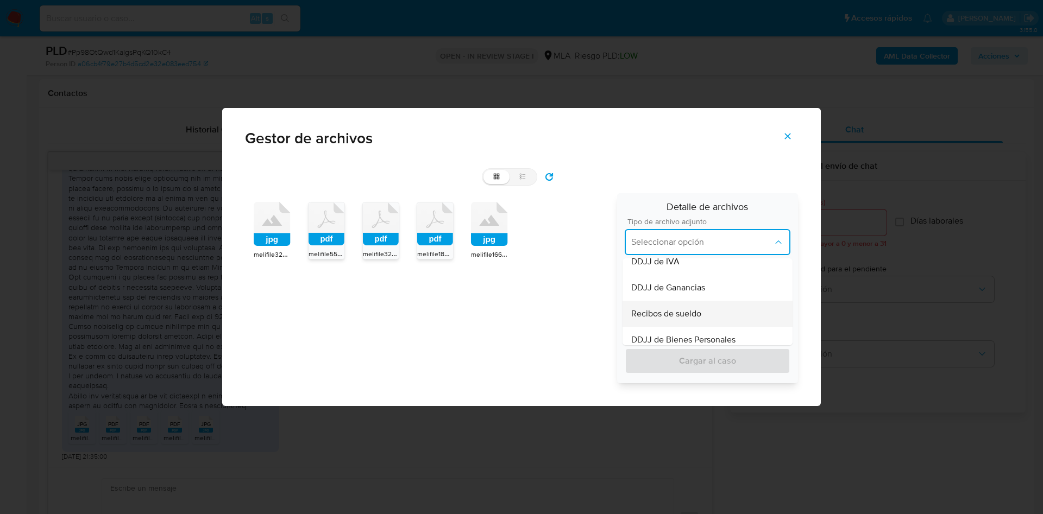
click at [679, 315] on span "Recibos de sueldo" at bounding box center [666, 313] width 70 height 11
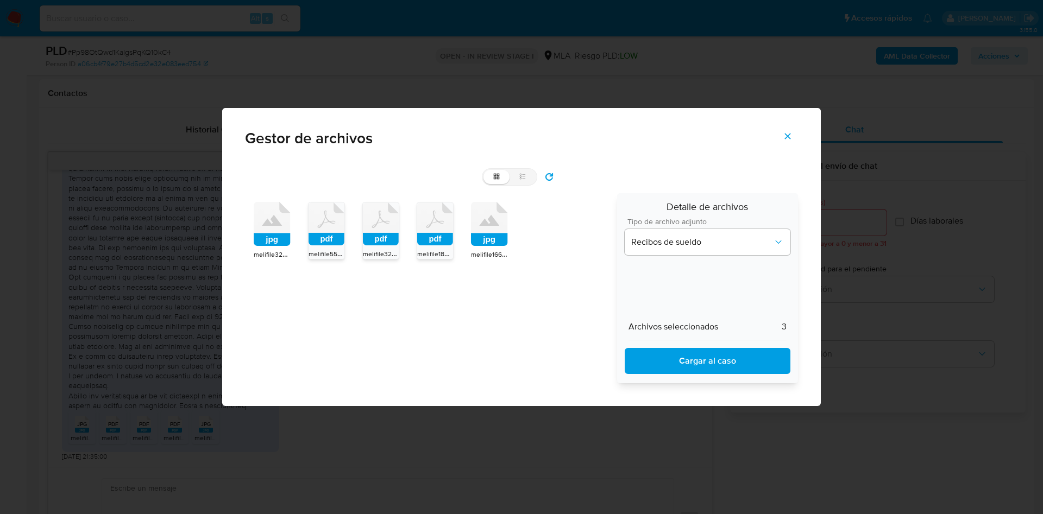
click at [677, 359] on span "Cargar al caso" at bounding box center [707, 361] width 137 height 24
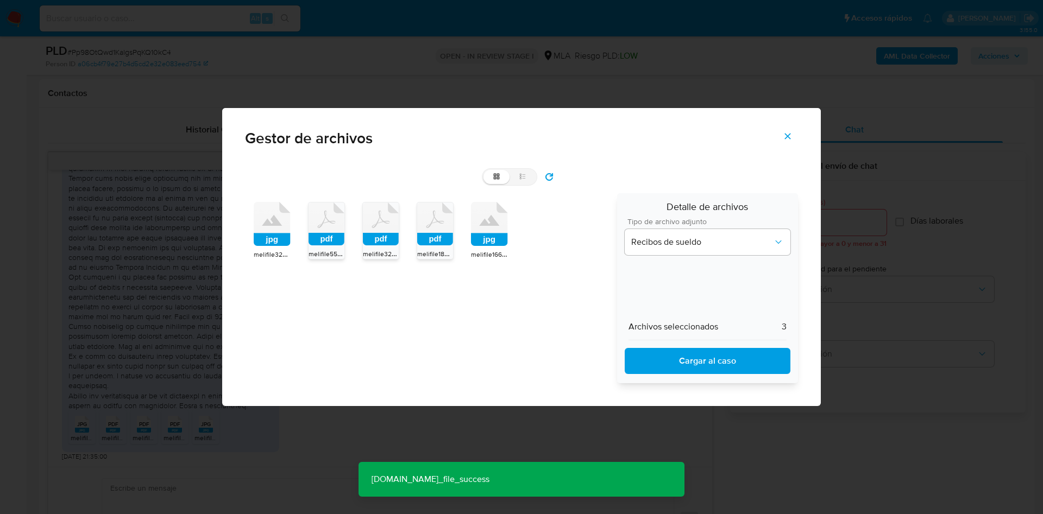
click at [318, 231] on icon at bounding box center [326, 224] width 36 height 43
drag, startPoint x: 371, startPoint y: 231, endPoint x: 434, endPoint y: 242, distance: 64.5
click at [371, 231] on icon at bounding box center [381, 224] width 36 height 43
click at [450, 242] on rect at bounding box center [435, 239] width 36 height 12
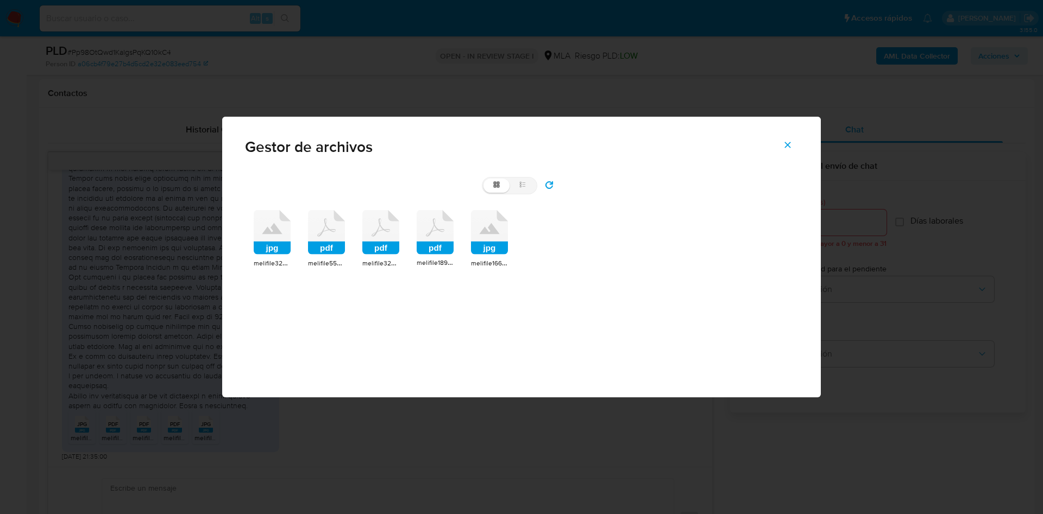
drag, startPoint x: 276, startPoint y: 250, endPoint x: 314, endPoint y: 250, distance: 38.0
click at [279, 250] on rect at bounding box center [272, 248] width 37 height 13
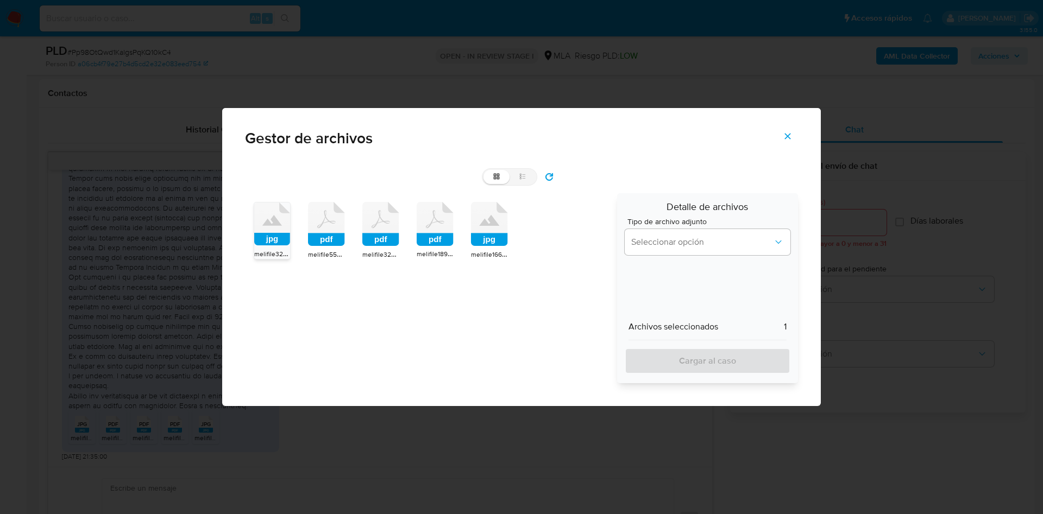
click at [487, 237] on rect at bounding box center [489, 239] width 37 height 13
click at [706, 247] on span "Seleccionar opción" at bounding box center [702, 242] width 142 height 11
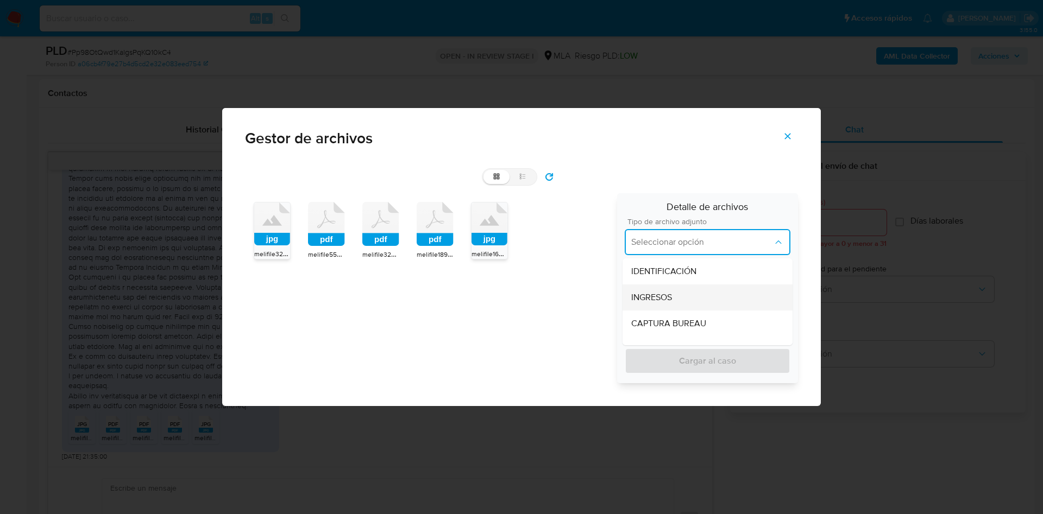
click at [675, 290] on div "INGRESOS" at bounding box center [707, 298] width 153 height 26
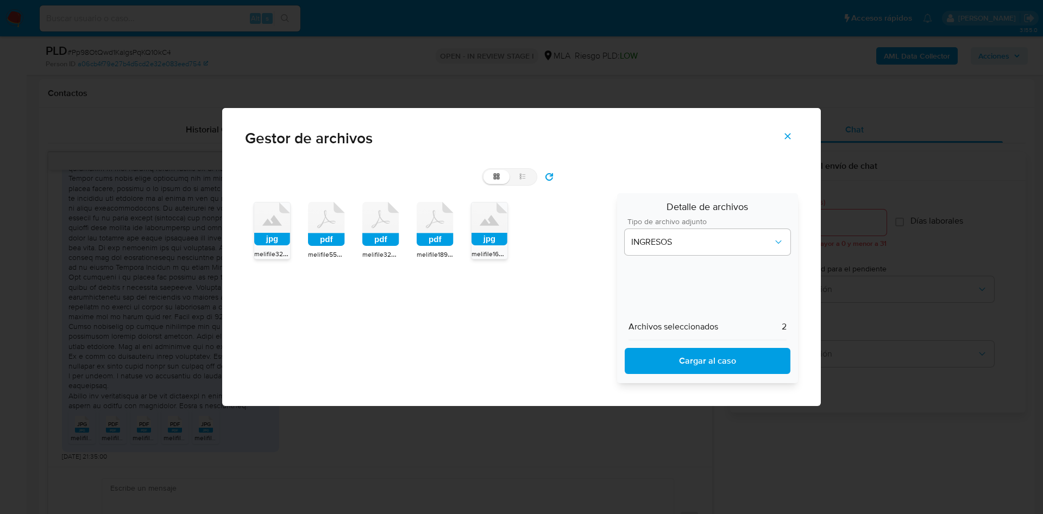
click at [687, 365] on span "Cargar al caso" at bounding box center [707, 361] width 137 height 24
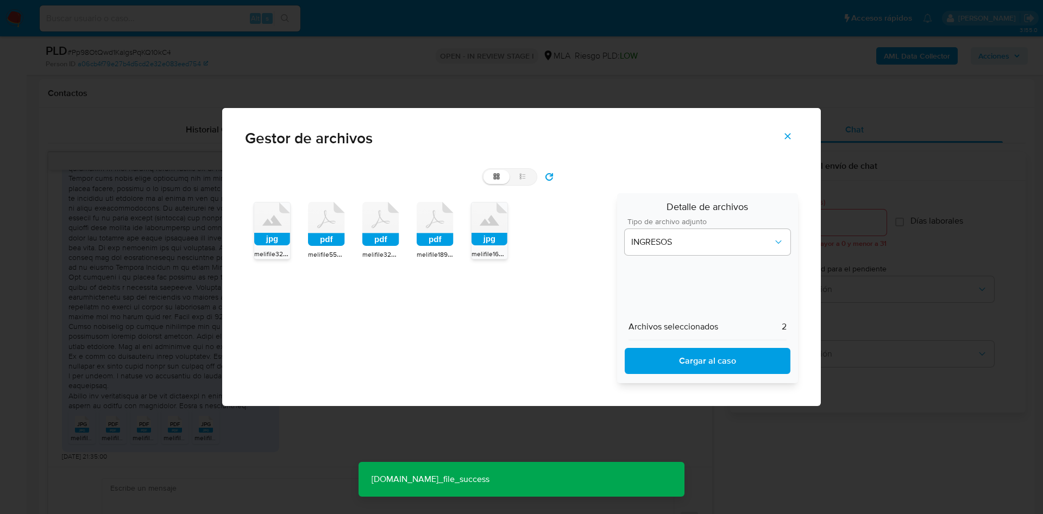
click at [791, 141] on span "Cerrar" at bounding box center [787, 136] width 10 height 24
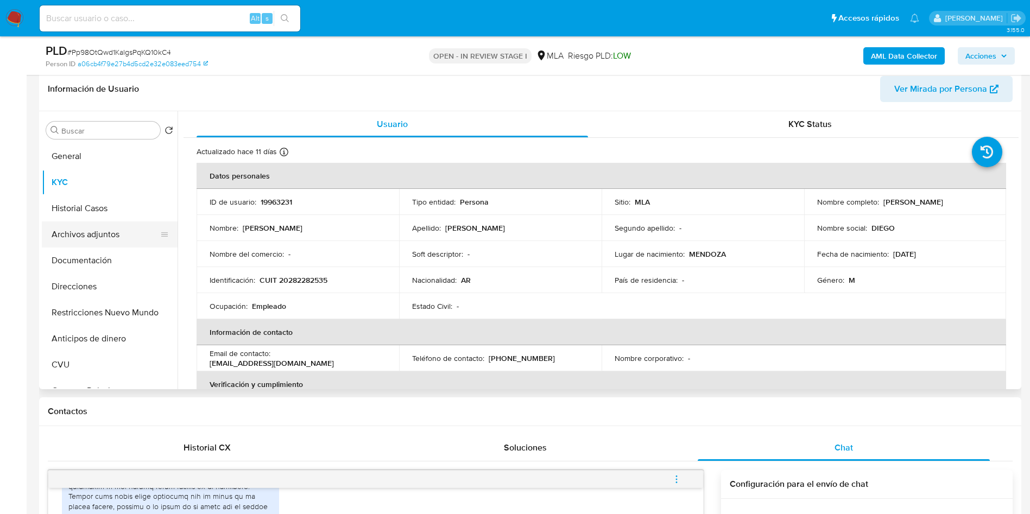
scroll to position [163, 0]
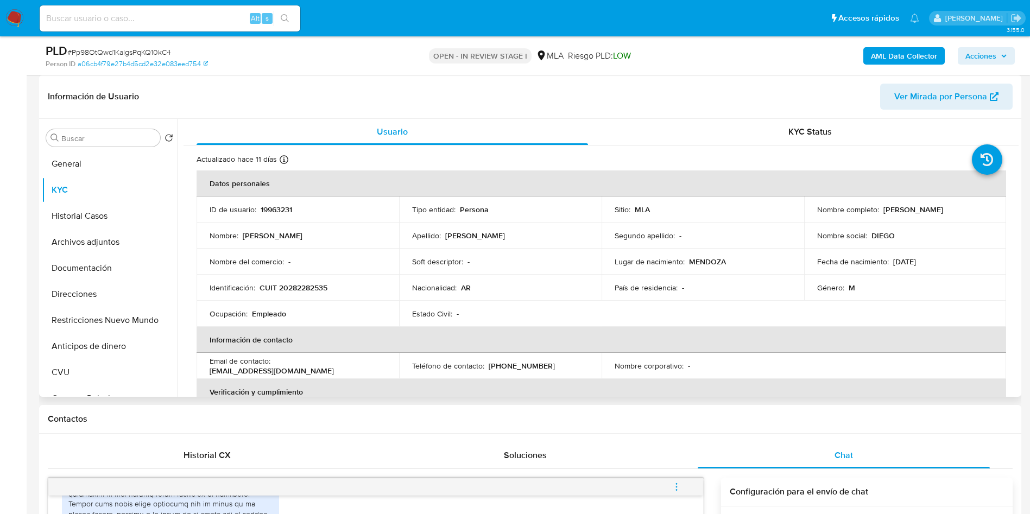
click at [268, 207] on p "19963231" at bounding box center [276, 210] width 31 height 10
copy p "19963231"
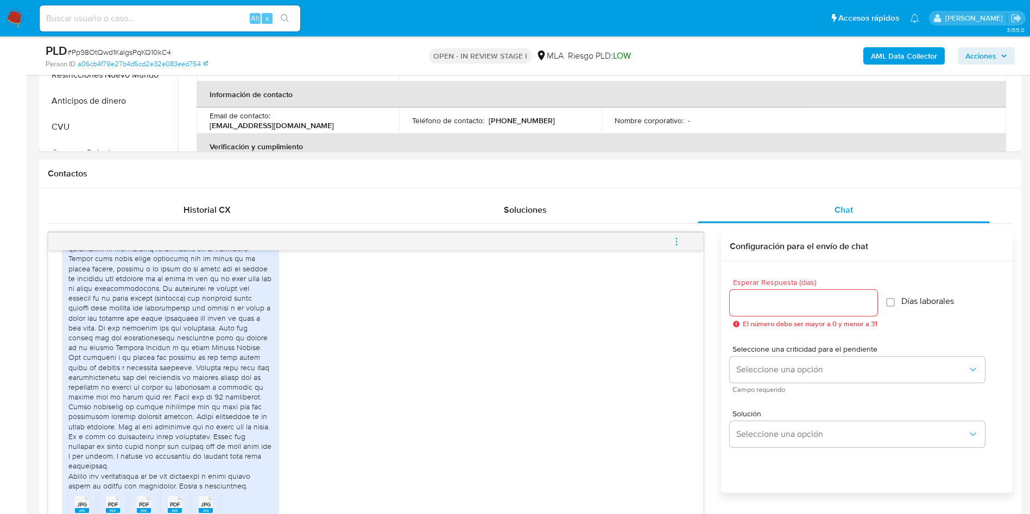
scroll to position [570, 0]
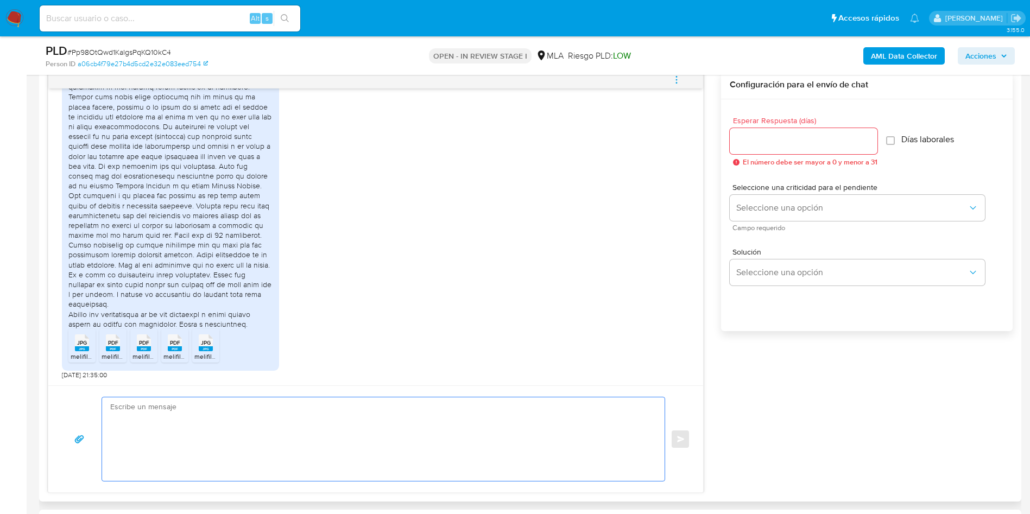
click at [205, 469] on textarea at bounding box center [380, 439] width 541 height 84
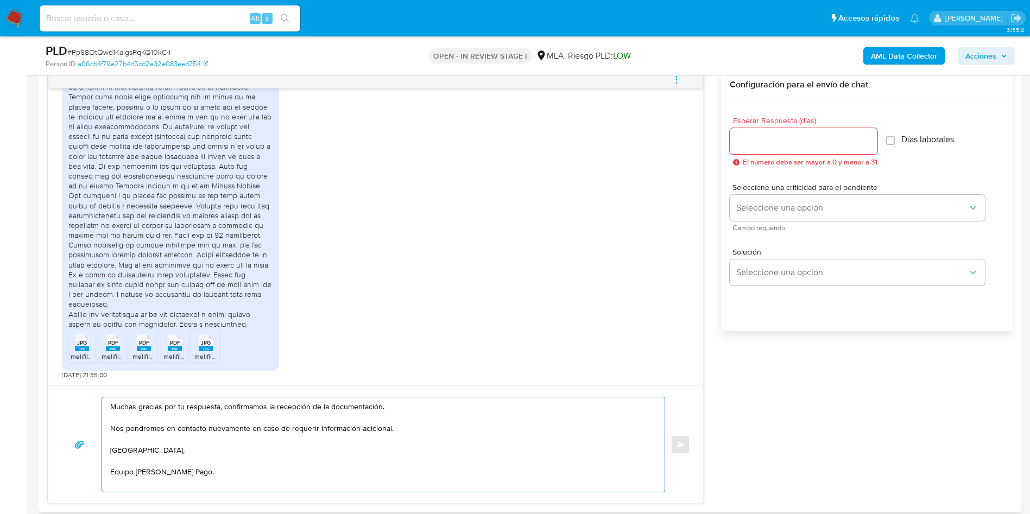
click at [424, 425] on textarea "Muchas gracias por tu respuesta, confirmamos la recepción de la documentación. …" at bounding box center [380, 444] width 541 height 94
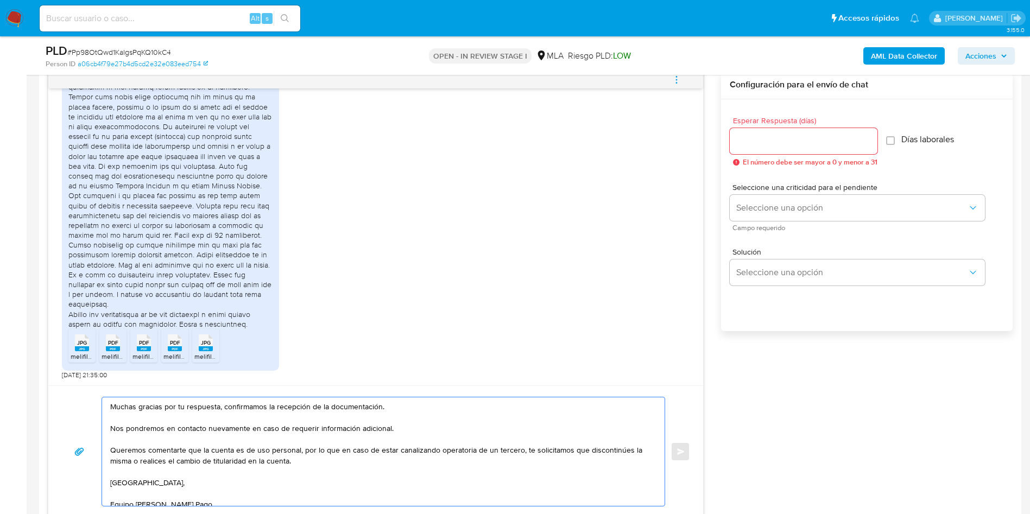
drag, startPoint x: 333, startPoint y: 452, endPoint x: 472, endPoint y: 456, distance: 139.1
click at [472, 456] on textarea "Muchas gracias por tu respuesta, confirmamos la recepción de la documentación. …" at bounding box center [380, 451] width 541 height 109
click at [395, 452] on textarea "Muchas gracias por tu respuesta, confirmamos la recepción de la documentación. …" at bounding box center [380, 451] width 541 height 109
click at [0, 0] on lt-span "futuros" at bounding box center [0, 0] width 0 height 0
click at [426, 451] on textarea "Muchas gracias por tu respuesta, confirmamos la recepción de la documentación. …" at bounding box center [380, 451] width 541 height 109
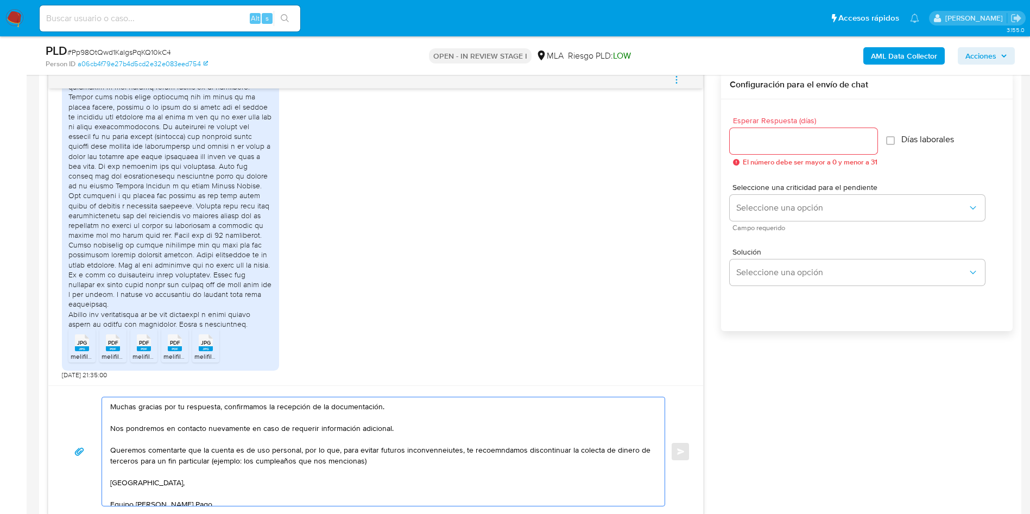
click at [451, 444] on textarea "Muchas gracias por tu respuesta, confirmamos la recepción de la documentación. …" at bounding box center [380, 451] width 541 height 109
click at [437, 452] on textarea "Muchas gracias por tu respuesta, confirmamos la recepción de la documentación. …" at bounding box center [380, 451] width 541 height 109
click at [0, 0] on lt-strong "ientes" at bounding box center [0, 0] width 0 height 0
click at [481, 447] on textarea "Muchas gracias por tu respuesta, confirmamos la recepción de la documentación. …" at bounding box center [380, 451] width 541 height 109
click at [503, 450] on textarea "Muchas gracias por tu respuesta, confirmamos la recepción de la documentación. …" at bounding box center [380, 451] width 541 height 109
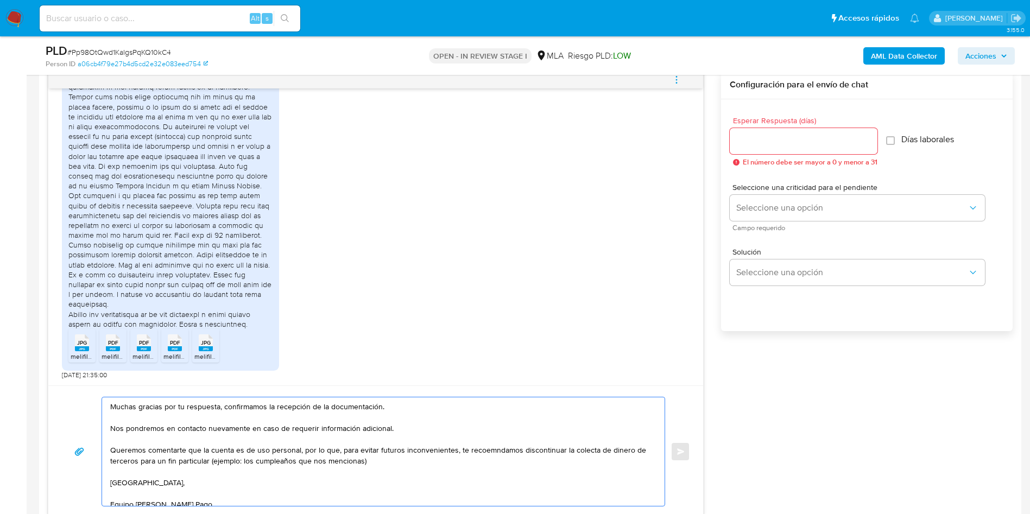
click at [0, 0] on lt-span "reco me ndamos" at bounding box center [0, 0] width 0 height 0
drag, startPoint x: 149, startPoint y: 451, endPoint x: 330, endPoint y: 452, distance: 181.4
click at [330, 452] on textarea "Muchas gracias por tu respuesta, confirmamos la recepción de la documentación. …" at bounding box center [380, 451] width 541 height 109
drag, startPoint x: 341, startPoint y: 448, endPoint x: 456, endPoint y: 458, distance: 115.0
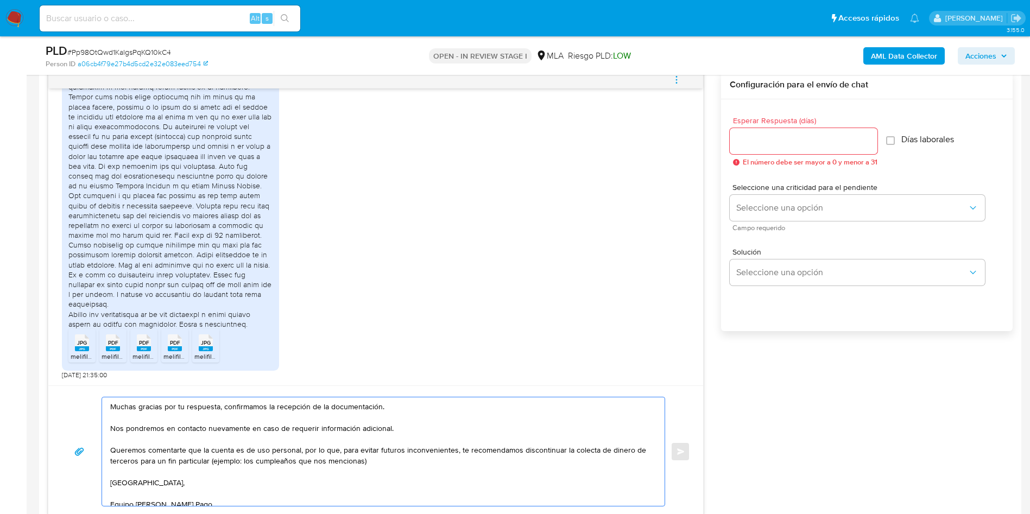
click at [456, 458] on textarea "Muchas gracias por tu respuesta, confirmamos la recepción de la documentación. …" at bounding box center [380, 451] width 541 height 109
drag, startPoint x: 462, startPoint y: 451, endPoint x: 465, endPoint y: 458, distance: 7.8
click at [465, 458] on textarea "Muchas gracias por tu respuesta, confirmamos la recepción de la documentación. …" at bounding box center [380, 451] width 541 height 109
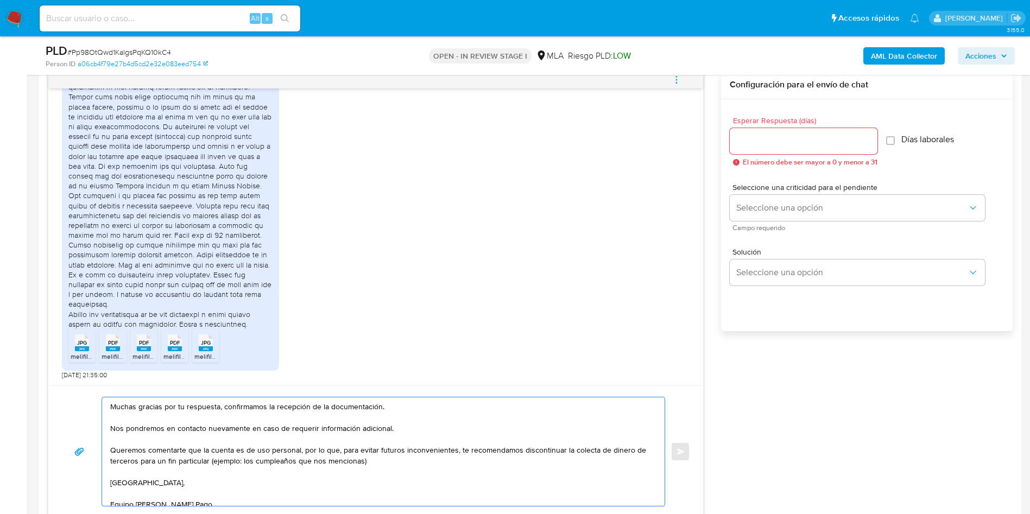
drag, startPoint x: 212, startPoint y: 464, endPoint x: 234, endPoint y: 468, distance: 22.6
click at [234, 468] on textarea "Muchas gracias por tu respuesta, confirmamos la recepción de la documentación. …" at bounding box center [380, 451] width 541 height 109
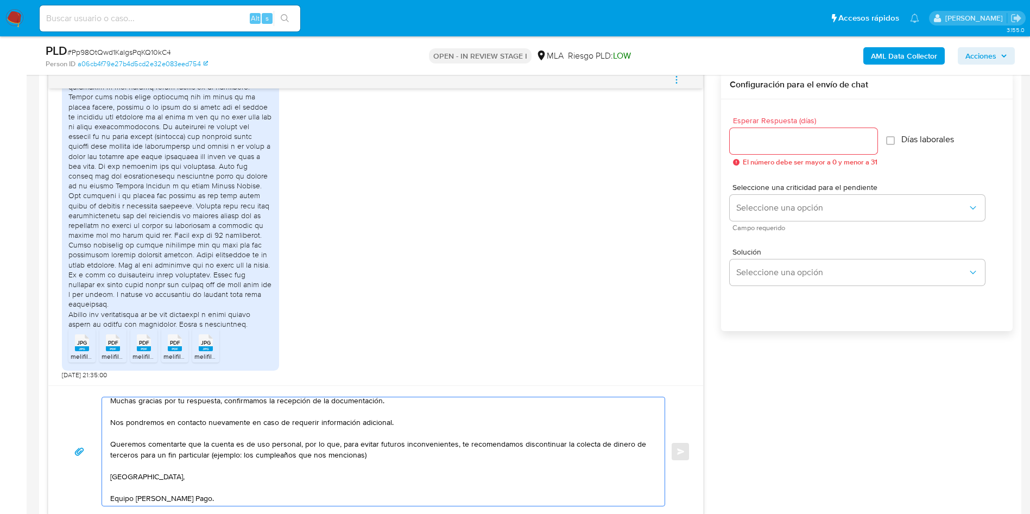
scroll to position [0, 0]
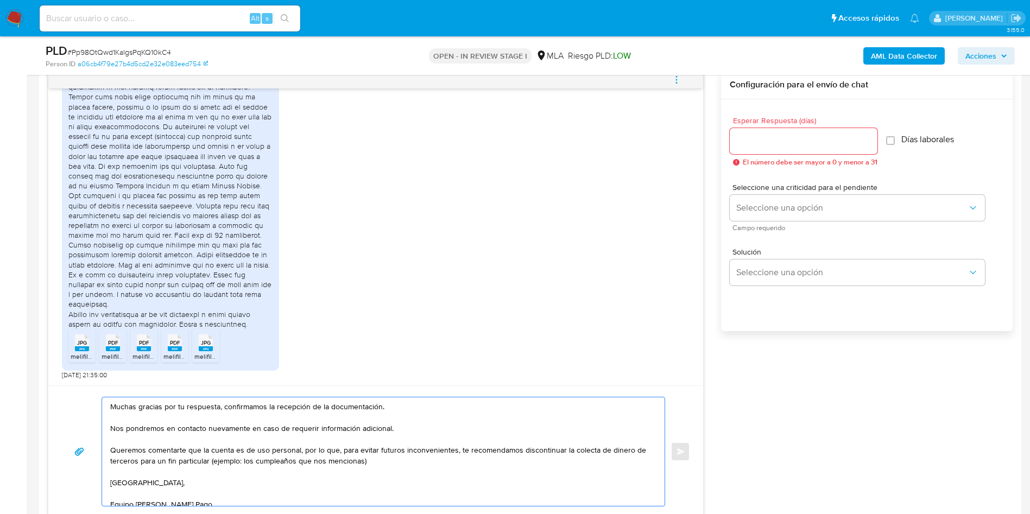
type textarea "Muchas gracias por tu respuesta, confirmamos la recepción de la documentación. …"
click at [756, 141] on input "Esperar Respuesta (días)" at bounding box center [804, 141] width 148 height 14
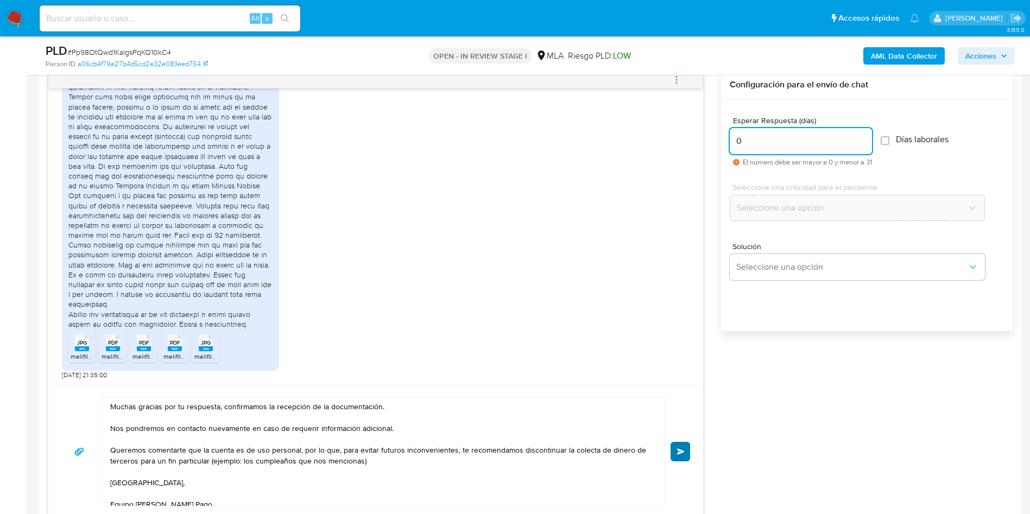
type input "0"
click at [681, 452] on span "Enviar" at bounding box center [681, 452] width 8 height 7
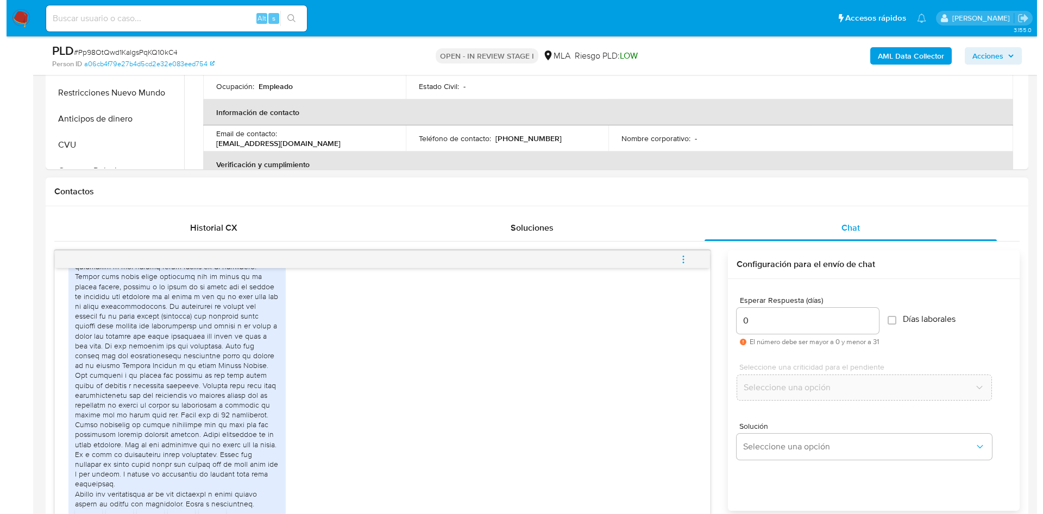
scroll to position [244, 0]
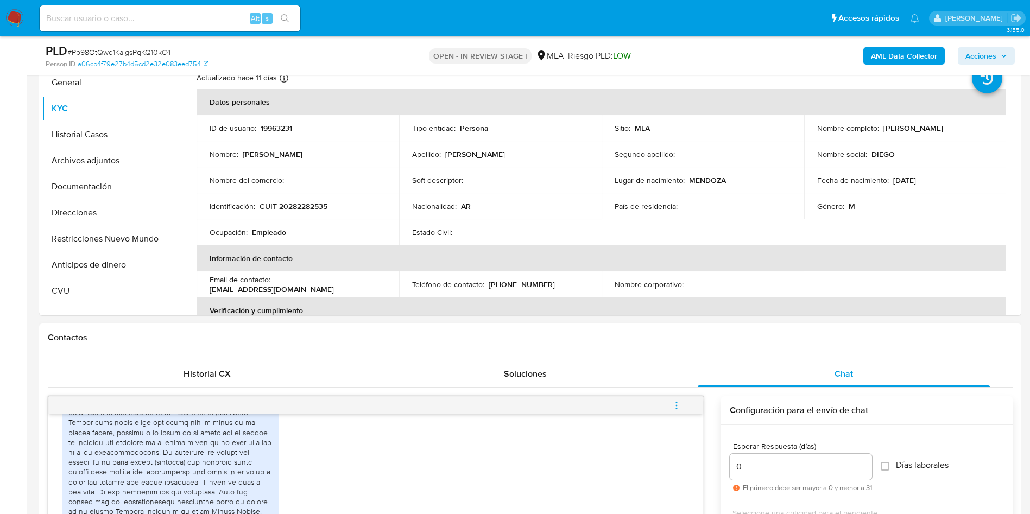
click at [678, 401] on icon "menu-action" at bounding box center [677, 406] width 10 height 10
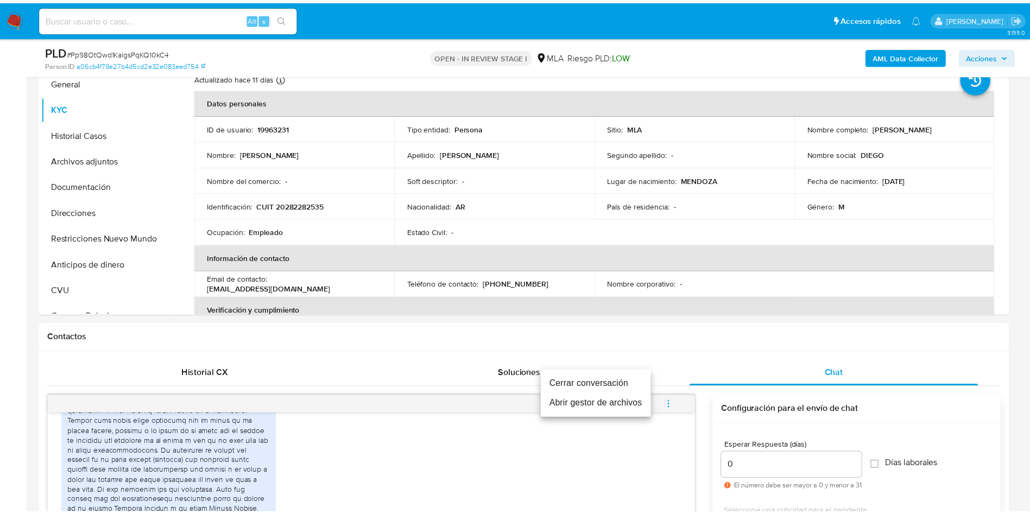
scroll to position [983, 0]
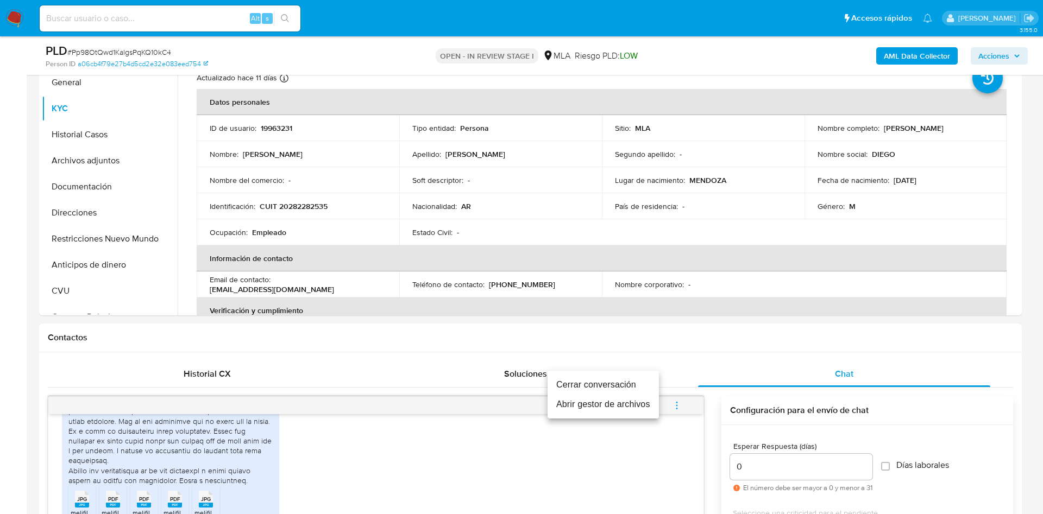
click at [633, 378] on li "Cerrar conversación" at bounding box center [602, 385] width 111 height 20
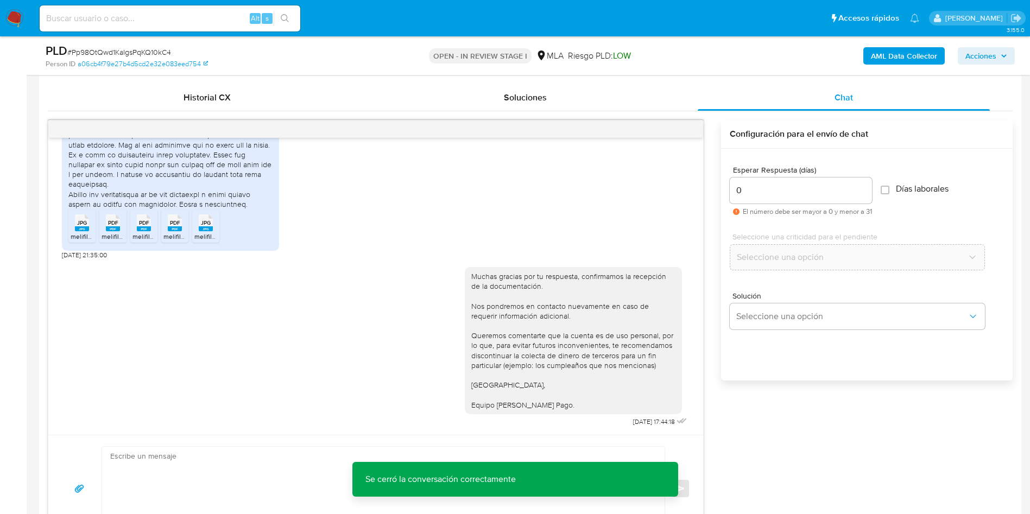
scroll to position [652, 0]
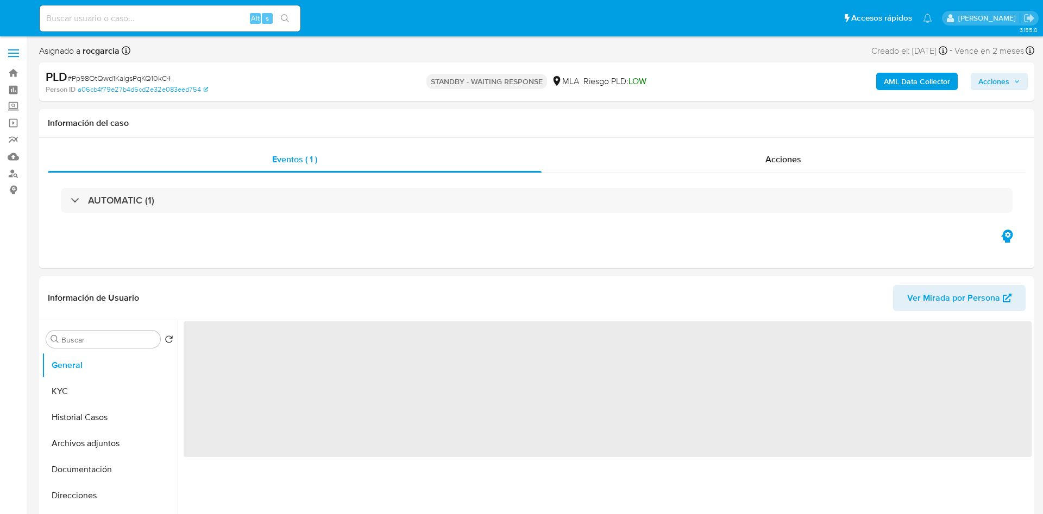
select select "10"
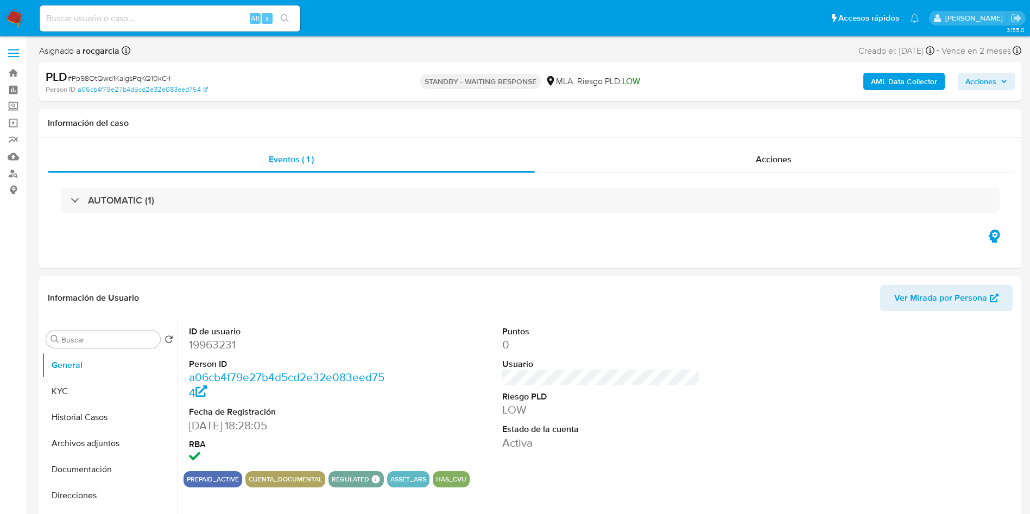
scroll to position [81, 0]
select select "10"
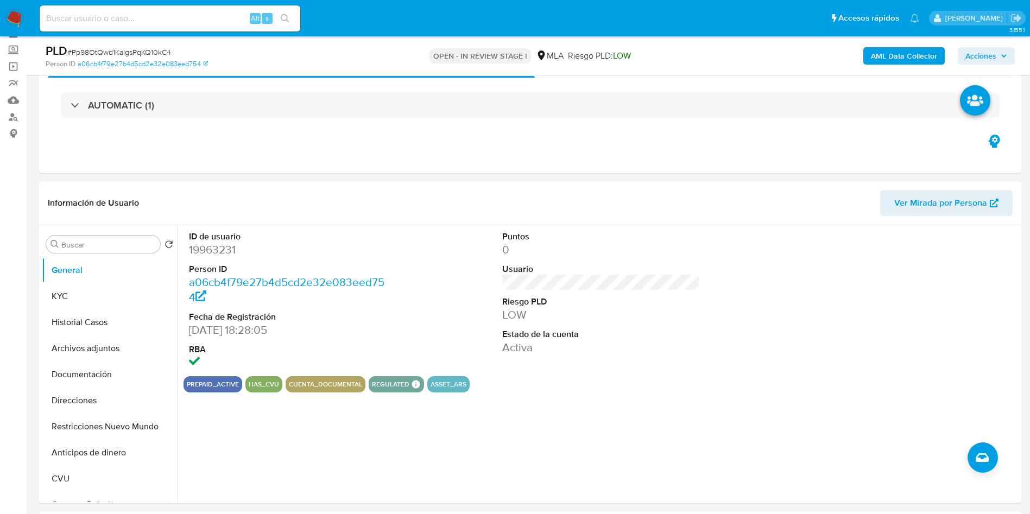
scroll to position [81, 0]
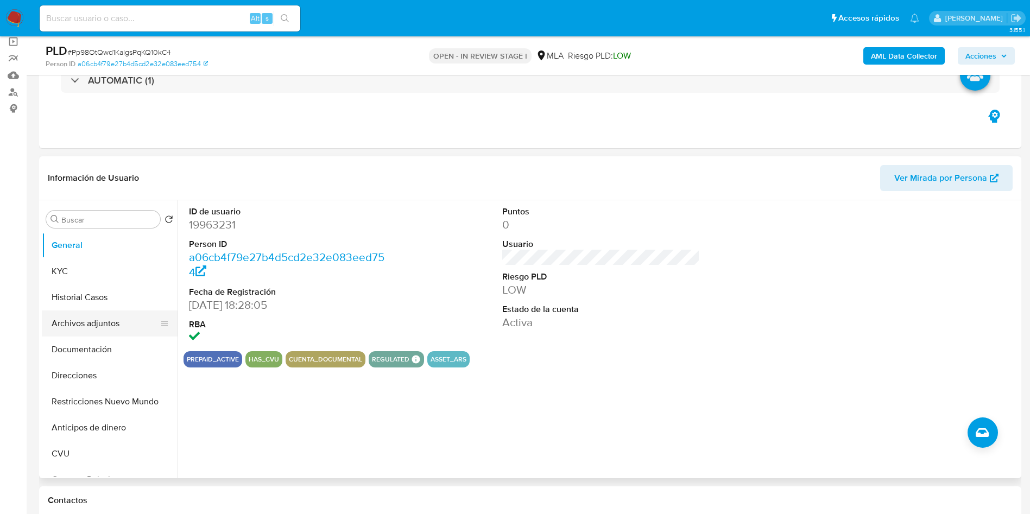
click at [66, 325] on button "Archivos adjuntos" at bounding box center [105, 324] width 127 height 26
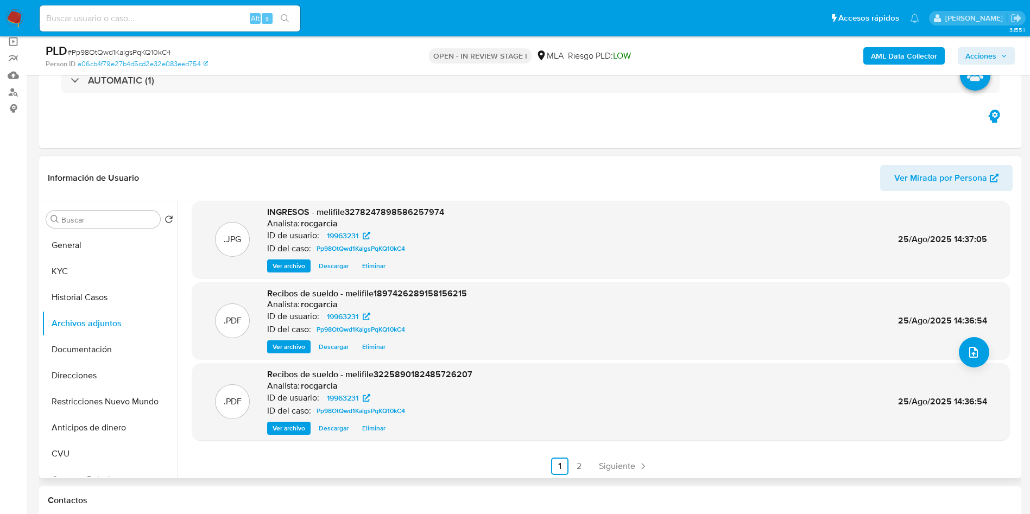
scroll to position [91, 0]
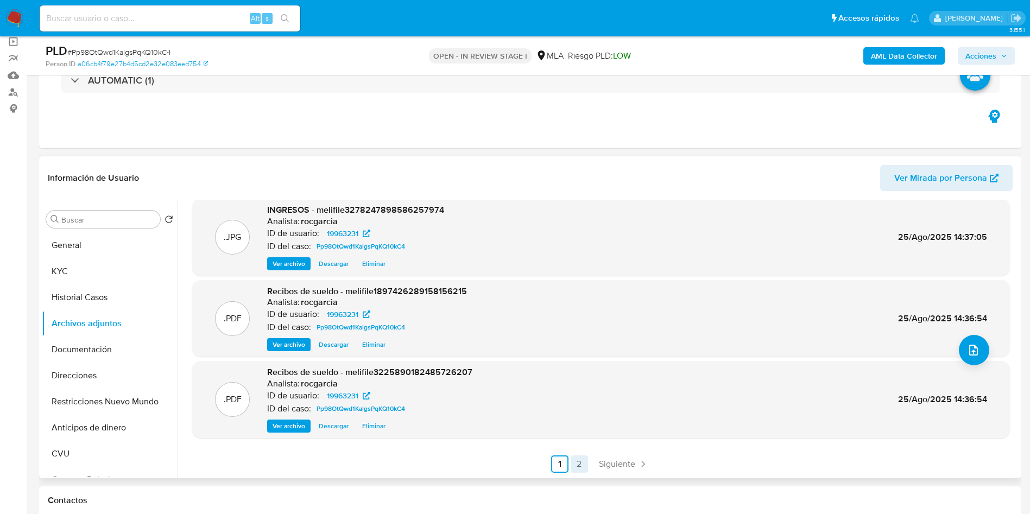
click at [580, 471] on link "2" at bounding box center [579, 464] width 17 height 17
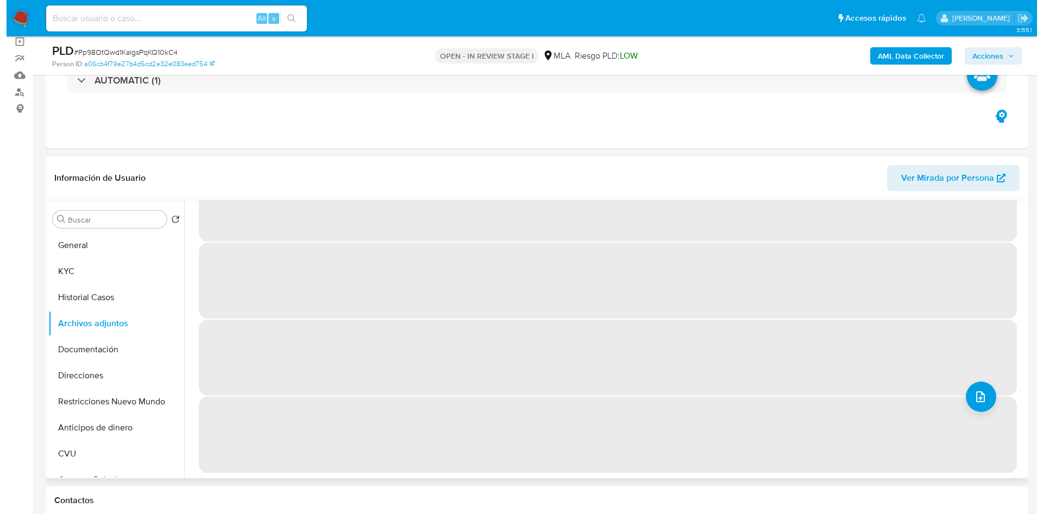
scroll to position [0, 0]
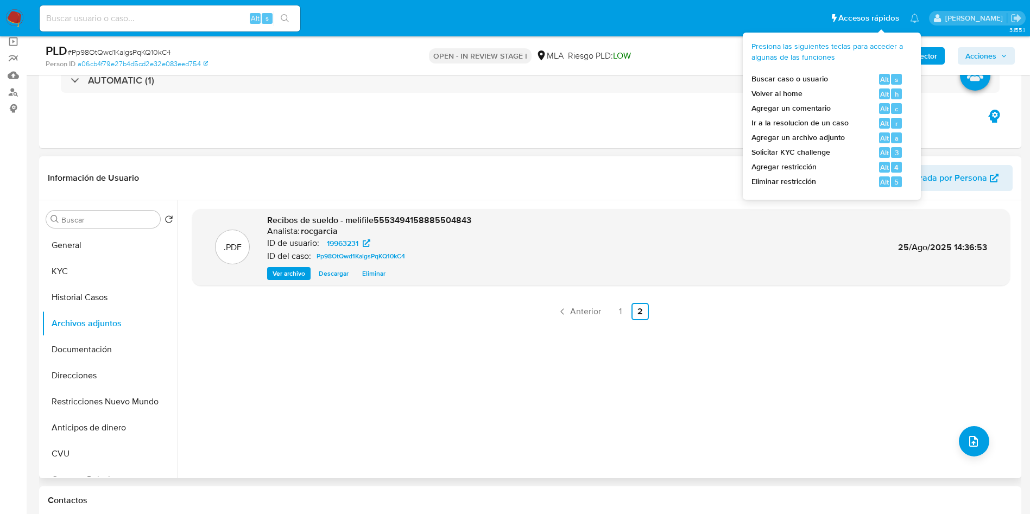
click at [899, 43] on span "Presiona las siguientes teclas para acceder a algunas de las funciones" at bounding box center [827, 51] width 152 height 21
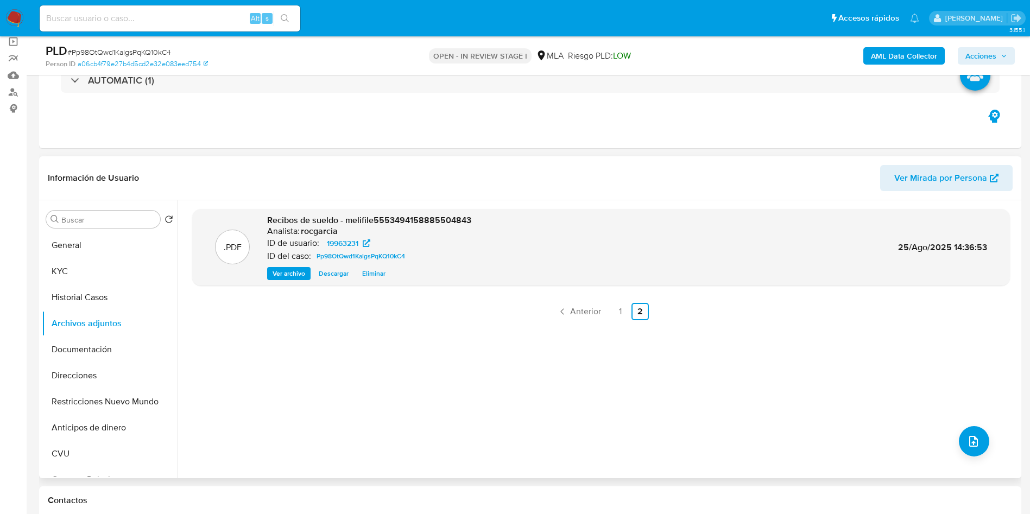
click at [936, 54] on b "AML Data Collector" at bounding box center [904, 55] width 66 height 17
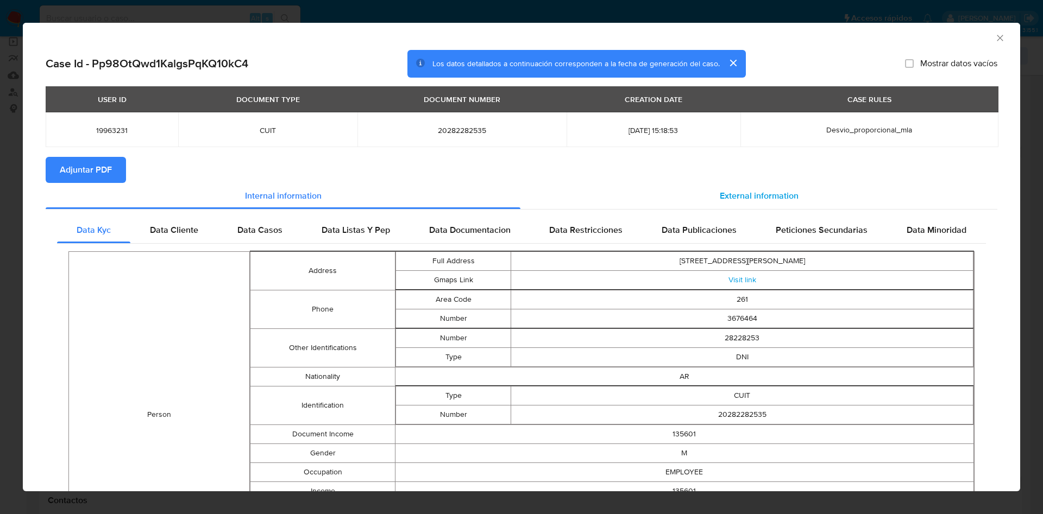
click at [735, 199] on span "External information" at bounding box center [758, 196] width 79 height 12
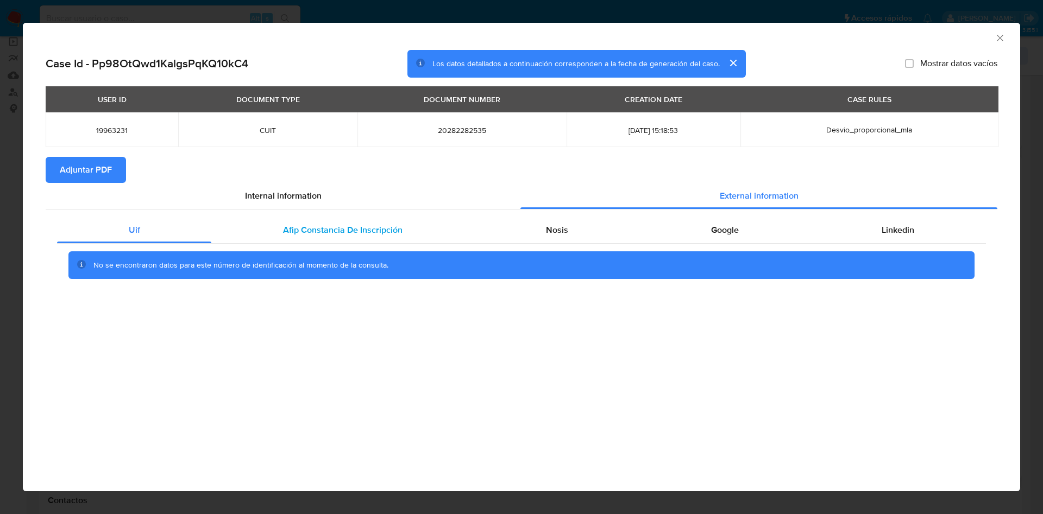
click at [366, 243] on div "Afip Constancia De Inscripción" at bounding box center [342, 230] width 262 height 26
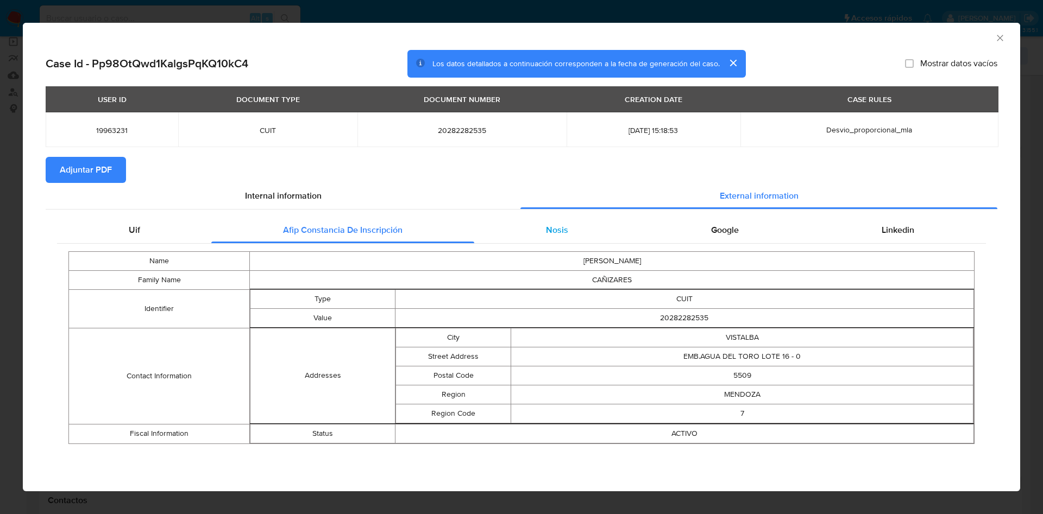
click at [513, 242] on div "Nosis" at bounding box center [556, 230] width 165 height 26
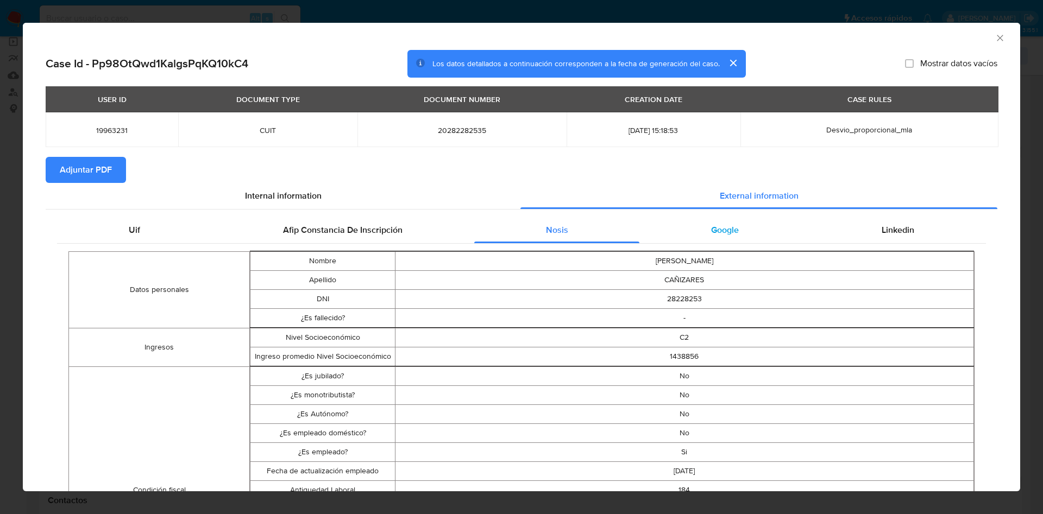
click at [711, 224] on span "Google" at bounding box center [725, 230] width 28 height 12
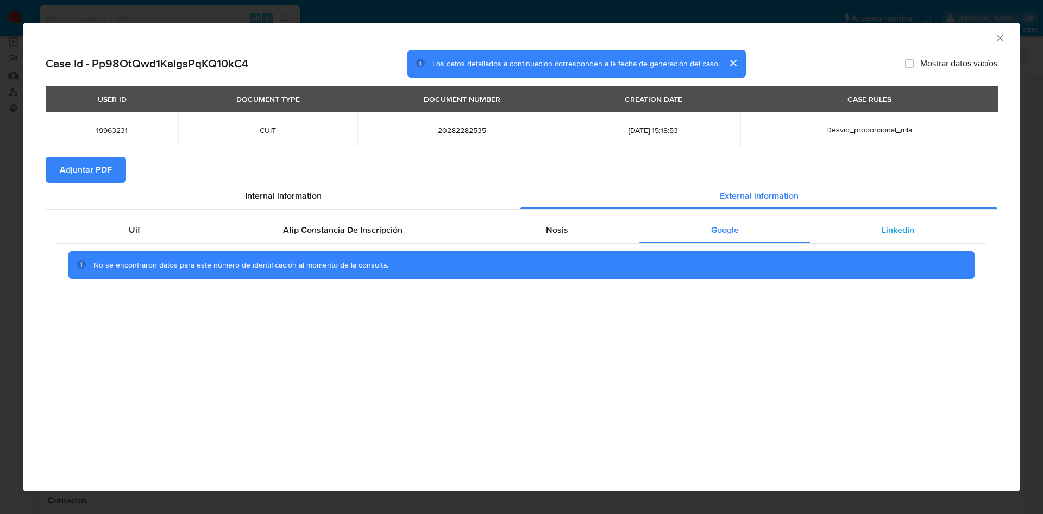
click at [878, 224] on div "Linkedin" at bounding box center [897, 230] width 175 height 26
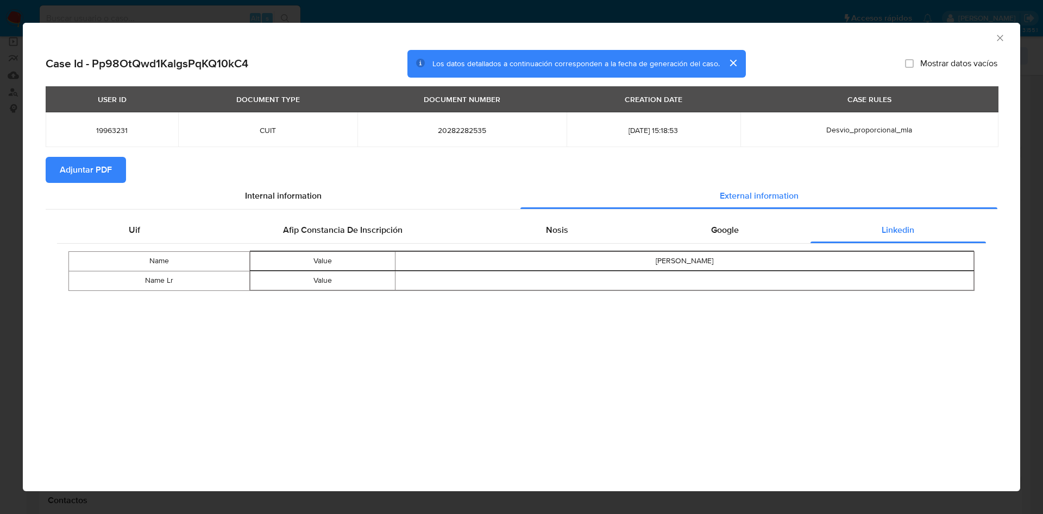
click at [85, 160] on span "Adjuntar PDF" at bounding box center [86, 170] width 52 height 24
click at [994, 40] on icon "Cerrar ventana" at bounding box center [999, 38] width 11 height 11
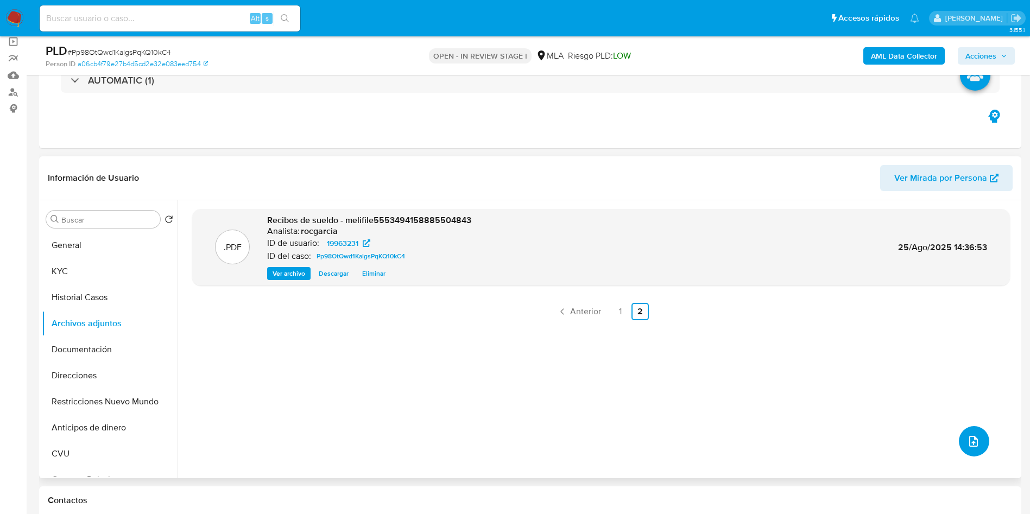
click at [967, 441] on icon "upload-file" at bounding box center [973, 441] width 13 height 13
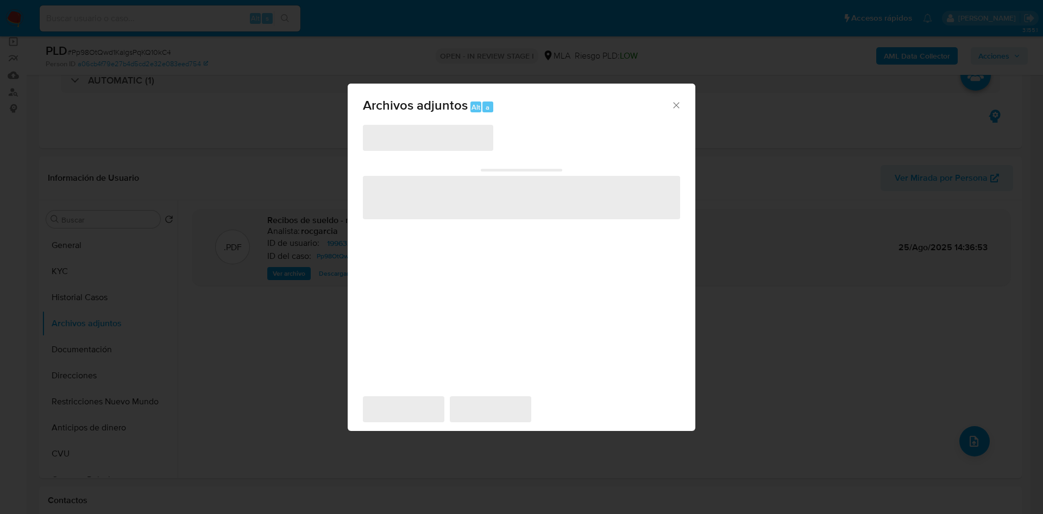
click at [674, 104] on icon "Cerrar" at bounding box center [676, 105] width 11 height 11
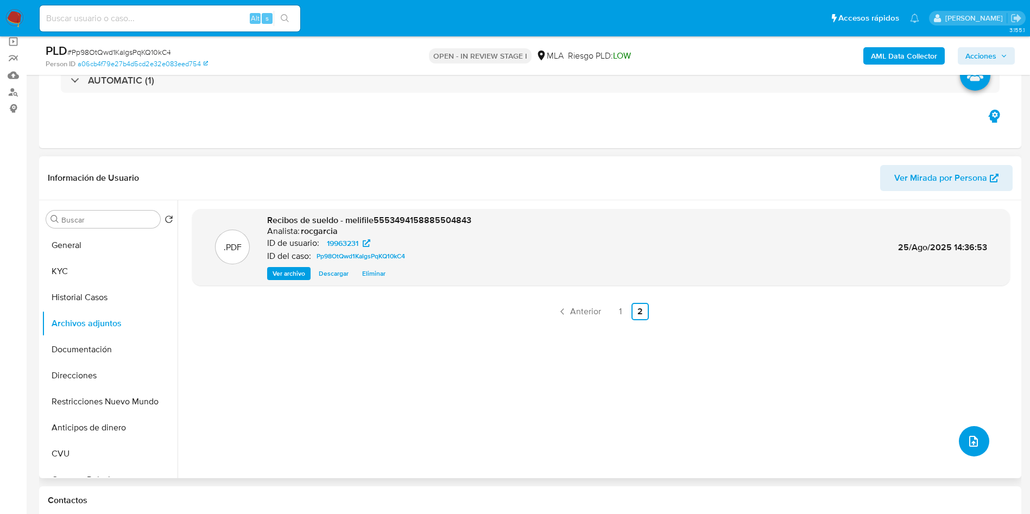
click at [976, 447] on button "upload-file" at bounding box center [974, 441] width 30 height 30
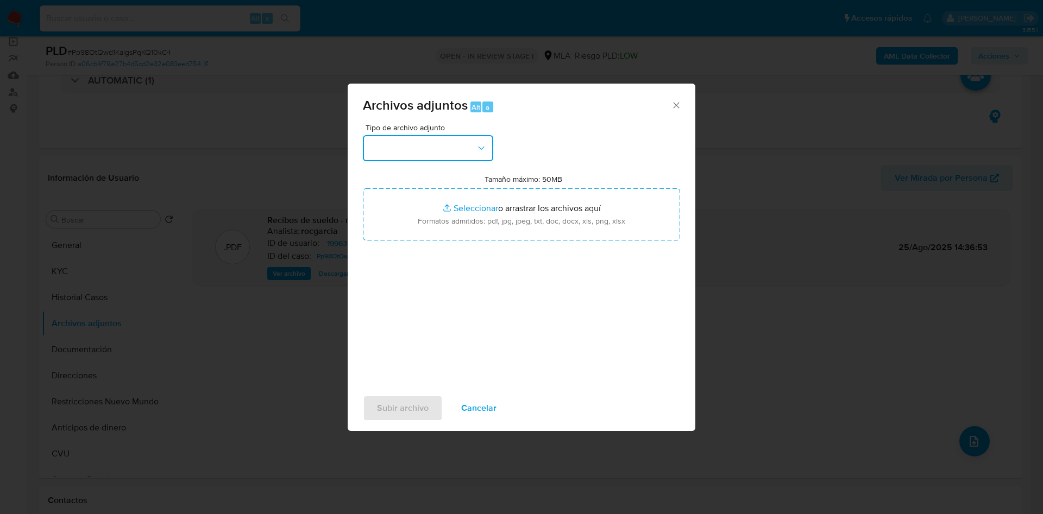
click at [427, 154] on button "button" at bounding box center [428, 148] width 130 height 26
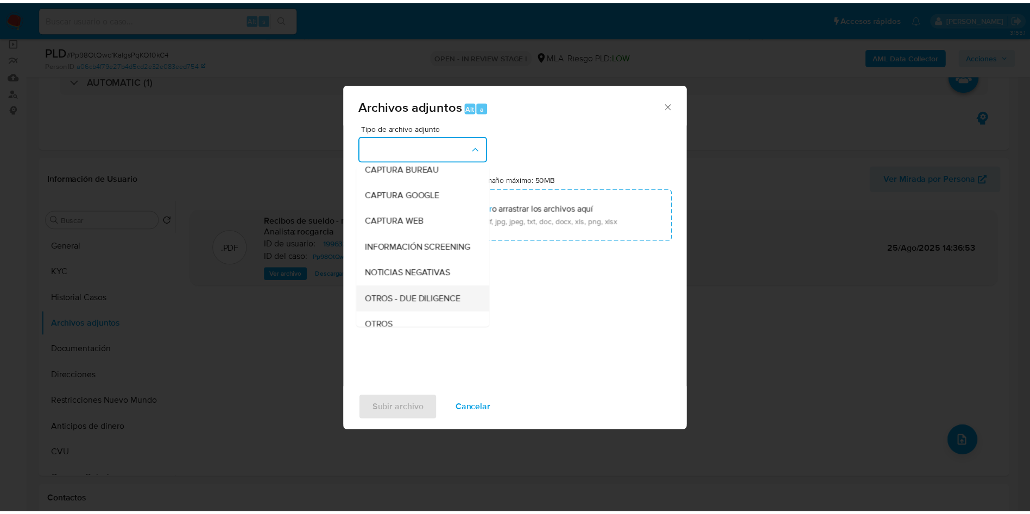
scroll to position [163, 0]
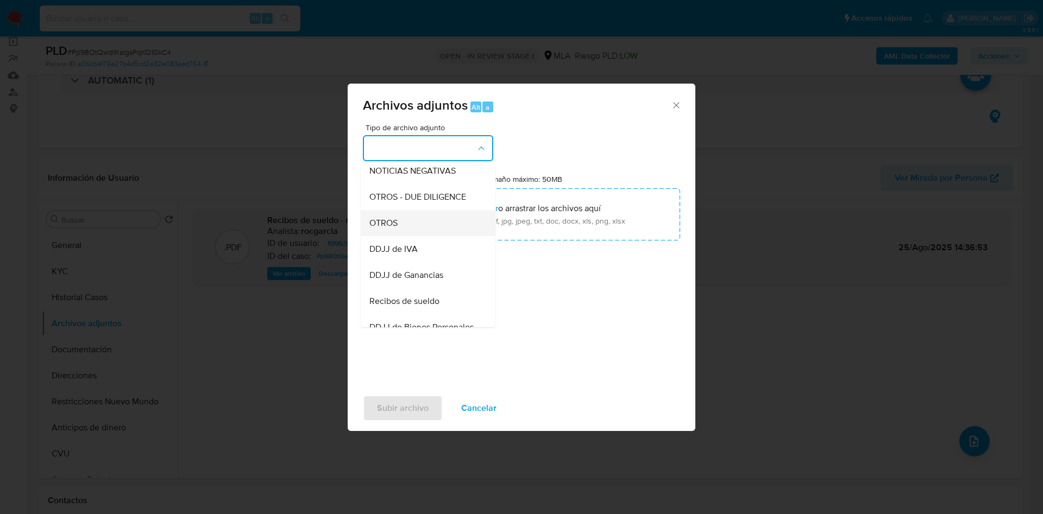
click at [405, 236] on div "OTROS" at bounding box center [424, 223] width 111 height 26
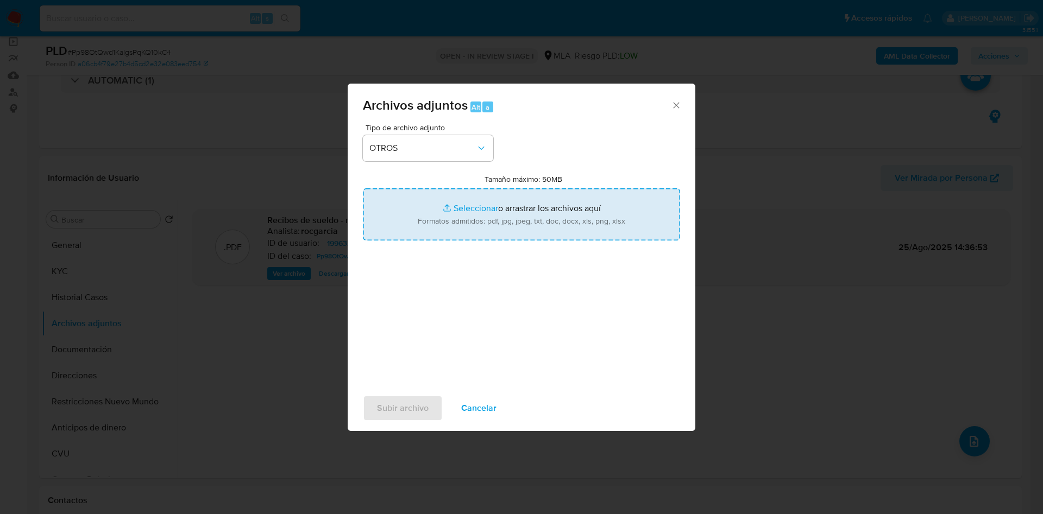
click at [437, 218] on input "Tamaño máximo: 50MB Seleccionar archivos" at bounding box center [521, 214] width 317 height 52
type input "C:\fakepath\Movimientos 19963231.xlsx"
click at [471, 212] on input "Tamaño máximo: 50MB Seleccionar archivos" at bounding box center [521, 214] width 317 height 52
type input "C:\fakepath\Caselog Pp98OtQwd1KalgsPqKQ10kC4 - 19963231.docx"
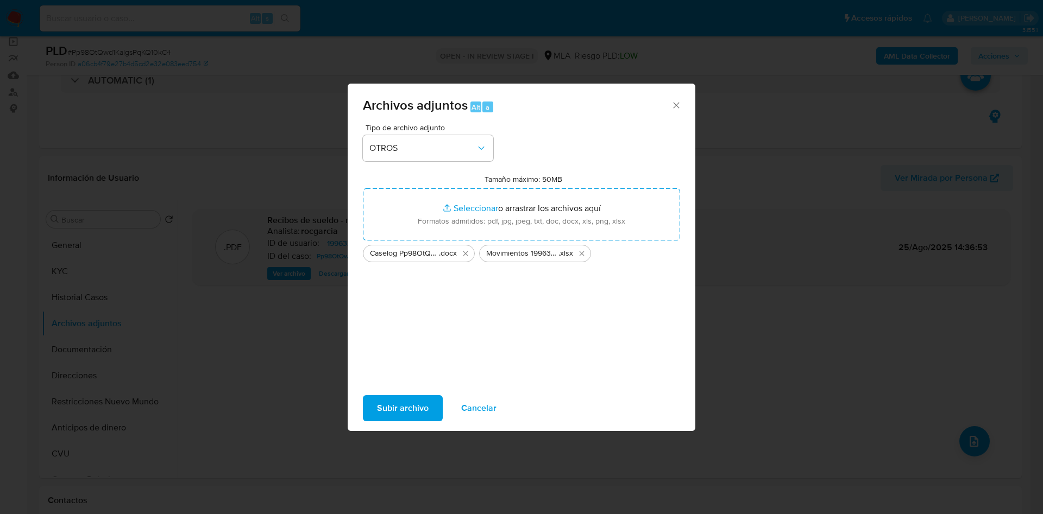
click at [388, 415] on span "Subir archivo" at bounding box center [403, 408] width 52 height 24
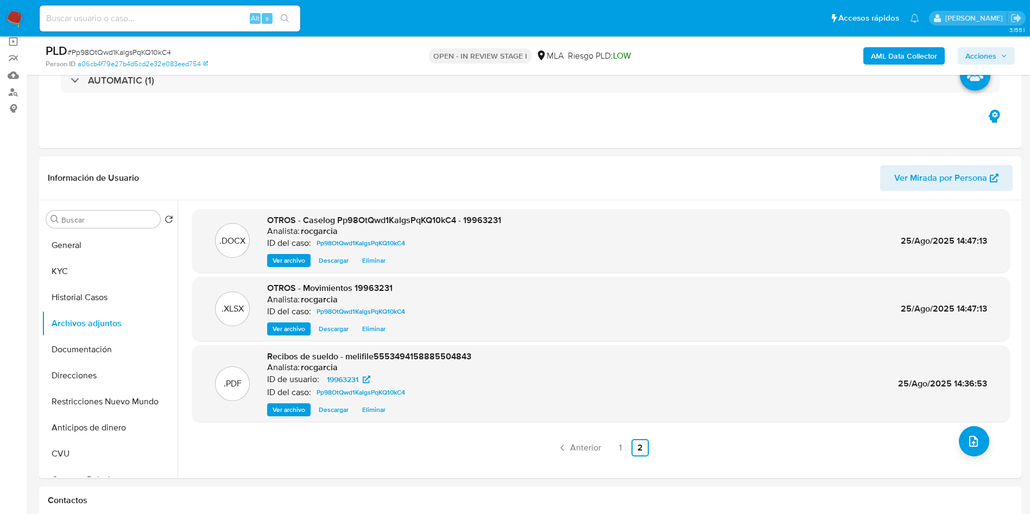
click at [987, 52] on span "Acciones" at bounding box center [980, 55] width 31 height 17
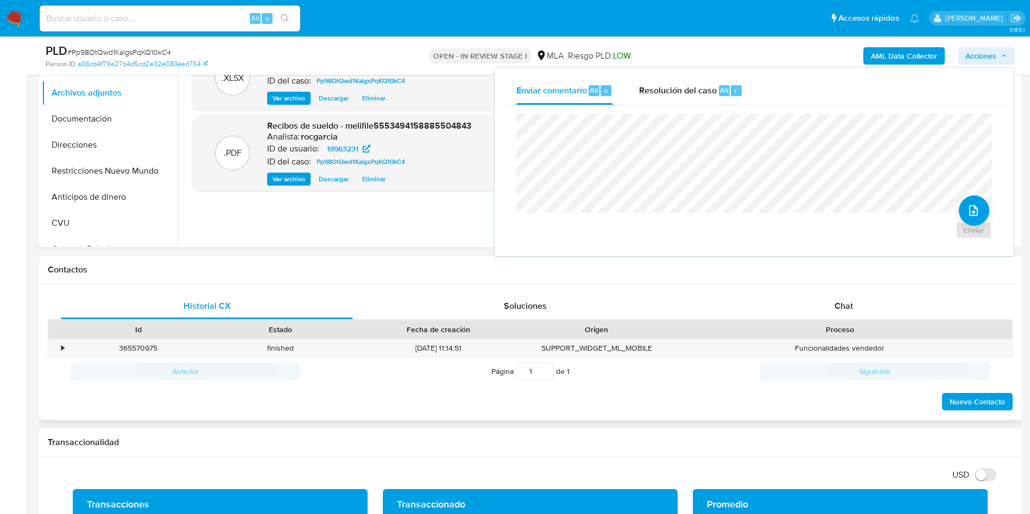
scroll to position [326, 0]
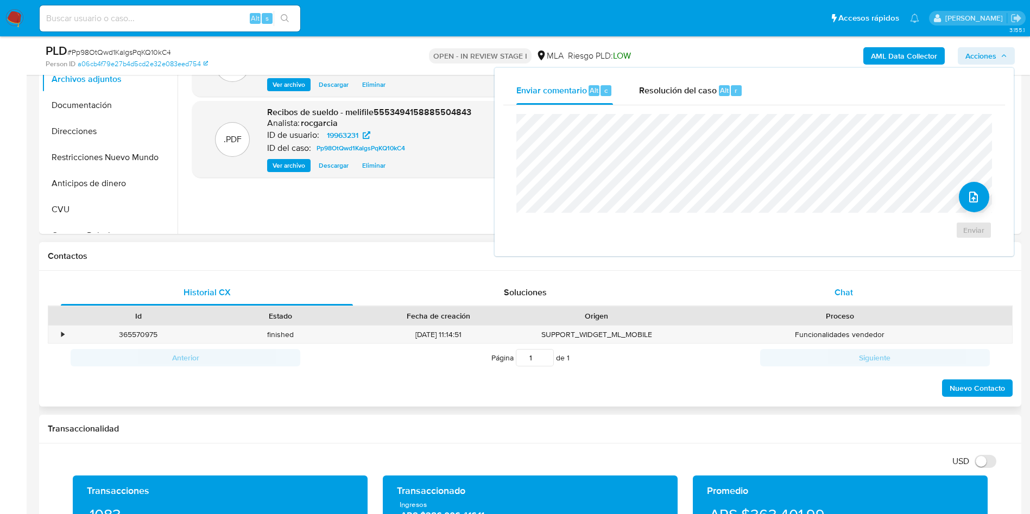
click at [851, 289] on span "Chat" at bounding box center [844, 292] width 18 height 12
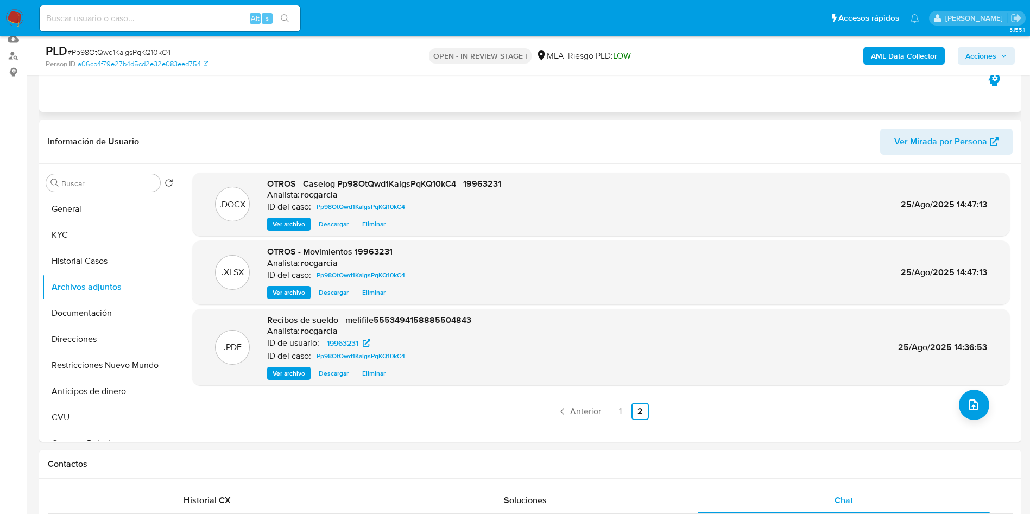
scroll to position [81, 0]
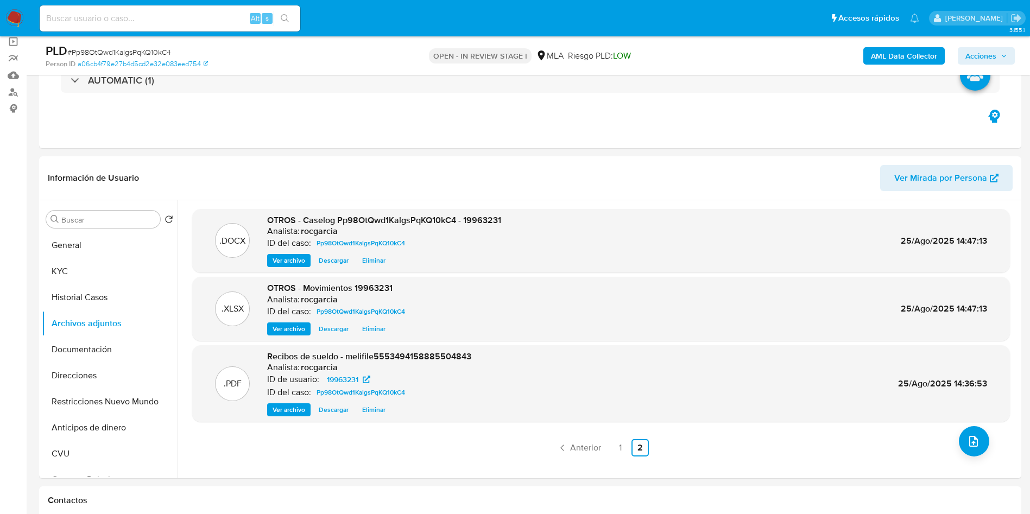
click at [971, 61] on span "Acciones" at bounding box center [980, 55] width 31 height 17
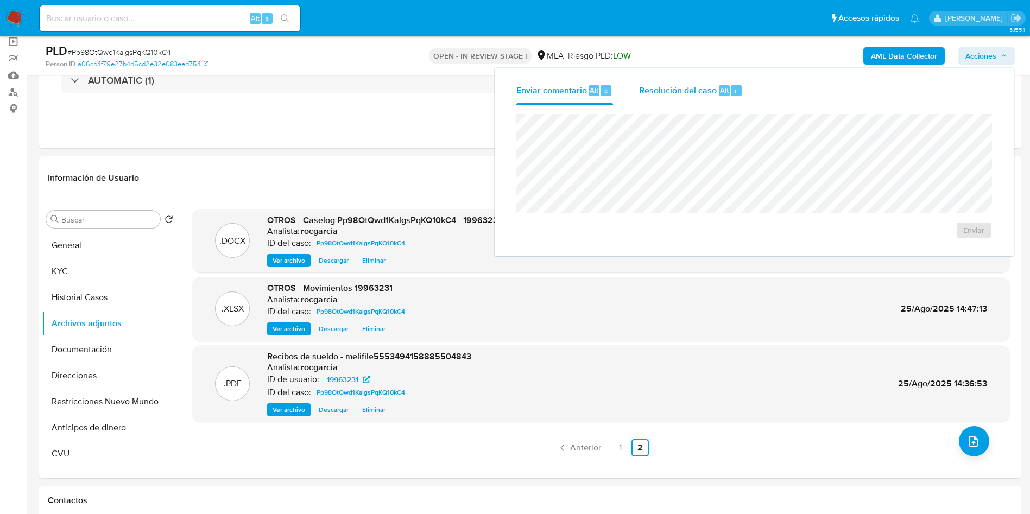
click at [680, 91] on span "Resolución del caso" at bounding box center [678, 90] width 78 height 12
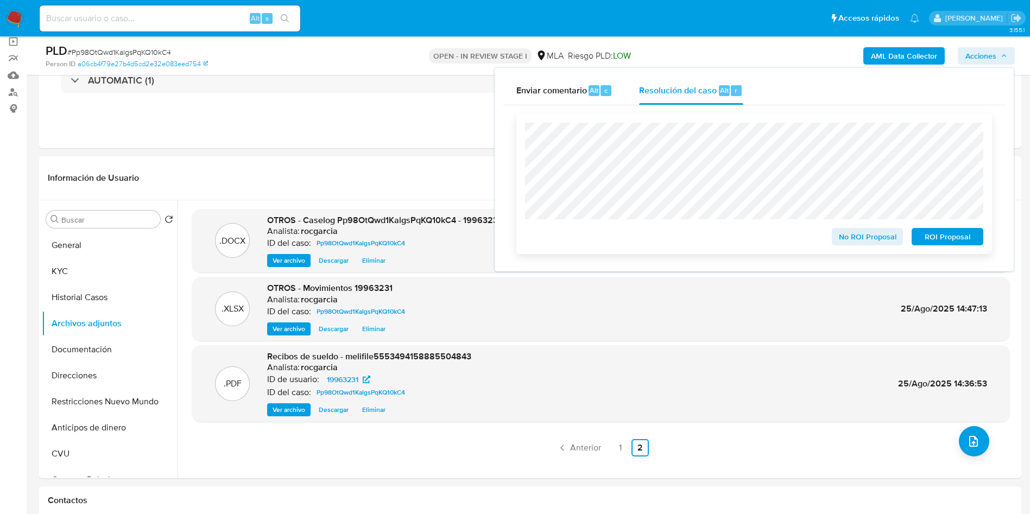
click at [835, 241] on button "No ROI Proposal" at bounding box center [868, 236] width 72 height 17
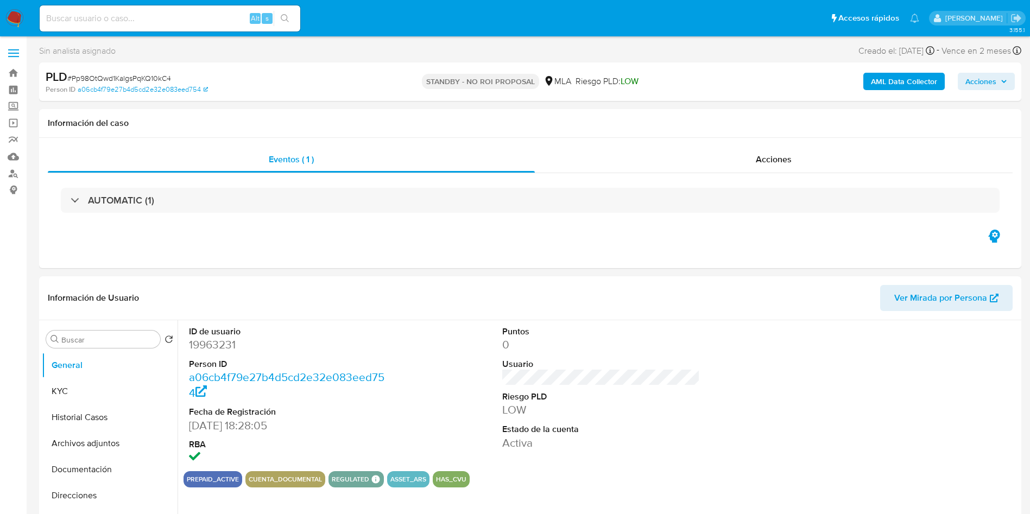
select select "10"
